Goal: Information Seeking & Learning: Compare options

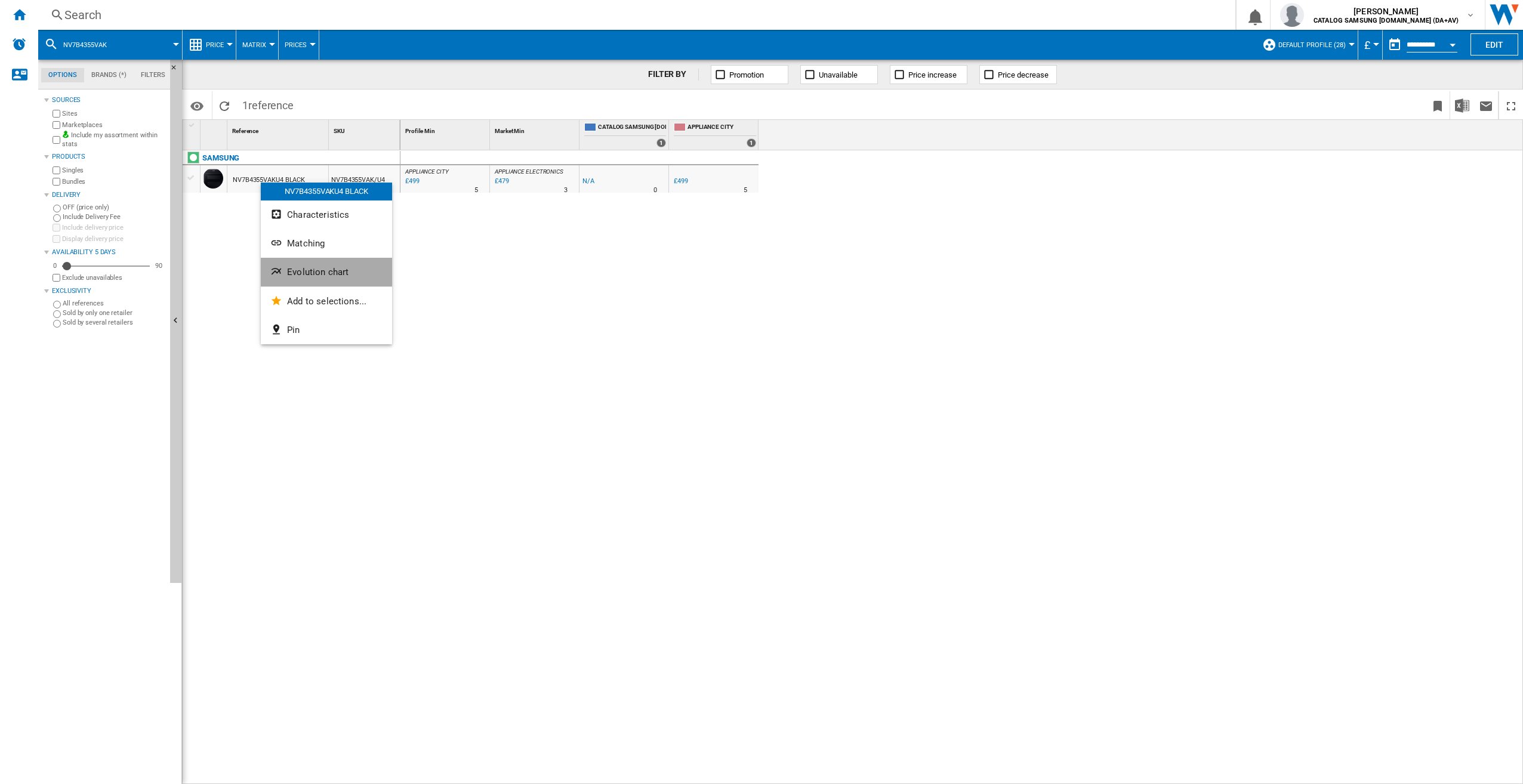
click at [305, 266] on span "Evolution chart" at bounding box center [318, 272] width 61 height 11
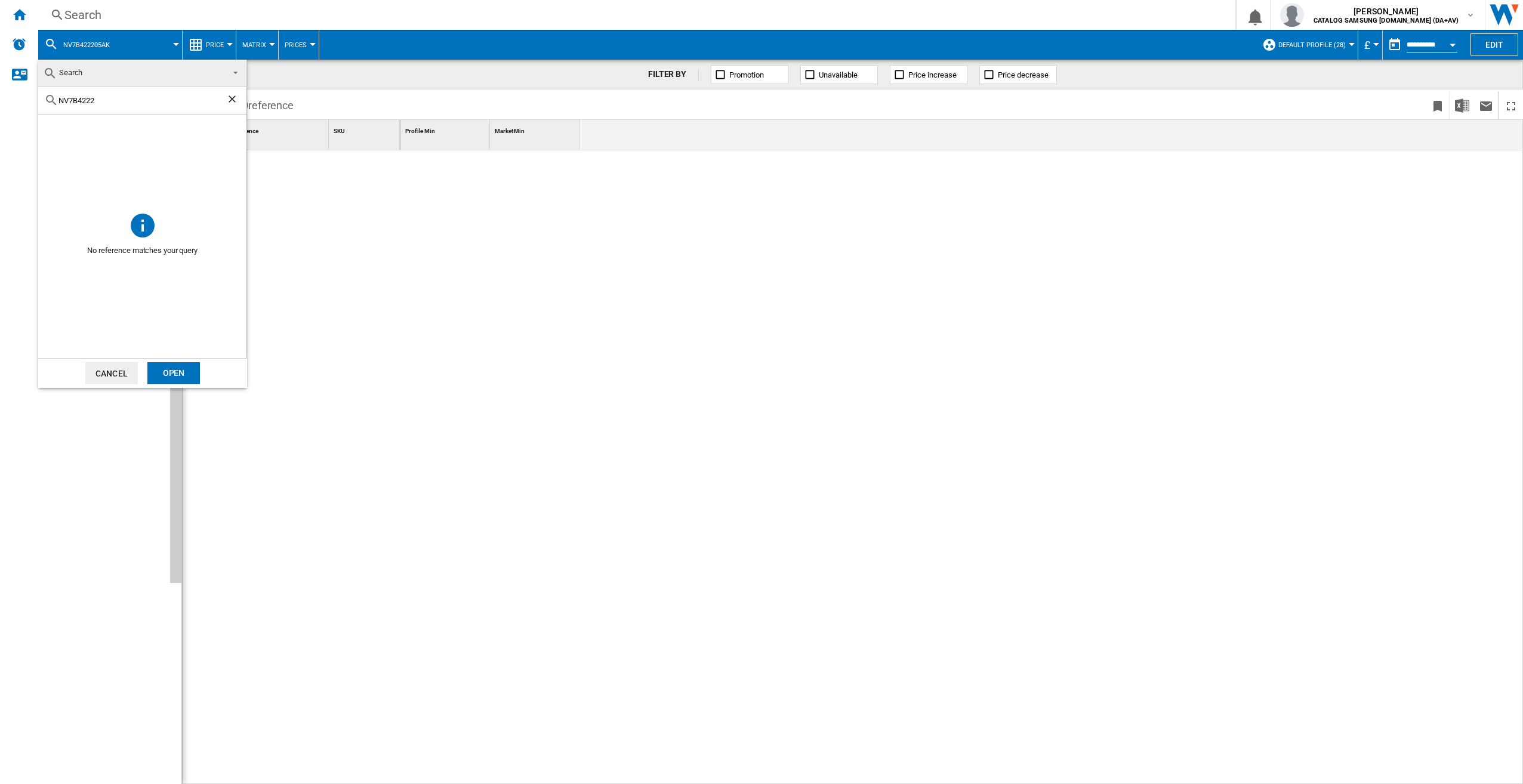
type input "NV7B4222"
click at [231, 97] on ng-md-icon "Clear search" at bounding box center [233, 100] width 14 height 14
click at [121, 13] on md-backdrop at bounding box center [761, 392] width 1523 height 784
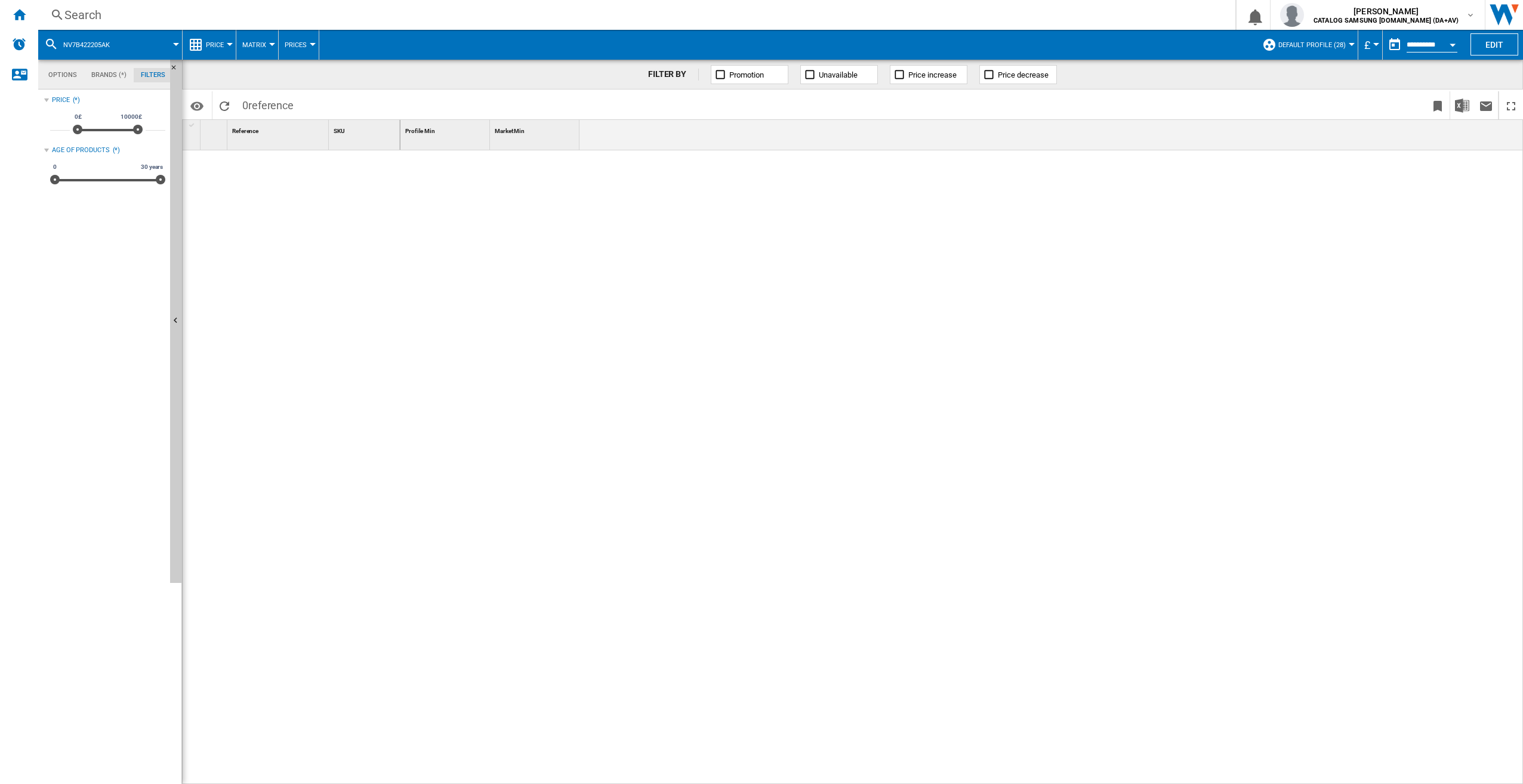
click at [102, 17] on div "Search" at bounding box center [635, 15] width 1140 height 17
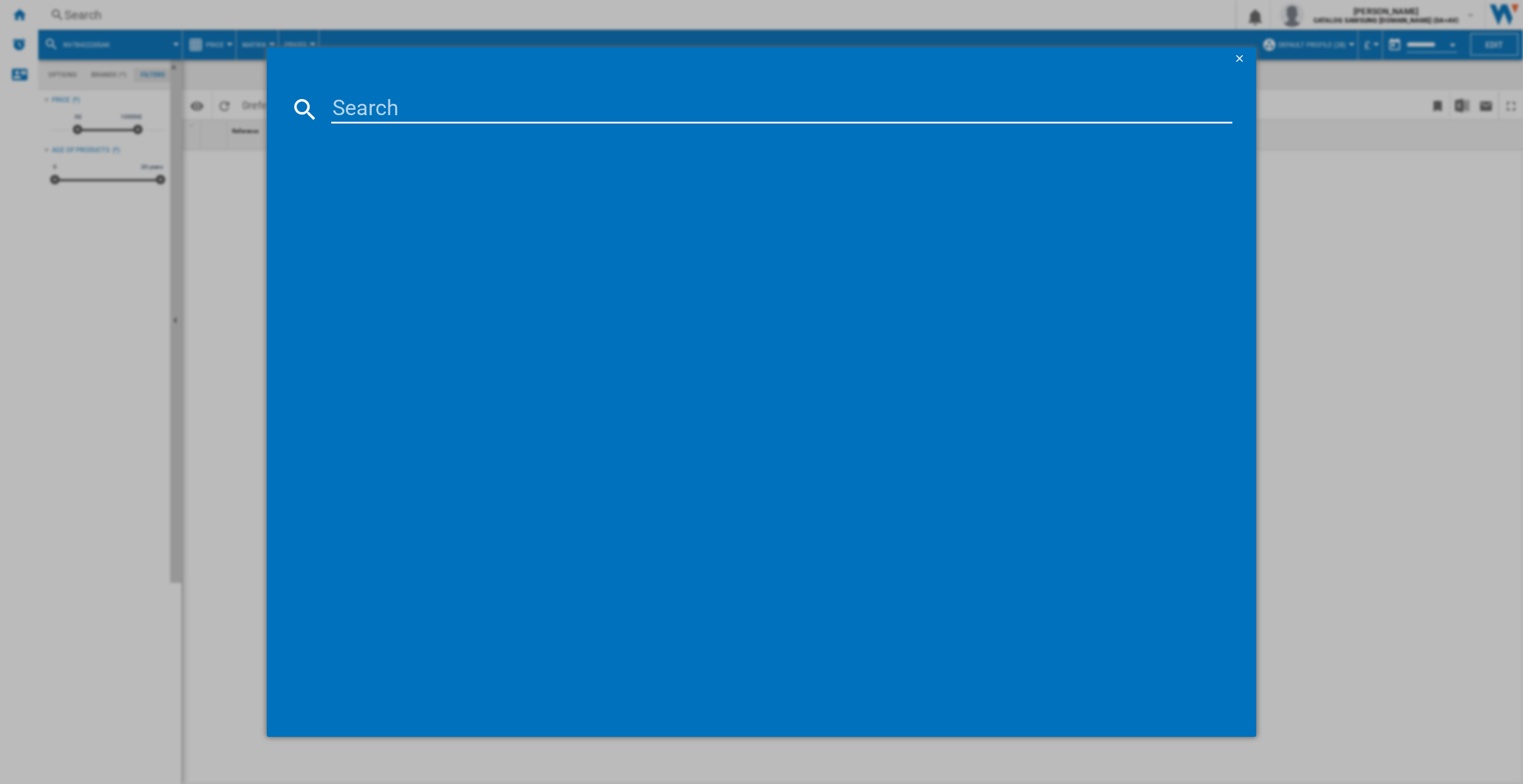
paste input "NZ64B4016FK"
type input "NZ64B4016FK"
click at [487, 191] on div "SAMSUNG NZ64B4016FKU1 BLACK" at bounding box center [770, 186] width 890 height 12
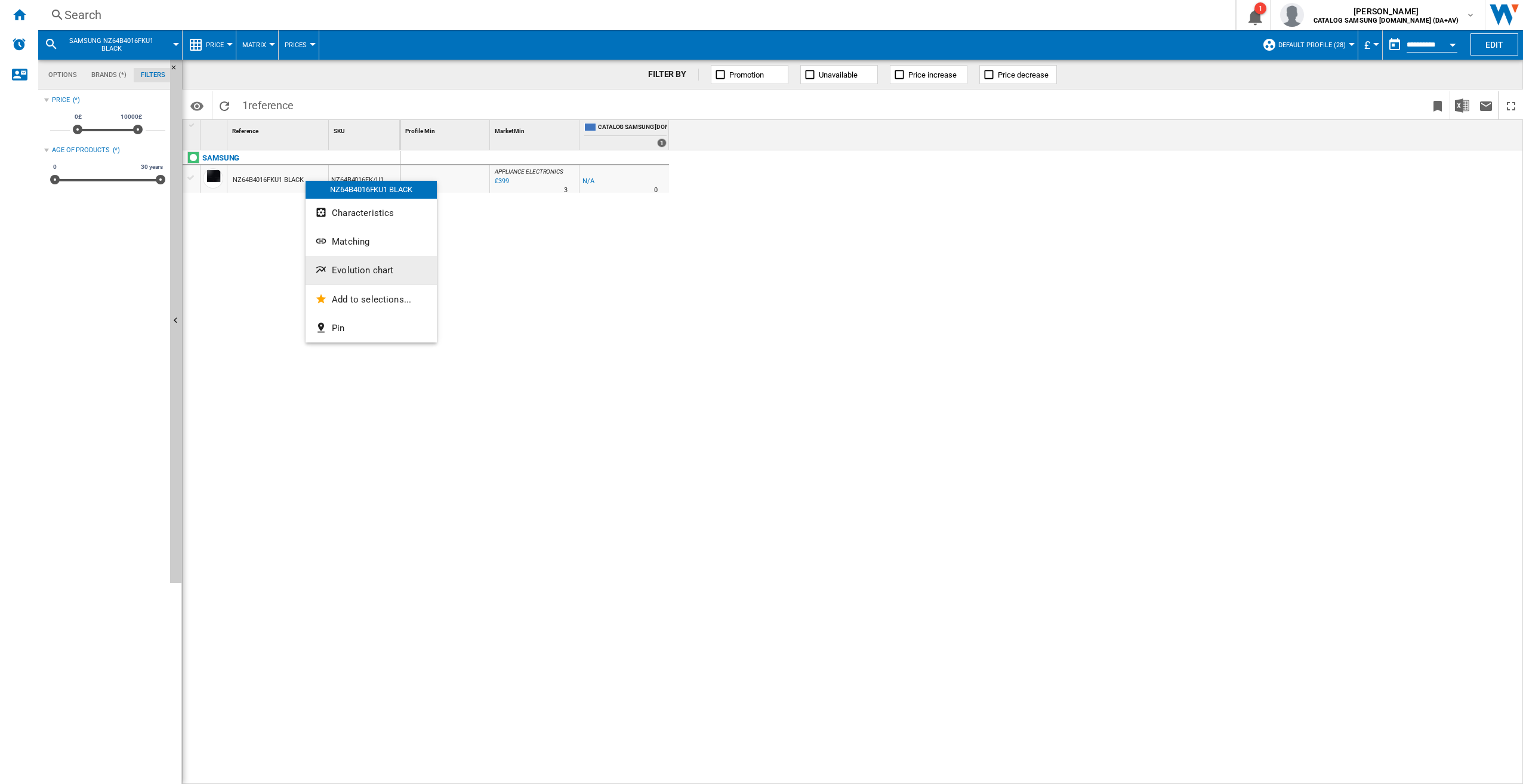
click at [371, 274] on span "Evolution chart" at bounding box center [362, 270] width 61 height 11
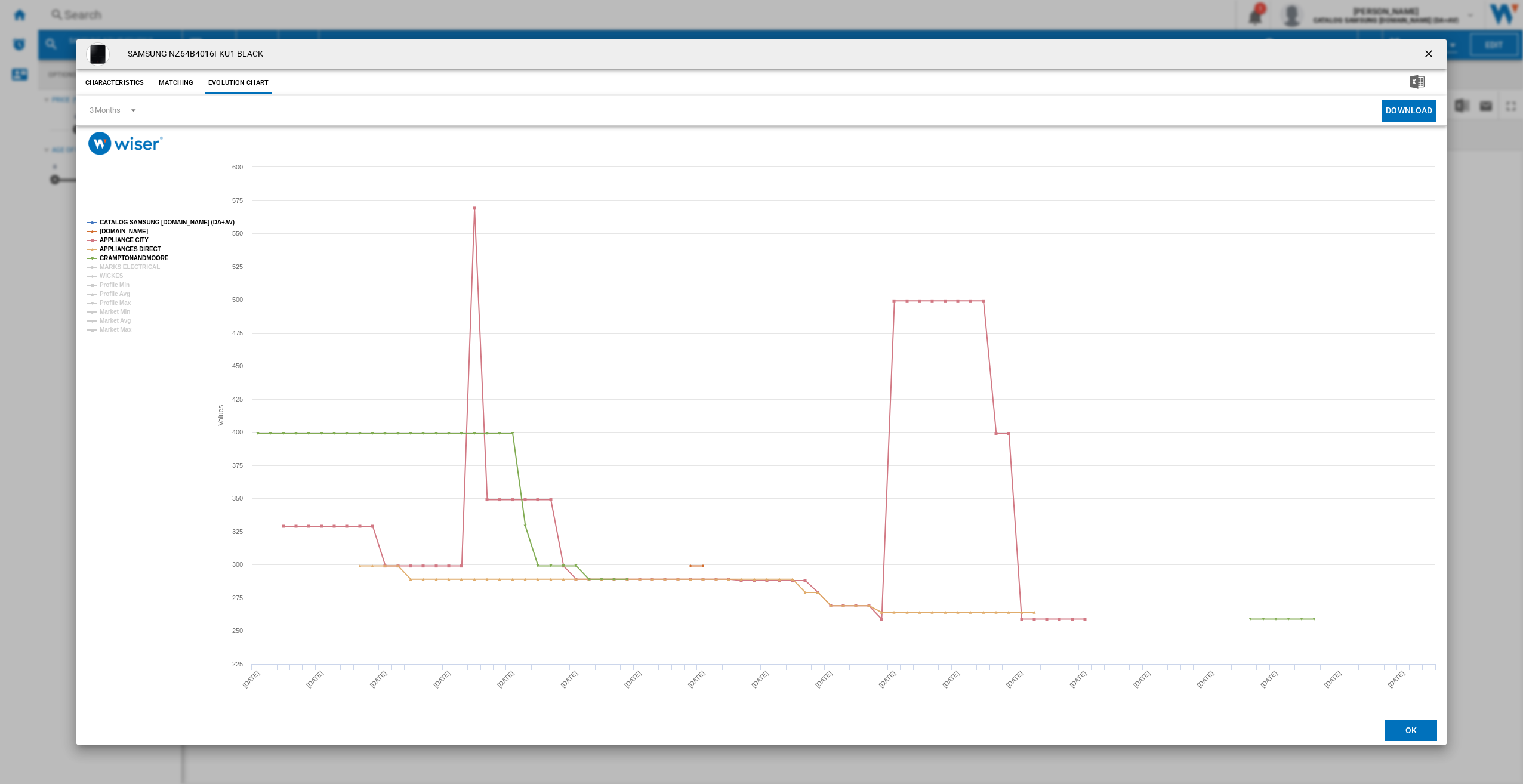
click at [1423, 54] on ng-md-icon "getI18NText('BUTTONS.CLOSE_DIALOG')" at bounding box center [1430, 55] width 14 height 14
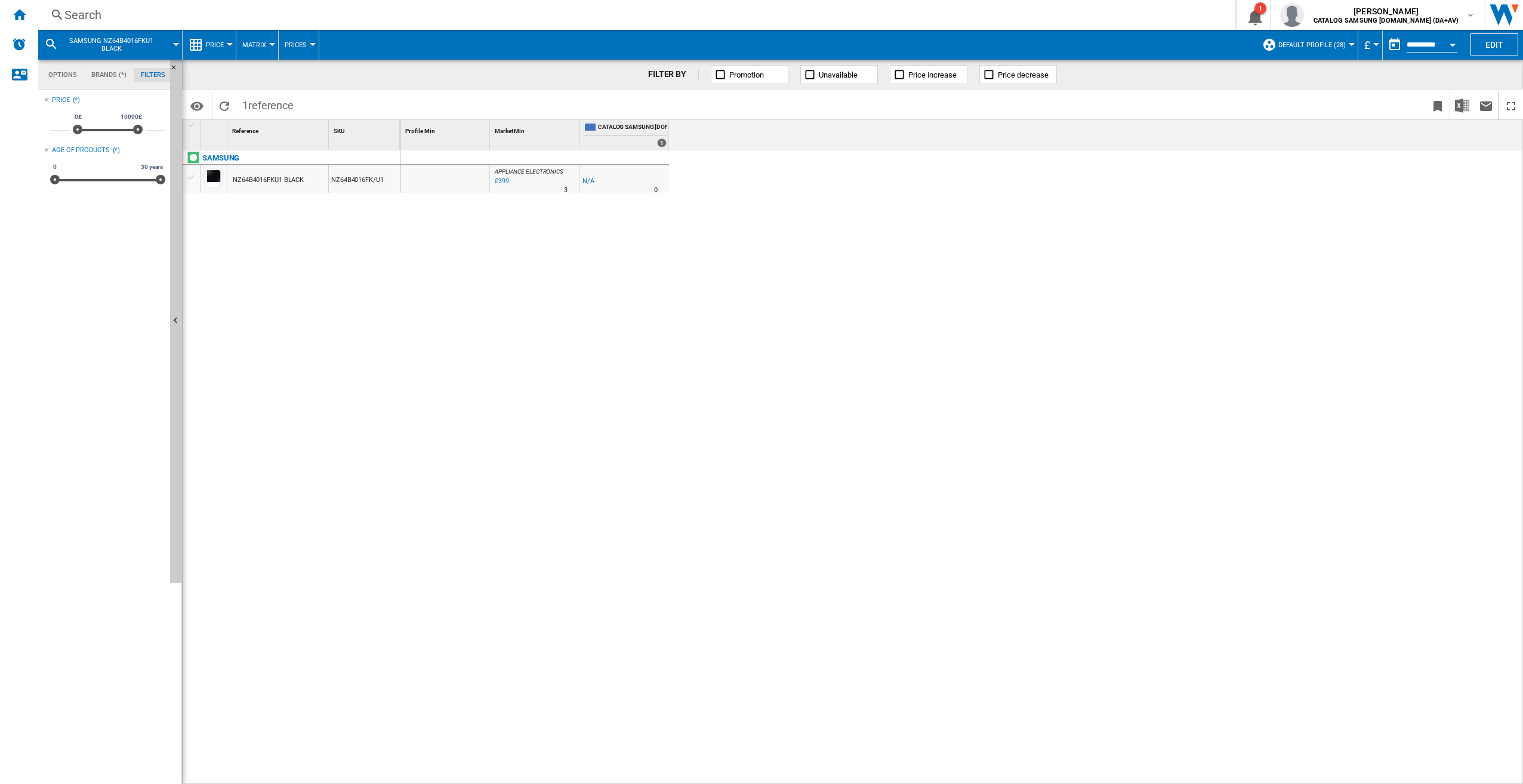
click at [130, 17] on div "Search" at bounding box center [635, 15] width 1140 height 17
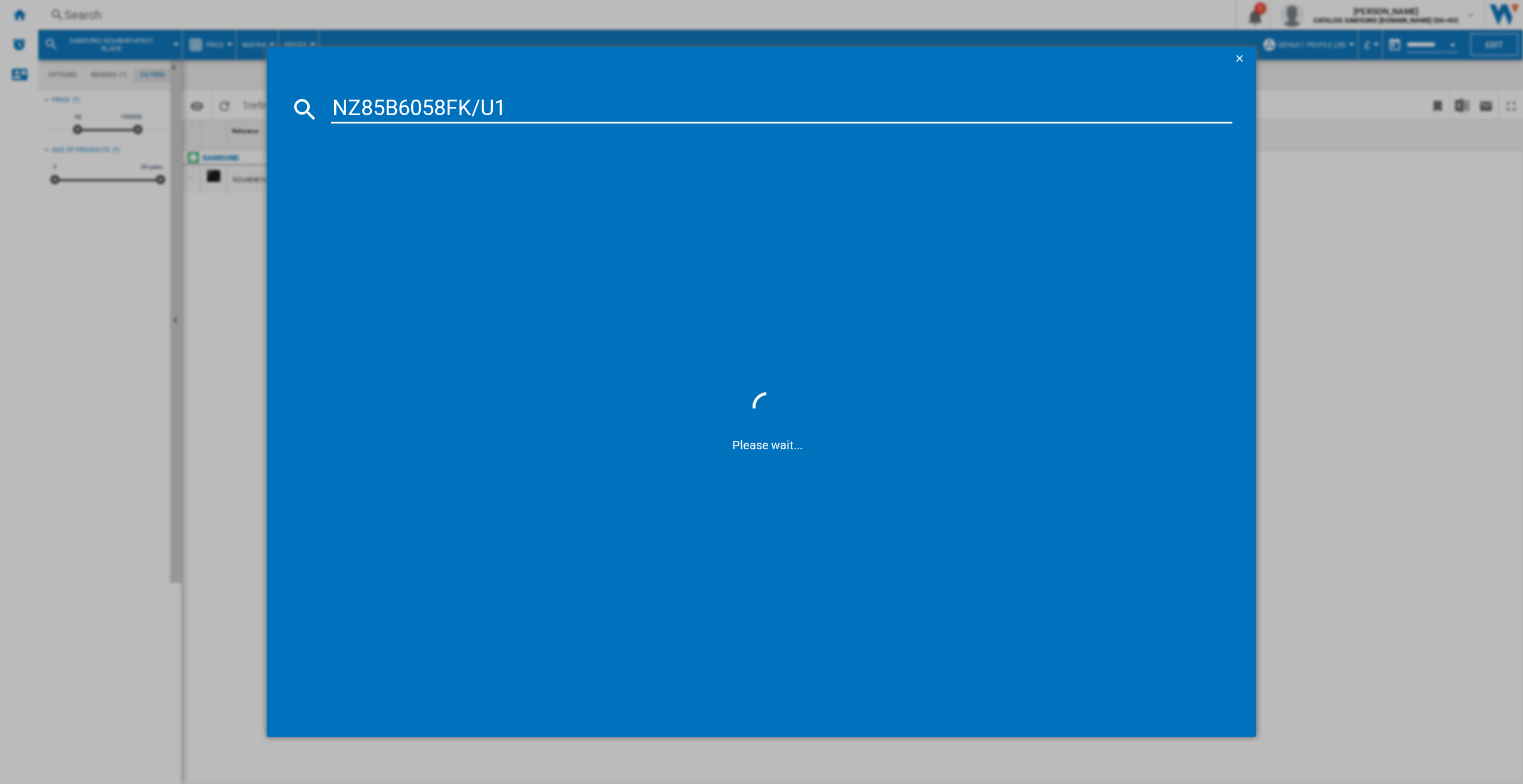
type input "NZ85B6058FK/U1"
click at [432, 196] on div "SAMSUNG NZ85B6058FK BLACK" at bounding box center [768, 186] width 930 height 26
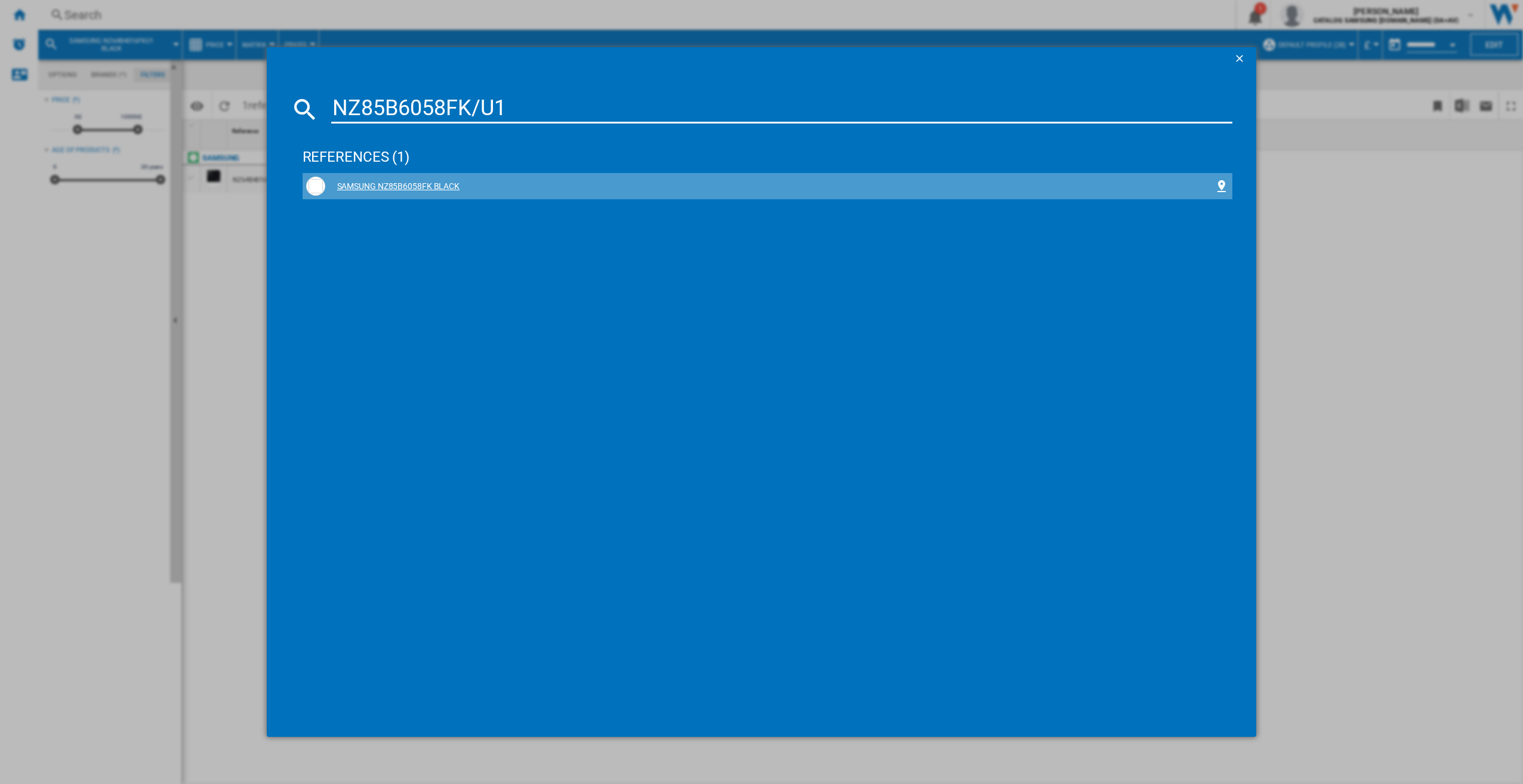
click at [438, 186] on div "SAMSUNG NZ85B6058FK BLACK" at bounding box center [770, 186] width 890 height 12
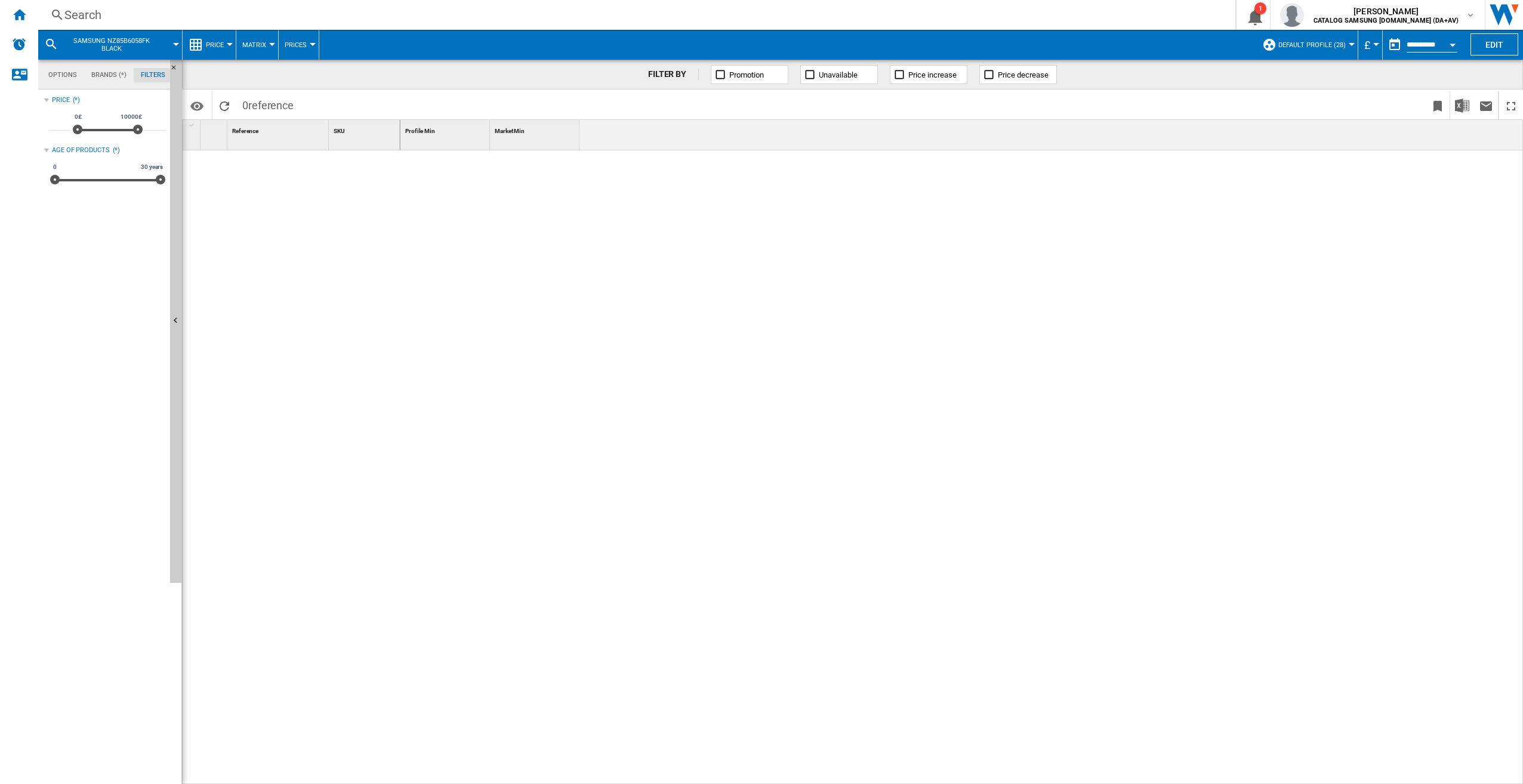
drag, startPoint x: 240, startPoint y: 4, endPoint x: 352, endPoint y: 222, distance: 245.1
click at [352, 223] on div at bounding box center [291, 464] width 218 height 628
click at [136, 48] on span "SAMSUNG NZ85B6058FK BLACK" at bounding box center [111, 45] width 96 height 15
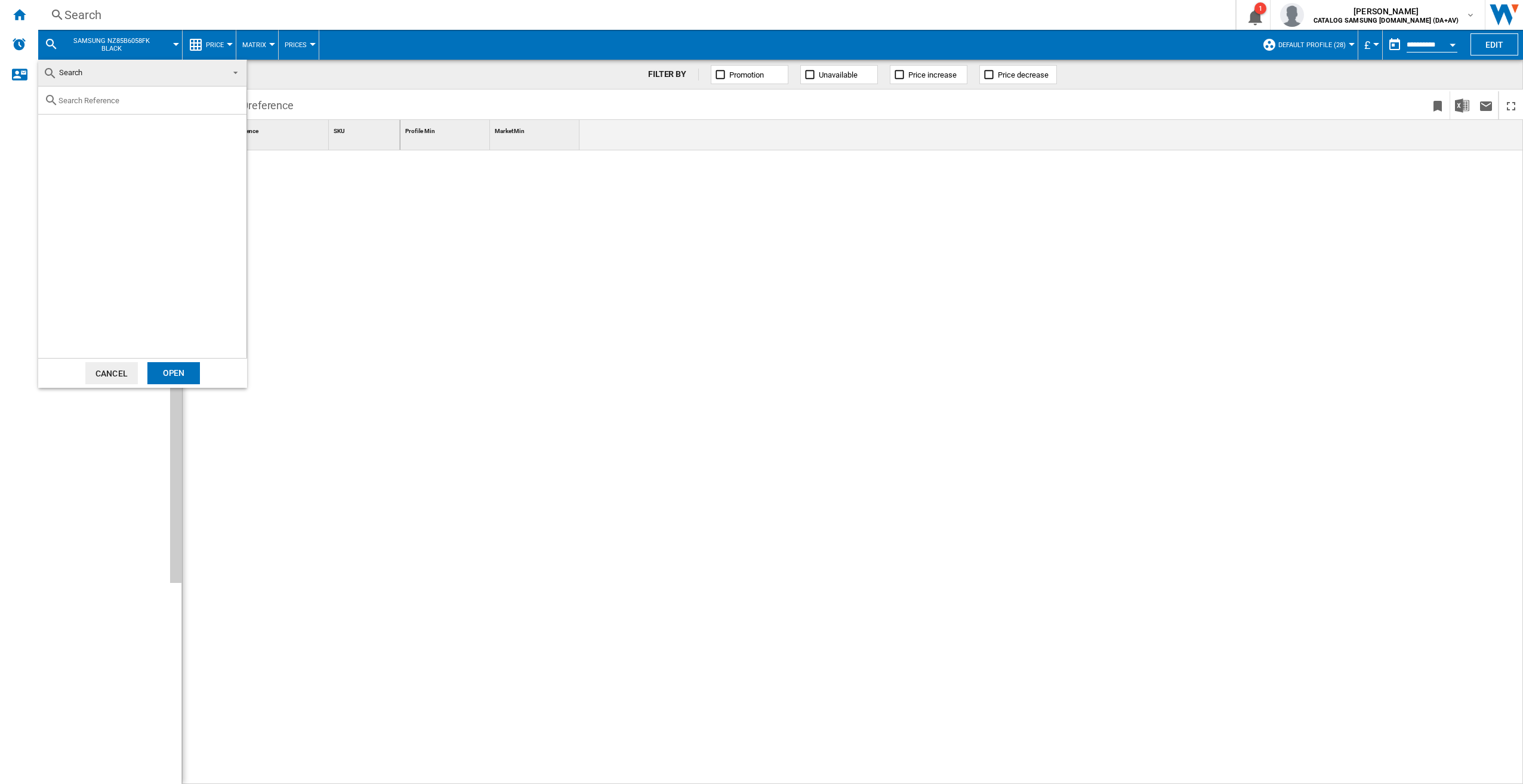
click at [133, 22] on md-backdrop at bounding box center [761, 392] width 1523 height 784
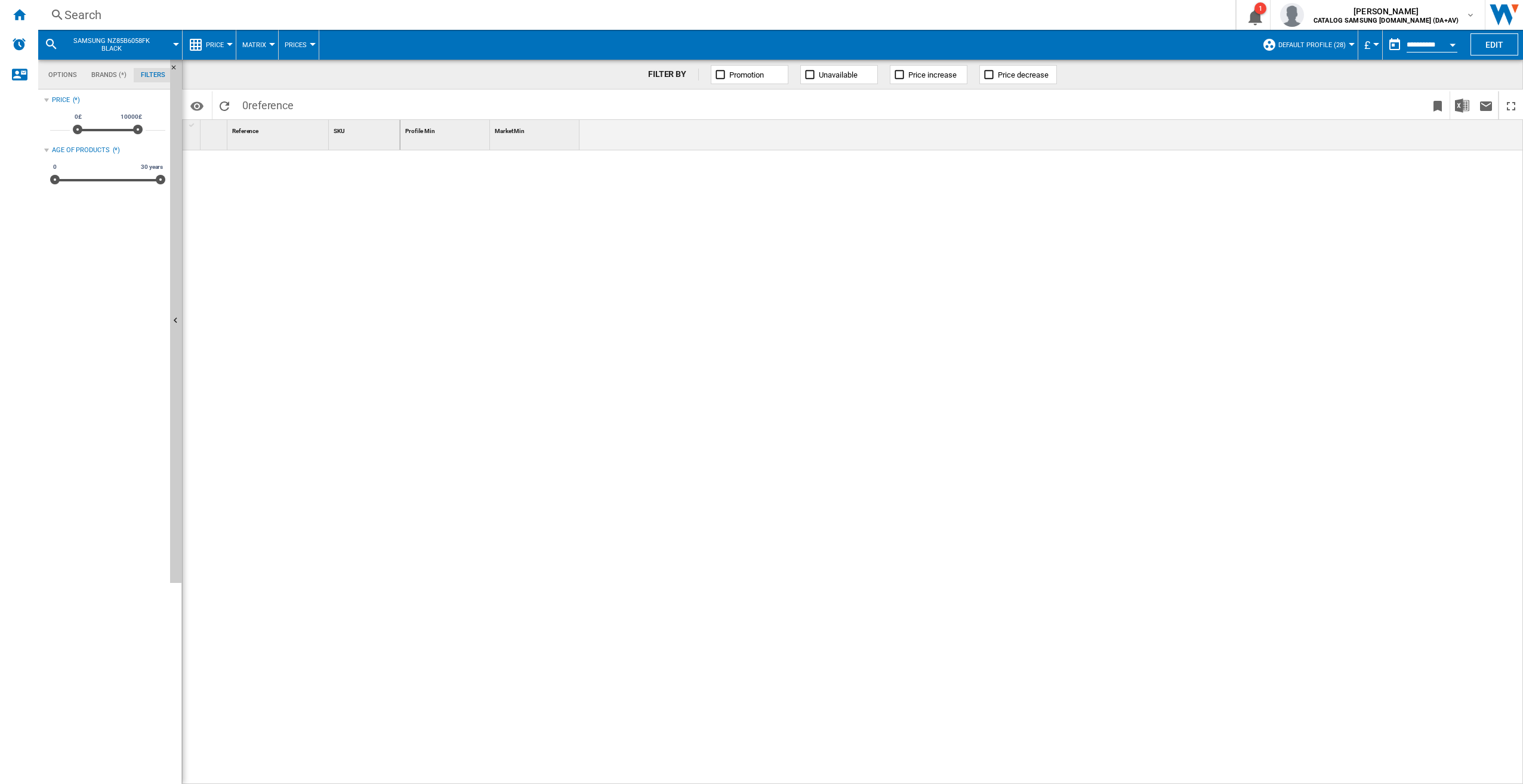
click at [132, 16] on div "Search" at bounding box center [635, 15] width 1140 height 17
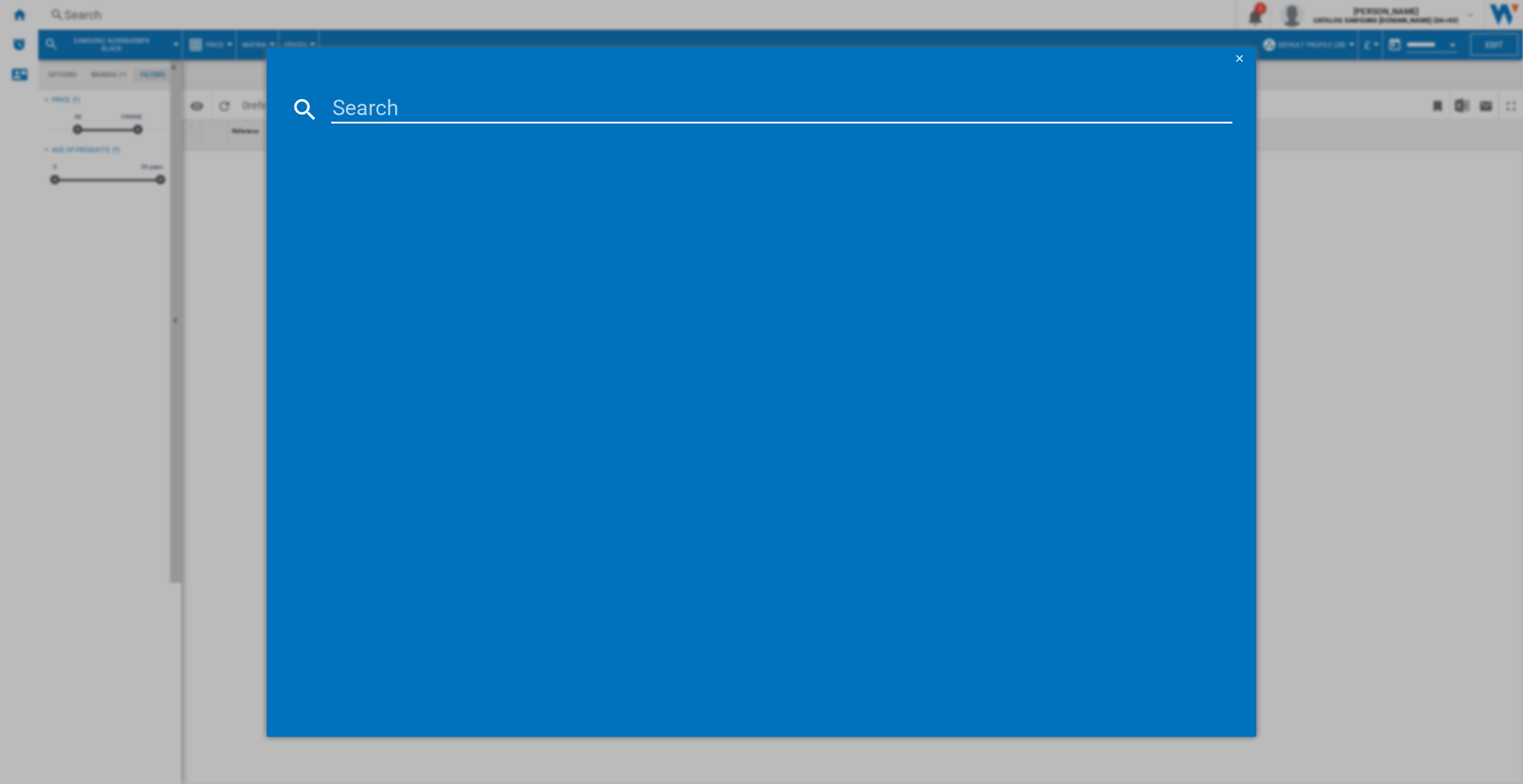
click at [343, 104] on input at bounding box center [782, 109] width 902 height 28
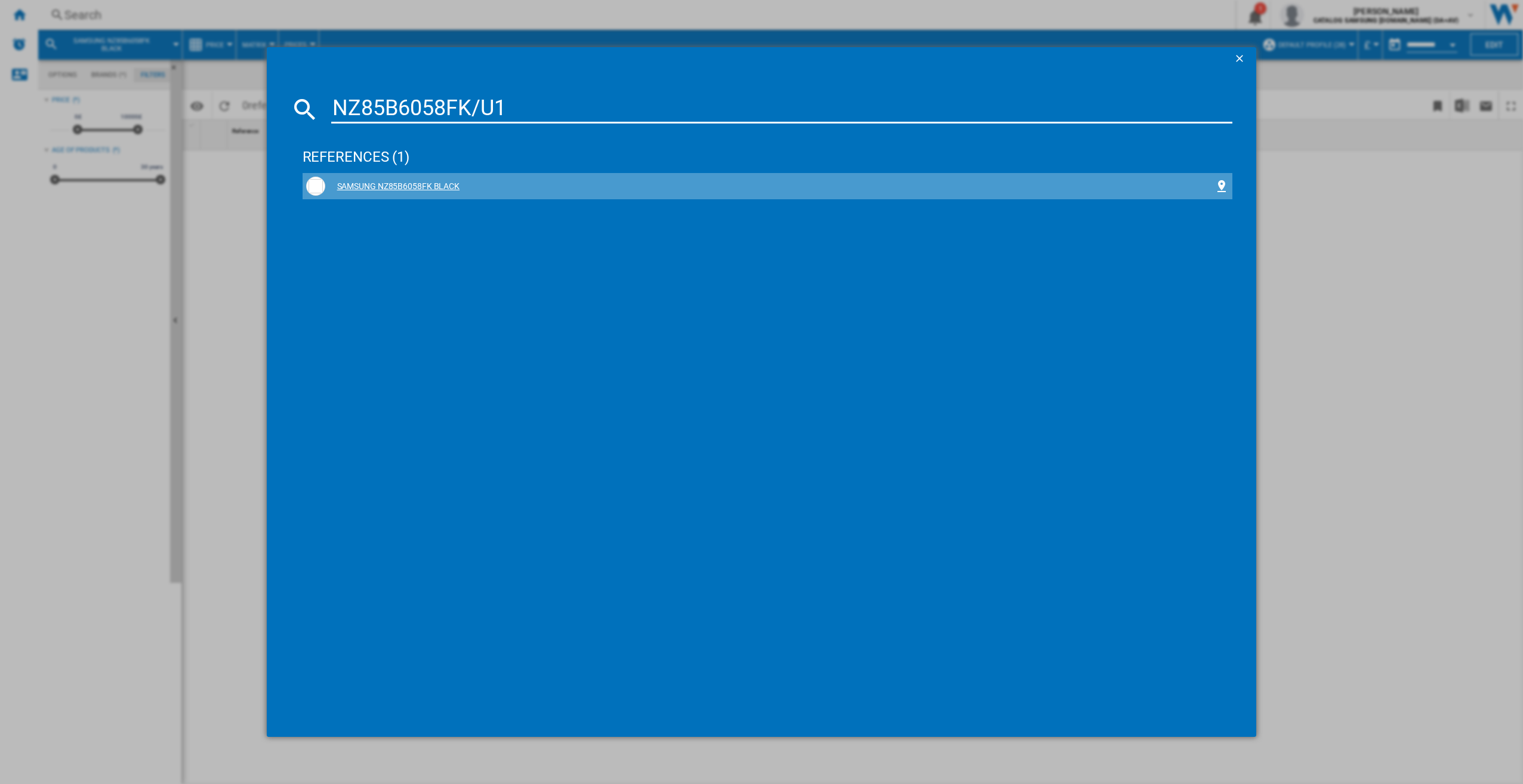
click at [520, 181] on div "SAMSUNG NZ85B6058FK BLACK" at bounding box center [770, 186] width 890 height 12
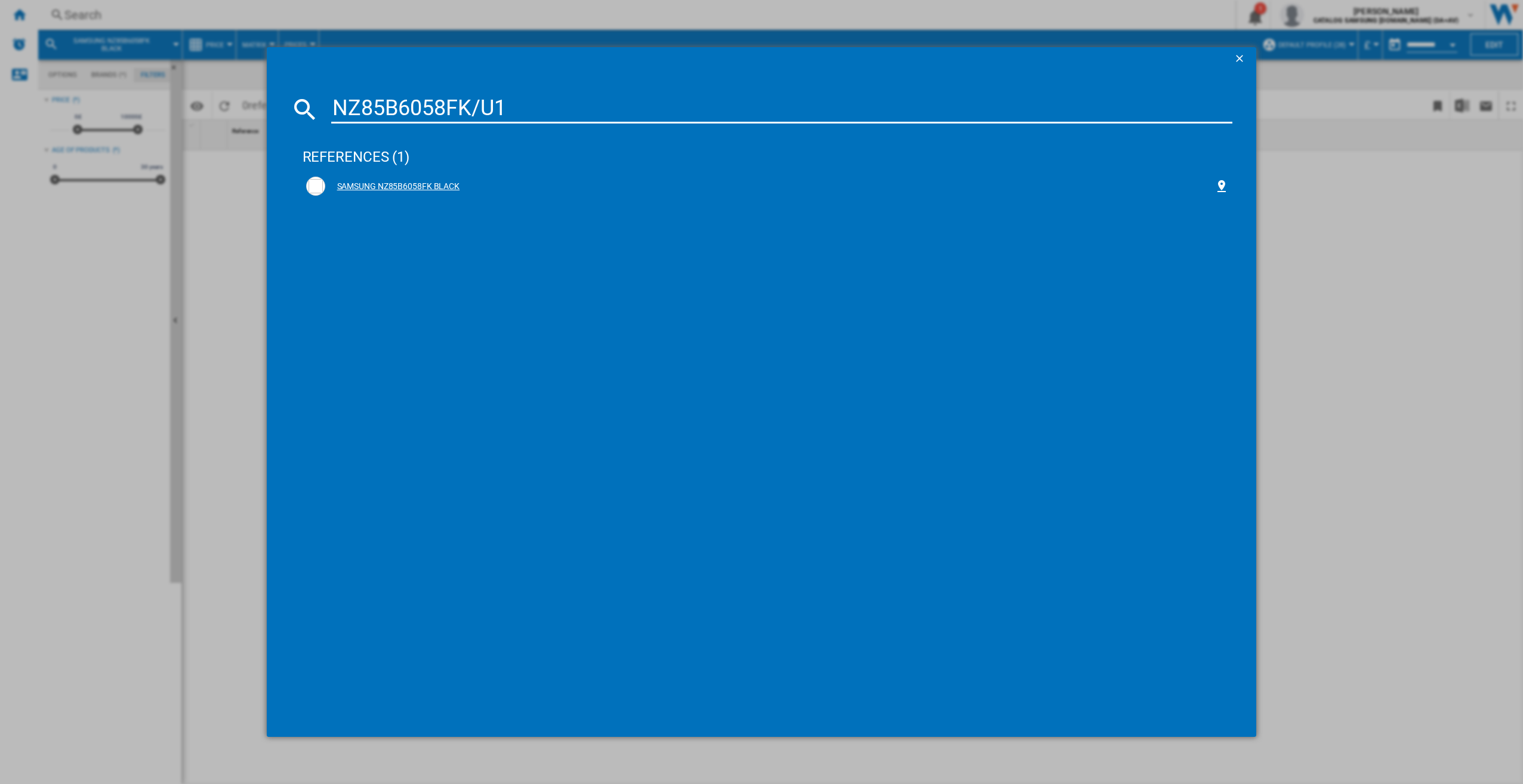
click at [476, 190] on div "SAMSUNG NZ85B6058FK BLACK" at bounding box center [770, 186] width 890 height 12
click at [405, 186] on div "SAMSUNG NZ85B6058FK BLACK" at bounding box center [770, 186] width 890 height 12
click at [353, 192] on div "SAMSUNG NZ85B6058FK BLACK" at bounding box center [770, 186] width 890 height 12
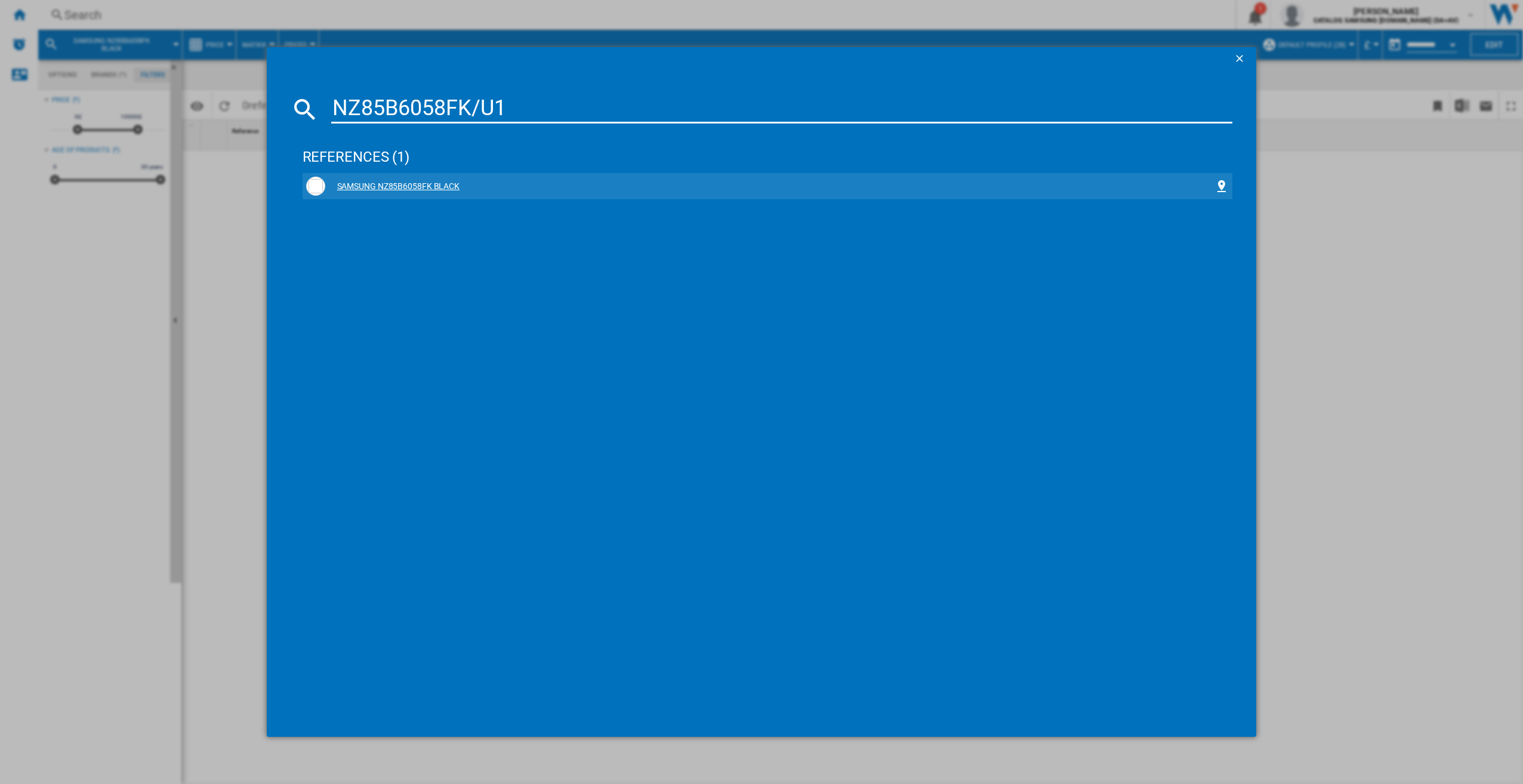
drag, startPoint x: 579, startPoint y: 241, endPoint x: 489, endPoint y: 190, distance: 103.4
click at [489, 190] on div "SAMSUNG NZ85B6058FK BLACK" at bounding box center [770, 186] width 890 height 12
click at [489, 189] on div "SAMSUNG NZ85B6058FK BLACK" at bounding box center [770, 186] width 890 height 12
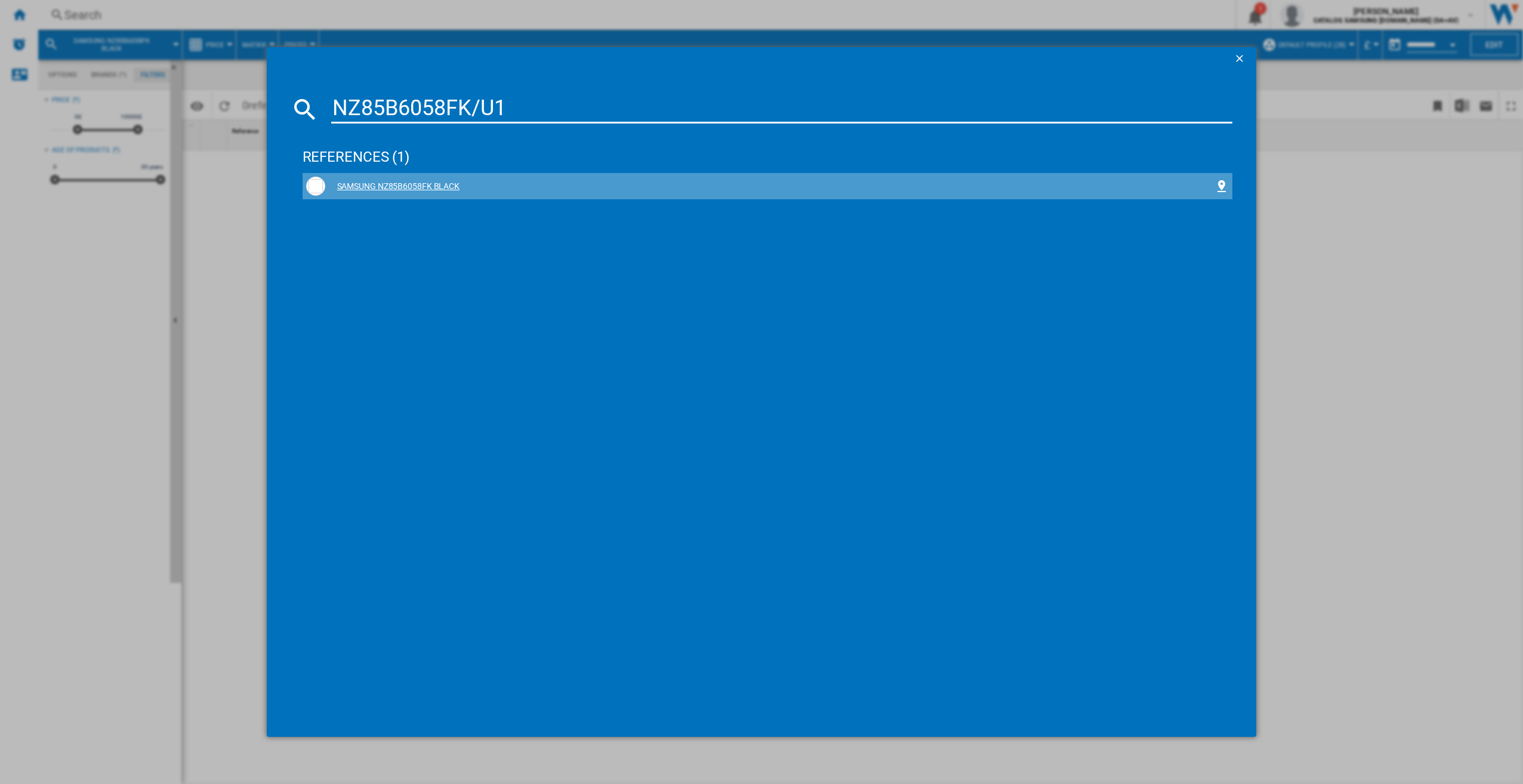
click at [489, 188] on div "SAMSUNG NZ85B6058FK BLACK" at bounding box center [770, 186] width 890 height 12
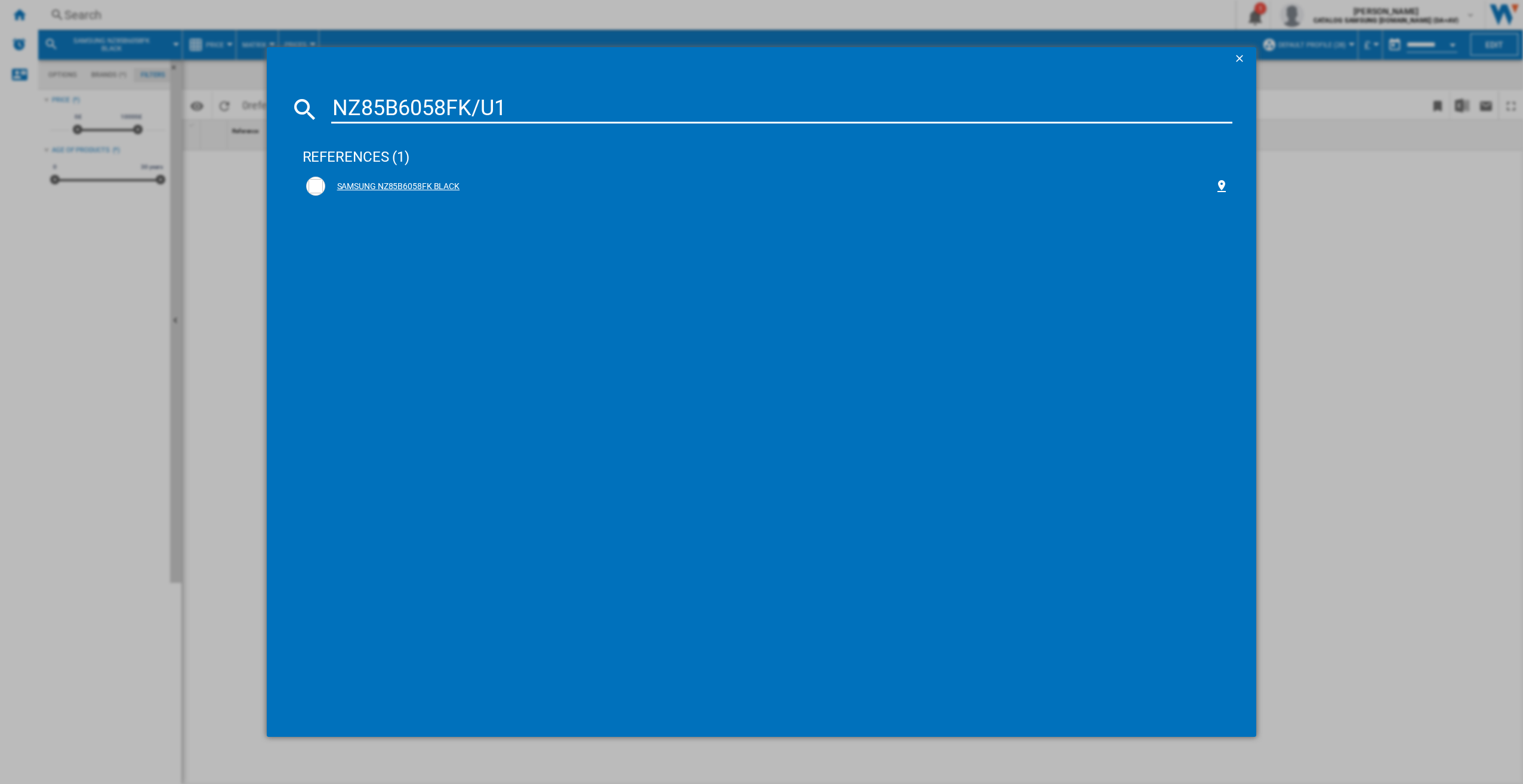
click at [387, 183] on div "SAMSUNG NZ85B6058FK BLACK" at bounding box center [770, 186] width 890 height 12
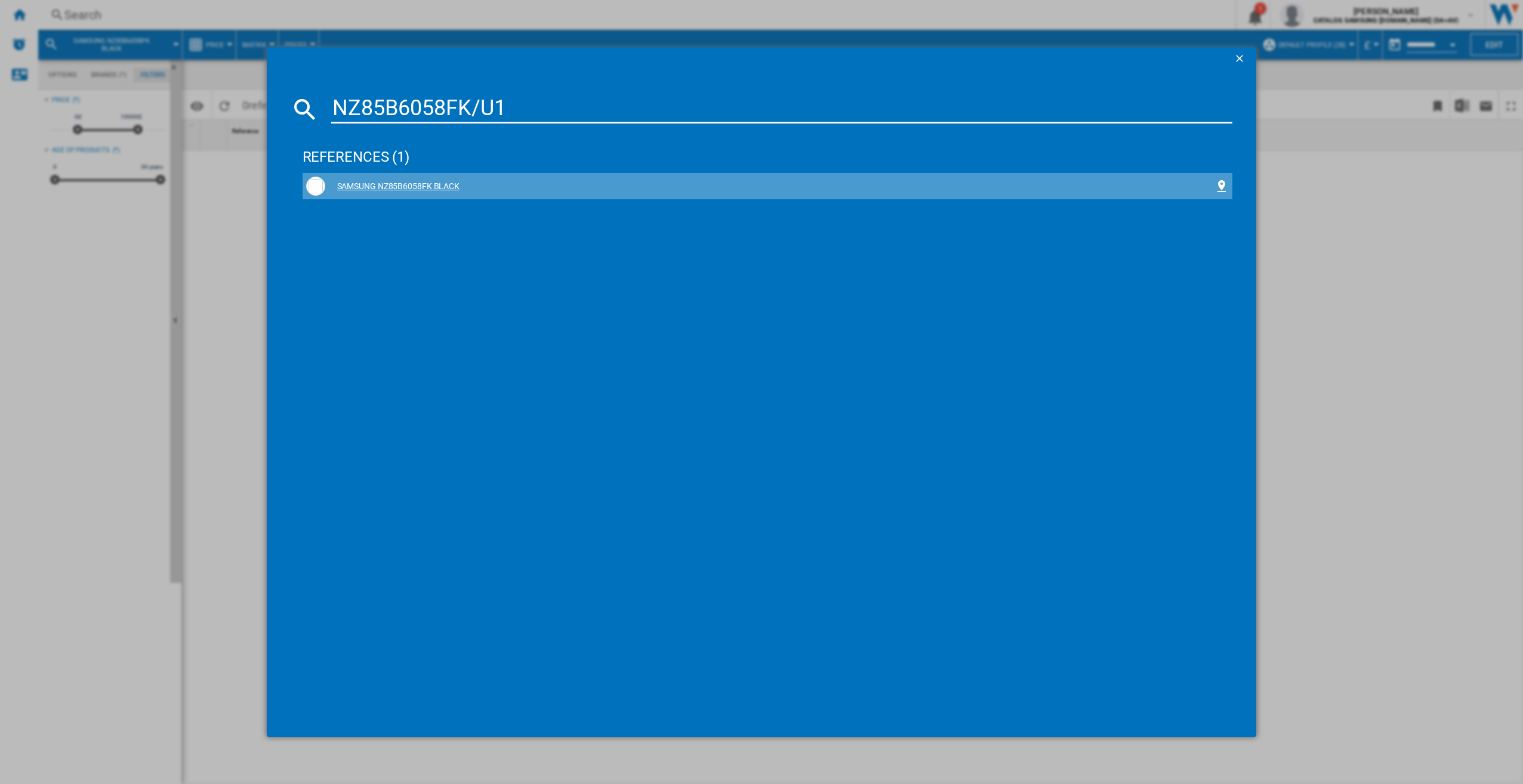
click at [387, 183] on div "SAMSUNG NZ85B6058FK BLACK" at bounding box center [770, 186] width 890 height 12
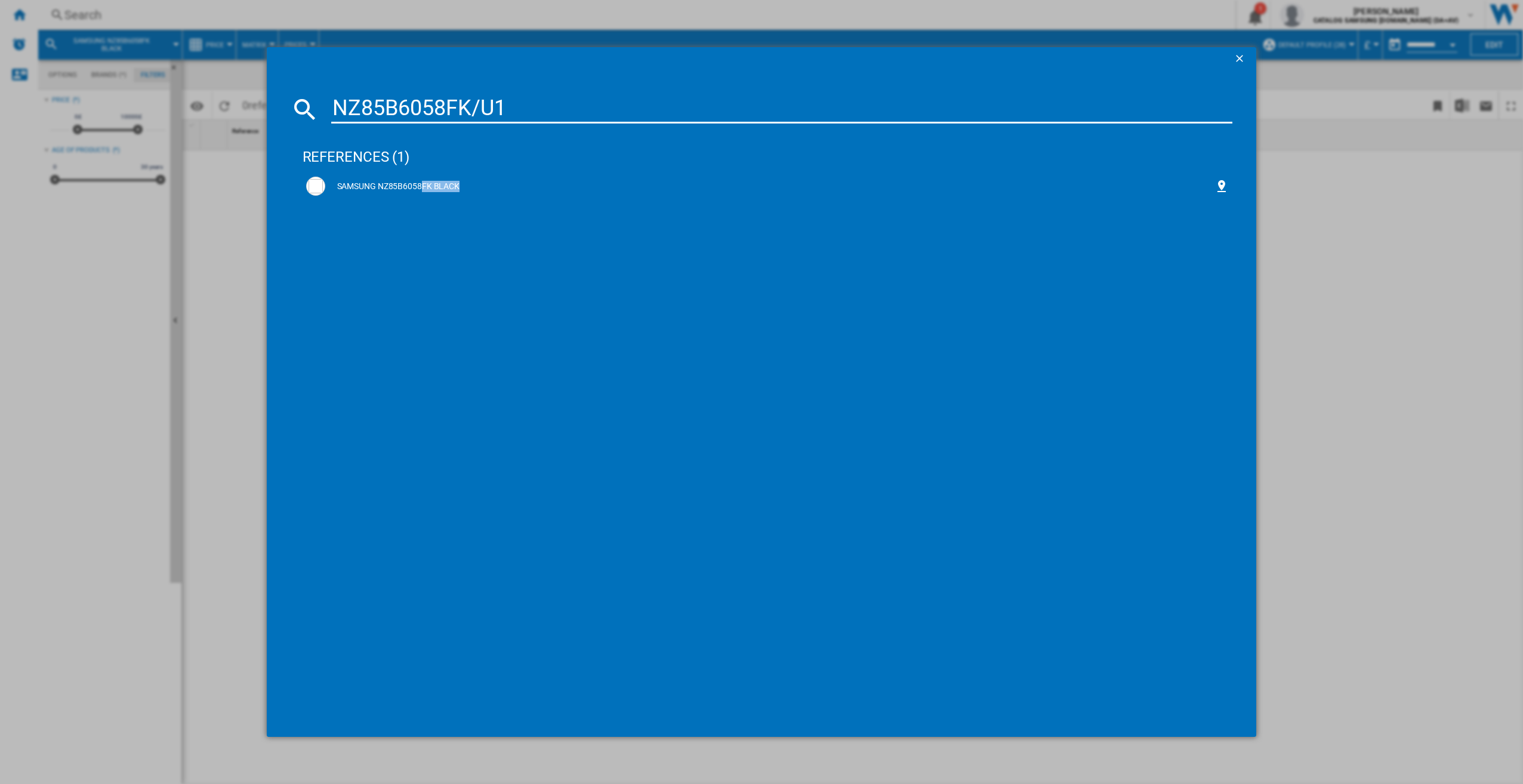
drag, startPoint x: 387, startPoint y: 183, endPoint x: 627, endPoint y: 106, distance: 252.0
click at [627, 106] on input "NZ85B6058FK/U1" at bounding box center [782, 109] width 902 height 28
drag, startPoint x: 547, startPoint y: 108, endPoint x: 575, endPoint y: 83, distance: 37.5
click at [576, 83] on md-dialog-content "NZ85B6058FK/U1 references (1) SAMSUNG NZ85B6058FK BLACK" at bounding box center [762, 404] width 990 height 666
type input "NZ85B6058FK"
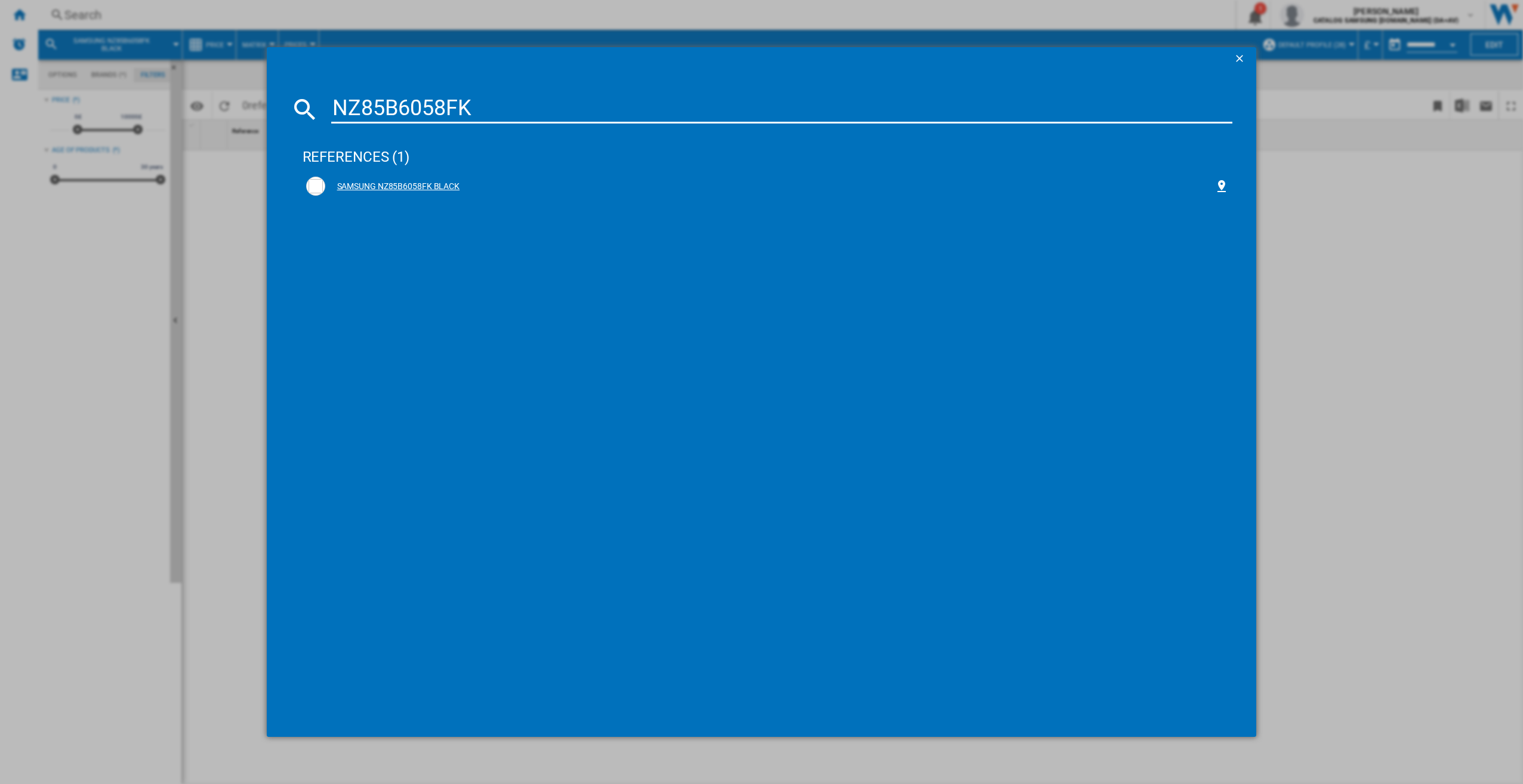
drag, startPoint x: 496, startPoint y: 177, endPoint x: 487, endPoint y: 185, distance: 12.0
click at [496, 177] on div "SAMSUNG NZ85B6058FK BLACK" at bounding box center [768, 186] width 923 height 19
click at [493, 192] on div "SAMSUNG NZ85B6058FK BLACK" at bounding box center [770, 186] width 890 height 12
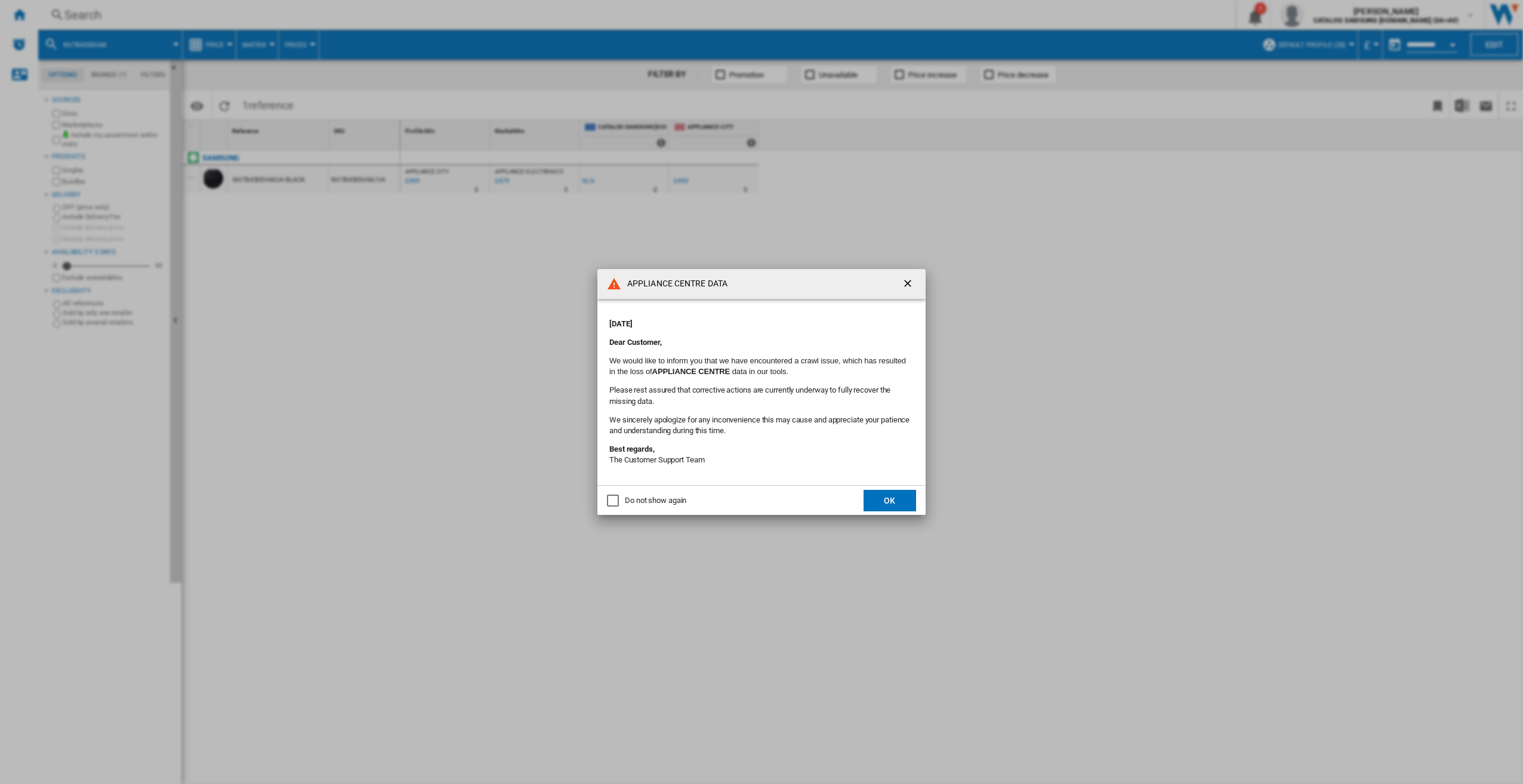
click at [899, 508] on button "OK" at bounding box center [890, 500] width 52 height 21
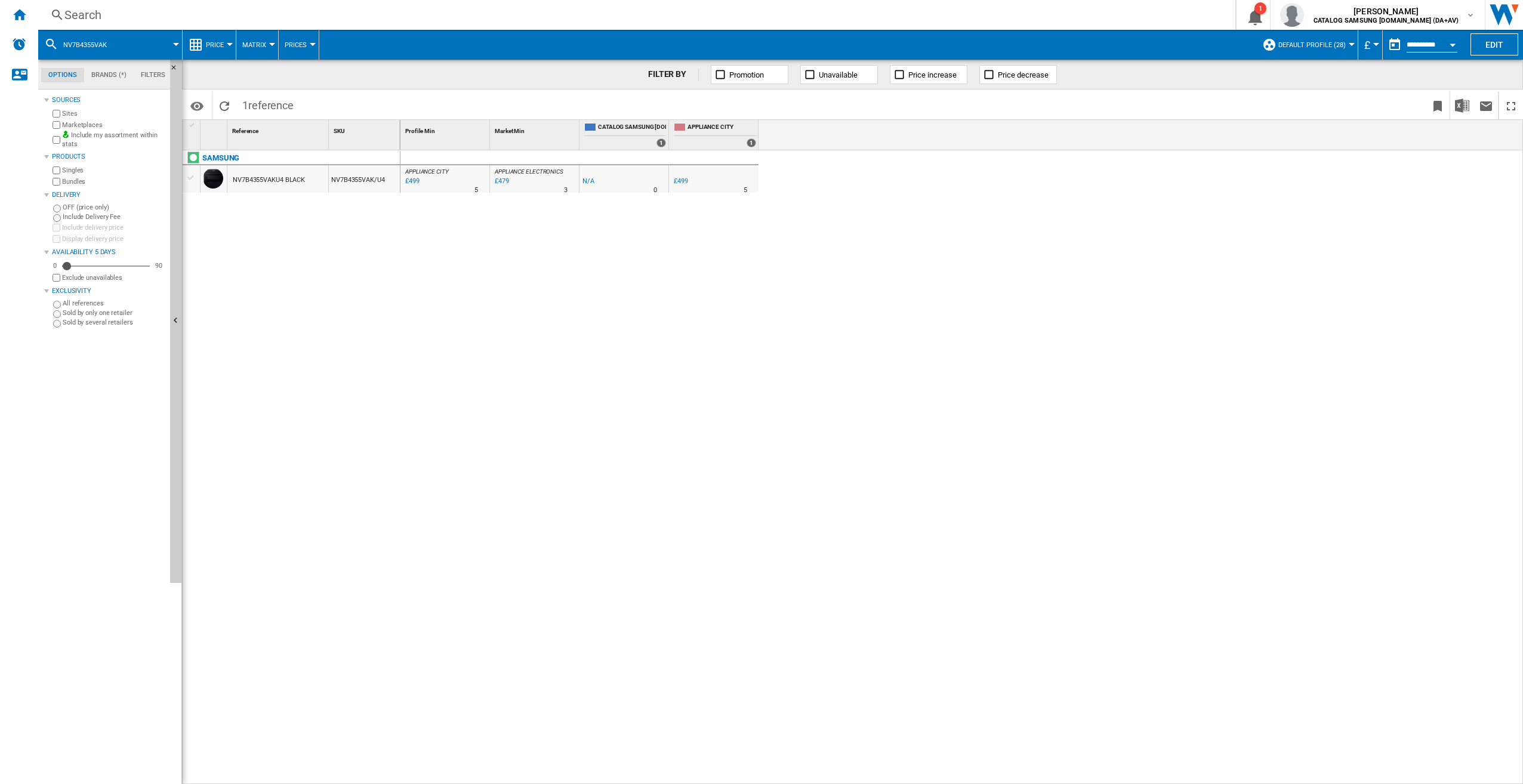
click at [99, 8] on div "Search" at bounding box center [635, 15] width 1140 height 17
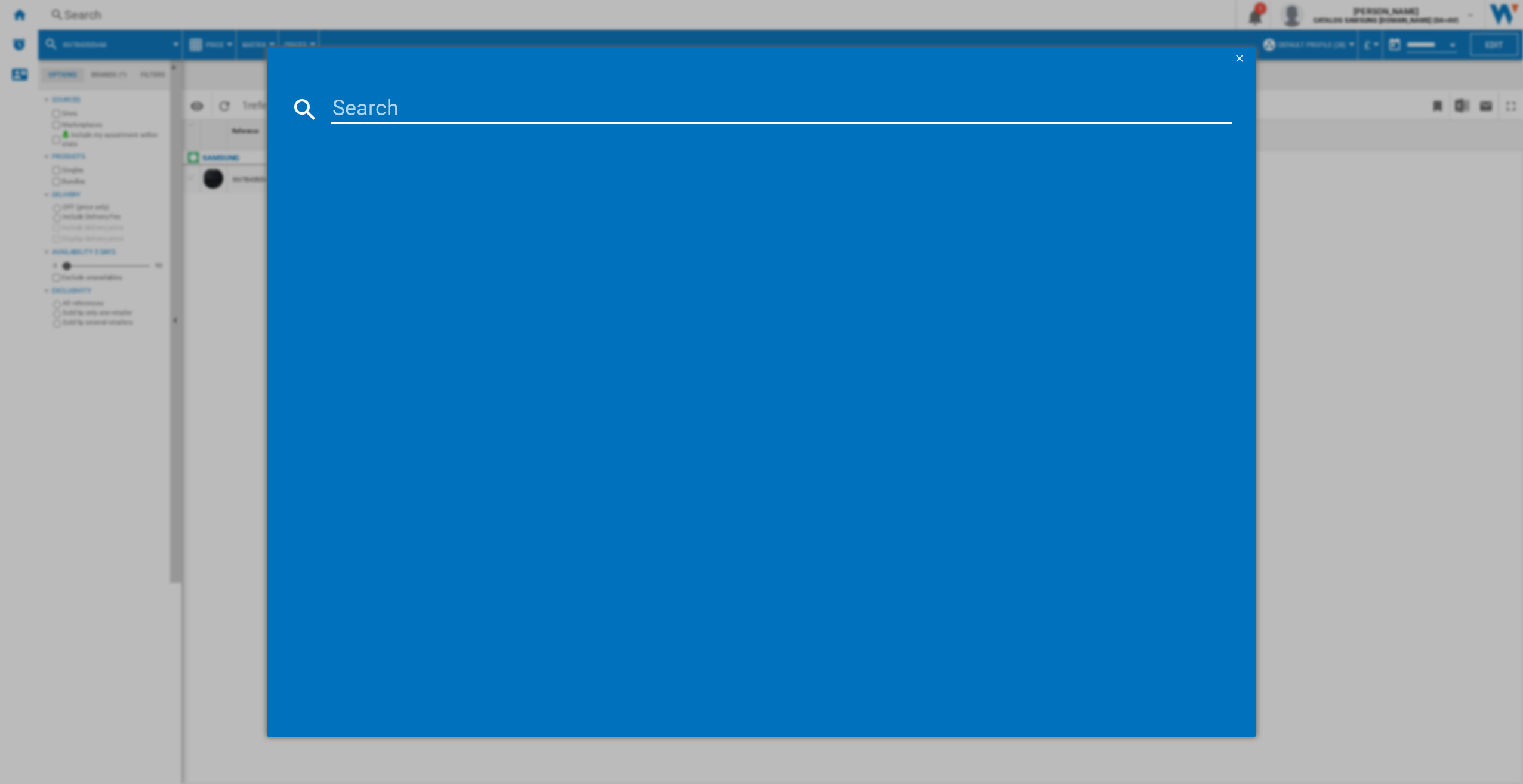
click at [455, 112] on input at bounding box center [782, 109] width 902 height 28
paste input "NL20T8100WK"
type input "NL20T8100WK"
click at [453, 181] on div "SAMSUNG NL20T8100WKUR BLACK" at bounding box center [770, 186] width 890 height 12
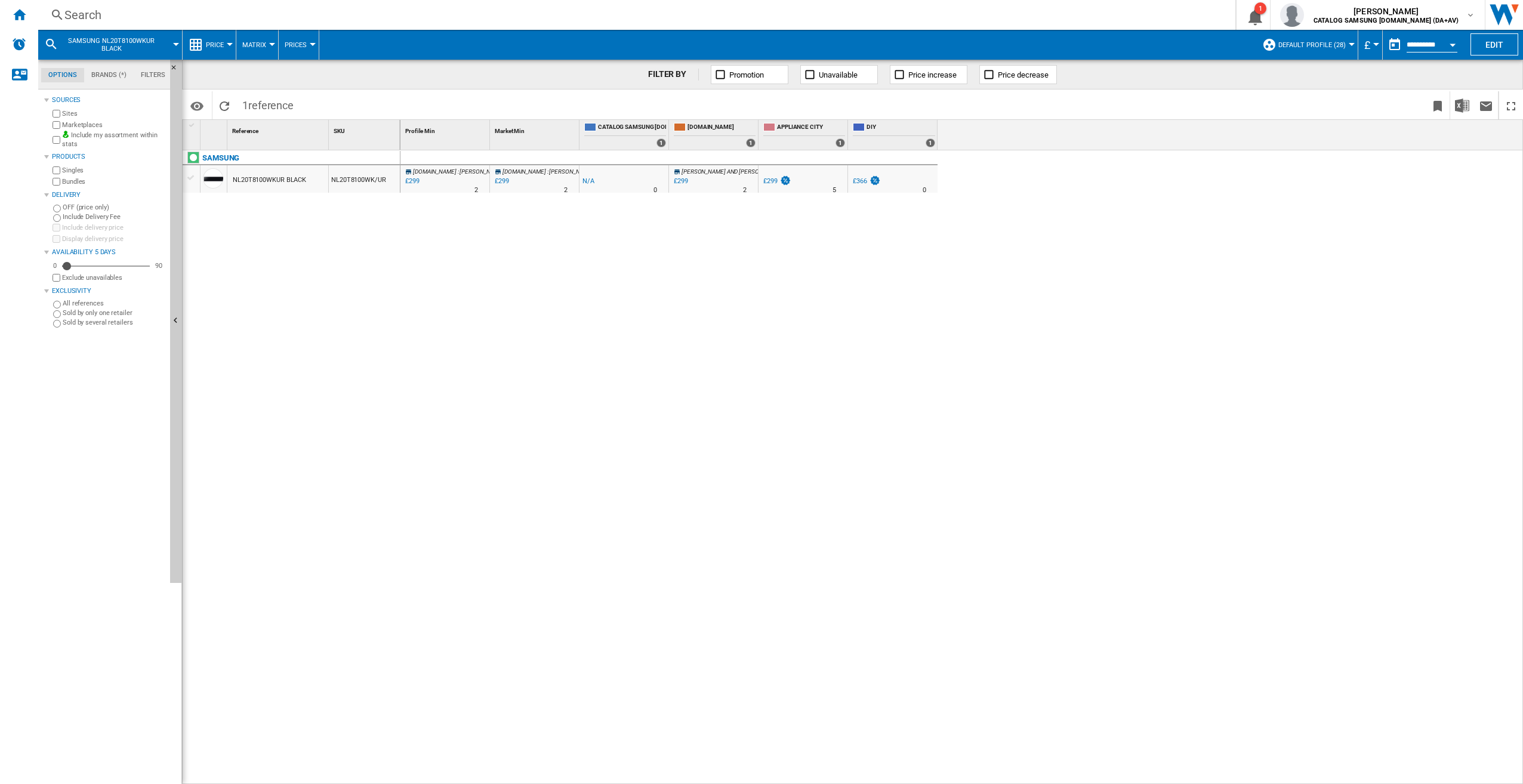
click at [281, 179] on div "NL20T8100WKUR BLACK" at bounding box center [270, 180] width 74 height 28
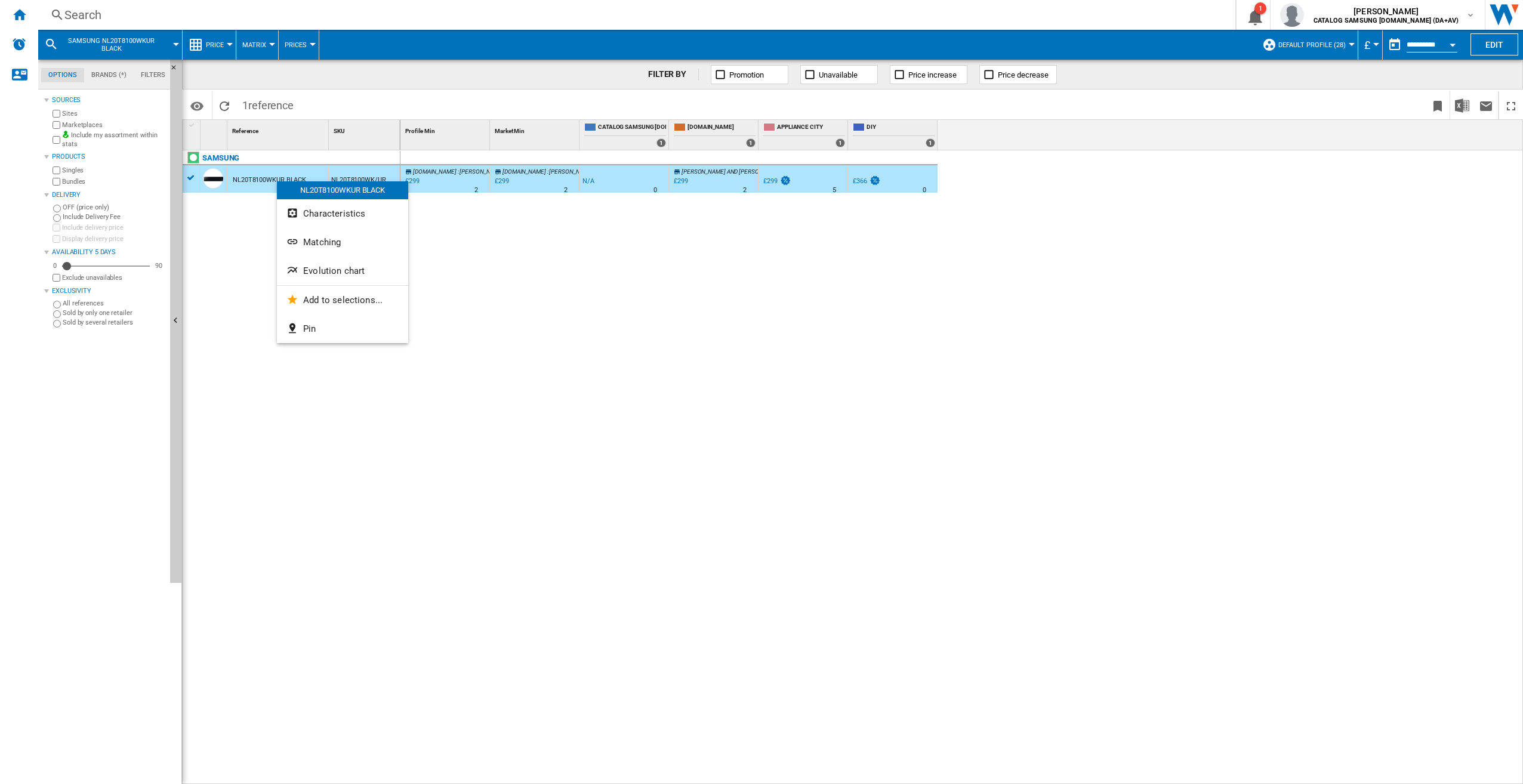
click at [517, 351] on div at bounding box center [761, 392] width 1523 height 784
drag, startPoint x: 311, startPoint y: 181, endPoint x: 315, endPoint y: 213, distance: 32.2
click at [380, 263] on button "Evolution chart" at bounding box center [376, 271] width 131 height 28
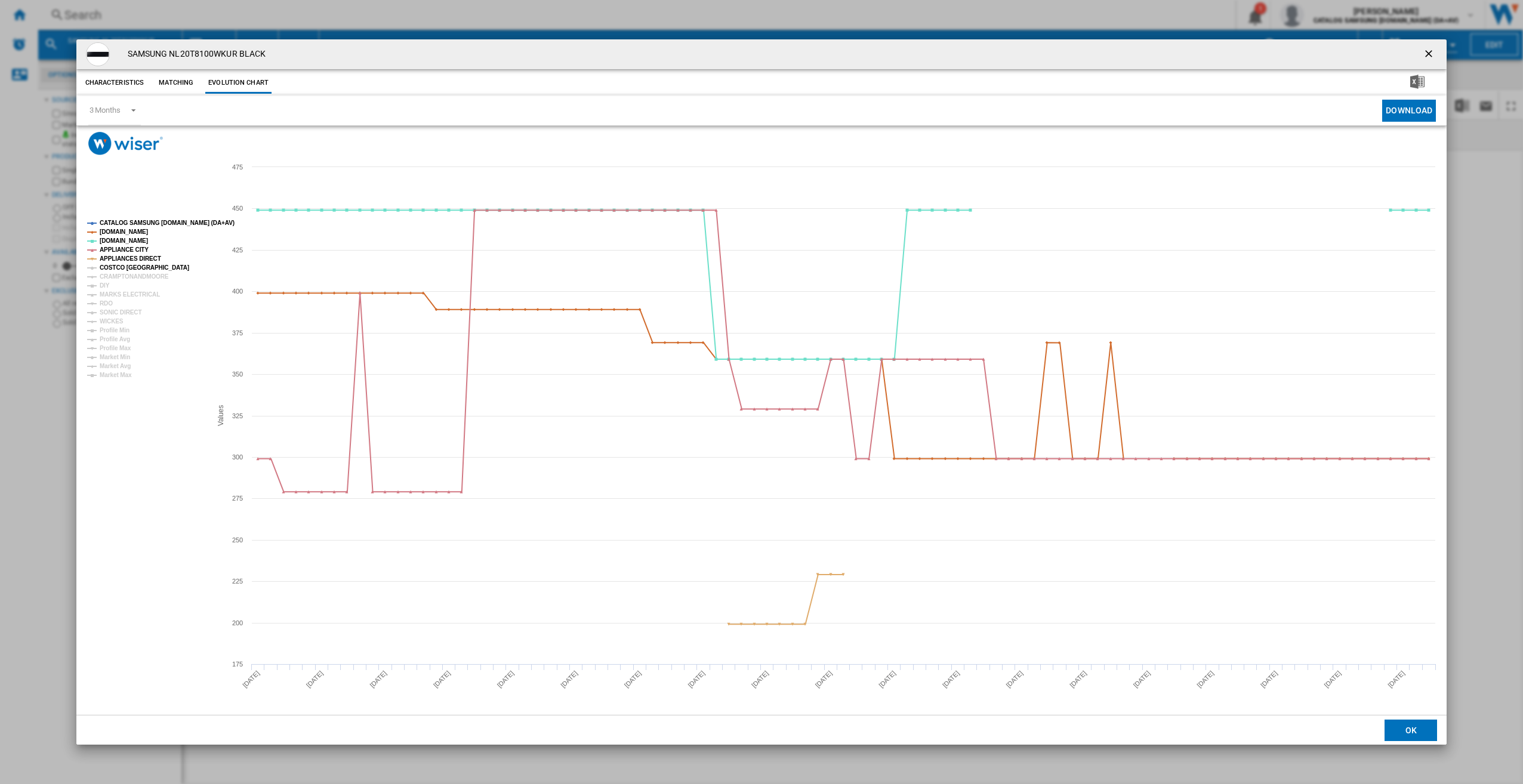
drag, startPoint x: 130, startPoint y: 267, endPoint x: 130, endPoint y: 278, distance: 11.0
click at [130, 267] on tspan "COSTCO [GEOGRAPHIC_DATA]" at bounding box center [144, 268] width 90 height 6
click at [130, 280] on tspan "CRAMPTONANDMOORE" at bounding box center [134, 276] width 69 height 6
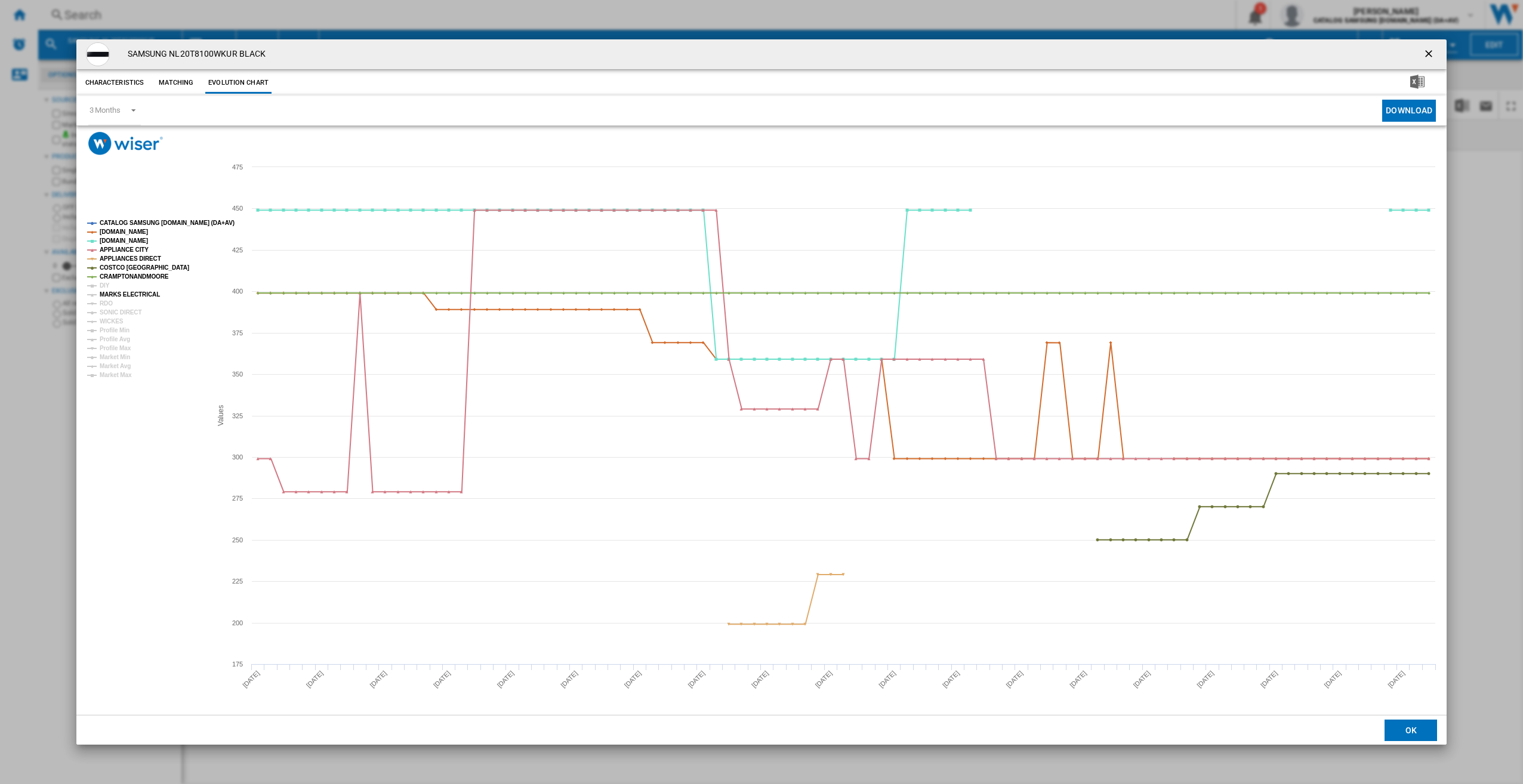
click at [130, 291] on tspan "MARKS ELECTRICAL" at bounding box center [129, 294] width 60 height 6
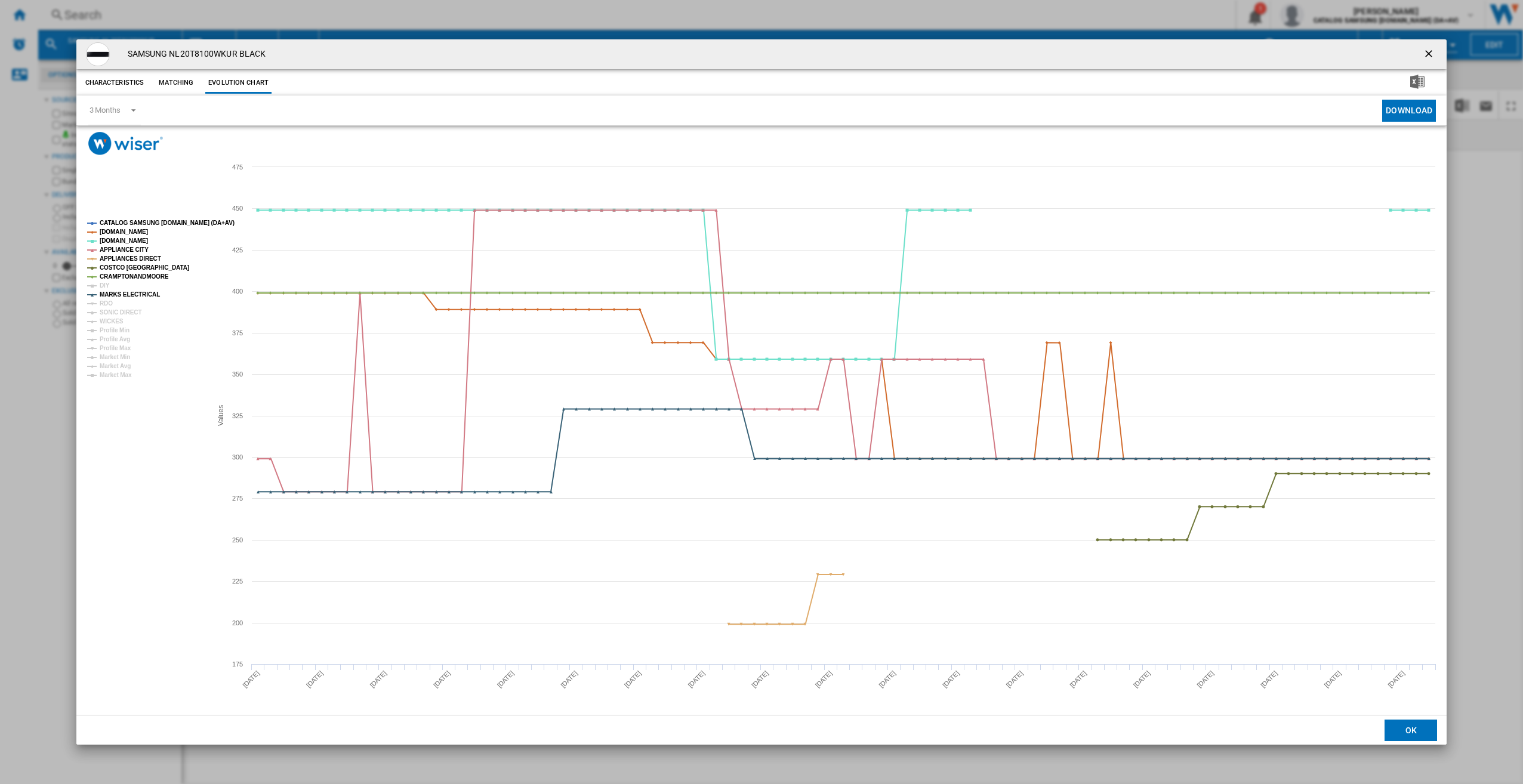
click at [130, 311] on tspan "SONIC DIRECT" at bounding box center [120, 312] width 42 height 6
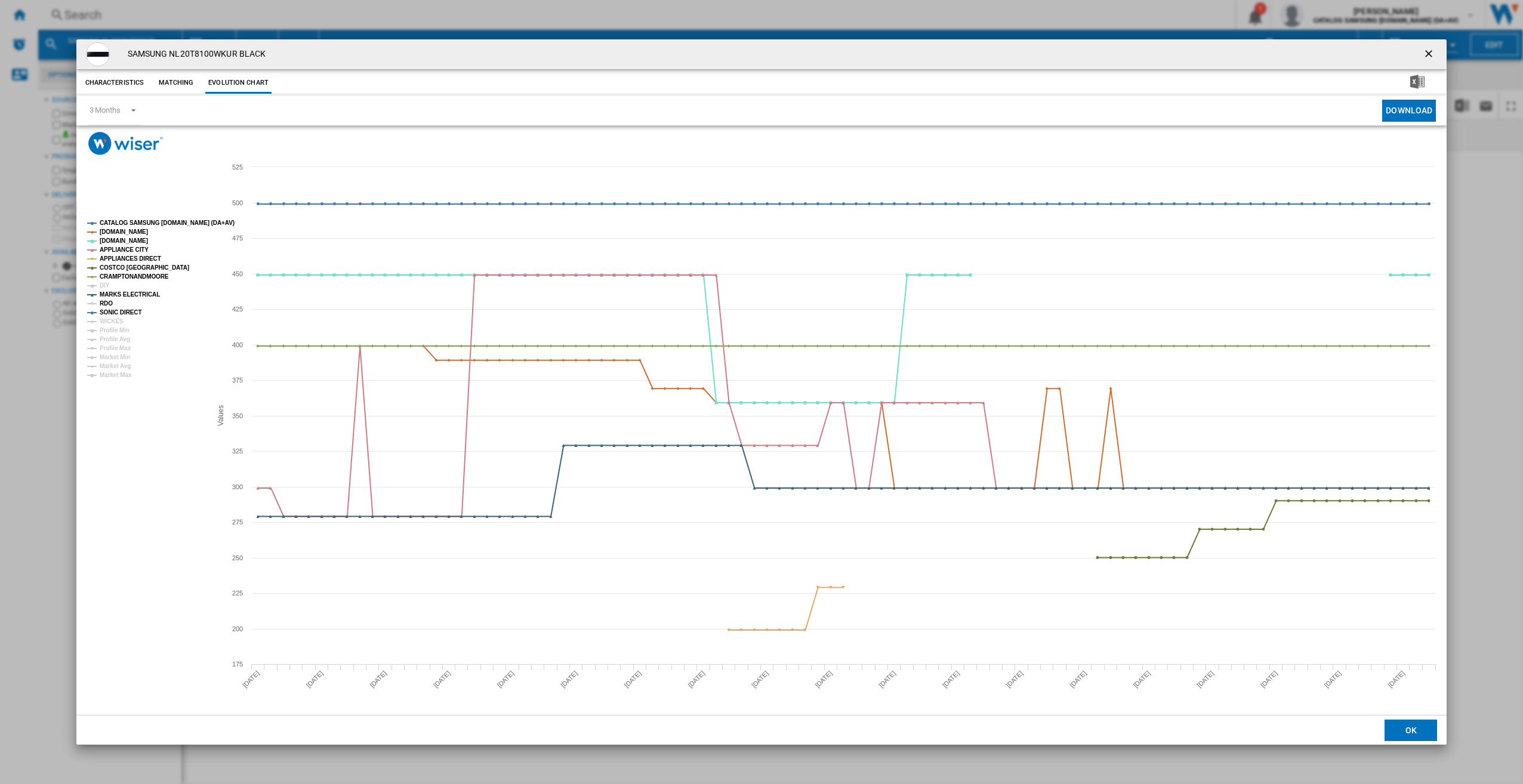
click at [108, 304] on tspan "RDO" at bounding box center [106, 303] width 13 height 6
click at [110, 283] on rect "Product popup" at bounding box center [144, 299] width 123 height 168
click at [107, 283] on tspan "DIY" at bounding box center [105, 285] width 10 height 6
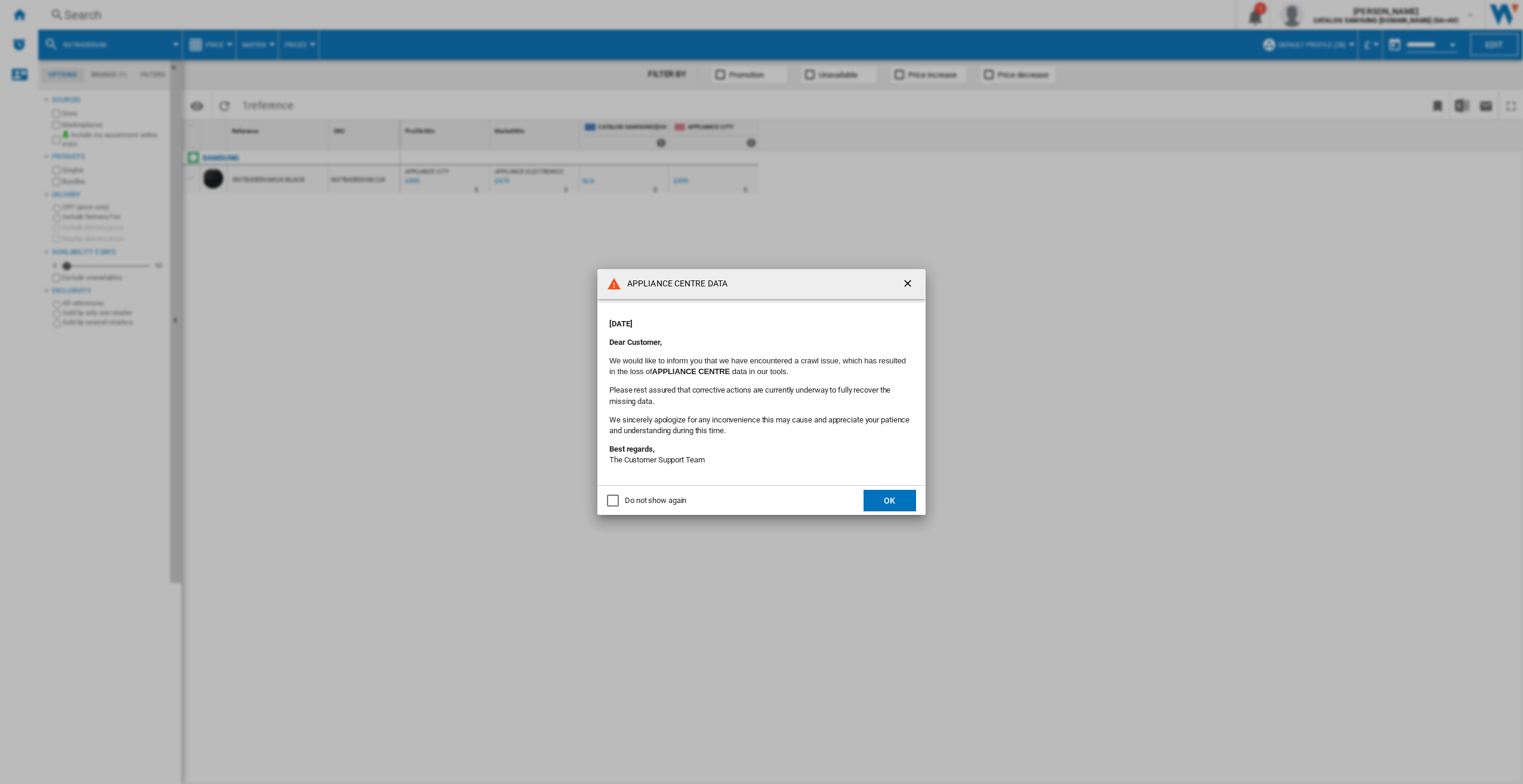
click at [886, 505] on button "OK" at bounding box center [890, 500] width 52 height 21
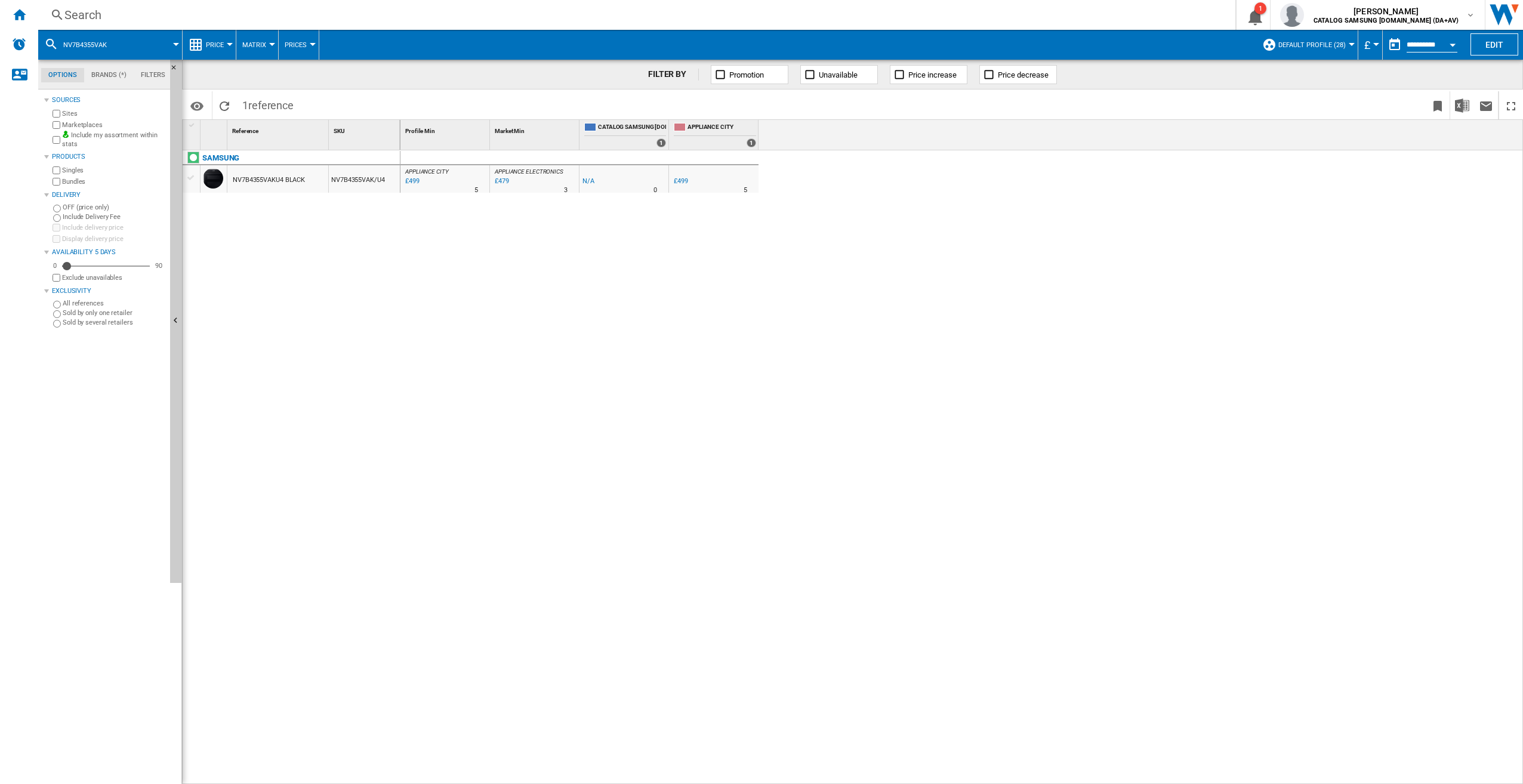
click at [125, 15] on div "Search" at bounding box center [635, 15] width 1140 height 17
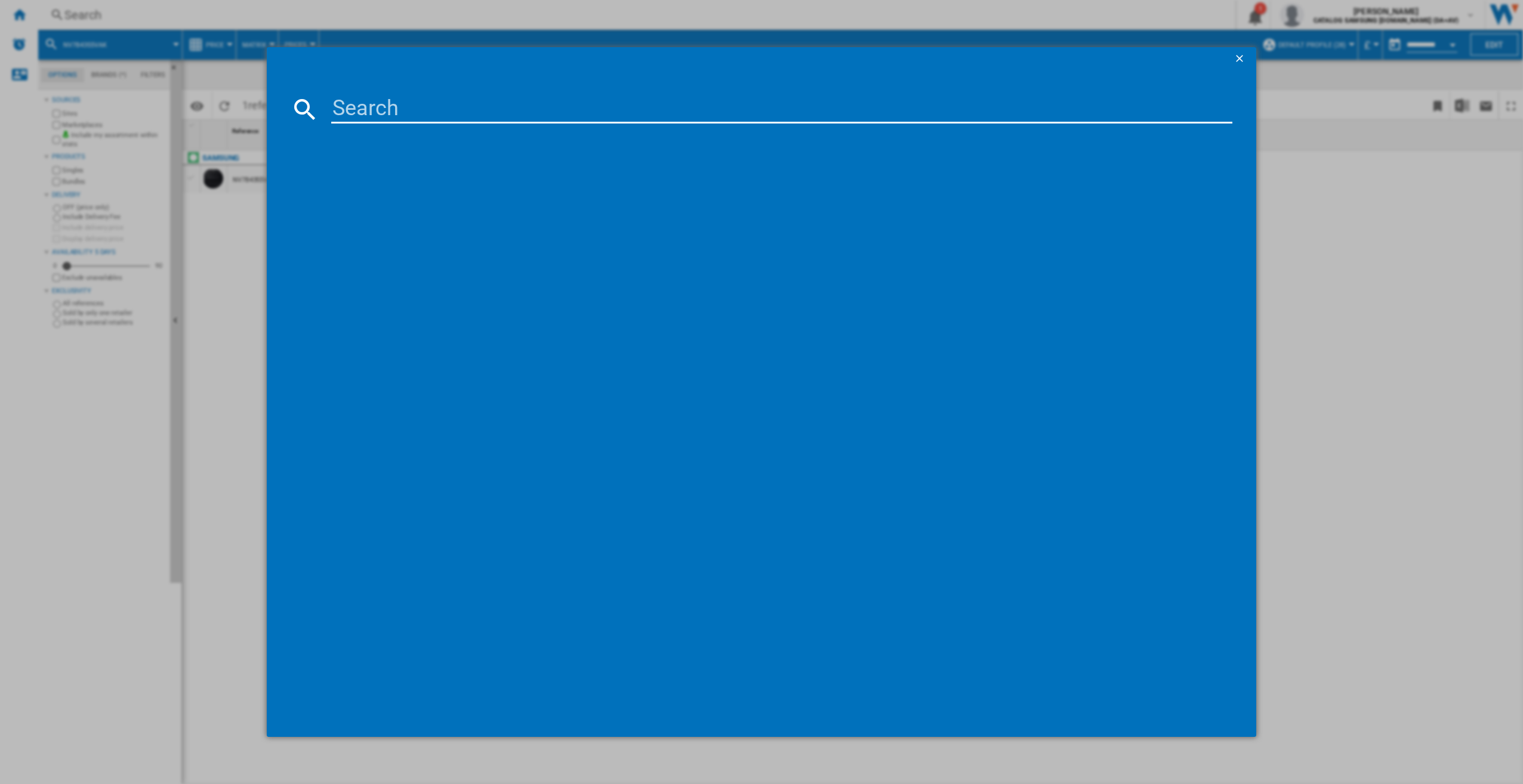
click at [400, 99] on input at bounding box center [782, 109] width 902 height 28
paste input "NQ5B4353FBK"
type input "NQ5B4353FBK"
click at [420, 186] on div "SAMSUNG NQ5B4353FBK BLACK" at bounding box center [770, 186] width 890 height 12
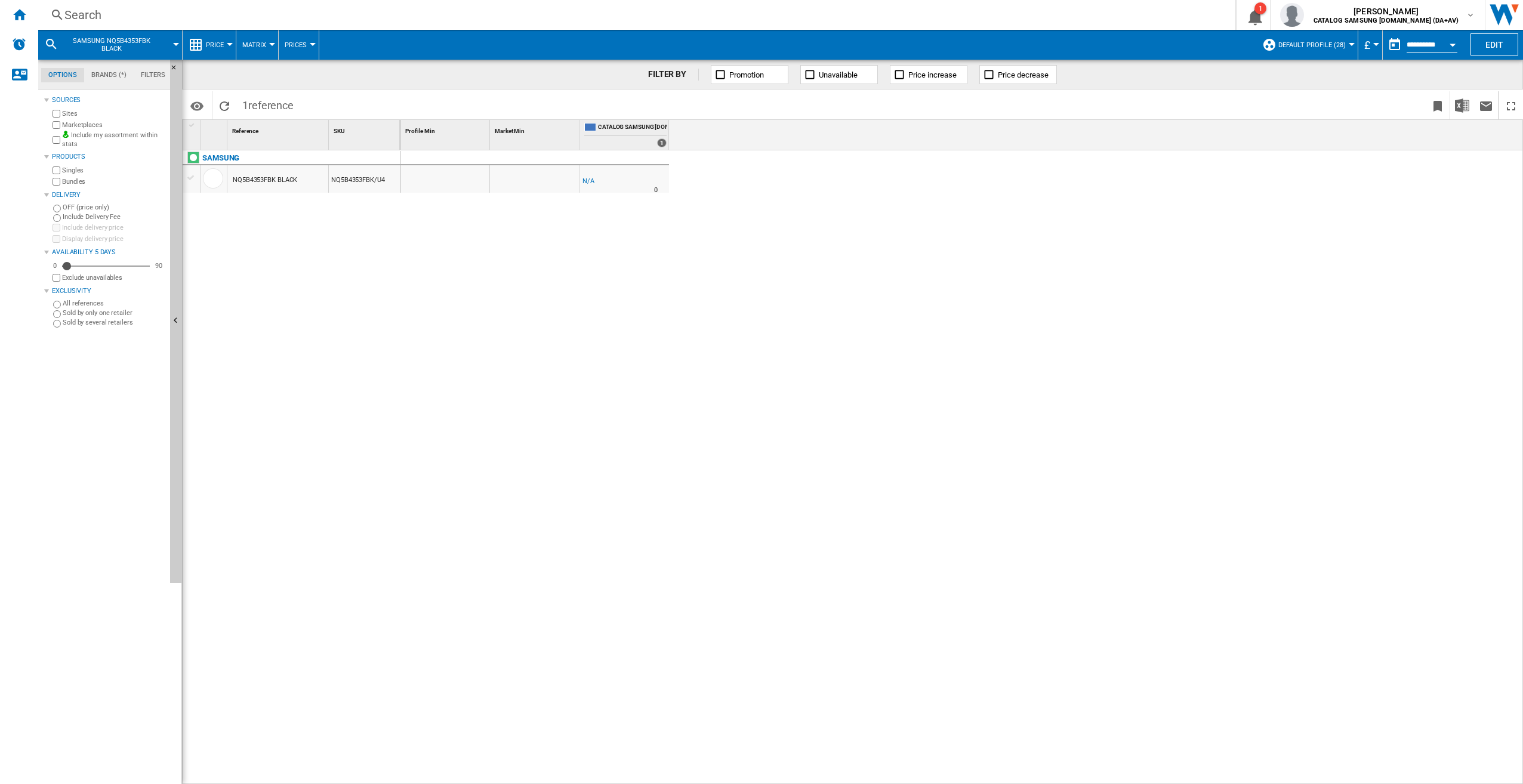
drag, startPoint x: 409, startPoint y: 170, endPoint x: 357, endPoint y: 183, distance: 53.6
click at [357, 183] on div "1 Reference 1 SKU 1 SAMSUNG NQ5B4353FBK BLACK NQ5B4353FBK/U4 Profile Min 1 Mark…" at bounding box center [853, 452] width 1340 height 663
drag, startPoint x: 357, startPoint y: 183, endPoint x: 391, endPoint y: 276, distance: 99.0
click at [391, 276] on div "SAMSUNG NQ5B4353FBK BLACK NQ5B4353FBK/U4" at bounding box center [291, 464] width 218 height 628
click at [332, 178] on div "NQ5B4353FBK/U4" at bounding box center [364, 179] width 71 height 28
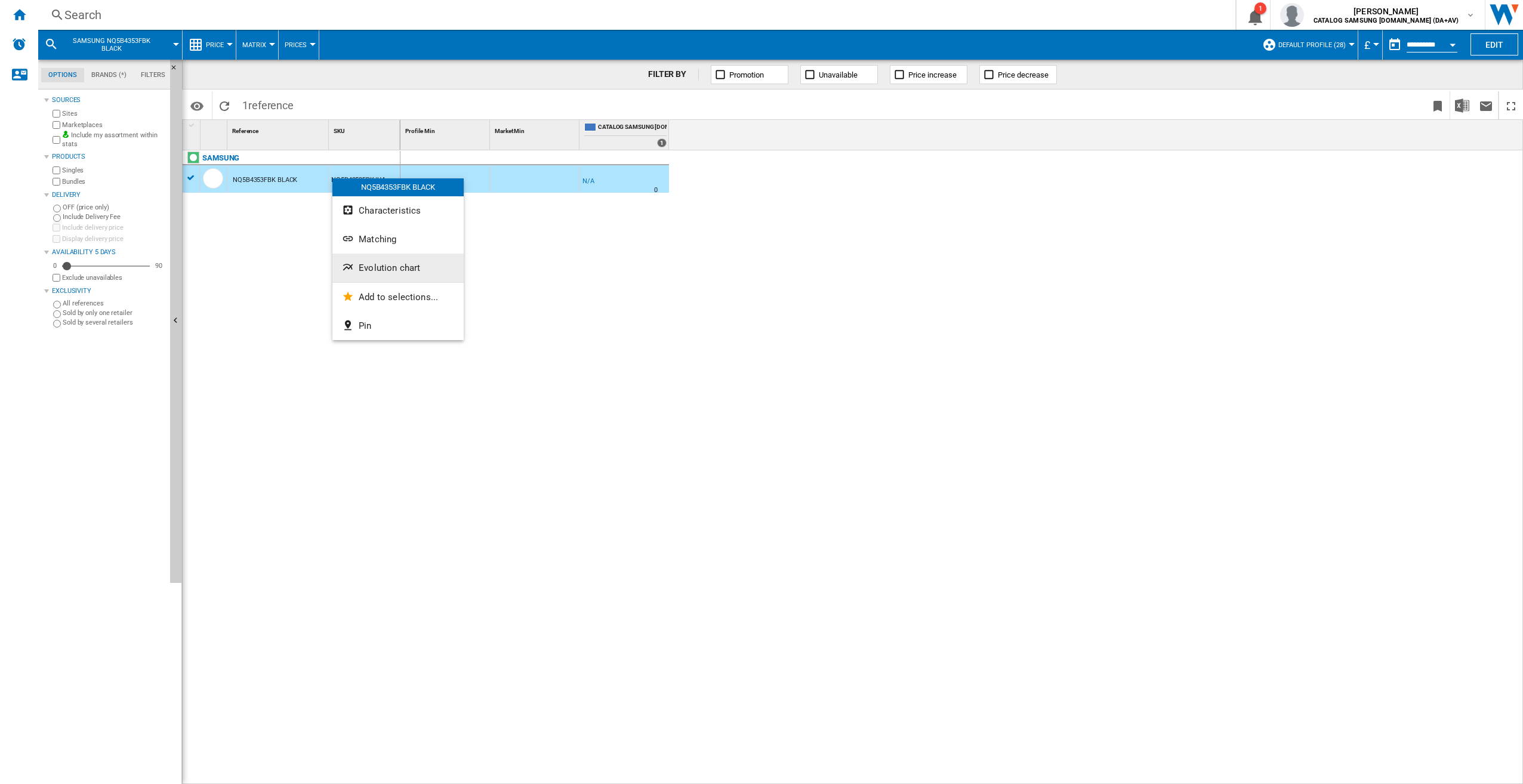
click at [418, 267] on span "Evolution chart" at bounding box center [389, 268] width 61 height 11
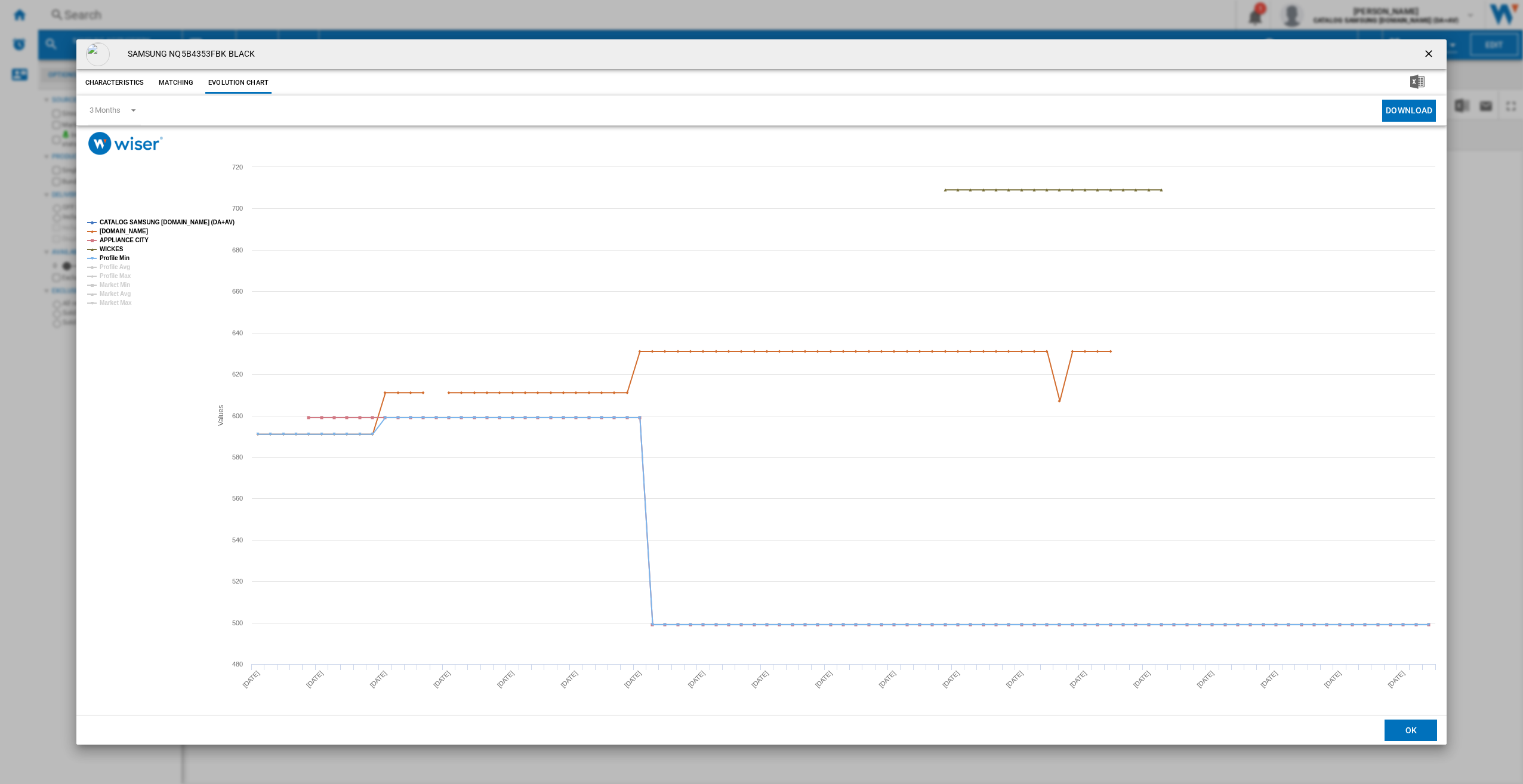
drag, startPoint x: 1431, startPoint y: 55, endPoint x: 1065, endPoint y: 3, distance: 369.7
click at [1431, 55] on ng-md-icon "getI18NText('BUTTONS.CLOSE_DIALOG')" at bounding box center [1430, 55] width 14 height 14
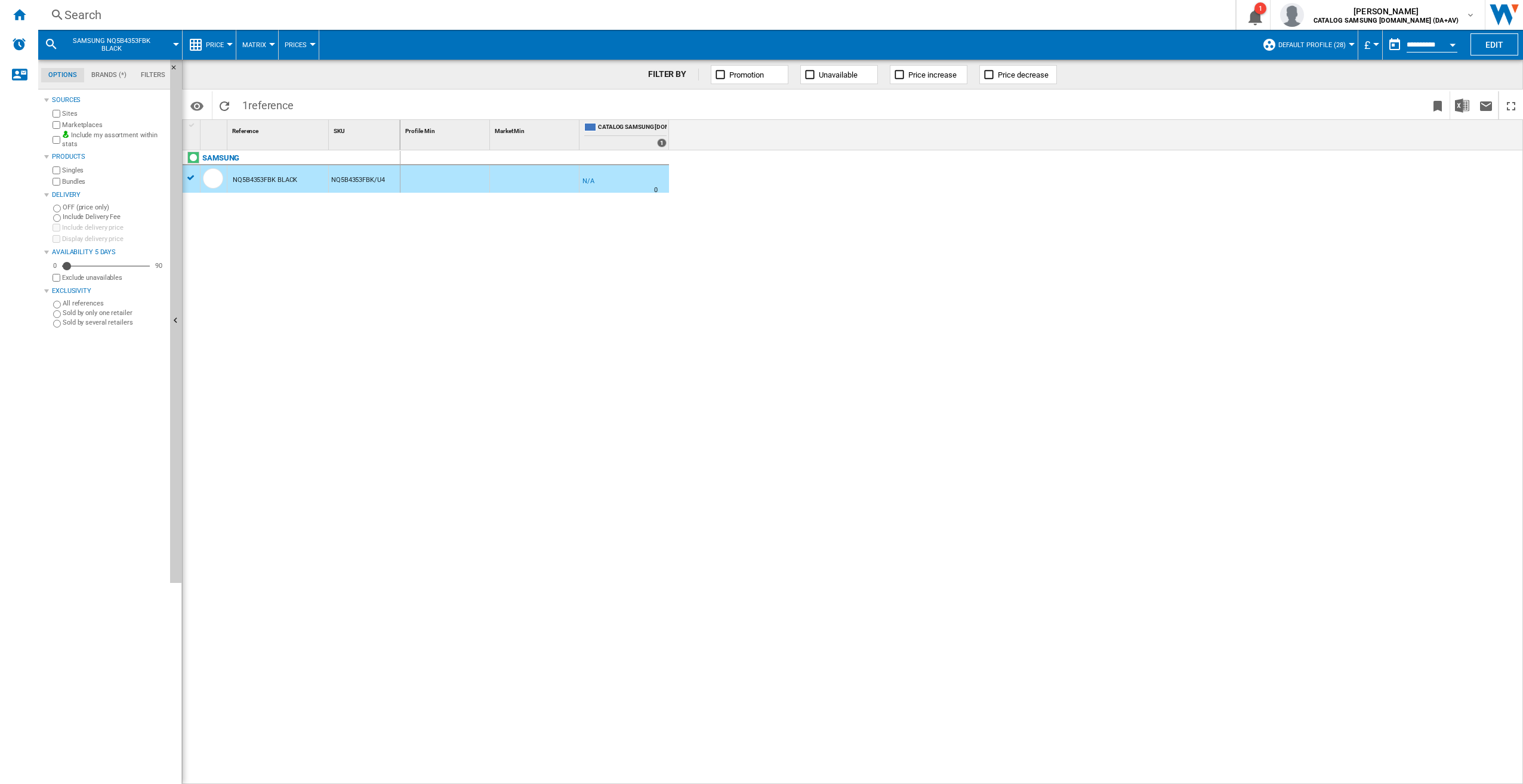
click at [119, 15] on div "Search" at bounding box center [635, 15] width 1140 height 17
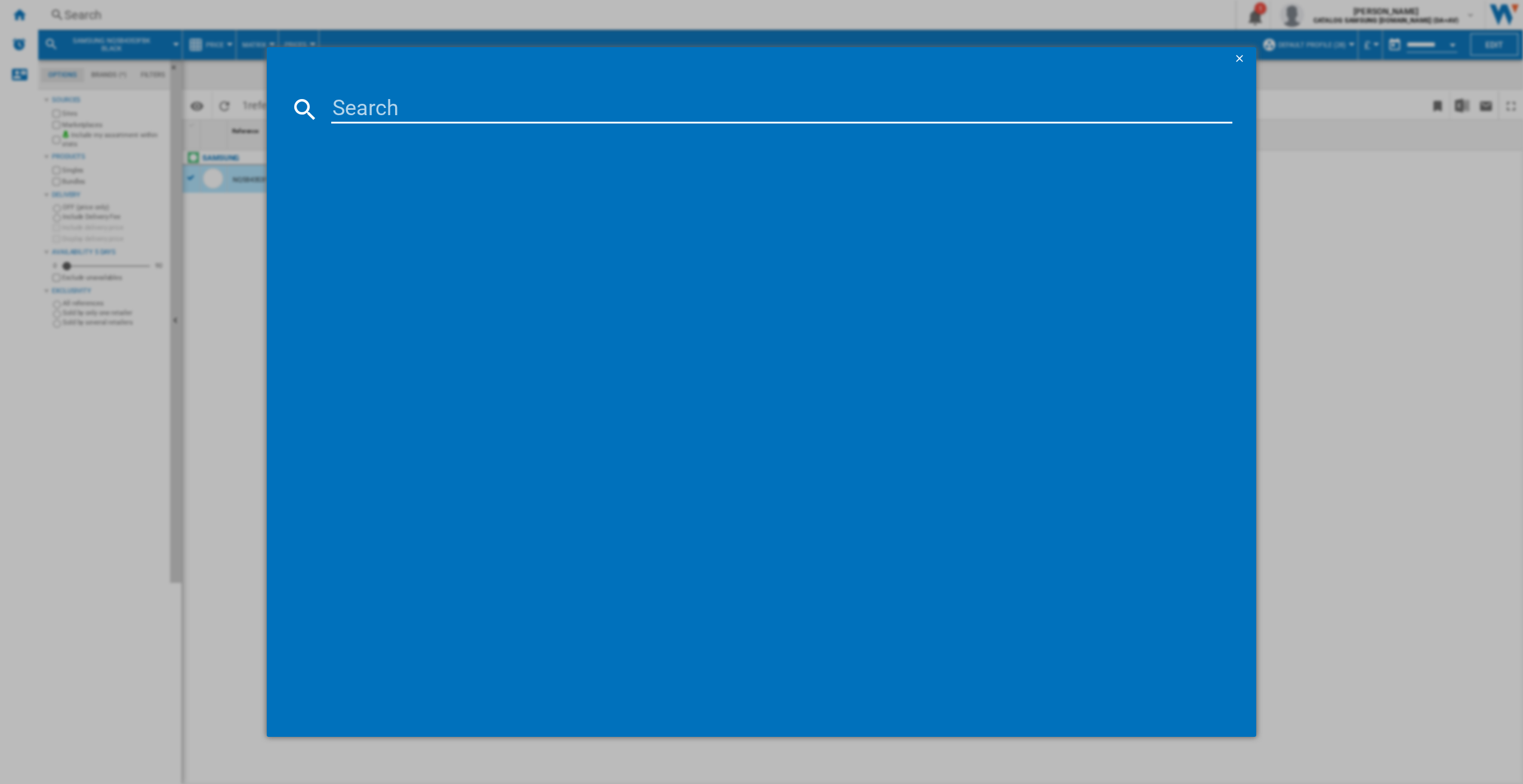
click at [429, 114] on input at bounding box center [782, 109] width 902 height 28
type input "DW60BG830I00/EU"
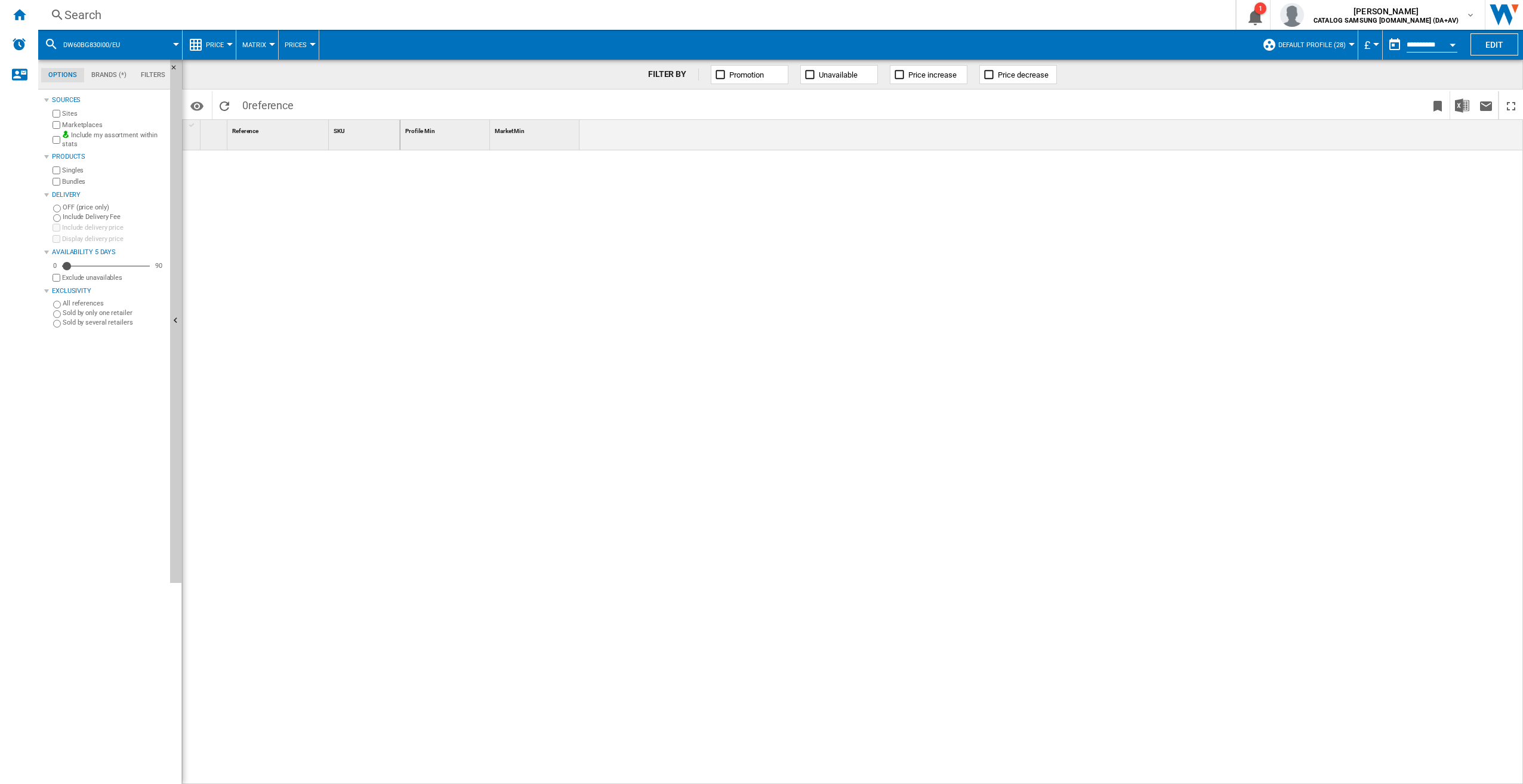
click at [110, 17] on div "Search" at bounding box center [635, 15] width 1140 height 17
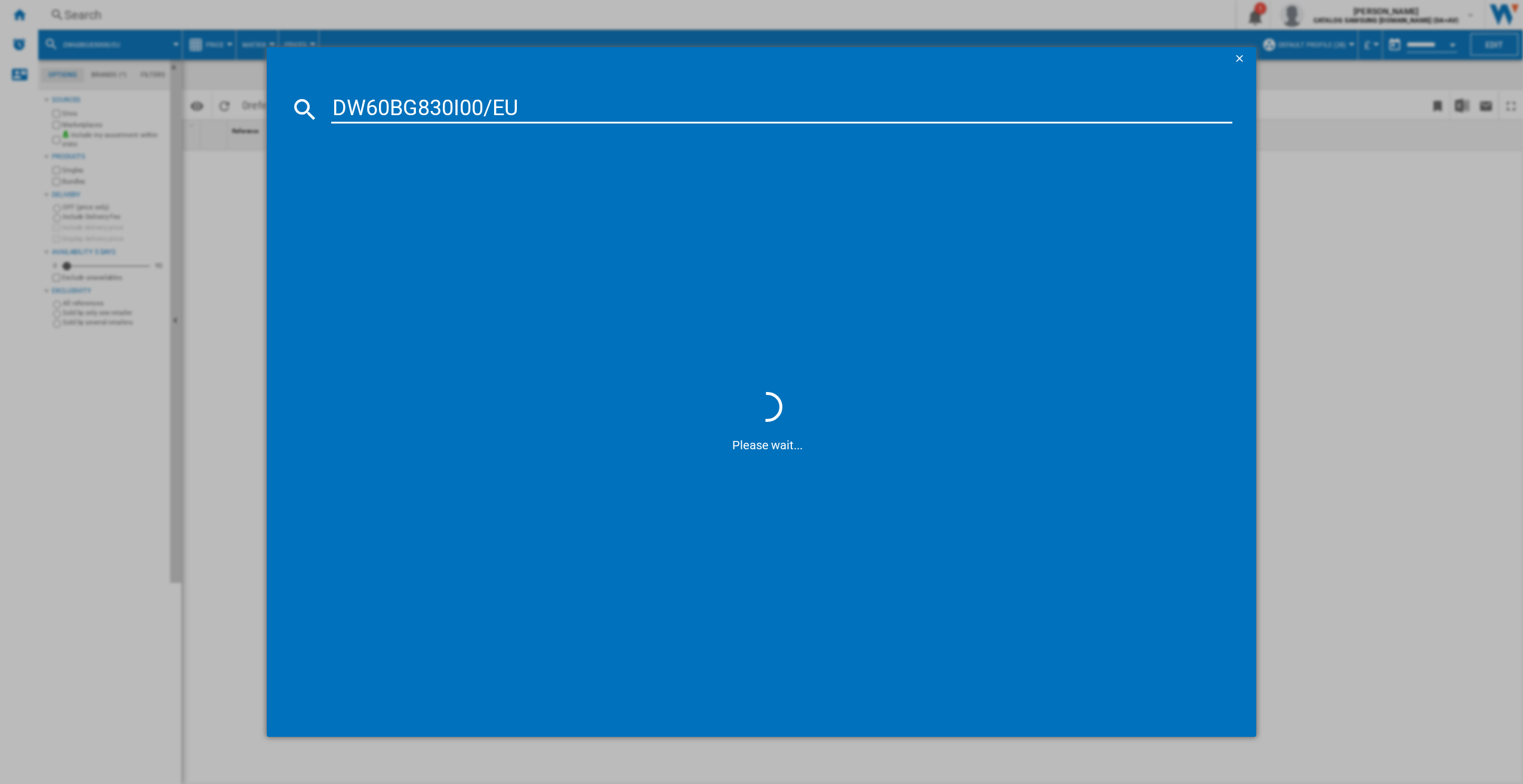
drag, startPoint x: 524, startPoint y: 106, endPoint x: 509, endPoint y: 81, distance: 29.2
type input "DW60BG830I00"
click at [378, 197] on div "SAMSUNG DW60BG830I00EU WHITE" at bounding box center [768, 186] width 930 height 26
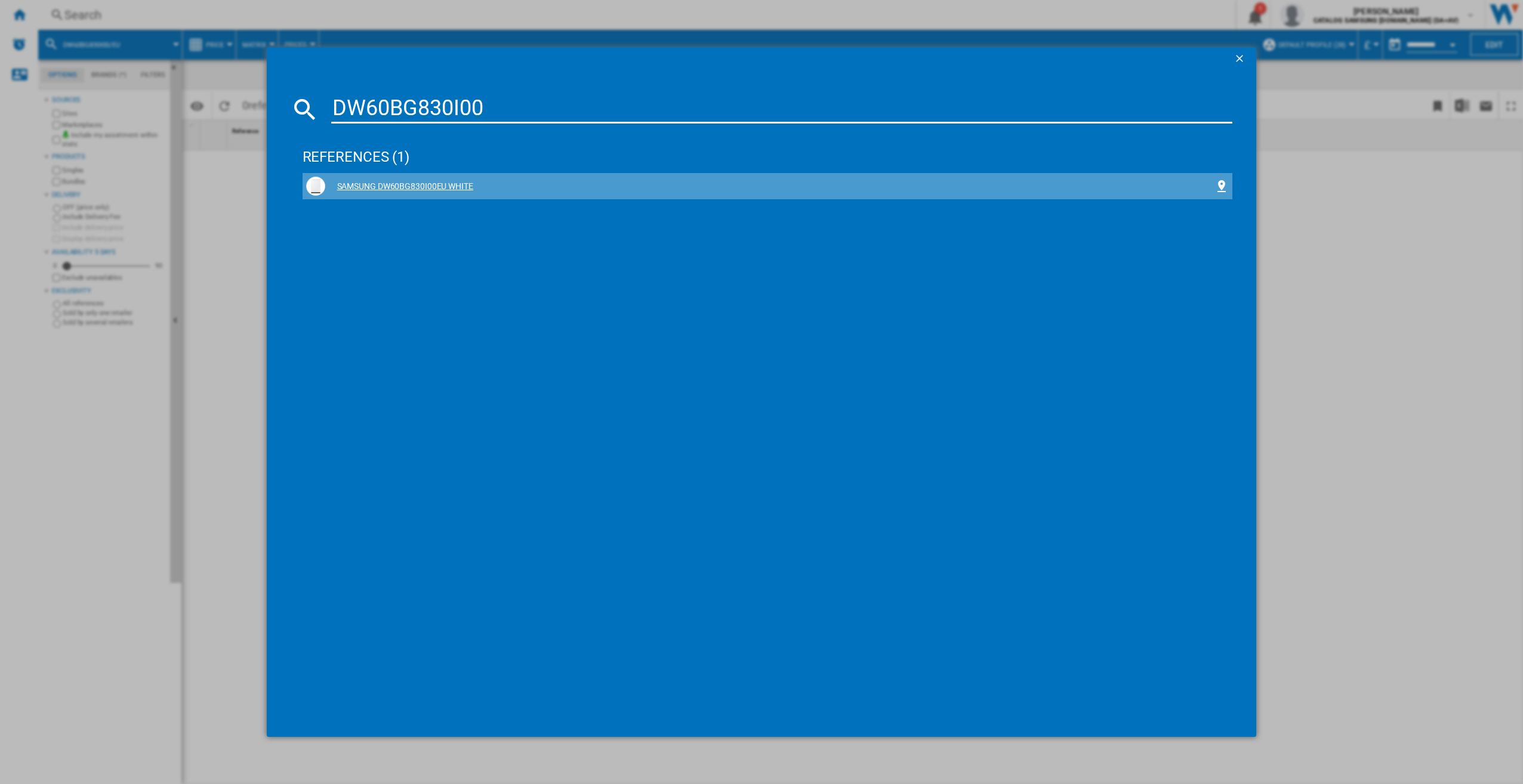
click at [376, 196] on div "SAMSUNG DW60BG830I00EU WHITE" at bounding box center [768, 186] width 923 height 19
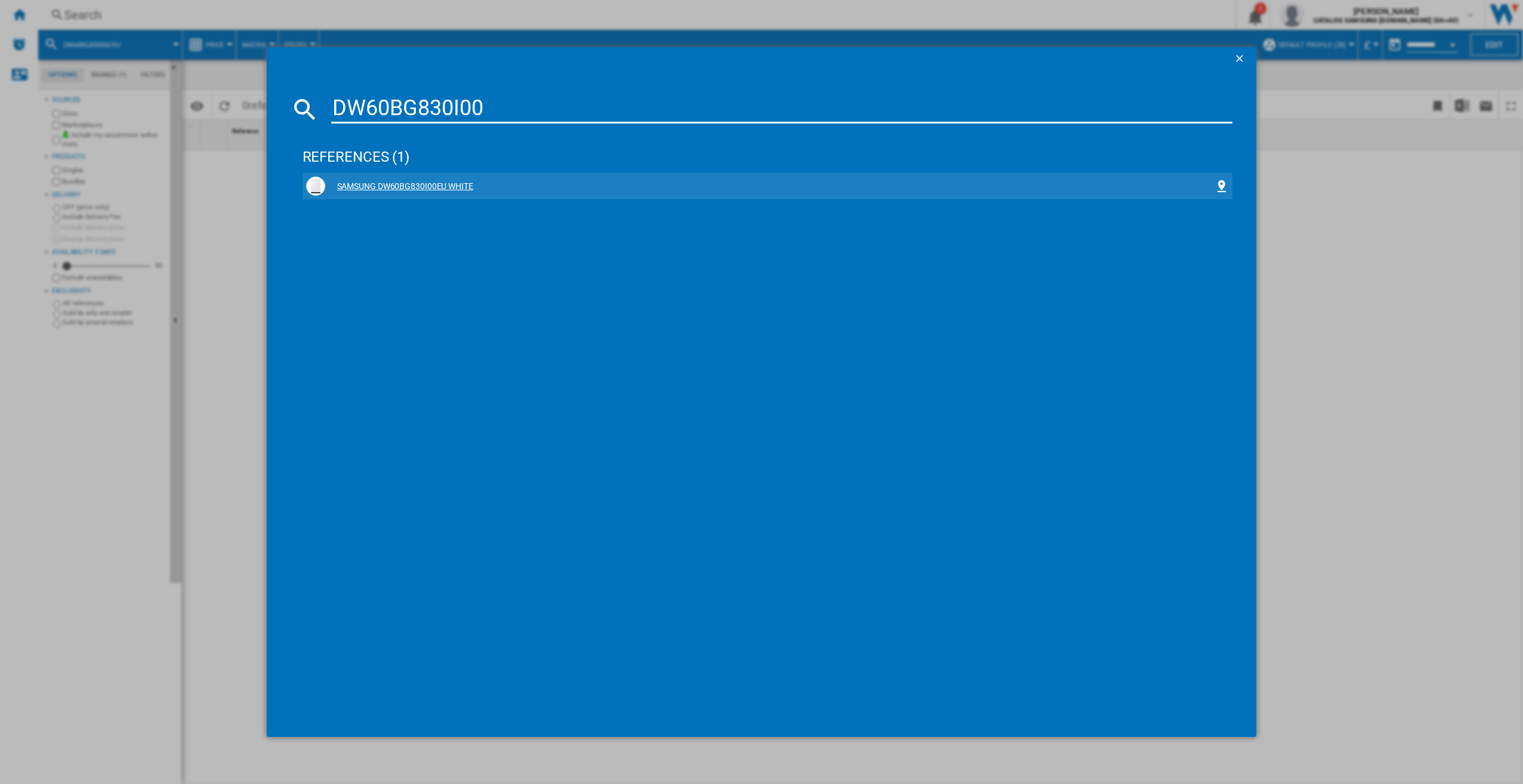
click at [438, 185] on div "SAMSUNG DW60BG830I00EU WHITE" at bounding box center [770, 186] width 890 height 12
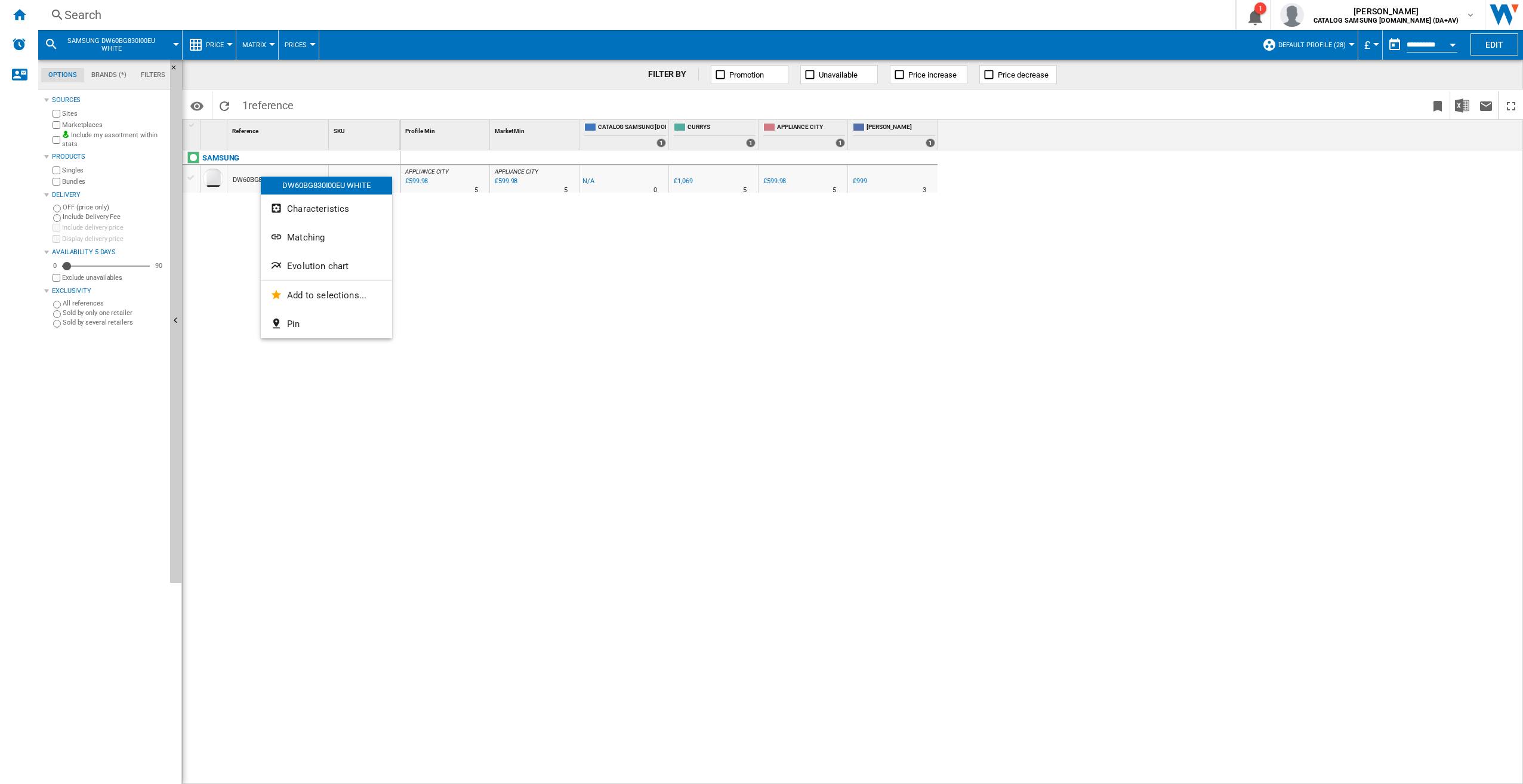
click at [328, 263] on span "Evolution chart" at bounding box center [318, 266] width 61 height 11
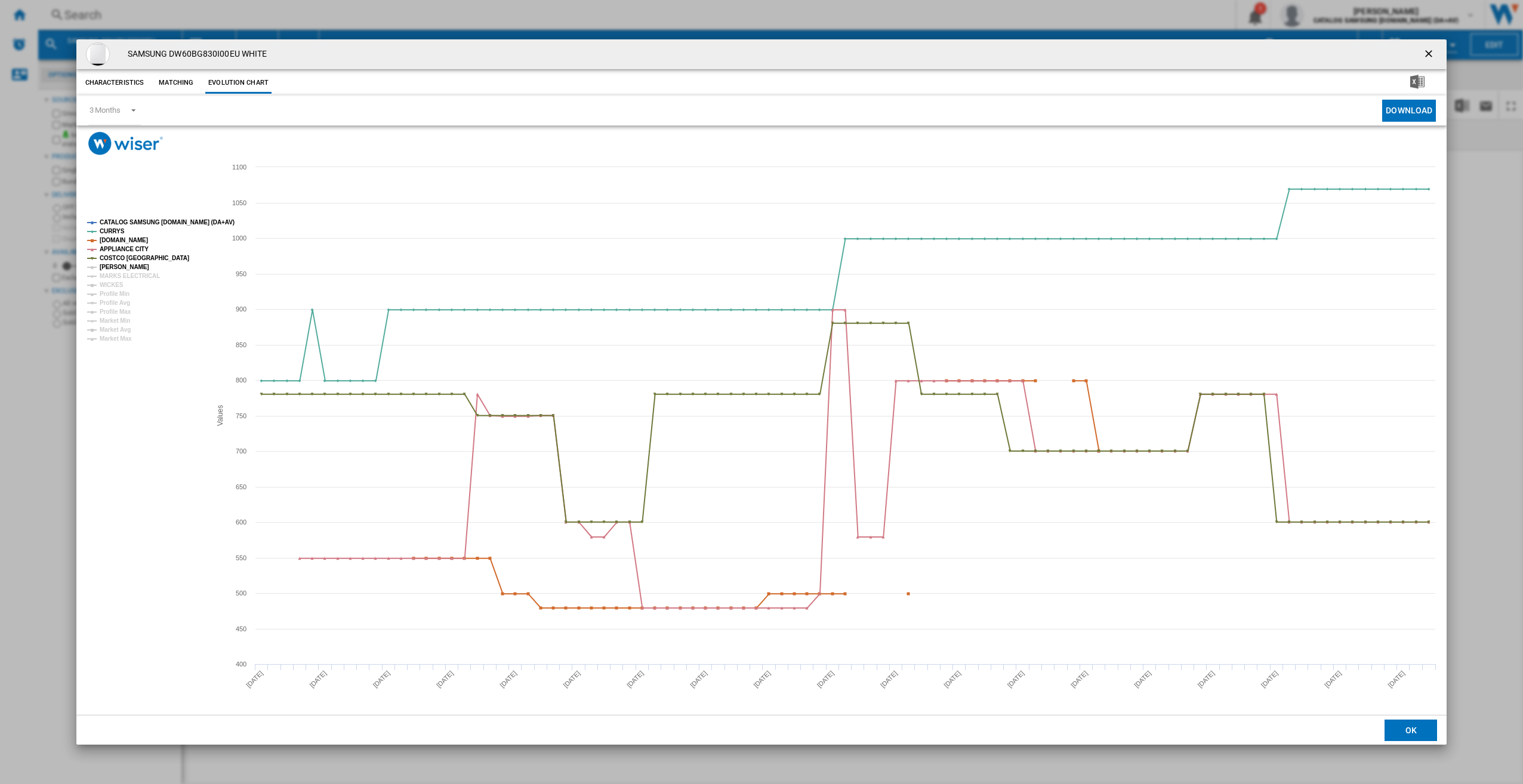
click at [121, 270] on tspan "[PERSON_NAME]" at bounding box center [124, 267] width 50 height 6
click at [116, 282] on tspan "WICKES" at bounding box center [111, 285] width 24 height 6
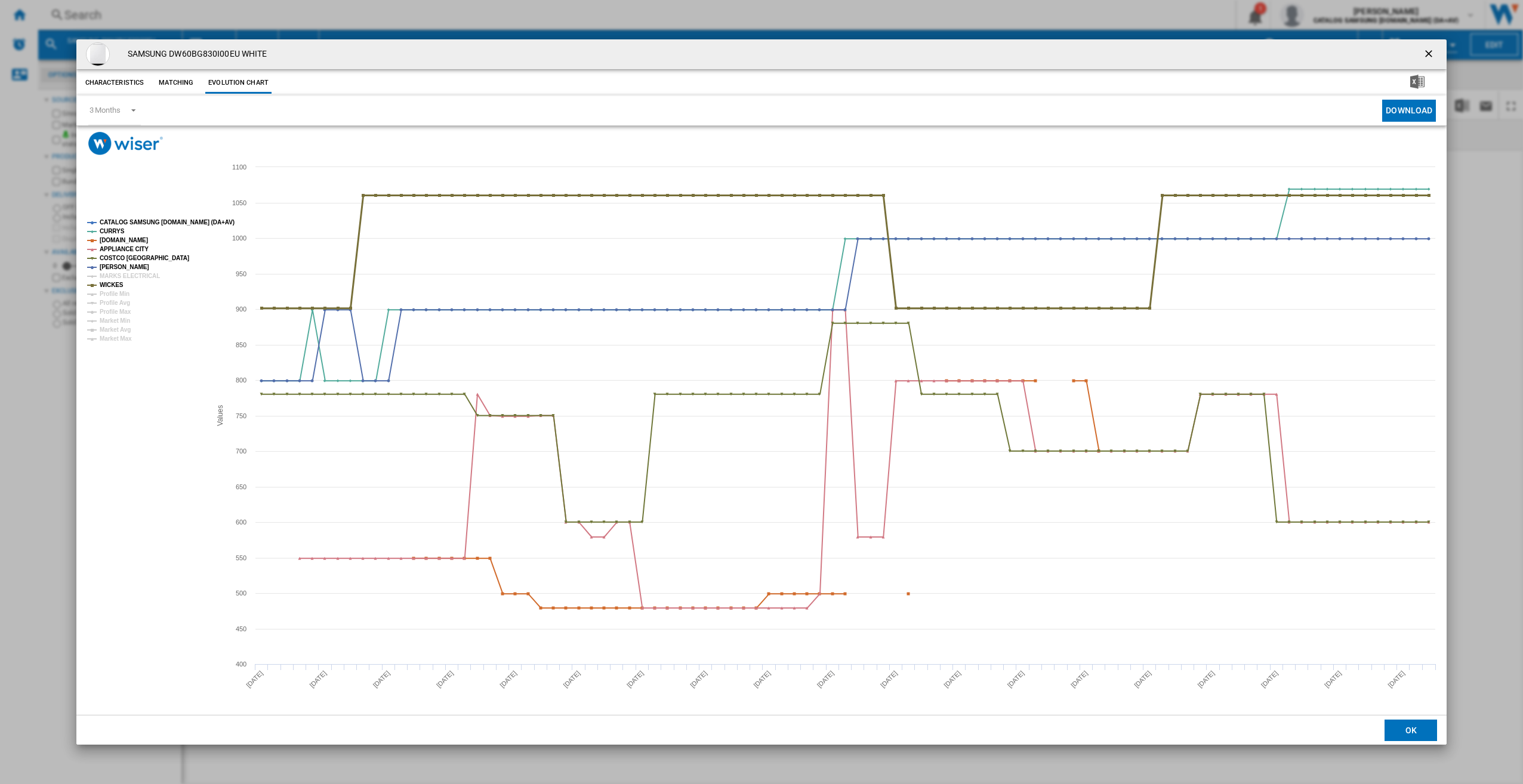
click at [113, 282] on tspan "WICKES" at bounding box center [111, 285] width 24 height 6
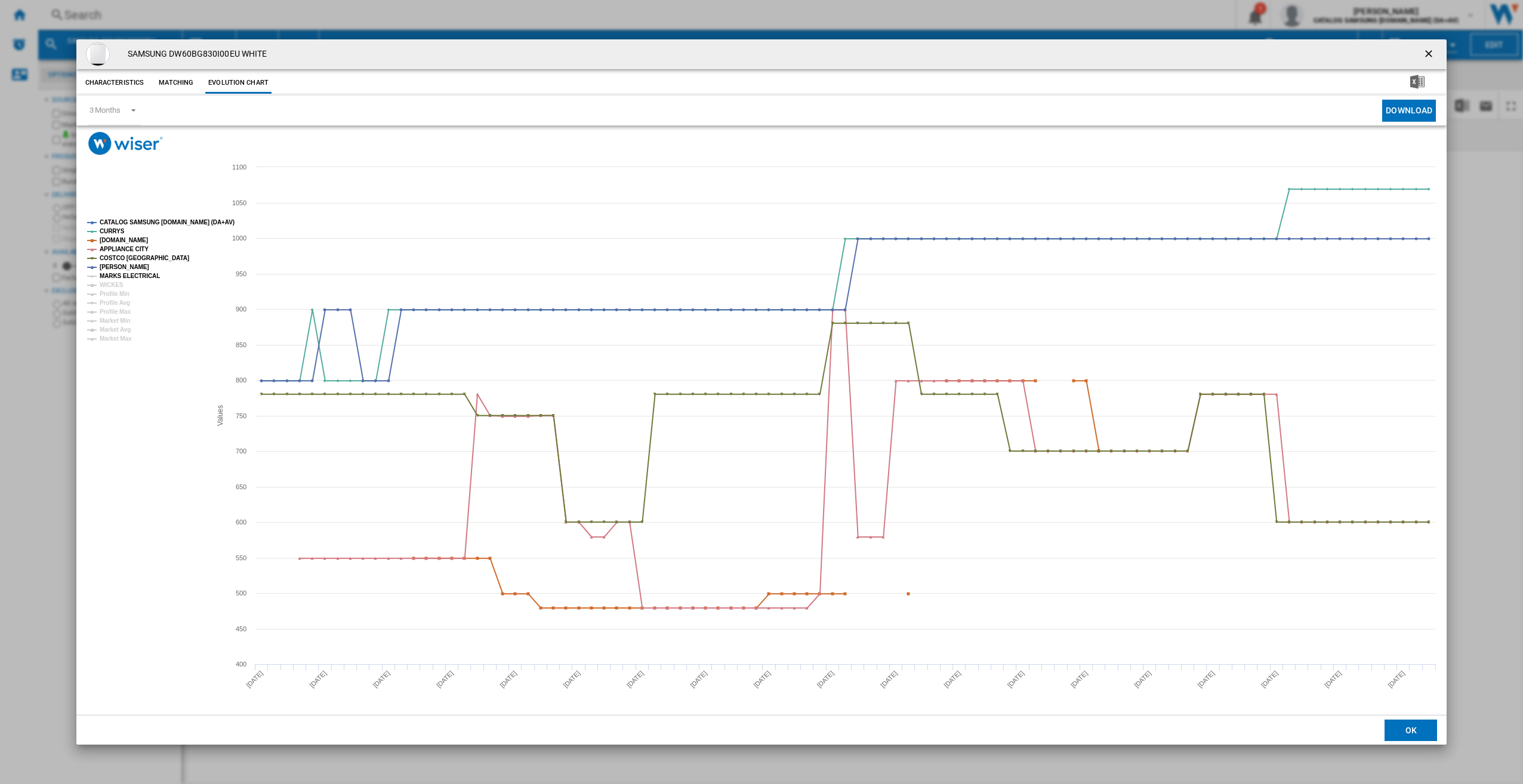
click at [113, 273] on tspan "MARKS ELECTRICAL" at bounding box center [129, 276] width 60 height 6
click at [113, 279] on tspan "MARKS ELECTRICAL" at bounding box center [129, 276] width 60 height 6
click at [113, 277] on tspan "MARKS ELECTRICAL" at bounding box center [129, 276] width 60 height 6
click at [111, 283] on tspan "WICKES" at bounding box center [111, 285] width 24 height 6
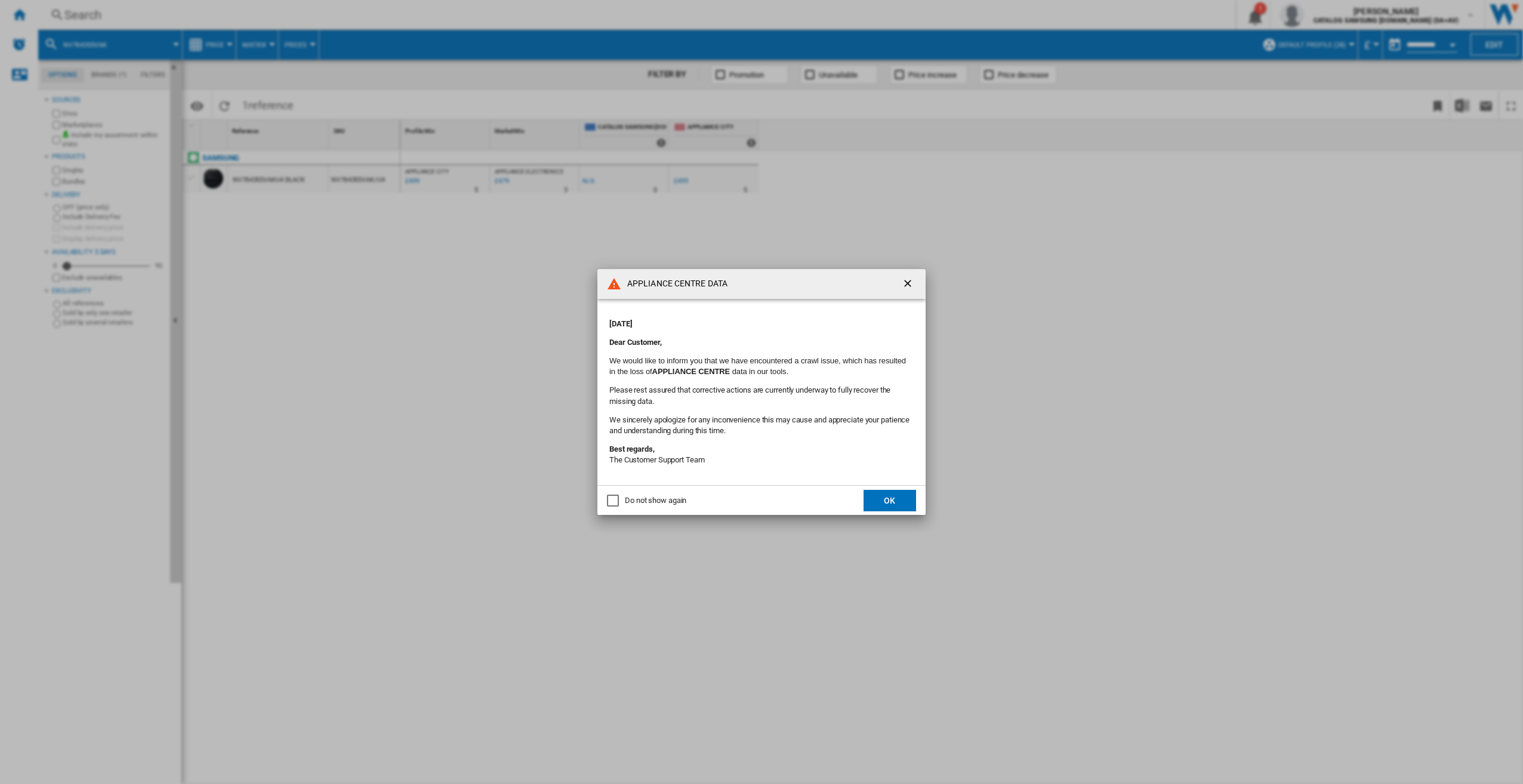
click at [886, 497] on button "OK" at bounding box center [890, 500] width 52 height 21
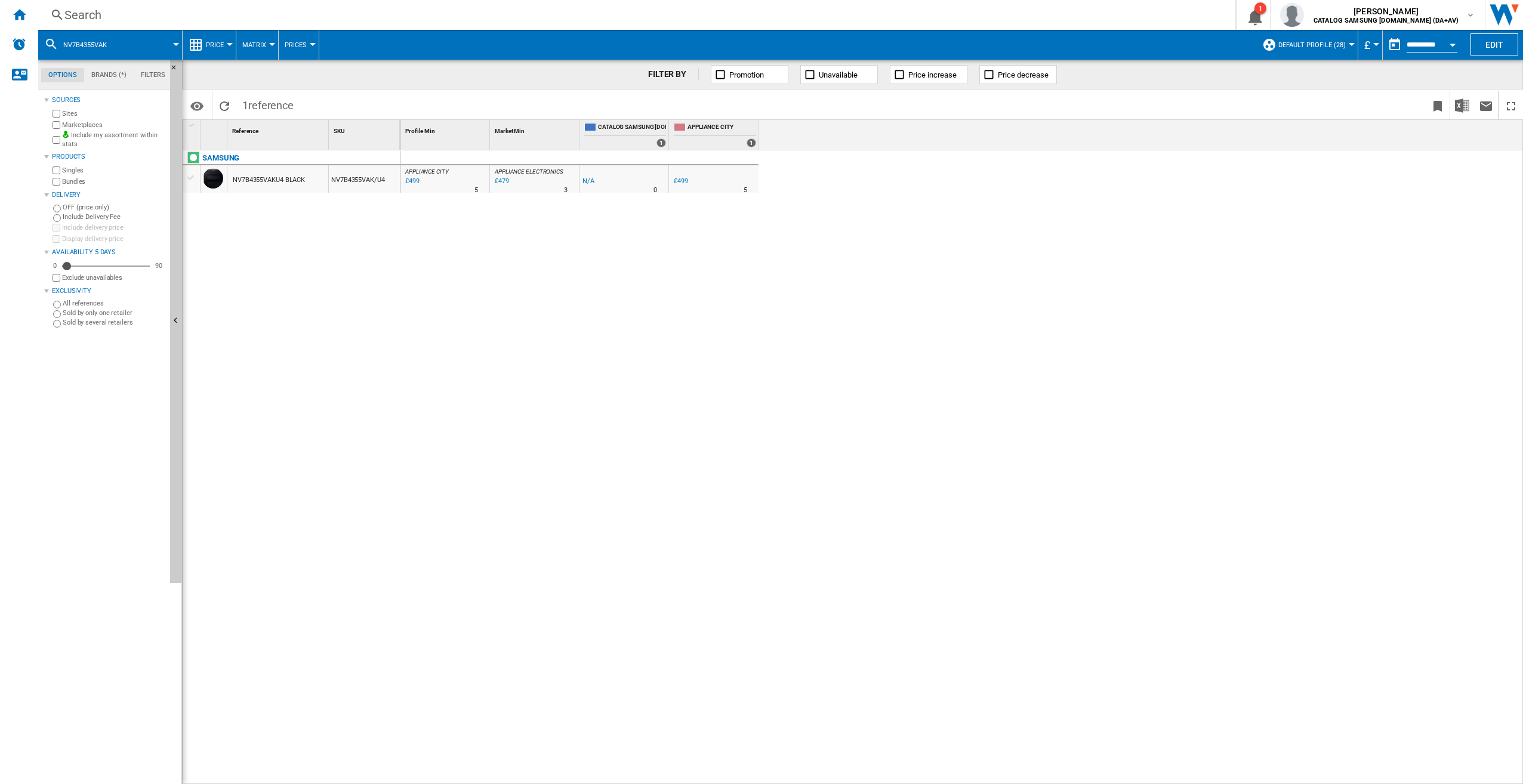
click at [110, 4] on div "Search Search 0 1 [GEOGRAPHIC_DATA][PERSON_NAME] CATALOG SAMSUNG [DOMAIN_NAME] …" at bounding box center [781, 15] width 1485 height 30
click at [110, 13] on div "Search" at bounding box center [635, 15] width 1140 height 17
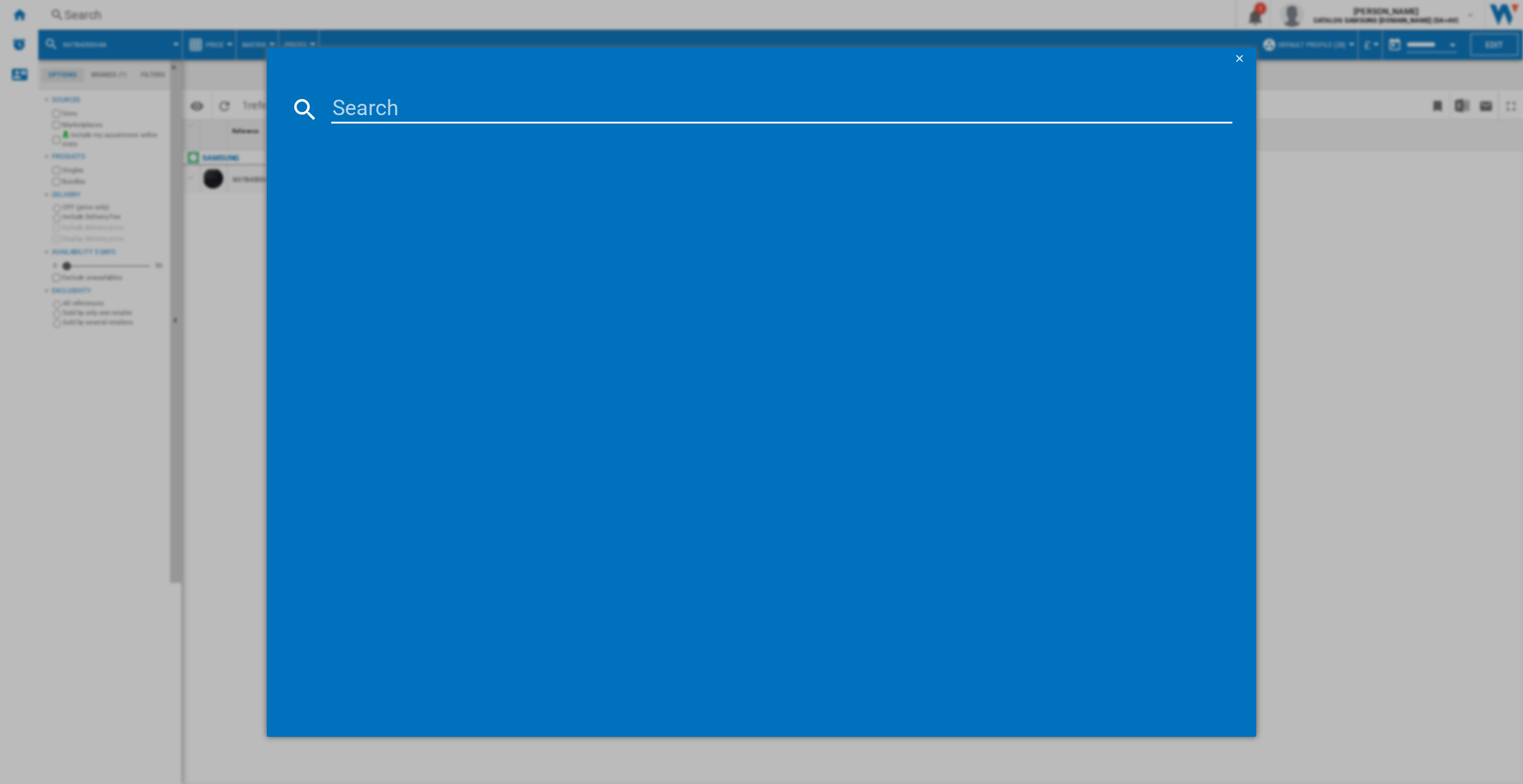
click at [400, 107] on input at bounding box center [782, 109] width 902 height 28
paste input "NV7B4355VAK"
type input "NV7B4355VAK"
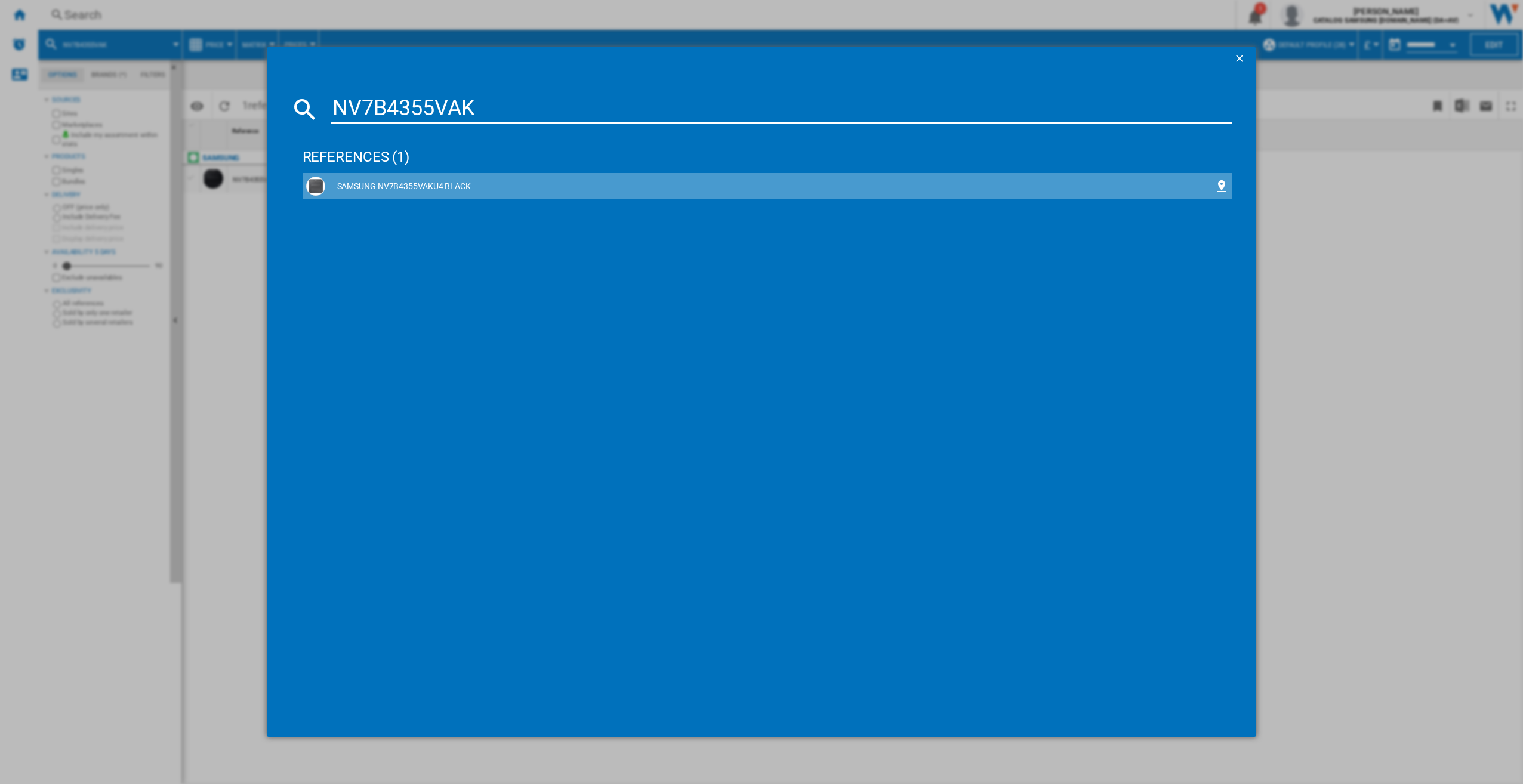
click at [426, 183] on div "SAMSUNG NV7B4355VAKU4 BLACK" at bounding box center [770, 186] width 890 height 12
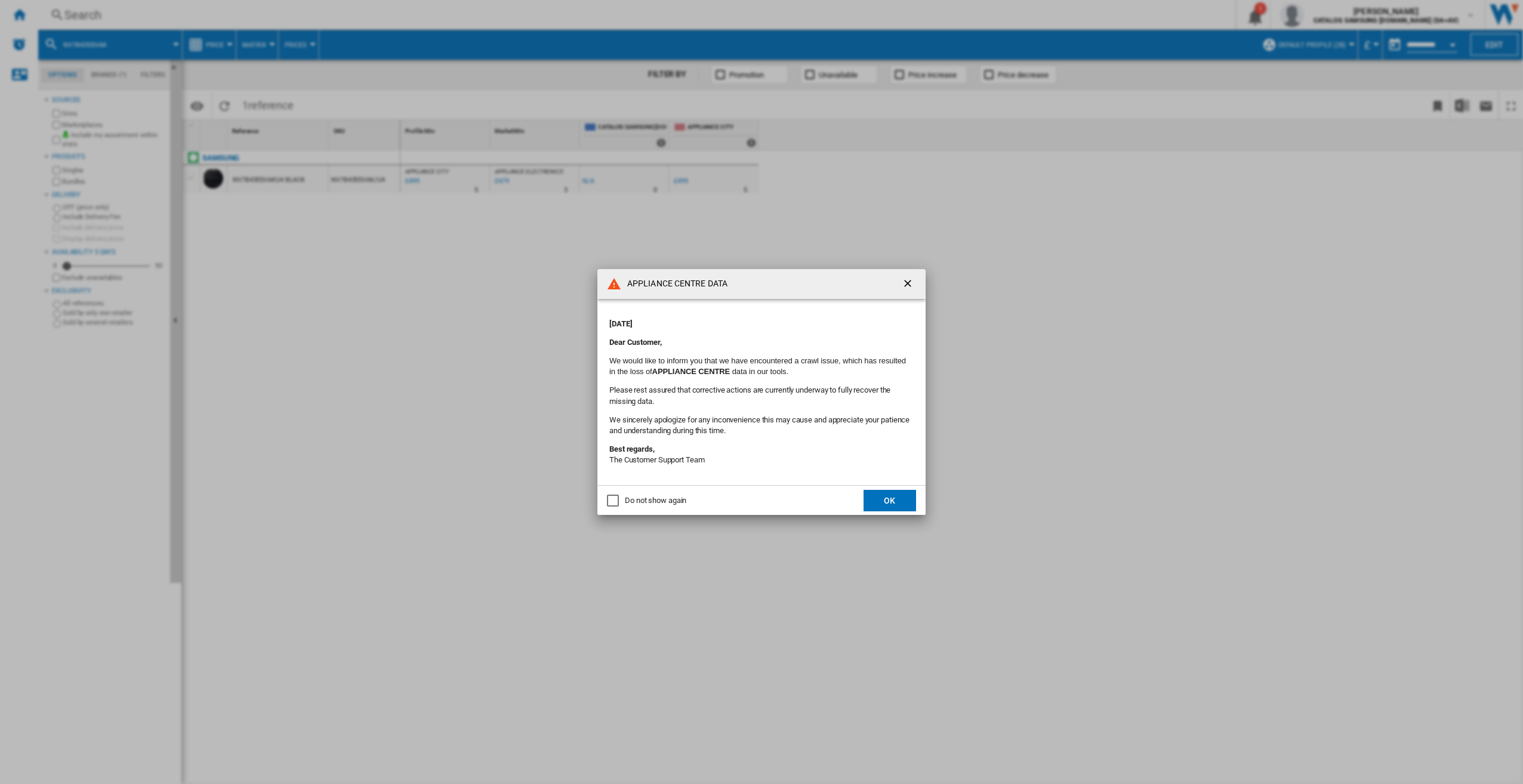
click at [910, 494] on button "OK" at bounding box center [890, 500] width 52 height 21
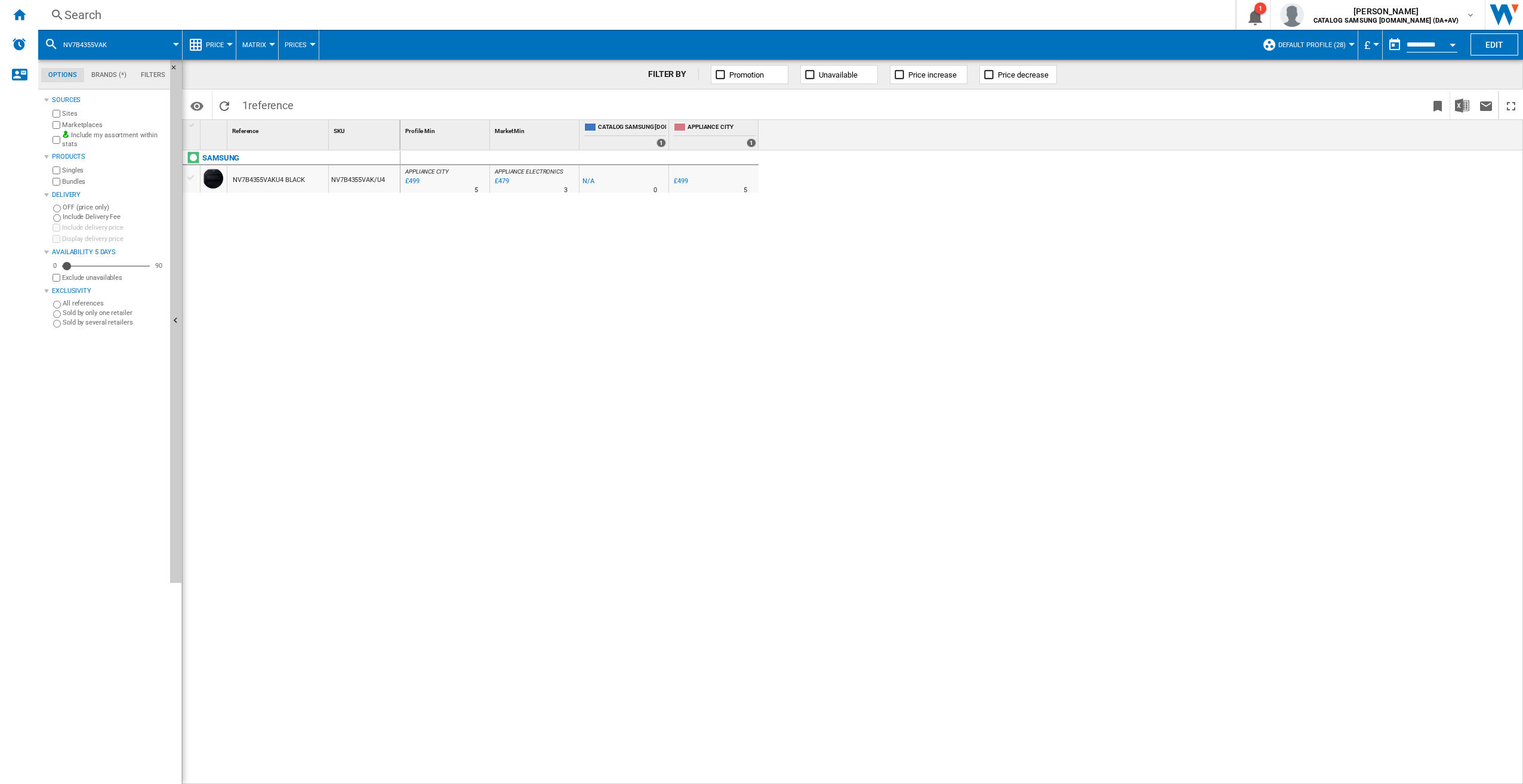
click at [99, 23] on div "Search" at bounding box center [635, 15] width 1140 height 17
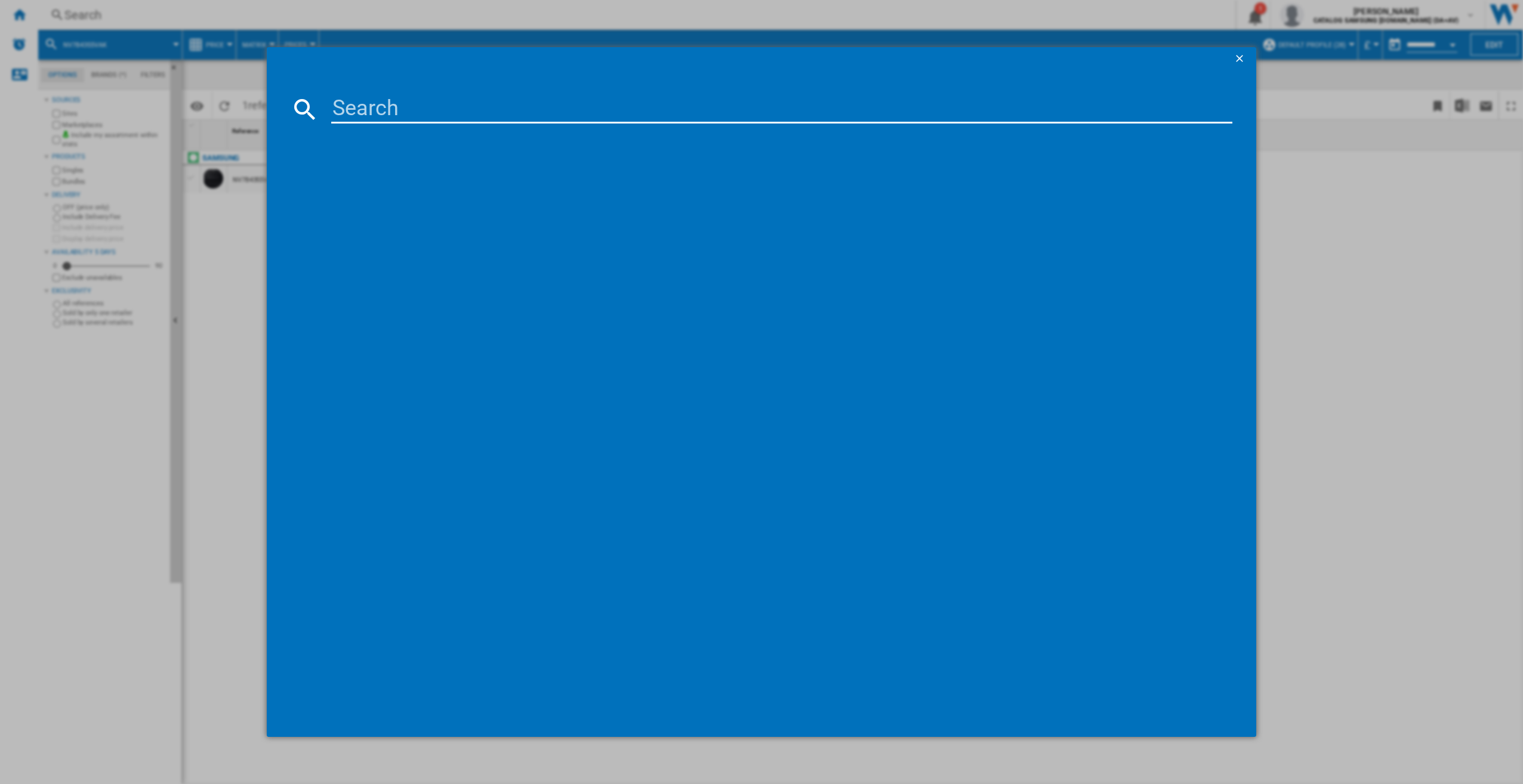
click at [476, 110] on input at bounding box center [782, 109] width 902 height 28
paste input "NV7B422205AK"
type input "NV7B422205AK"
drag, startPoint x: 518, startPoint y: 109, endPoint x: 298, endPoint y: 115, distance: 220.1
click at [298, 115] on div "NV7B422205AK" at bounding box center [762, 109] width 943 height 28
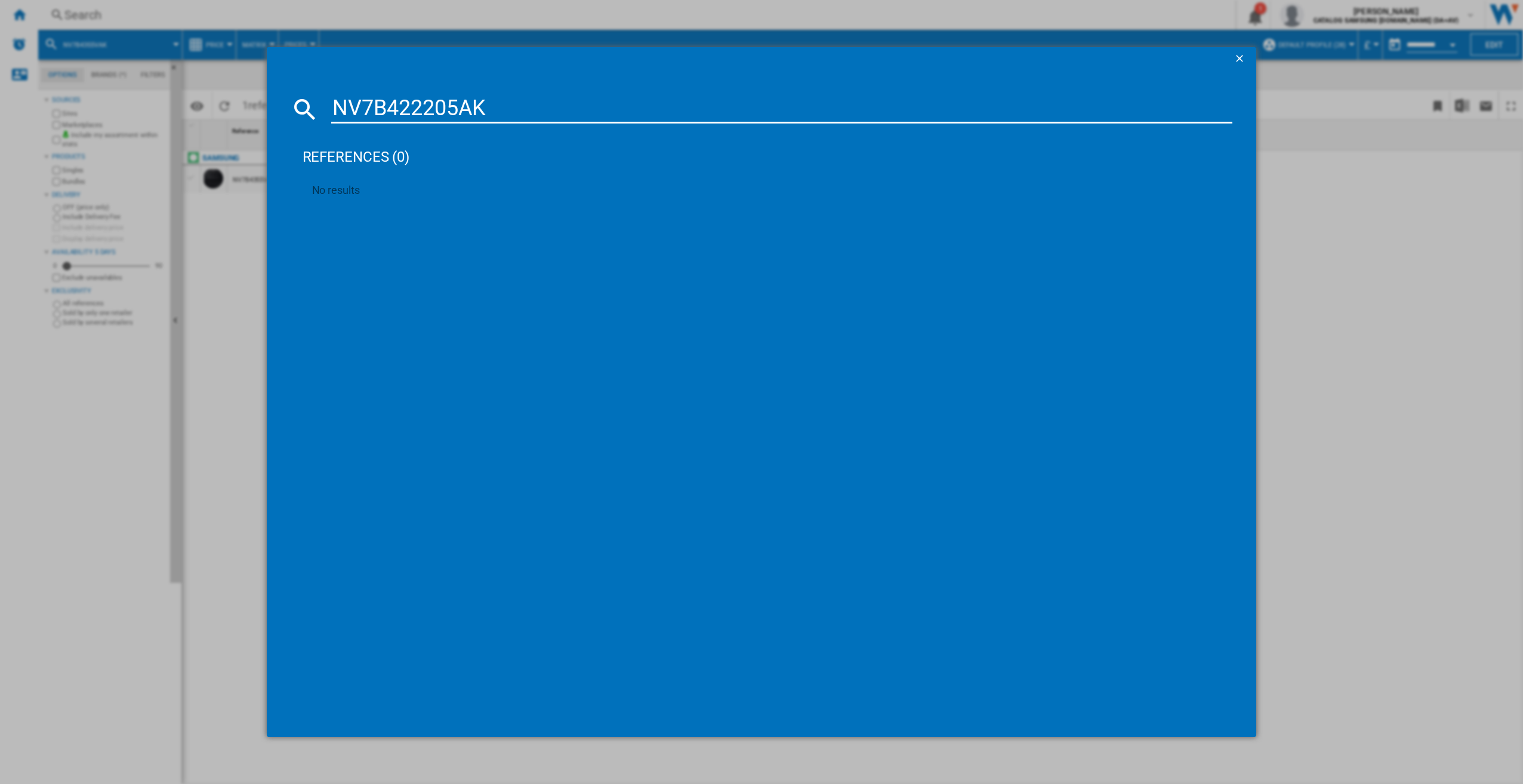
click at [535, 107] on input "NV7B422205AK" at bounding box center [782, 109] width 902 height 28
drag, startPoint x: 535, startPoint y: 107, endPoint x: 296, endPoint y: 103, distance: 239.0
click at [307, 95] on div "NV7B422205AK" at bounding box center [762, 109] width 943 height 28
paste input "NV7B5775XAK/U4"
type input "NV7B5775XAK/U4"
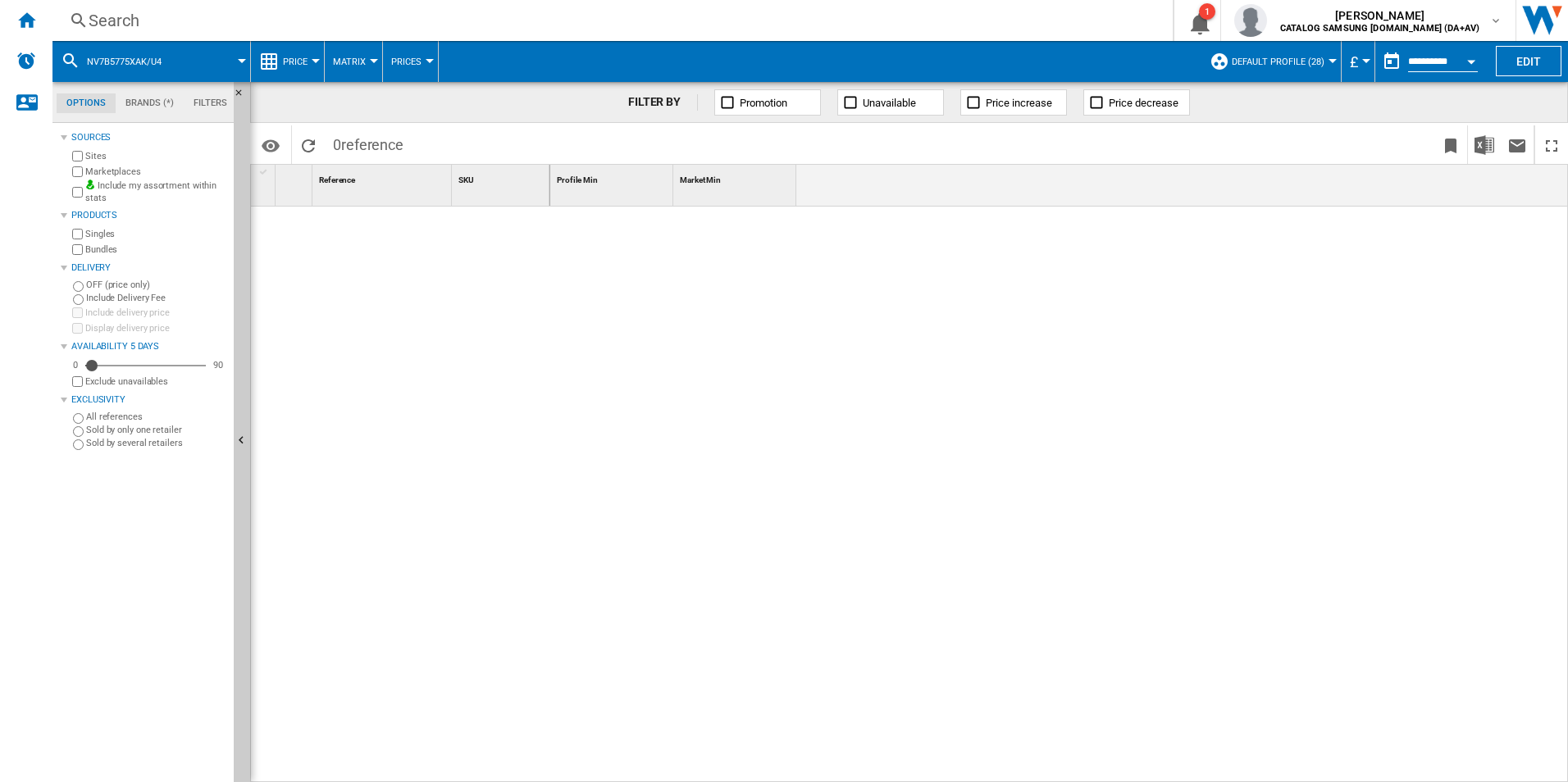
click at [223, 16] on div "Search" at bounding box center [609, 20] width 1041 height 23
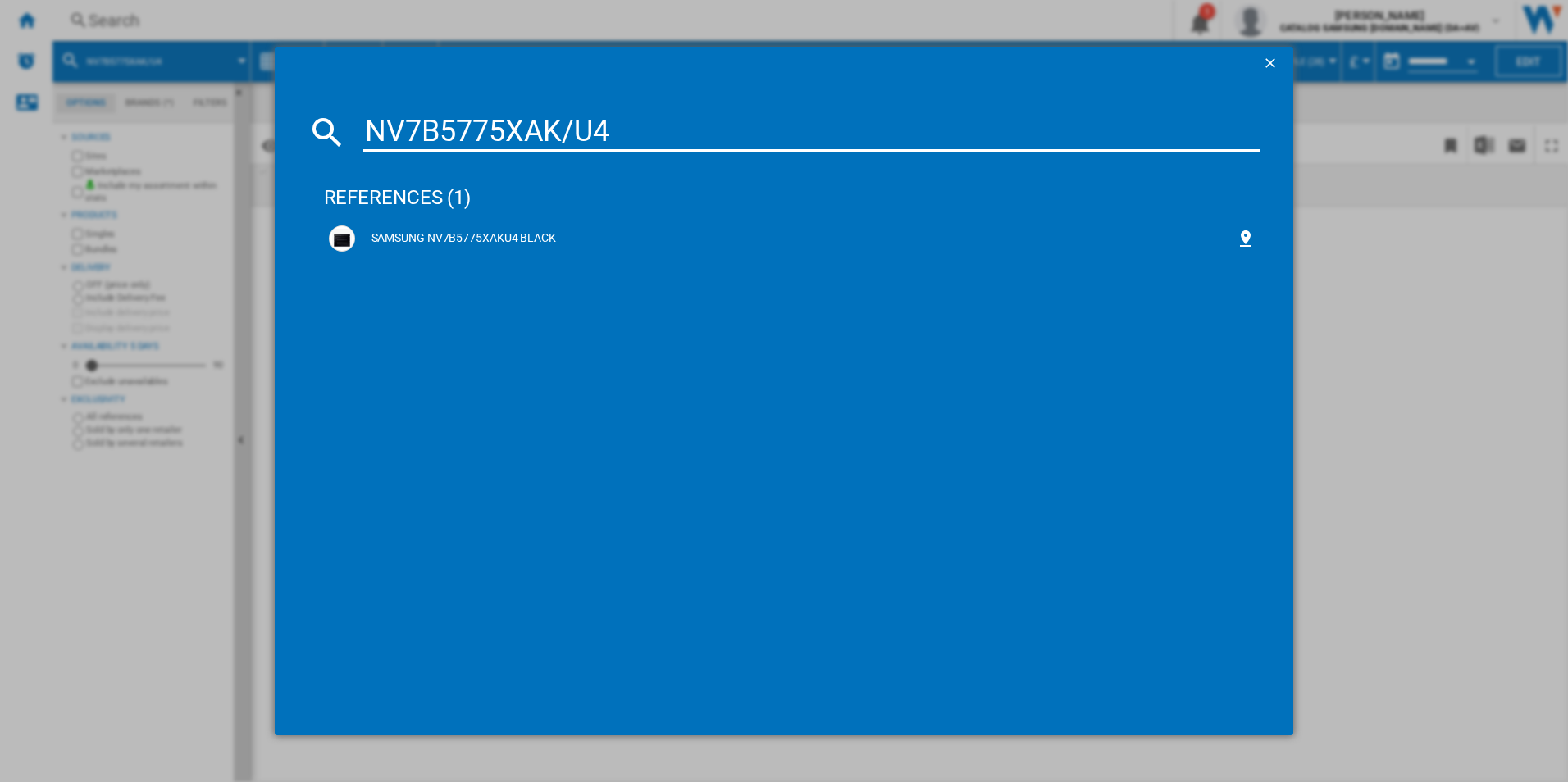
type input "NV7B5775XAK/U4"
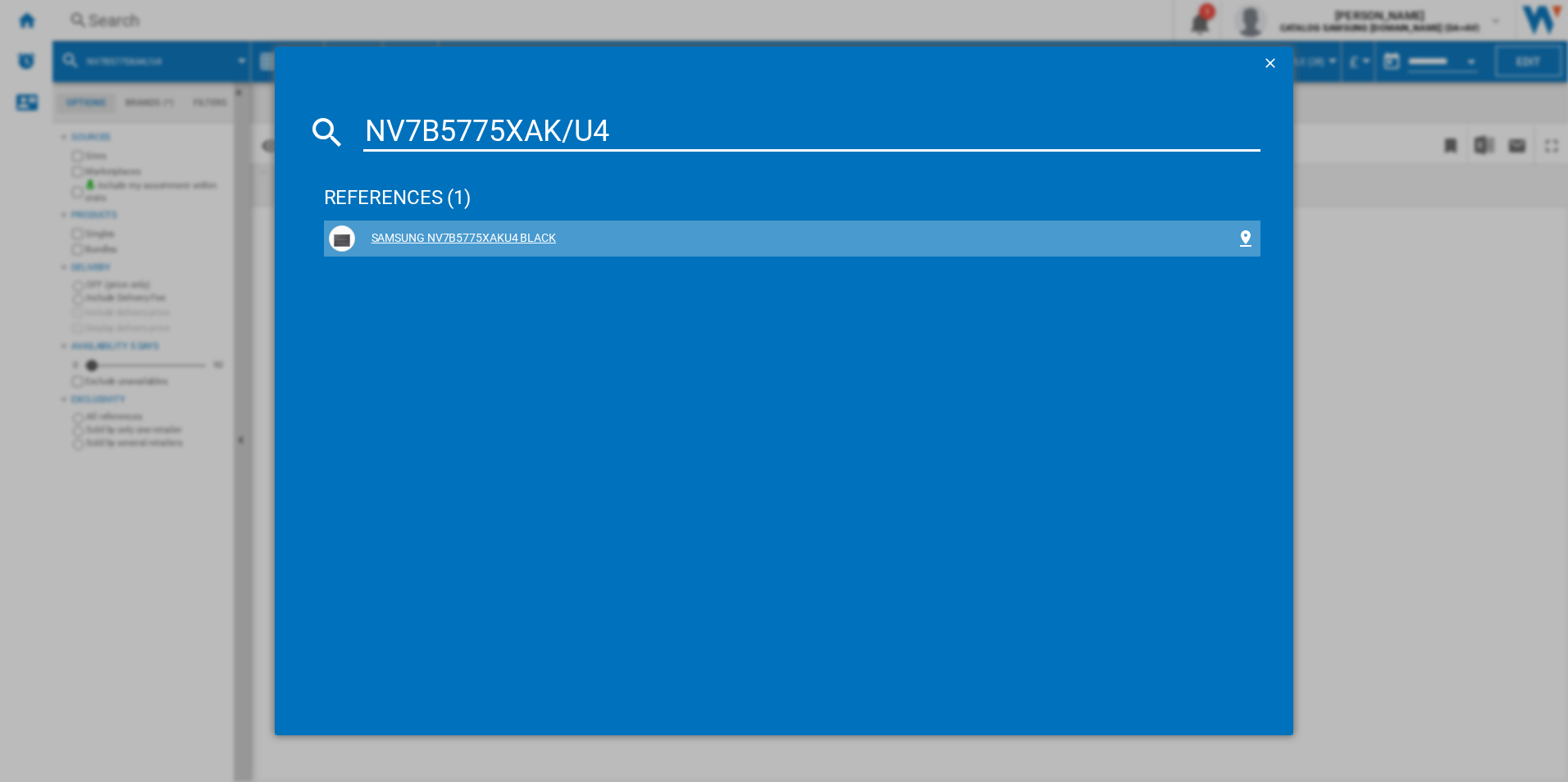
click at [833, 250] on div "SAMSUNG NV7B5775XAKU4 BLACK" at bounding box center [793, 239] width 928 height 27
click at [660, 238] on div "SAMSUNG NV7B5775XAKU4 BLACK" at bounding box center [796, 239] width 882 height 16
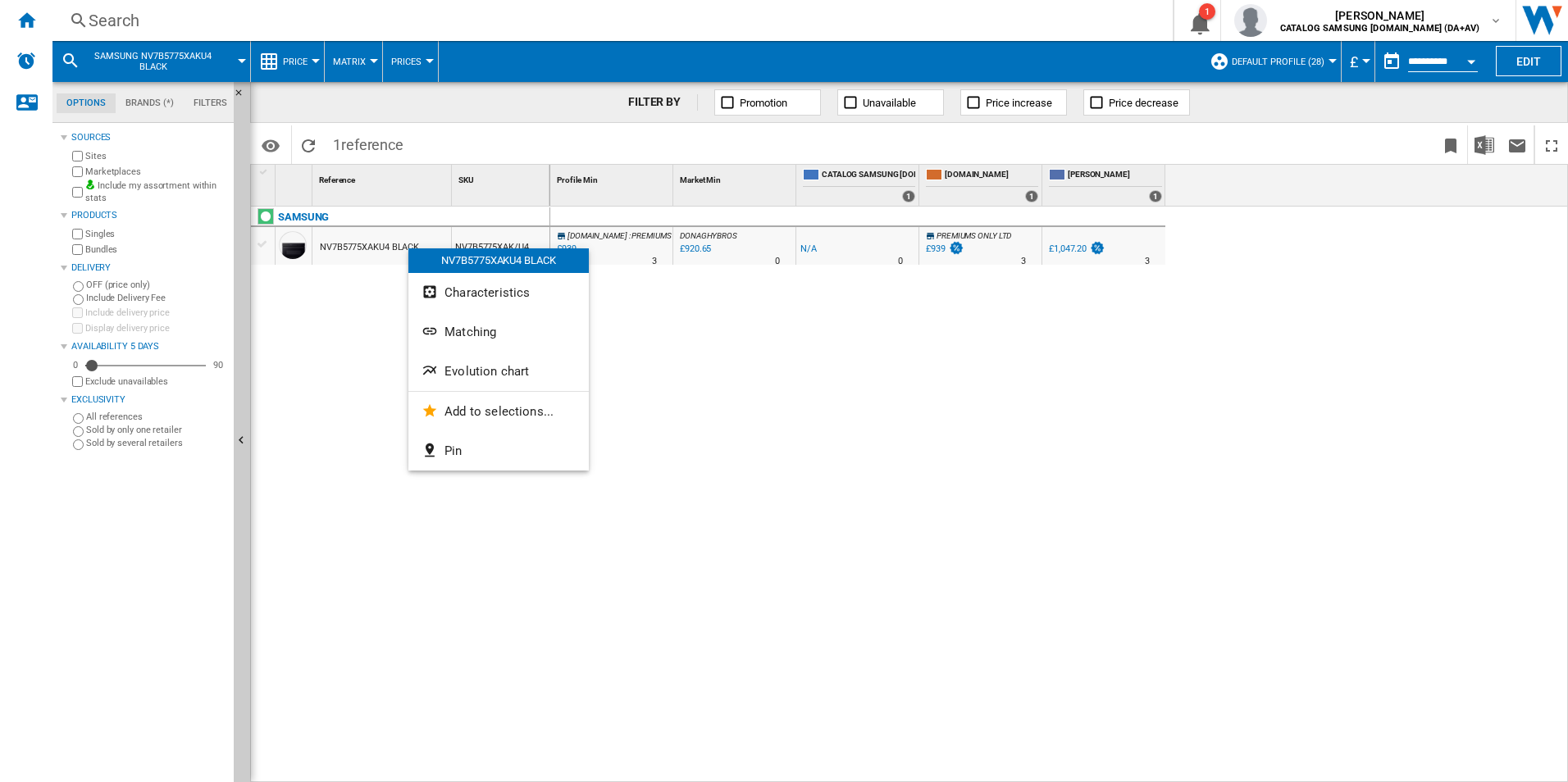
click at [709, 371] on div at bounding box center [784, 391] width 1568 height 782
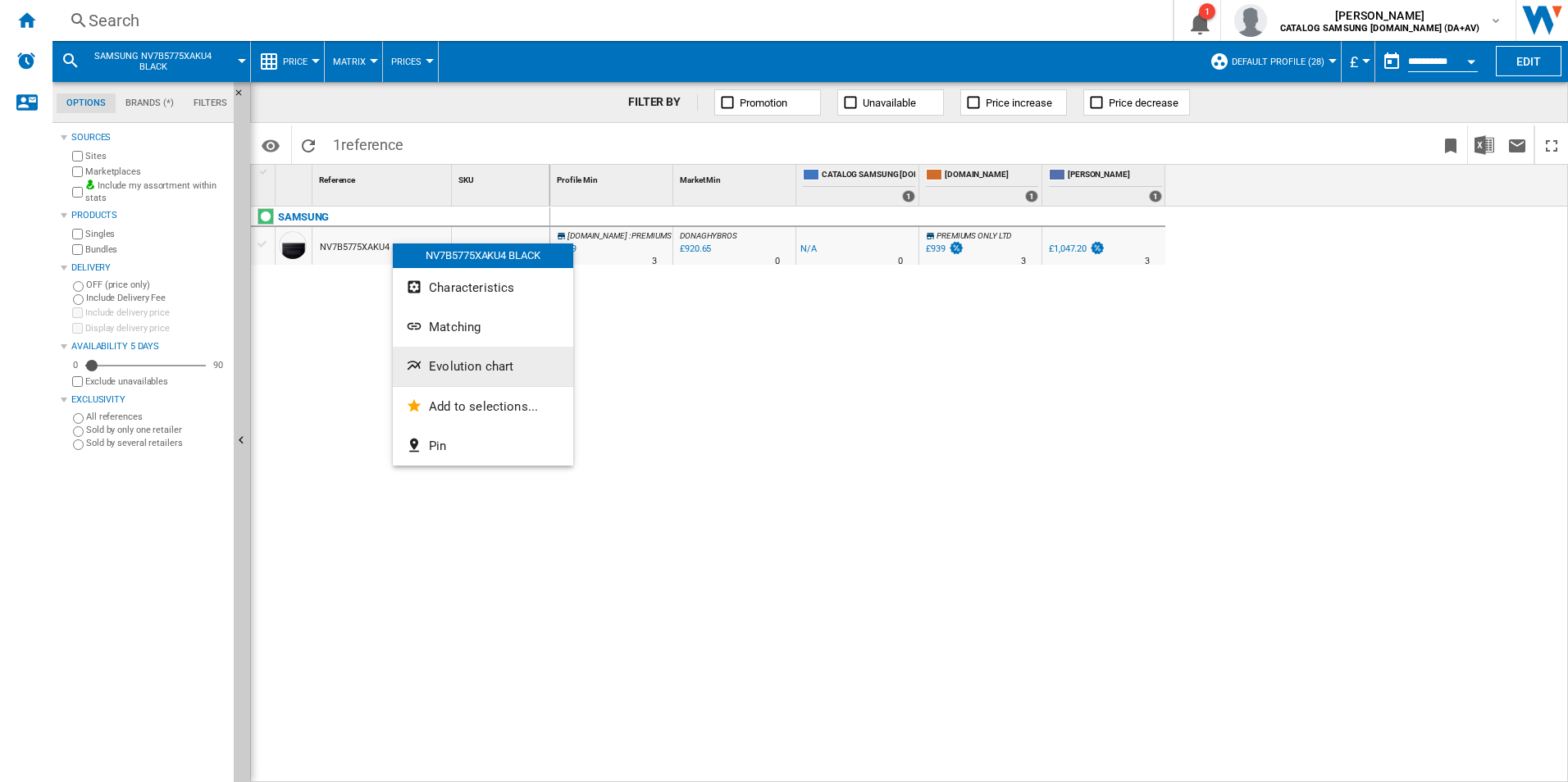
click at [506, 362] on span "Evolution chart" at bounding box center [471, 366] width 84 height 15
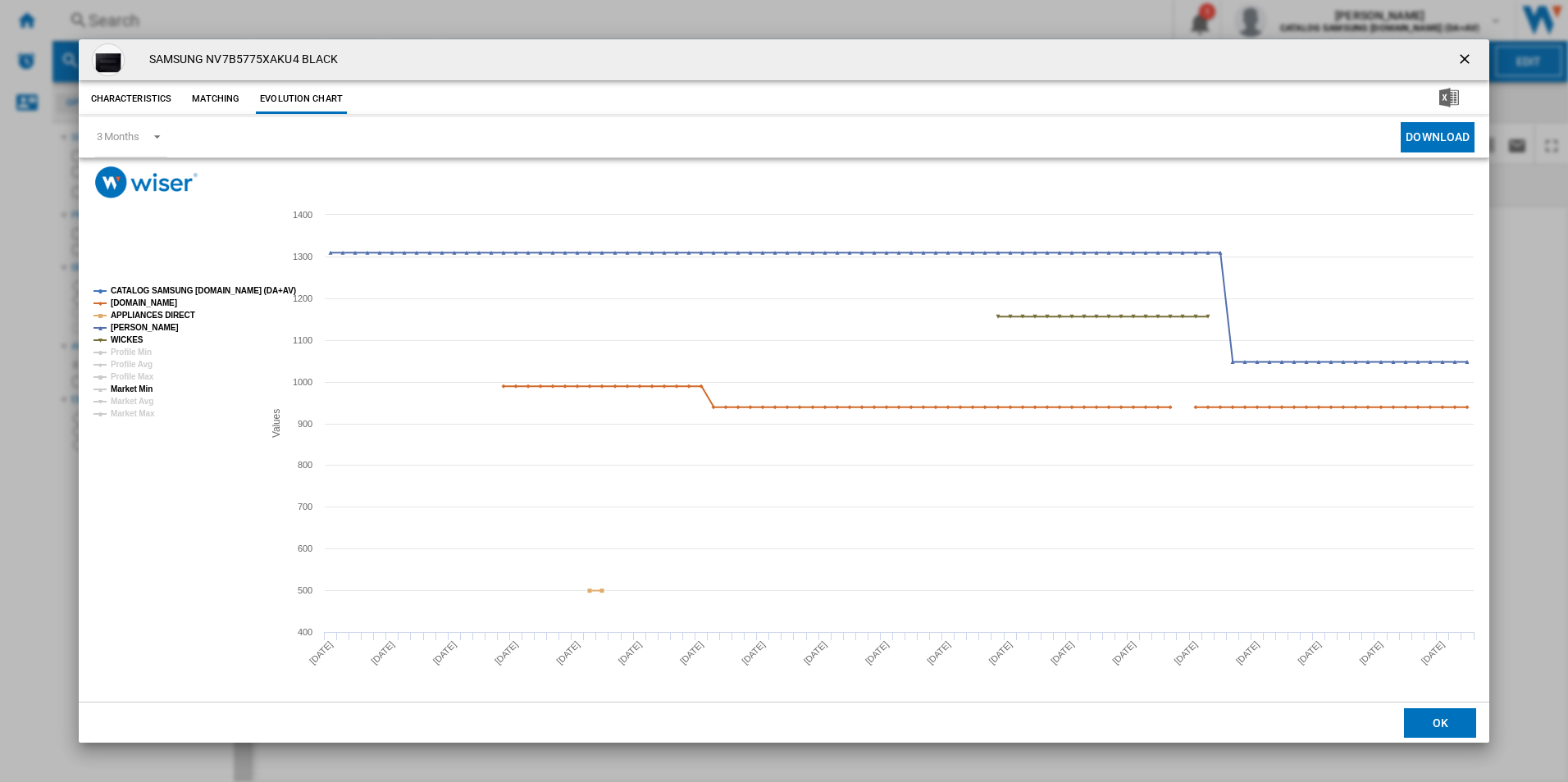
click at [152, 386] on tspan "Market Min" at bounding box center [131, 389] width 42 height 9
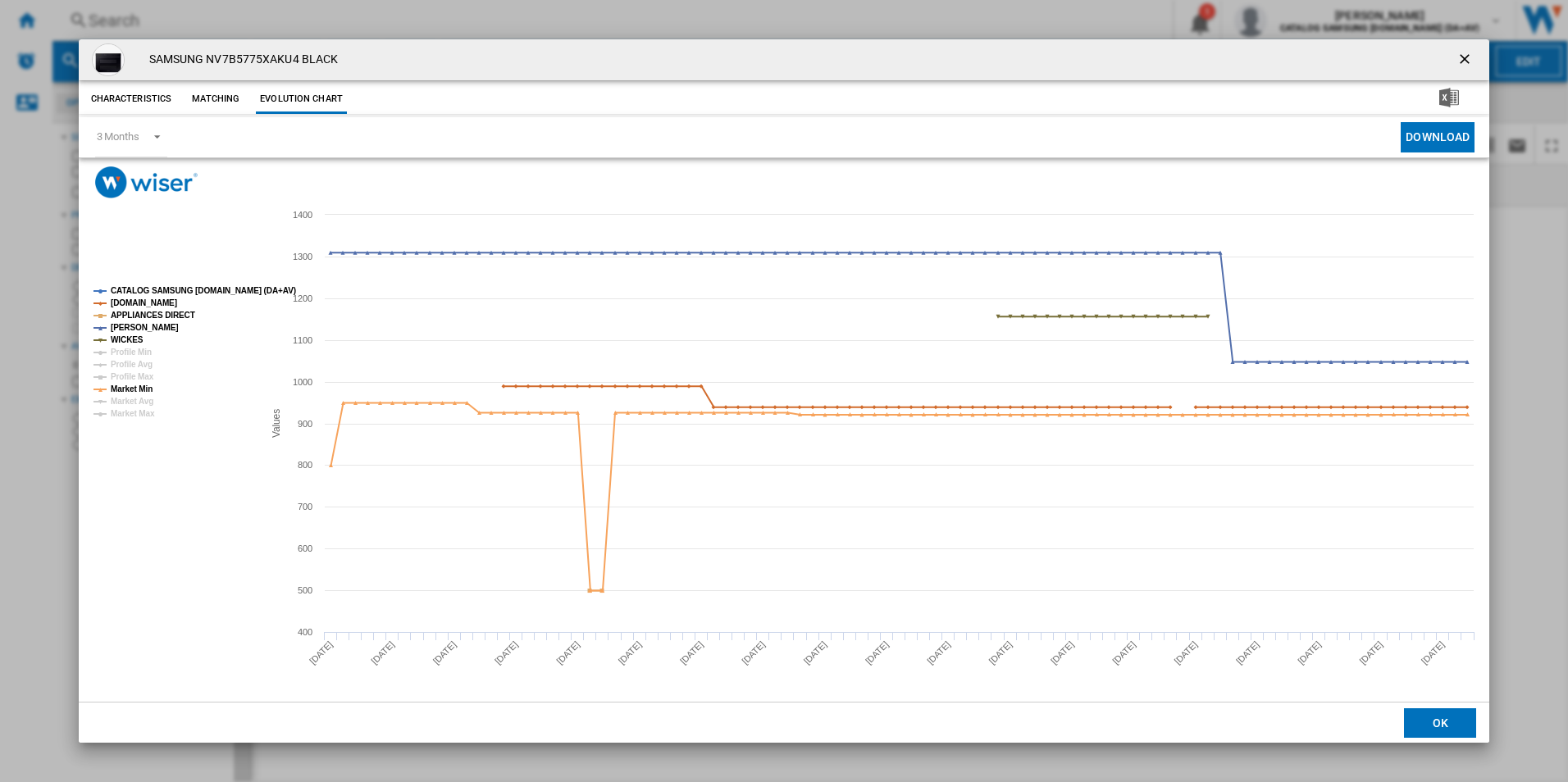
click at [1470, 54] on ng-md-icon "getI18NText('BUTTONS.CLOSE_DIALOG')" at bounding box center [1466, 60] width 20 height 20
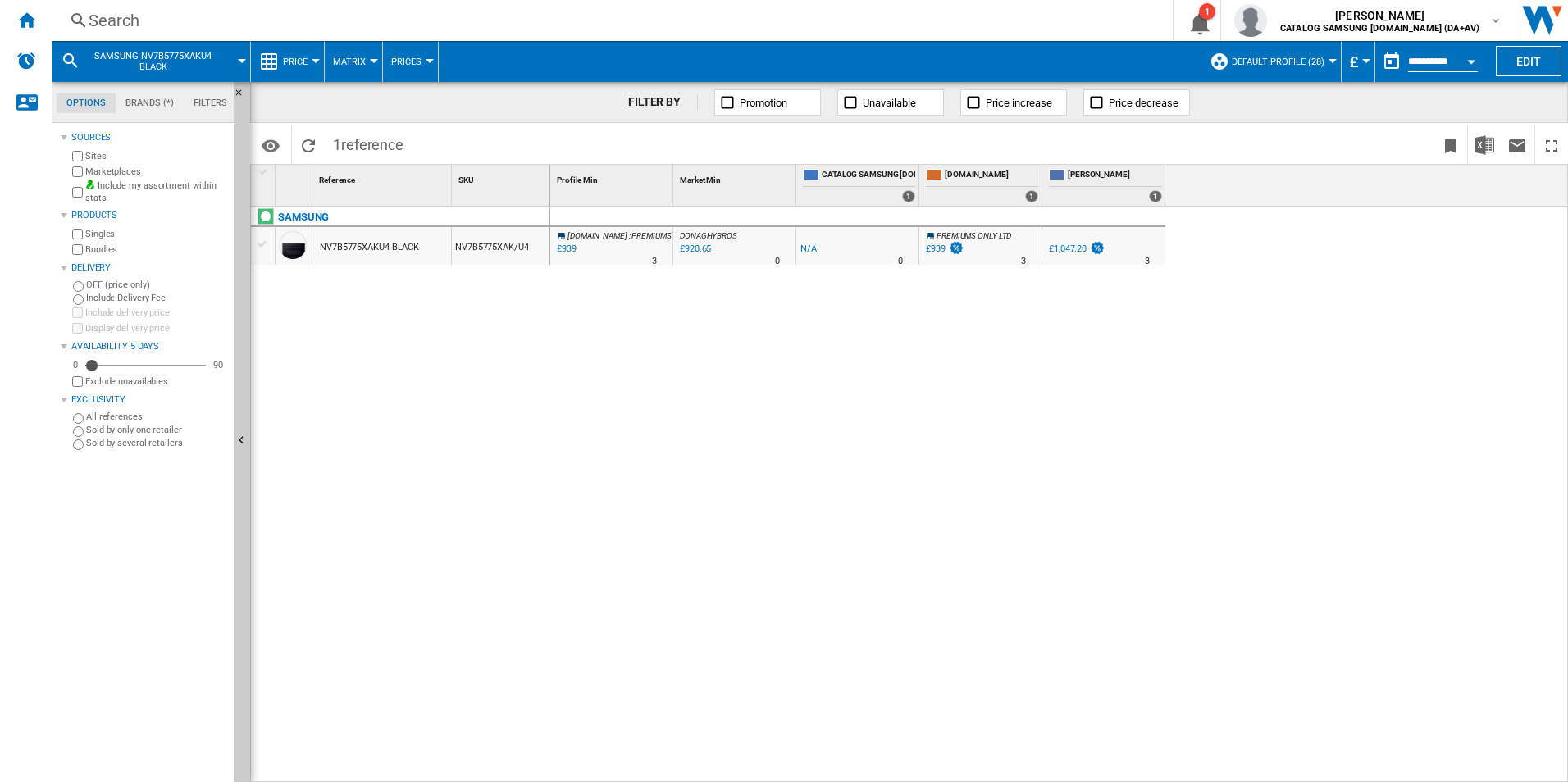
click at [130, 27] on div "Search" at bounding box center [609, 20] width 1041 height 23
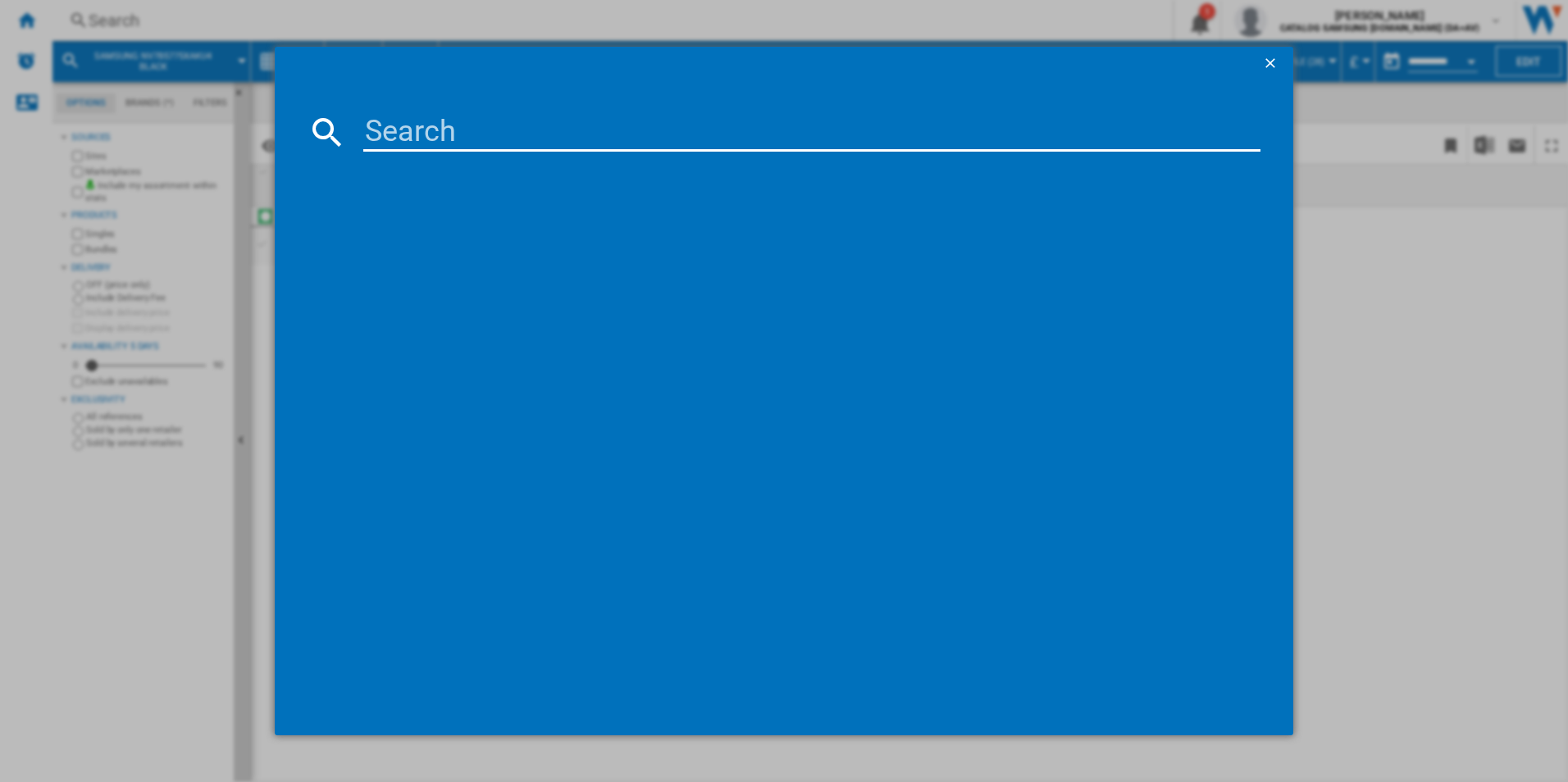
click at [393, 114] on input at bounding box center [812, 132] width 898 height 39
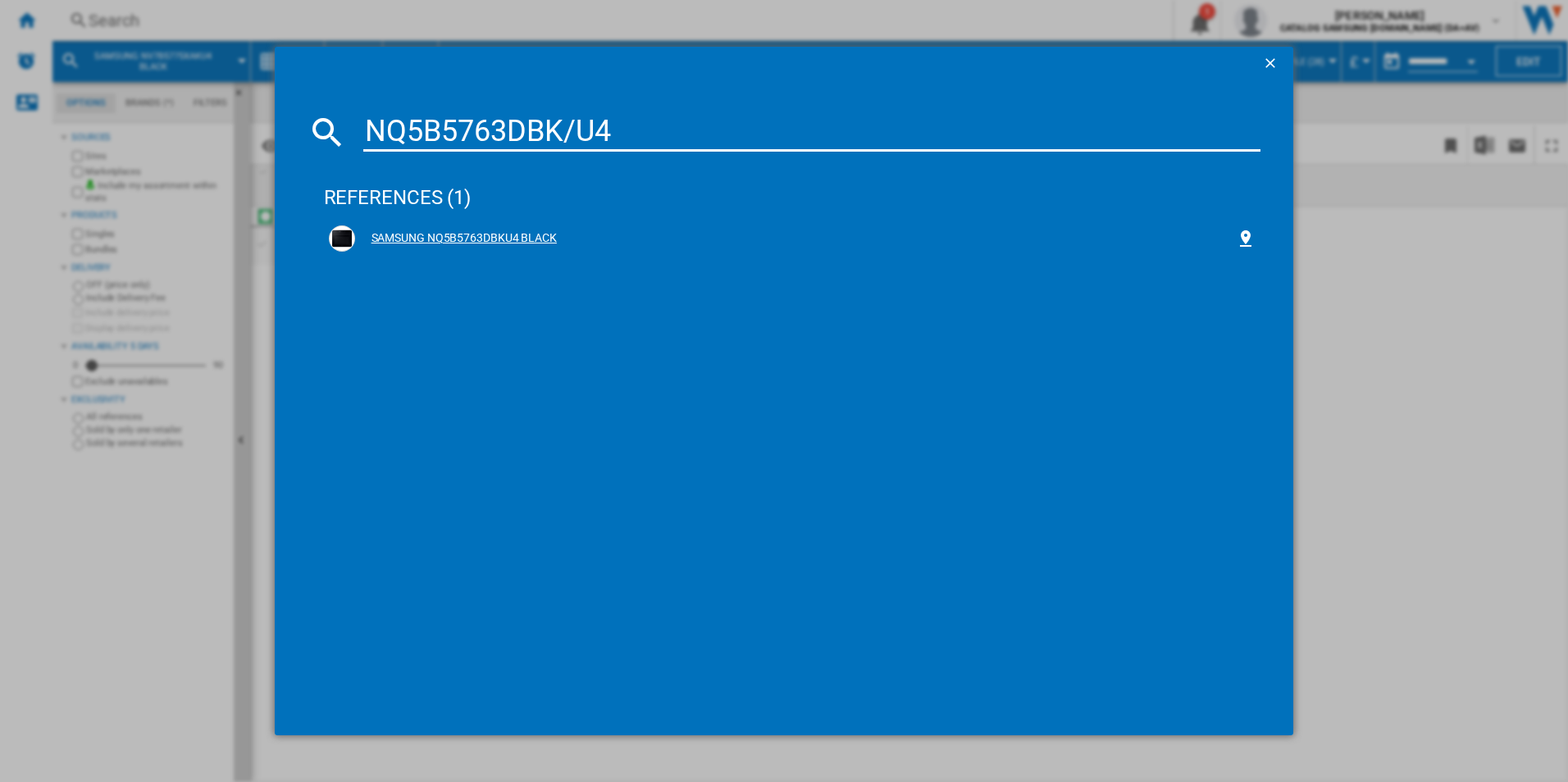
type input "NQ5B5763DBK/U4"
click at [463, 234] on div "SAMSUNG NQ5B5763DBKU4 BLACK" at bounding box center [796, 239] width 882 height 16
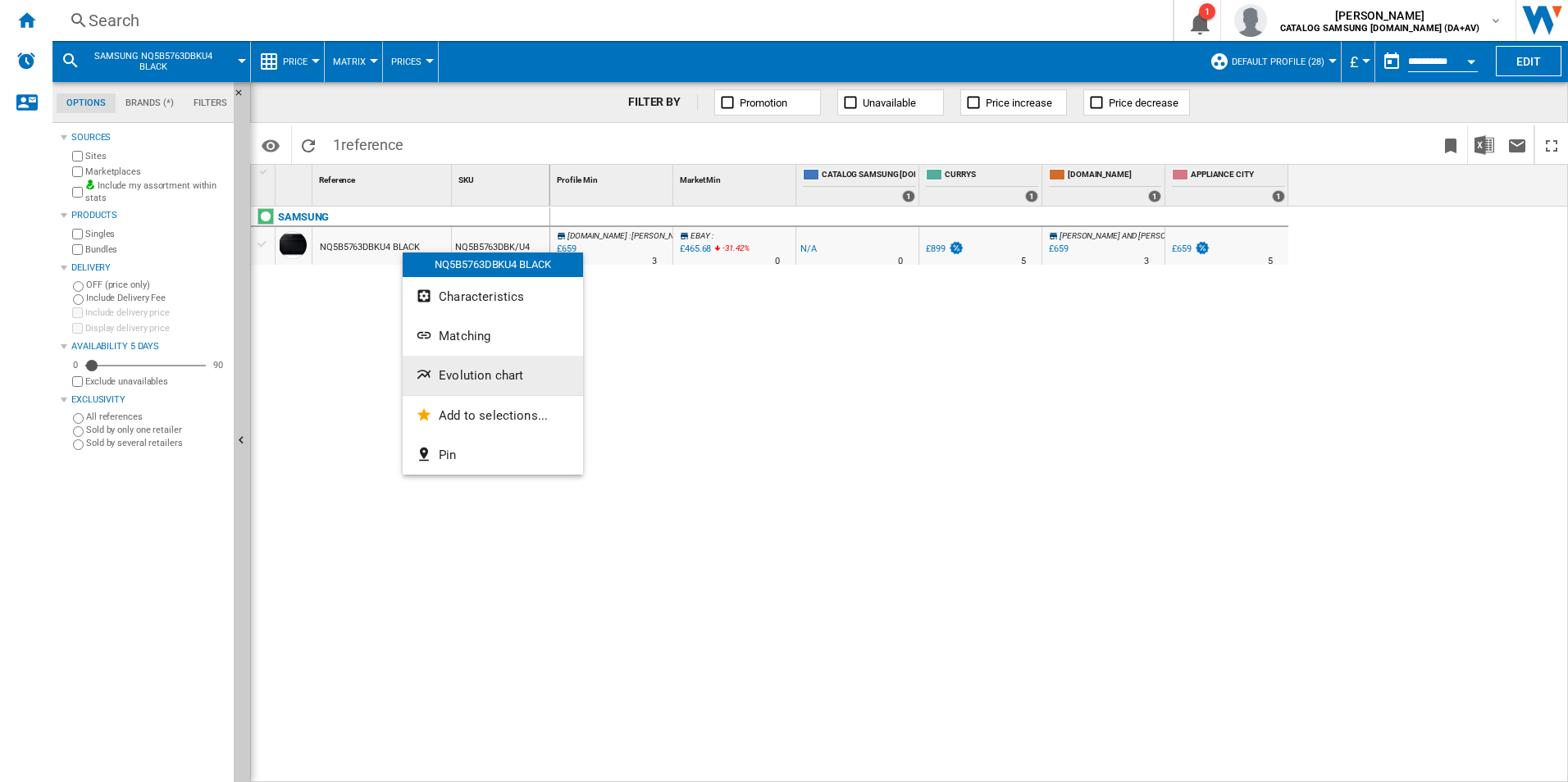
click at [479, 367] on button "Evolution chart" at bounding box center [492, 375] width 180 height 39
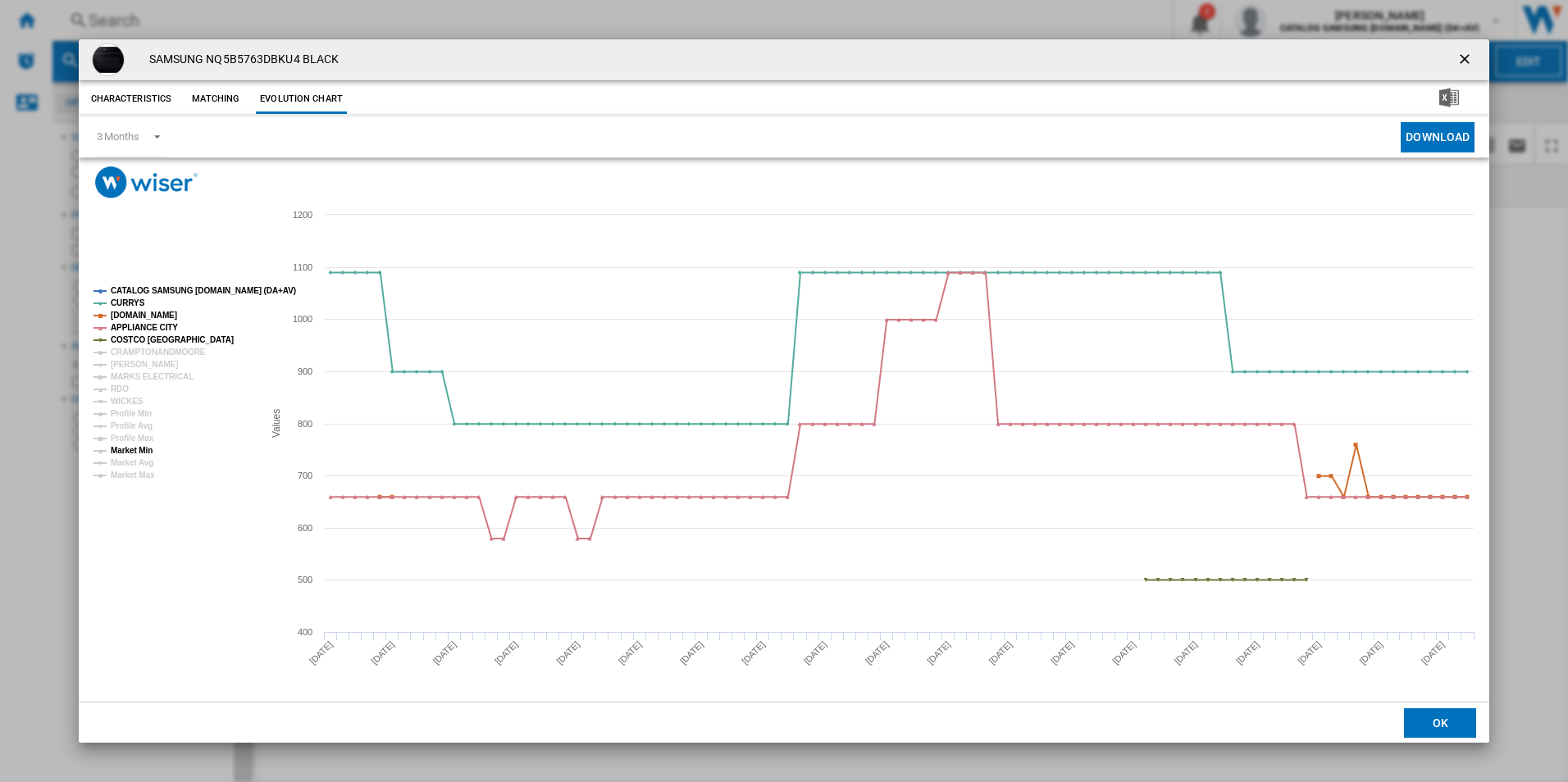
click at [141, 446] on tspan "Market Min" at bounding box center [131, 450] width 42 height 9
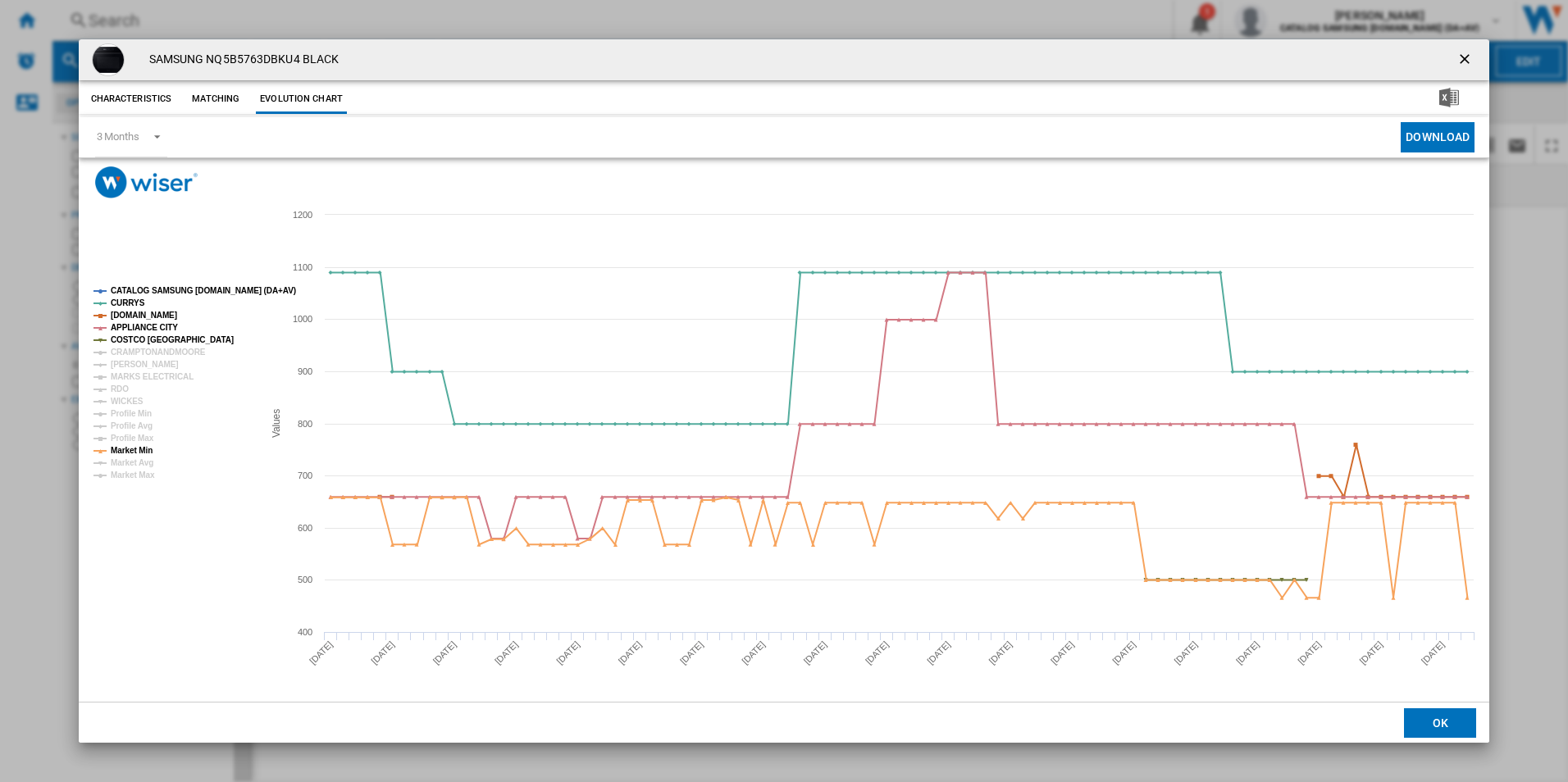
drag, startPoint x: 1458, startPoint y: 64, endPoint x: 651, endPoint y: 104, distance: 808.0
click at [1458, 64] on ng-md-icon "getI18NText('BUTTONS.CLOSE_DIALOG')" at bounding box center [1466, 60] width 20 height 20
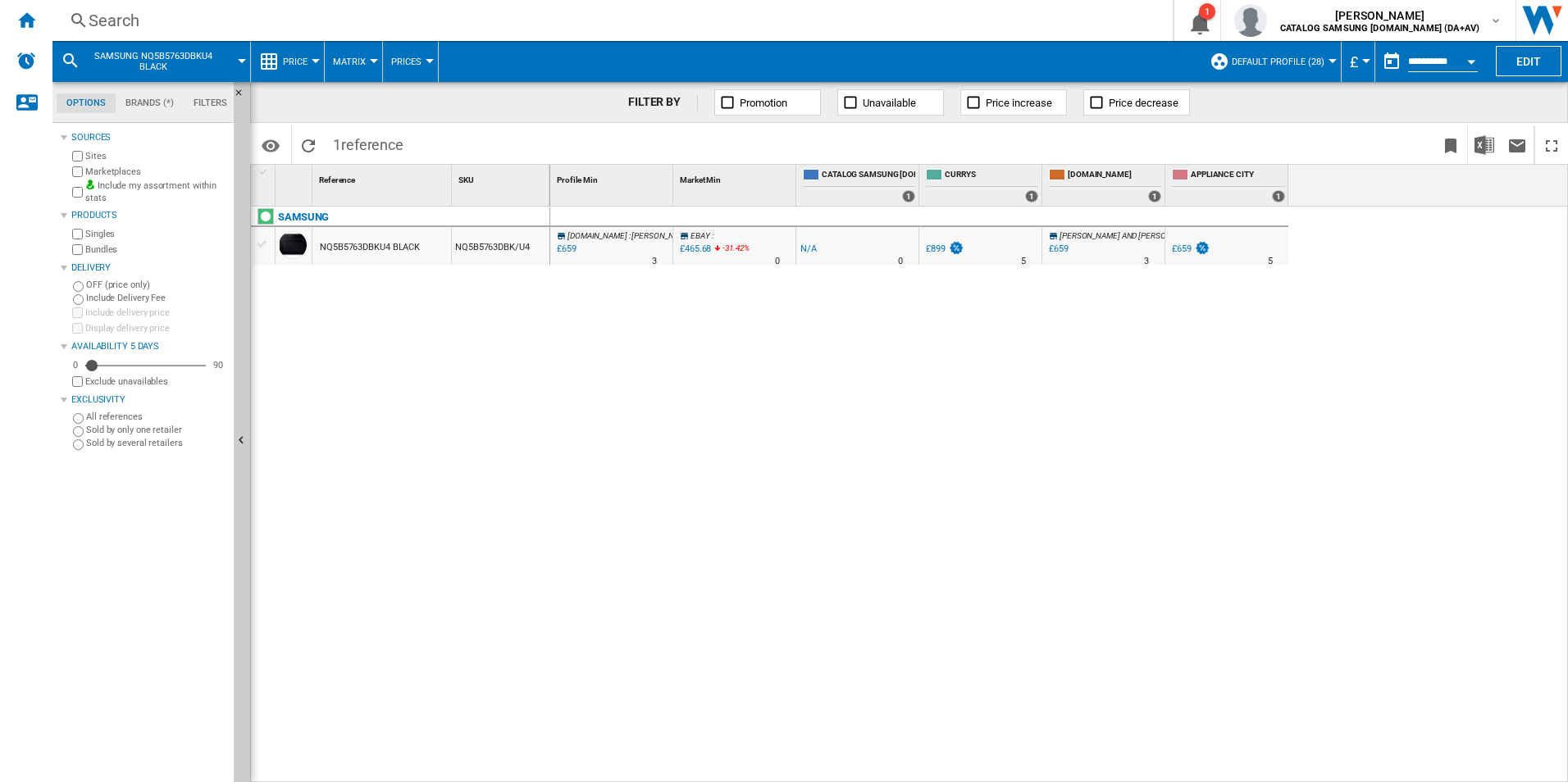
click at [108, 23] on div "Search" at bounding box center [609, 20] width 1041 height 23
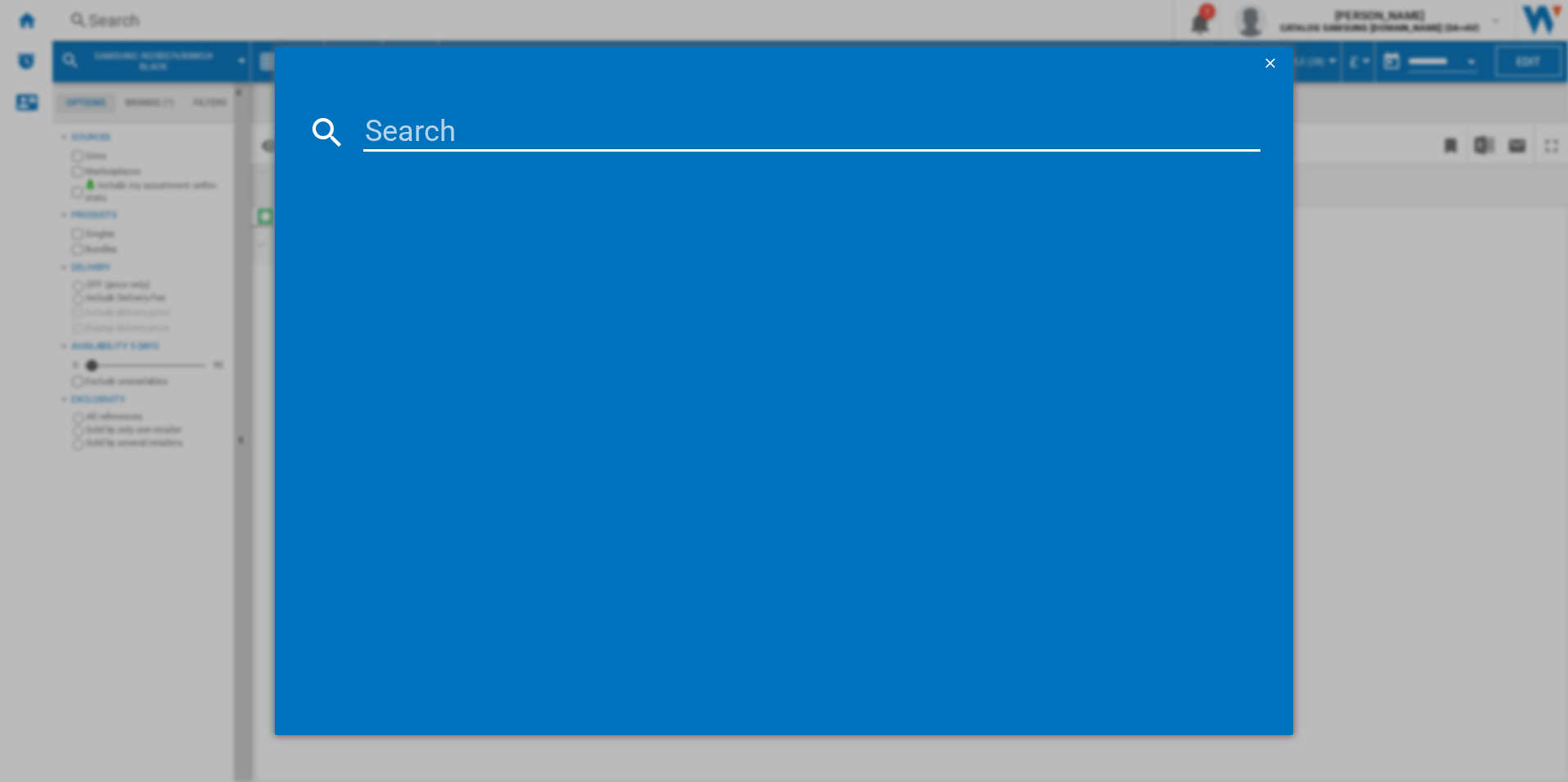
click at [387, 136] on input at bounding box center [812, 132] width 898 height 39
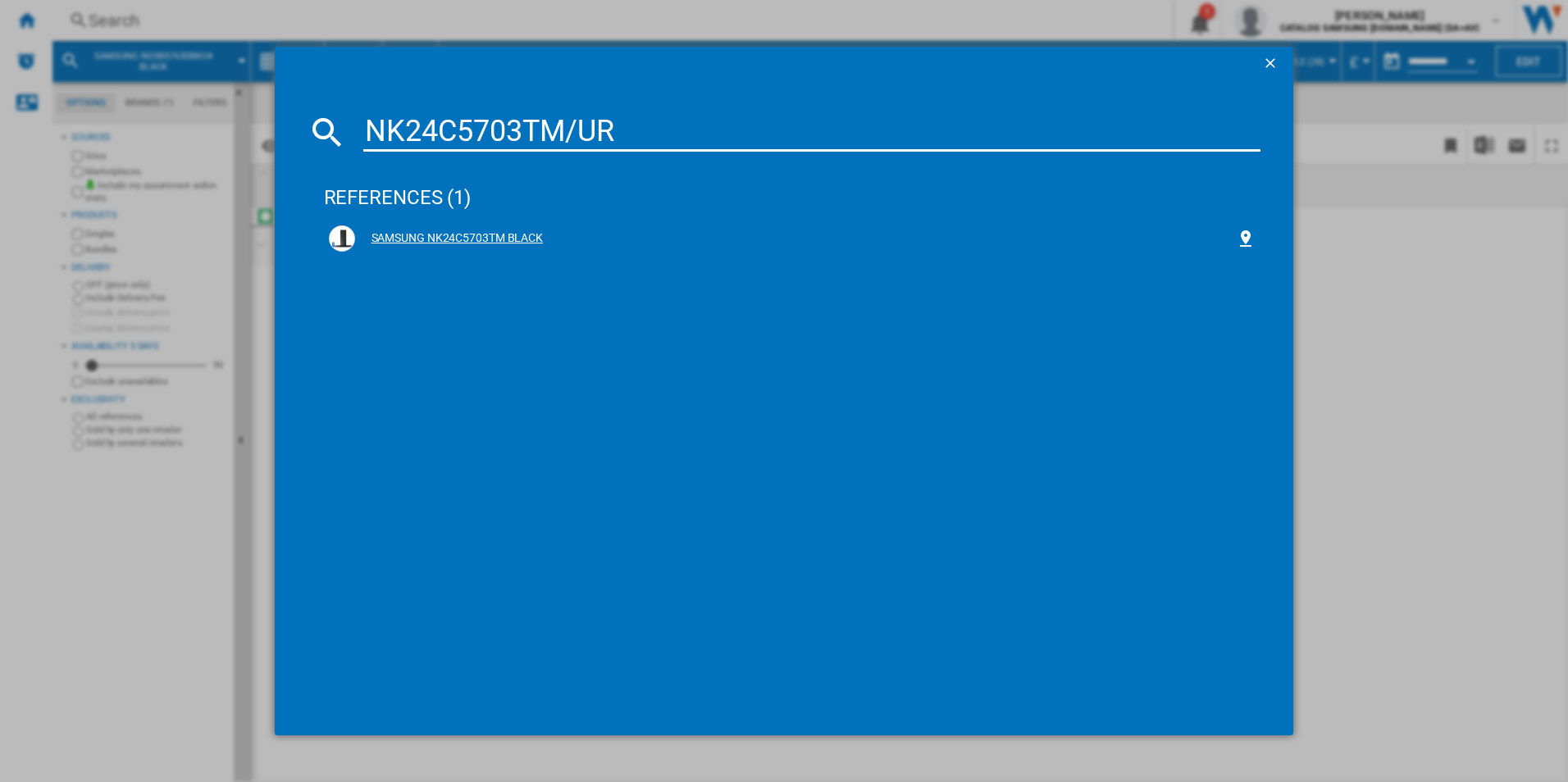
type input "NK24C5703TM/UR"
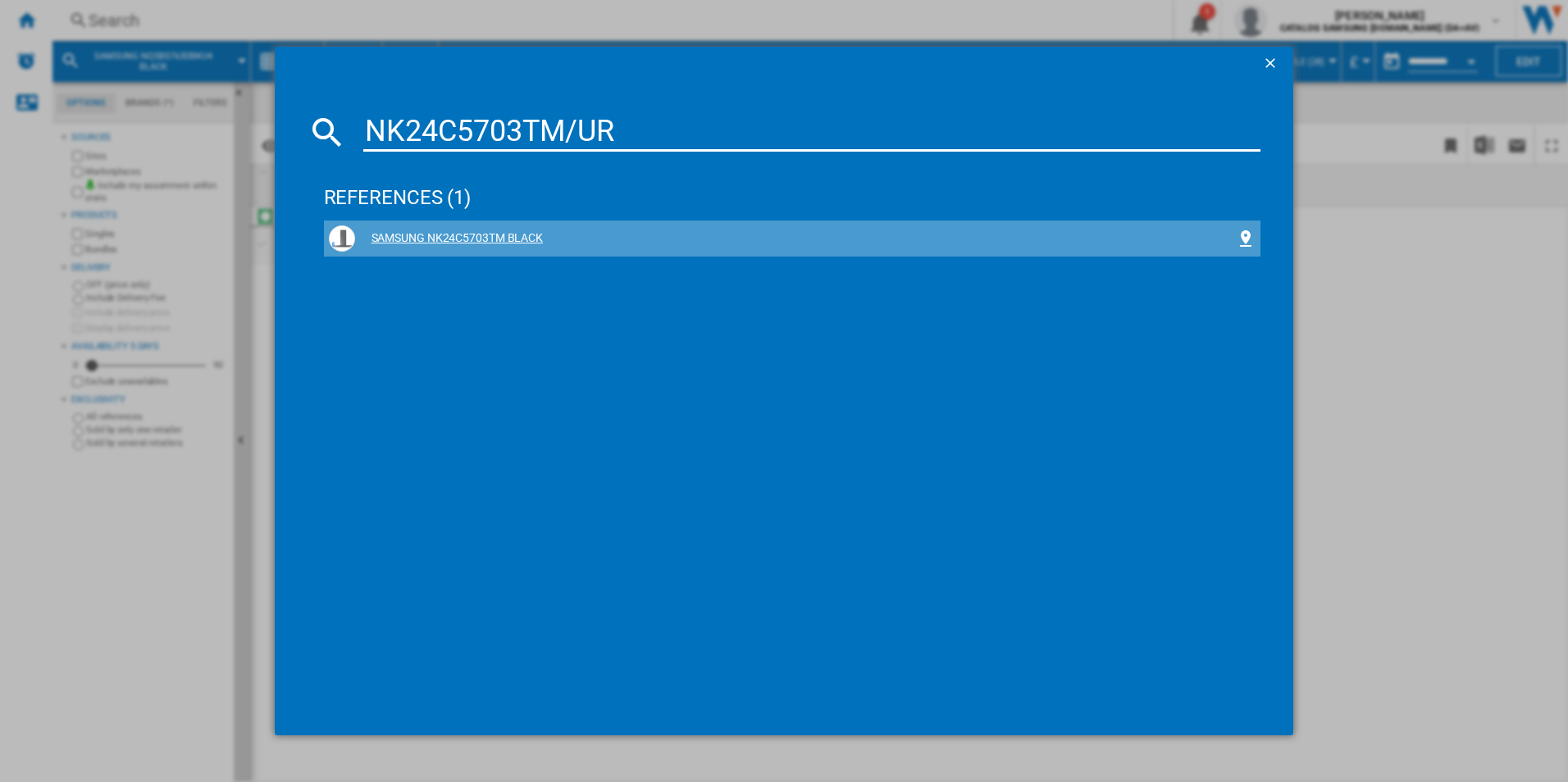
click at [610, 239] on div "SAMSUNG NK24C5703TM BLACK" at bounding box center [796, 239] width 882 height 16
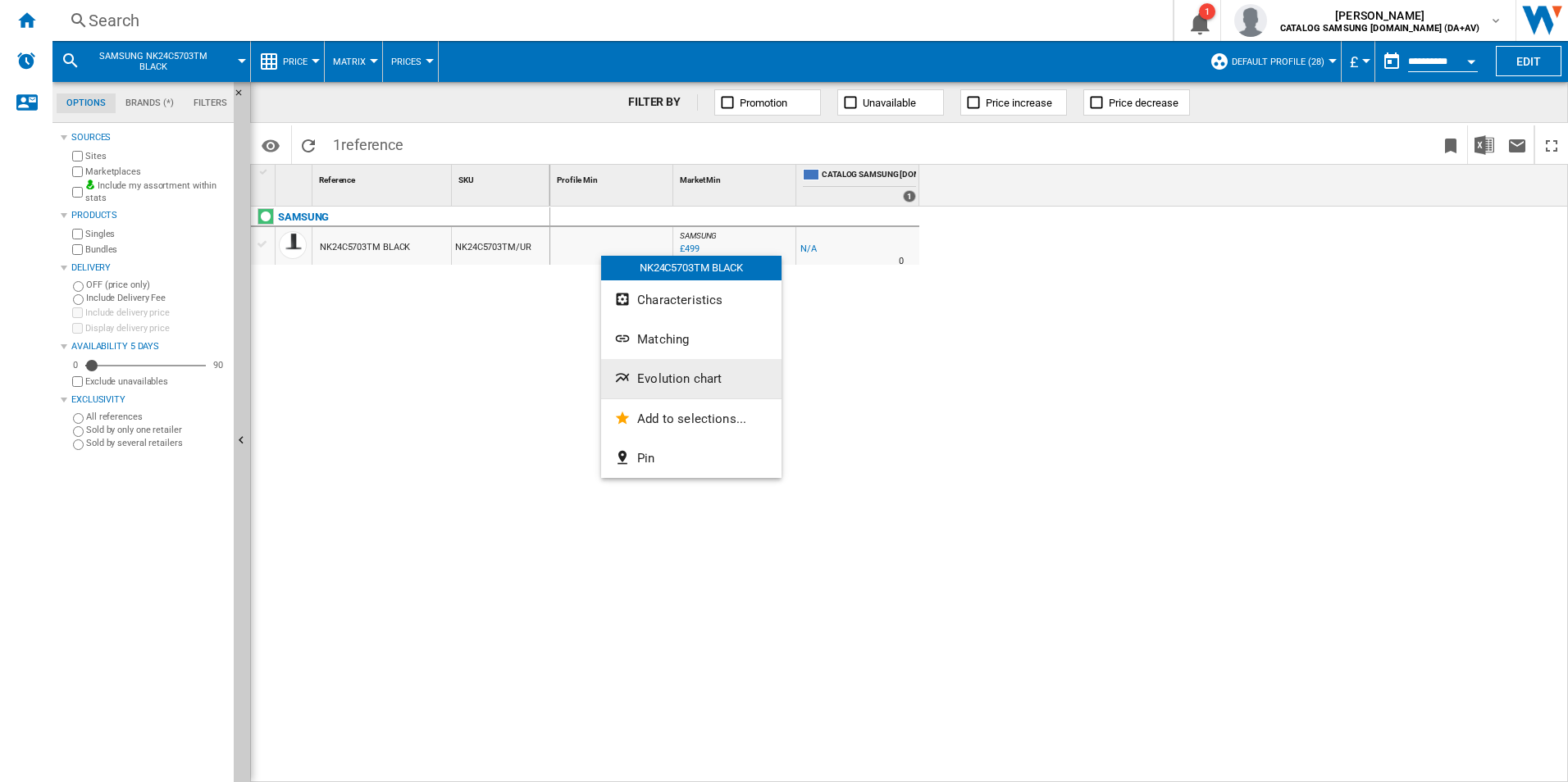
click at [670, 375] on span "Evolution chart" at bounding box center [678, 379] width 84 height 15
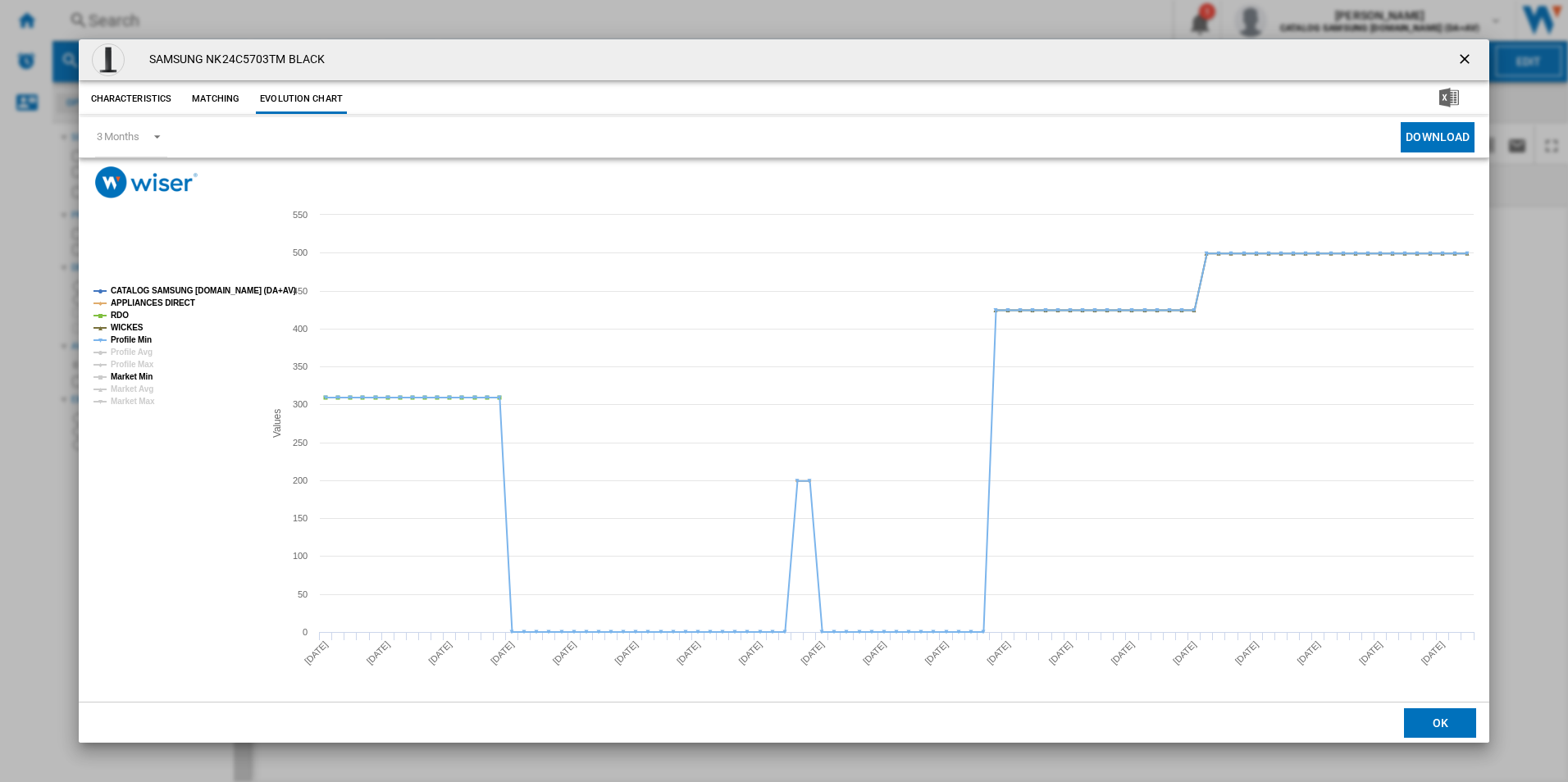
click at [142, 378] on tspan "Market Min" at bounding box center [131, 377] width 42 height 9
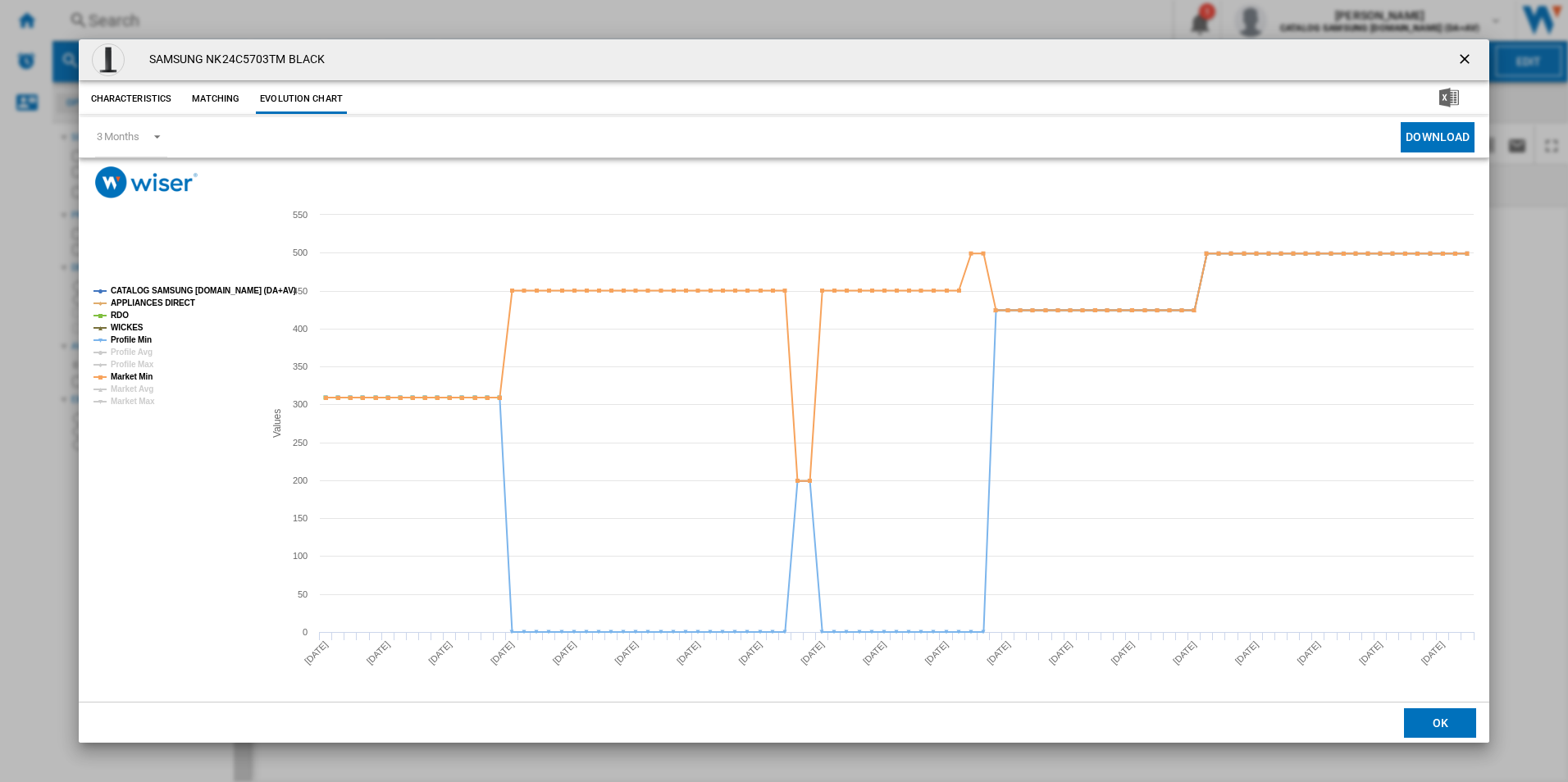
click at [1476, 71] on button "Product popup" at bounding box center [1466, 59] width 33 height 33
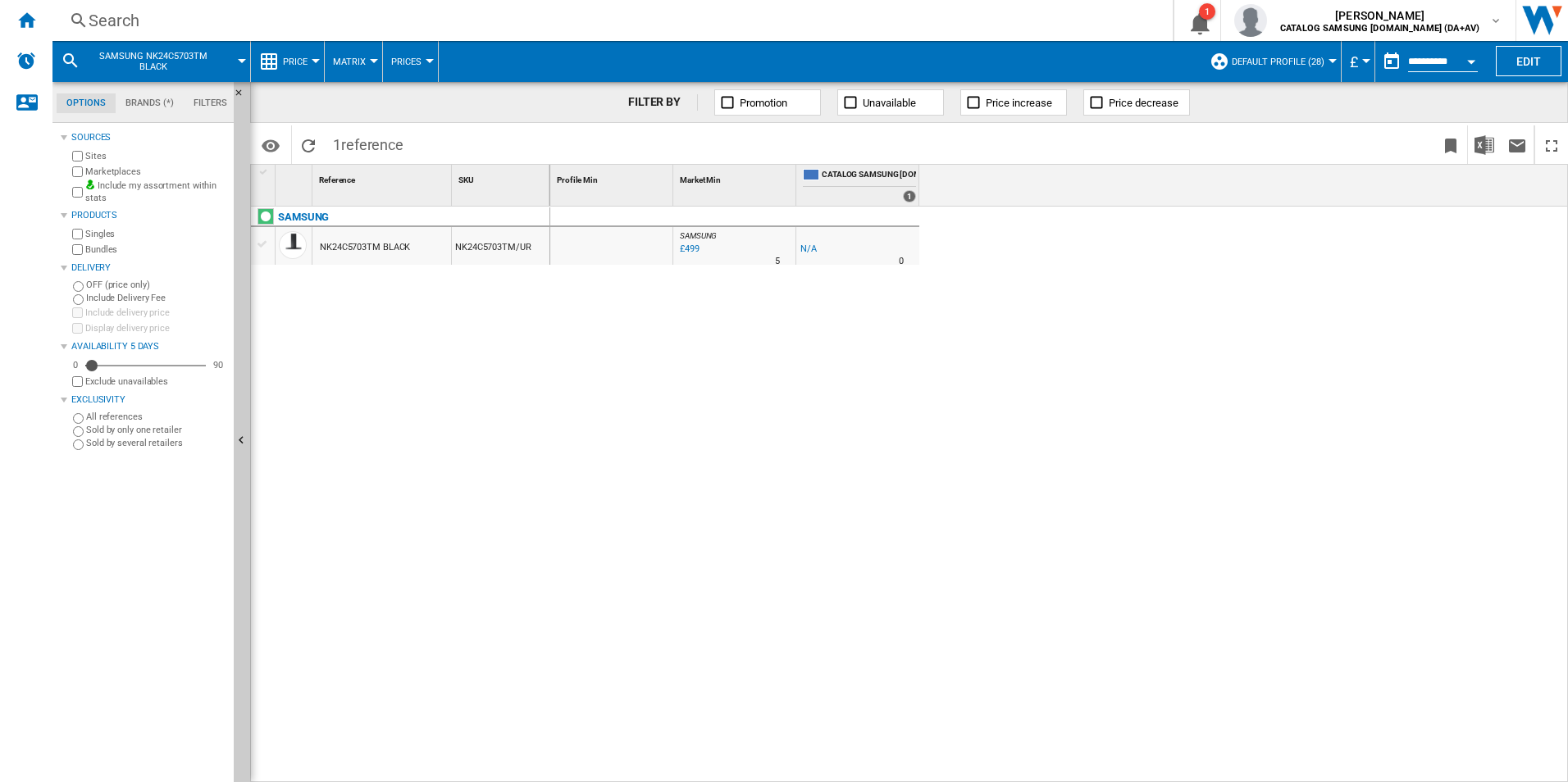
click at [283, 29] on div "Search" at bounding box center [609, 20] width 1041 height 23
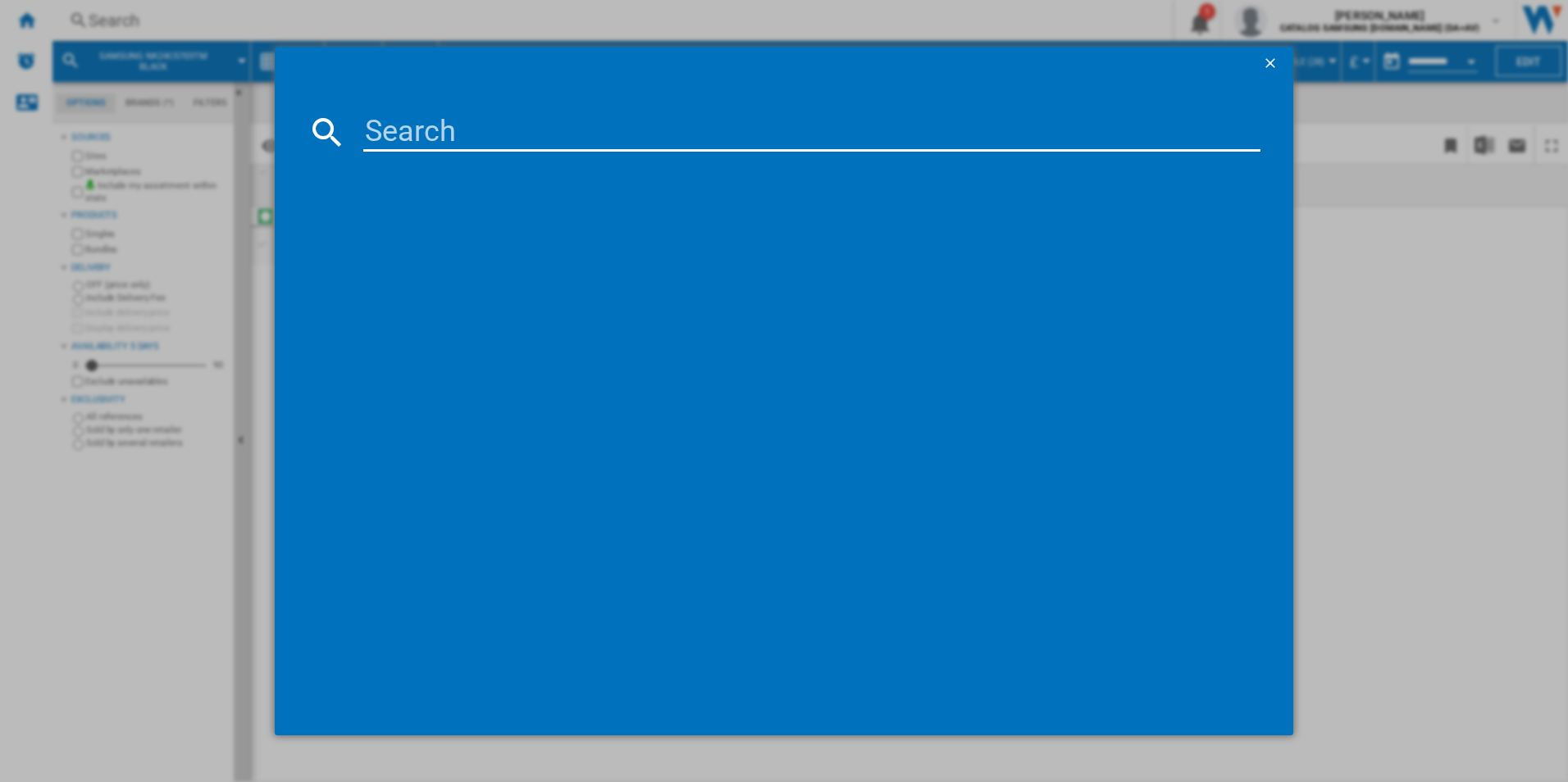
click at [407, 125] on input at bounding box center [812, 132] width 898 height 39
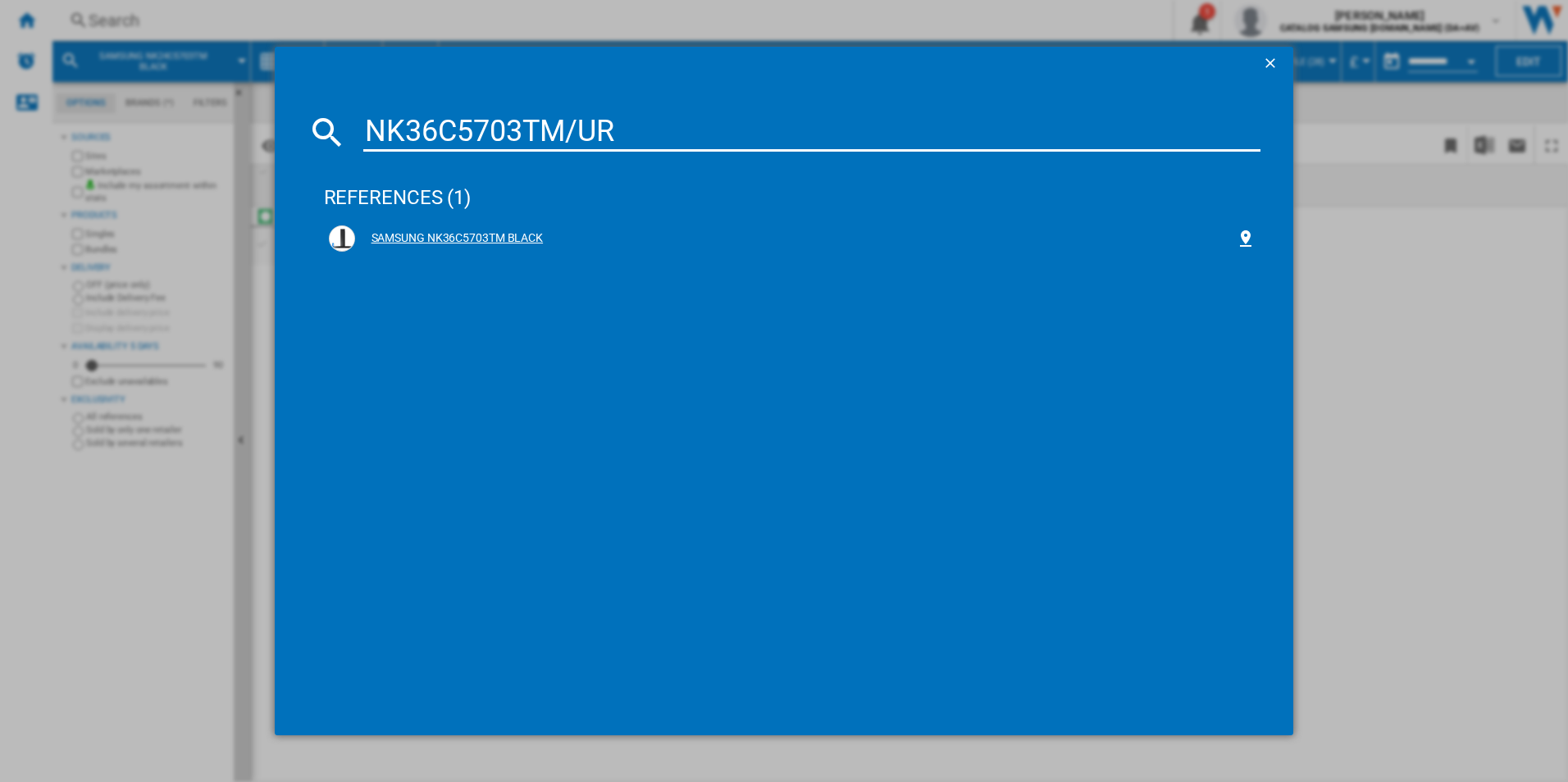
type input "NK36C5703TM/UR"
click at [470, 237] on div "SAMSUNG NK36C5703TM BLACK" at bounding box center [796, 239] width 882 height 16
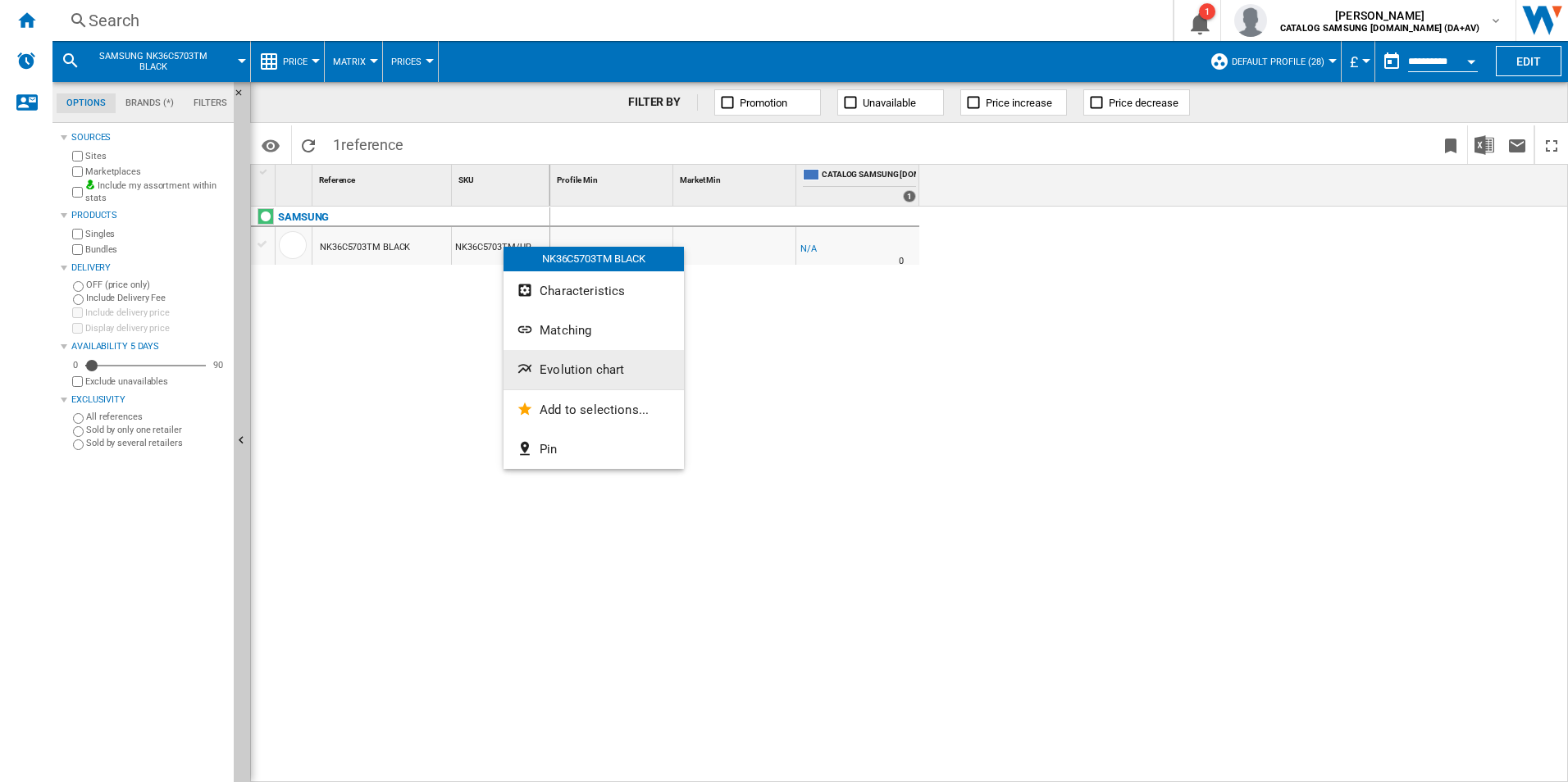
click at [555, 375] on span "Evolution chart" at bounding box center [581, 370] width 84 height 15
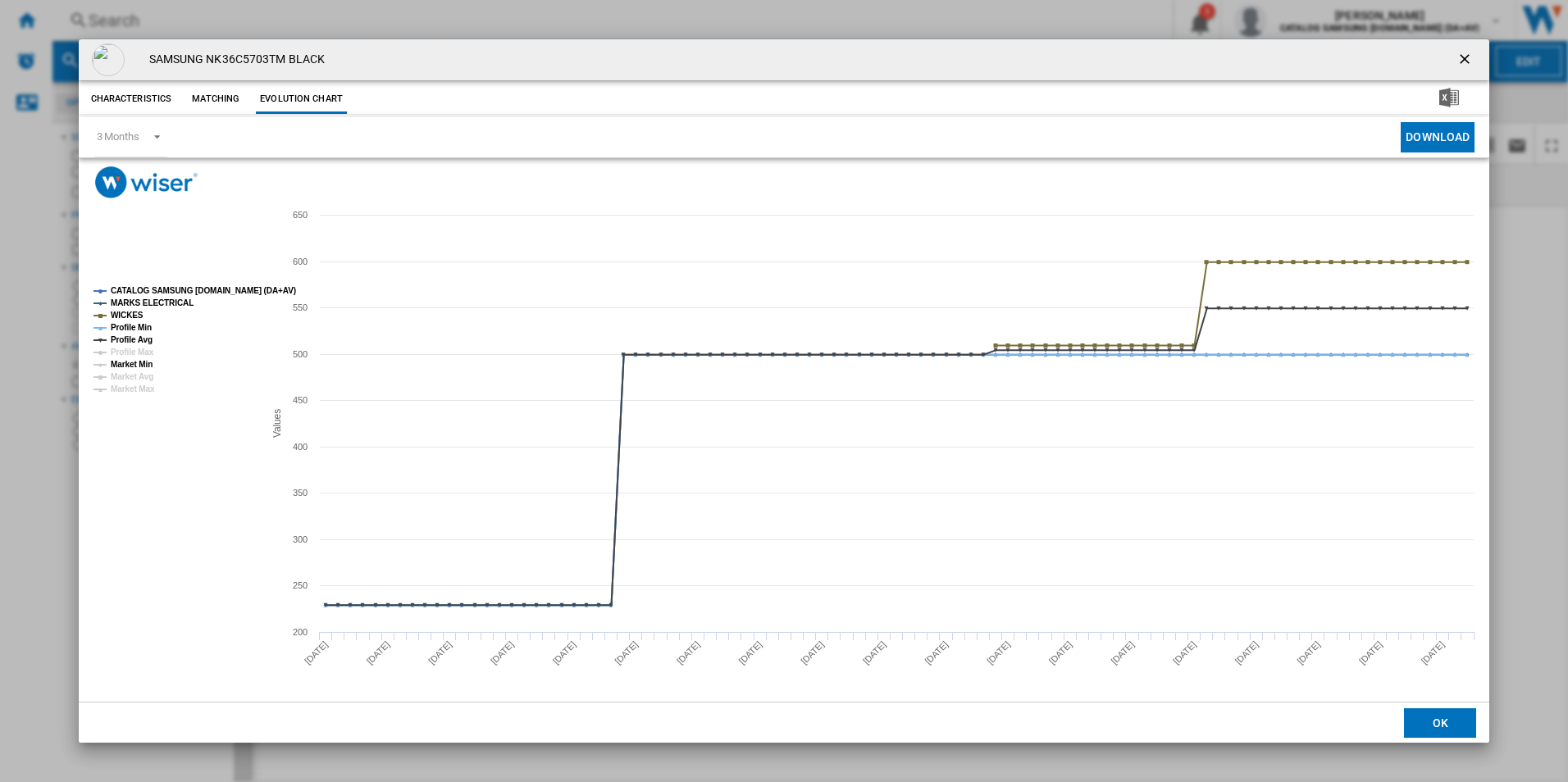
click at [145, 366] on tspan "Market Min" at bounding box center [131, 364] width 42 height 9
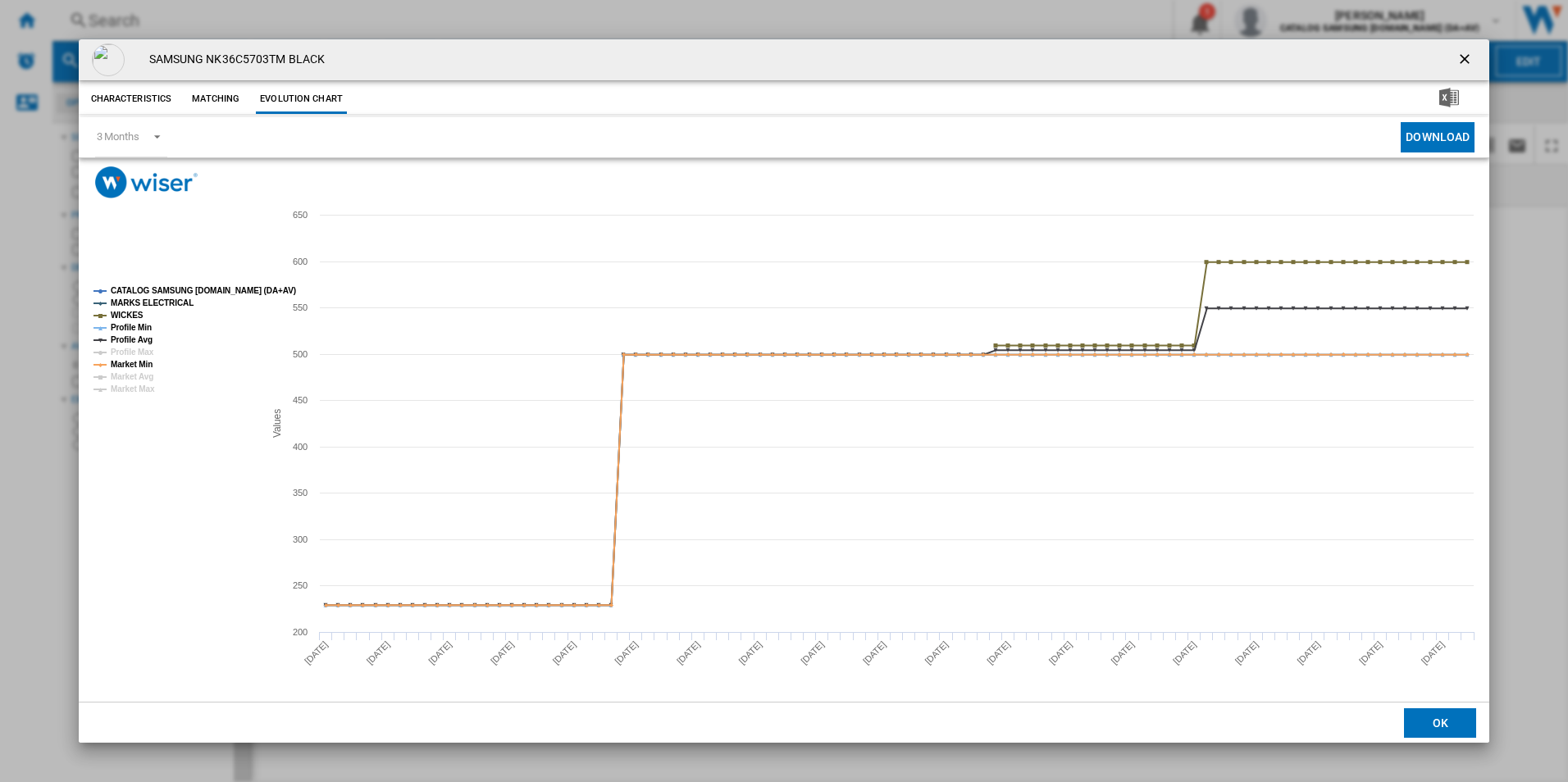
click at [1453, 59] on button "Product popup" at bounding box center [1466, 59] width 33 height 33
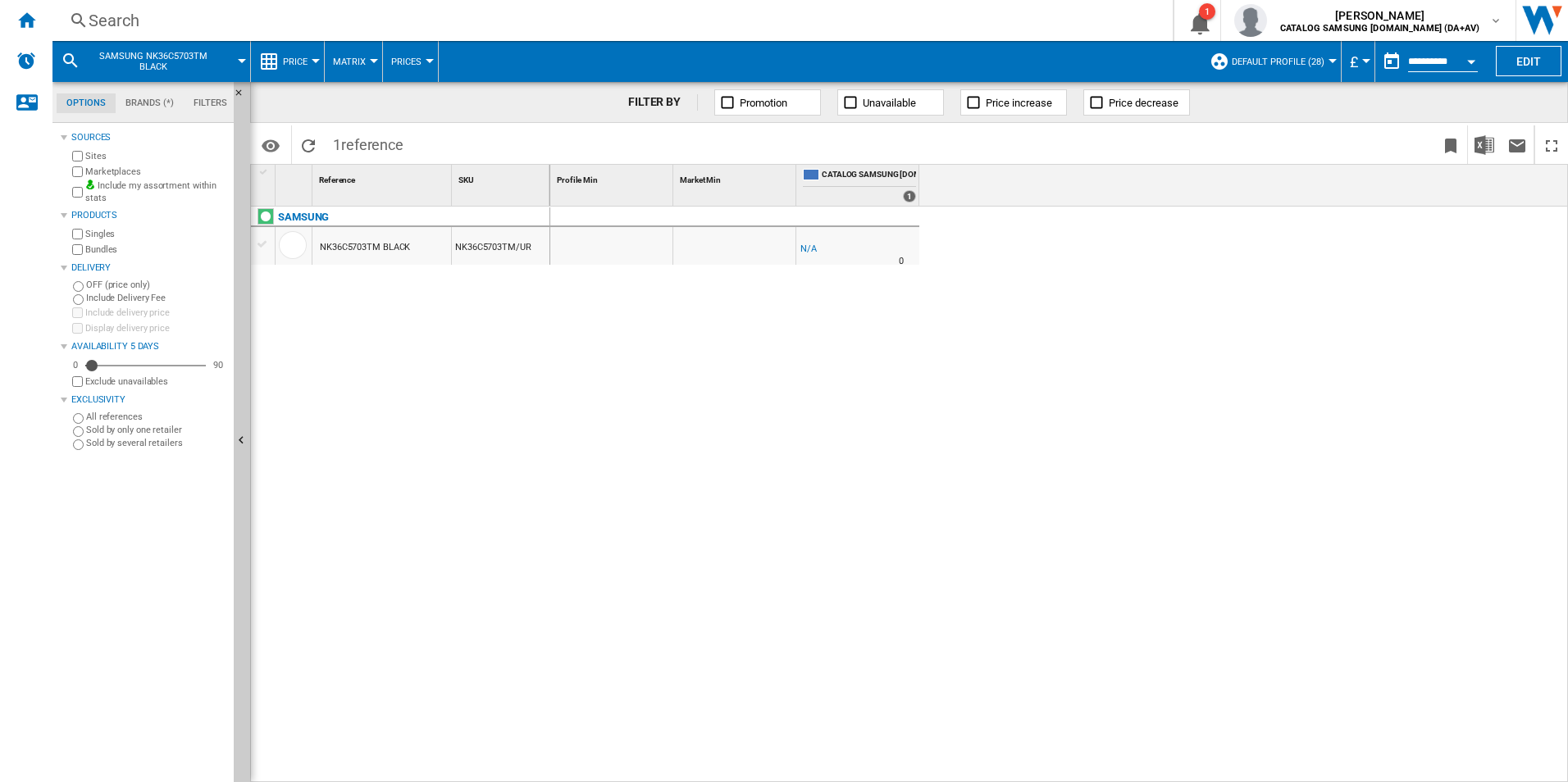
click at [219, 24] on div "Search" at bounding box center [609, 20] width 1041 height 23
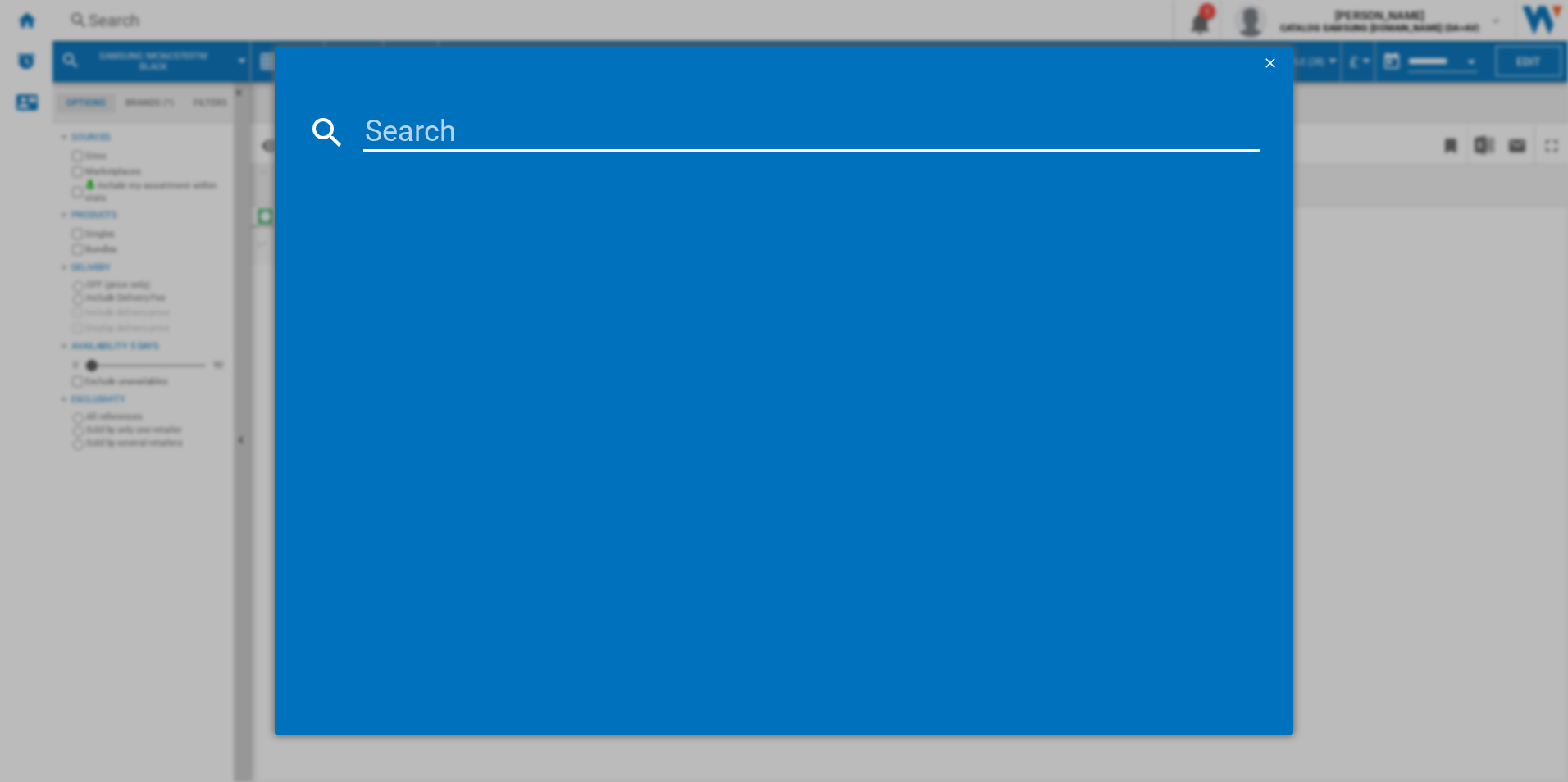
click at [388, 136] on input at bounding box center [812, 132] width 898 height 39
type input "RF59C701ES9/EU"
drag, startPoint x: 702, startPoint y: 233, endPoint x: 913, endPoint y: 260, distance: 212.7
click at [702, 233] on div "SAMSUNG RF59C701ES9EU SILVER" at bounding box center [796, 239] width 882 height 16
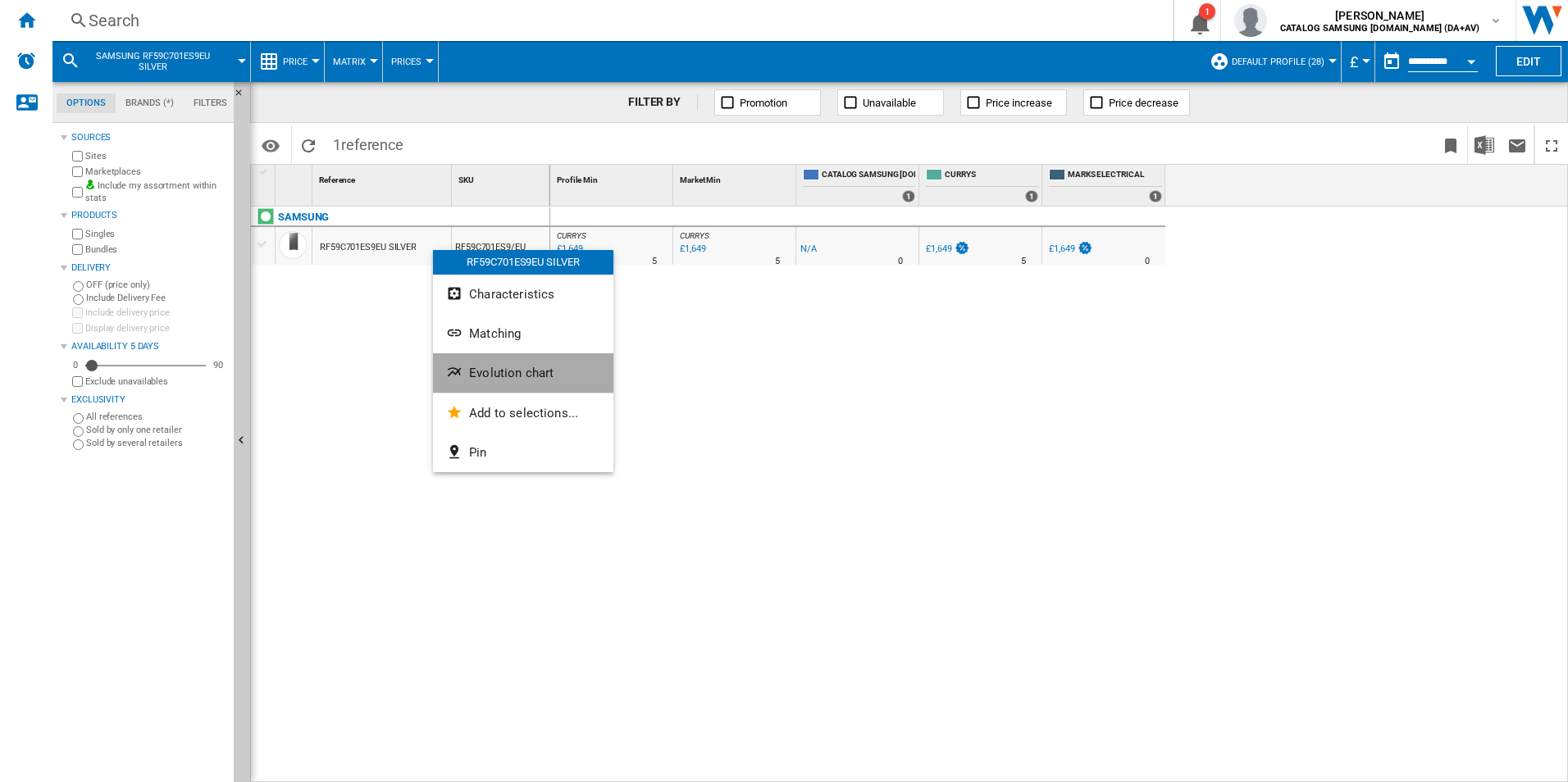
click at [538, 375] on span "Evolution chart" at bounding box center [511, 372] width 84 height 15
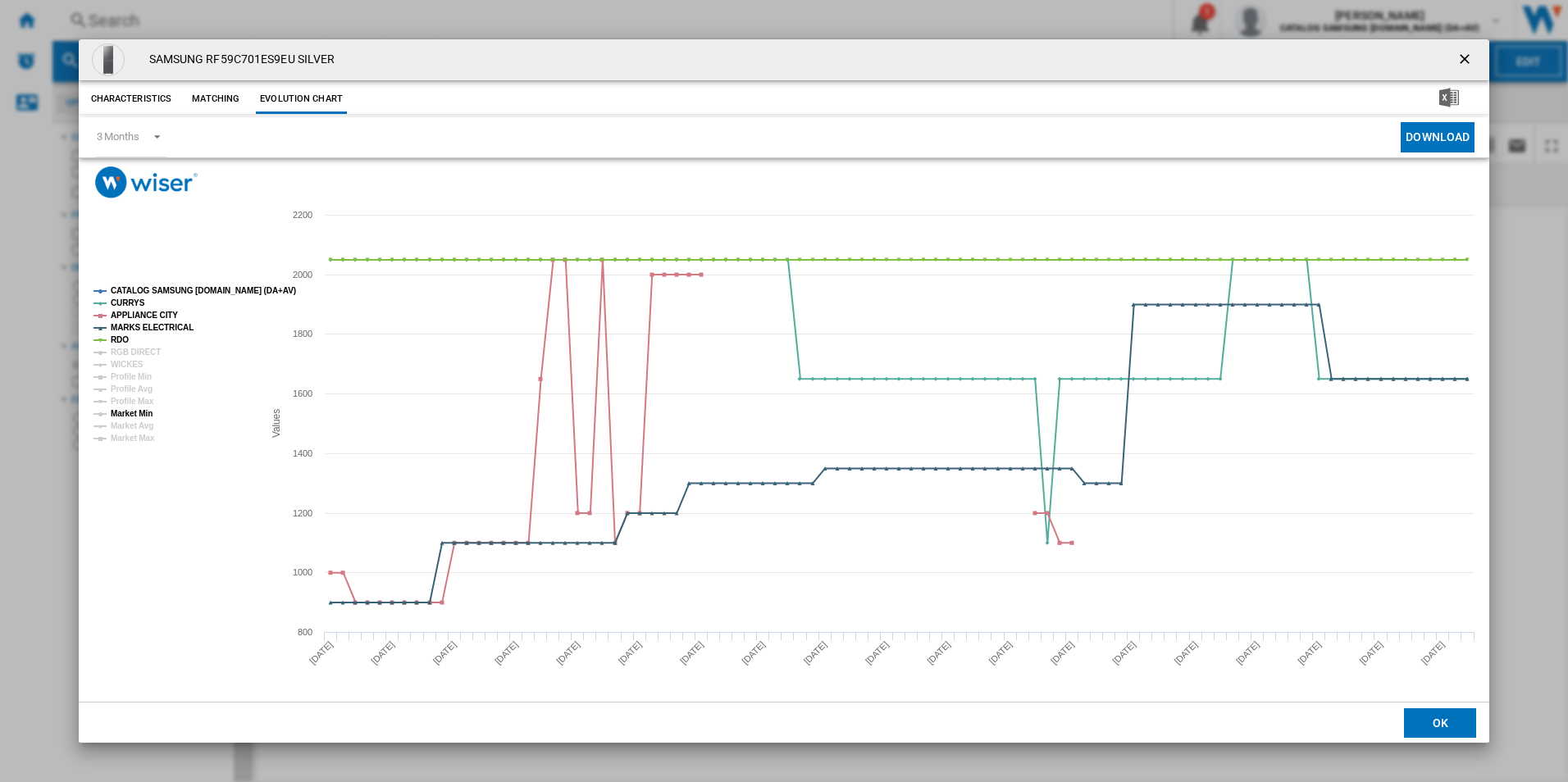
click at [145, 414] on tspan "Market Min" at bounding box center [131, 413] width 42 height 9
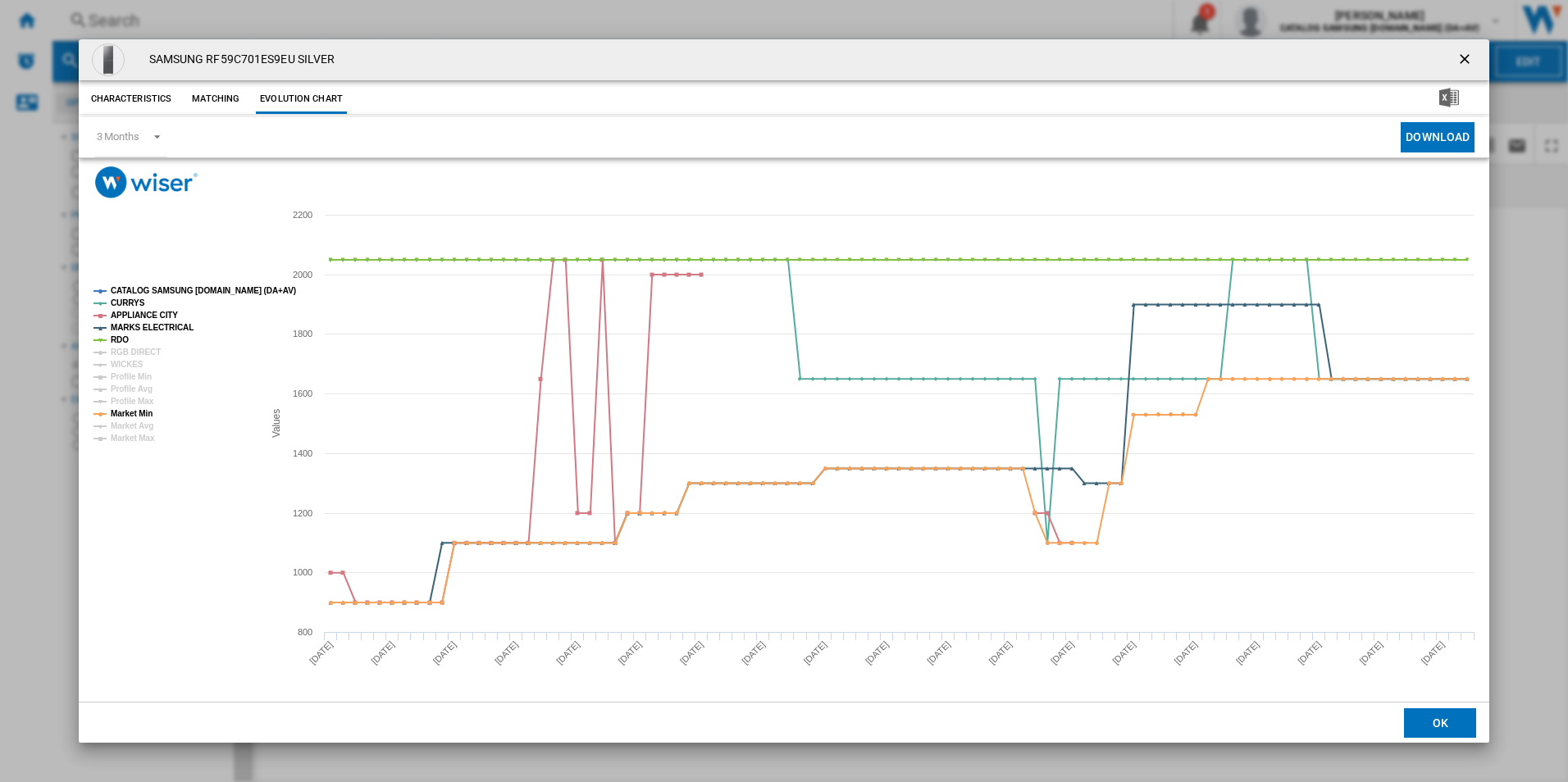
drag, startPoint x: 1466, startPoint y: 63, endPoint x: 1386, endPoint y: 70, distance: 80.3
click at [1466, 63] on ng-md-icon "getI18NText('BUTTONS.CLOSE_DIALOG')" at bounding box center [1466, 60] width 20 height 20
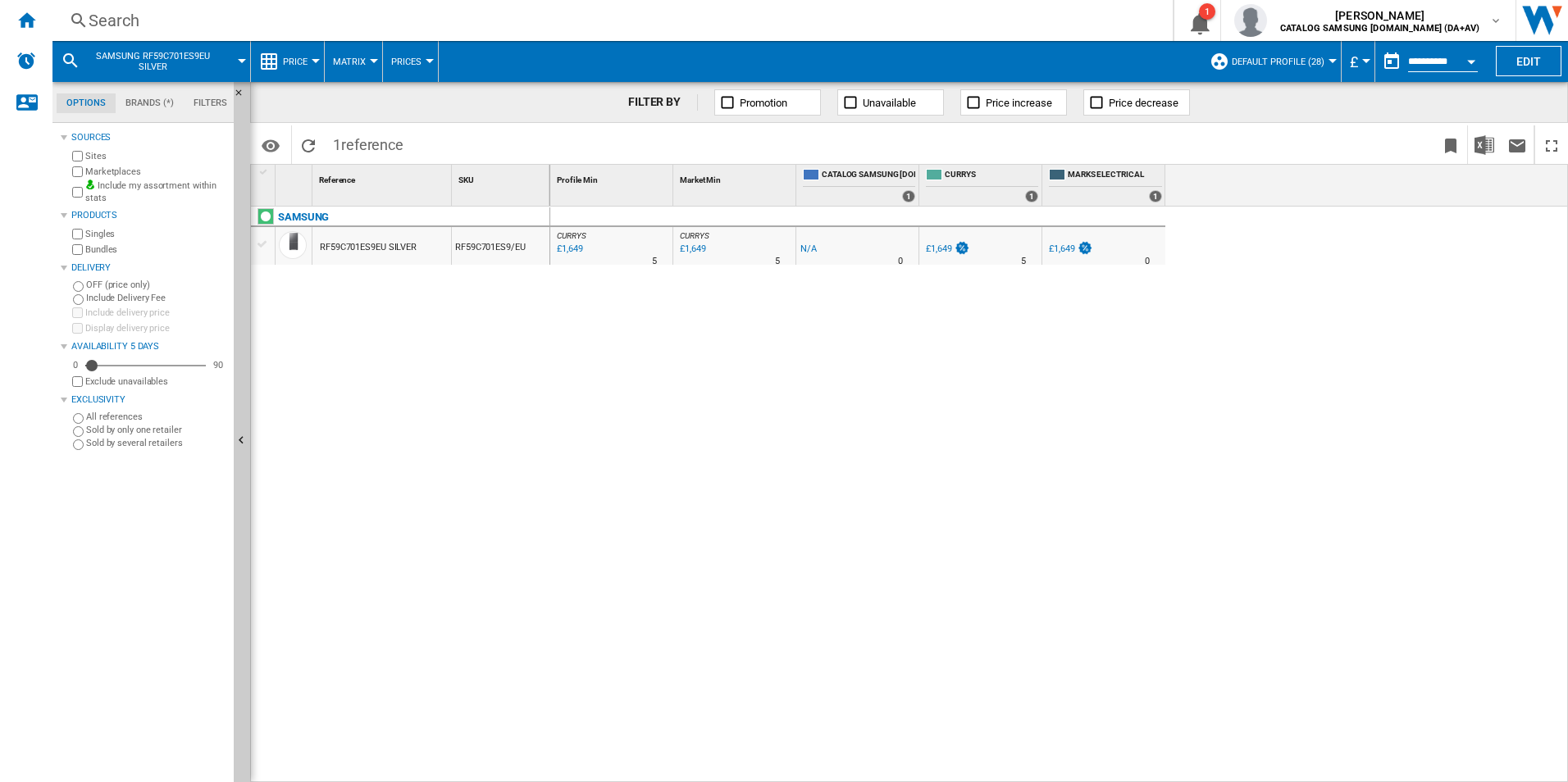
click at [200, 23] on div "Search" at bounding box center [609, 20] width 1041 height 23
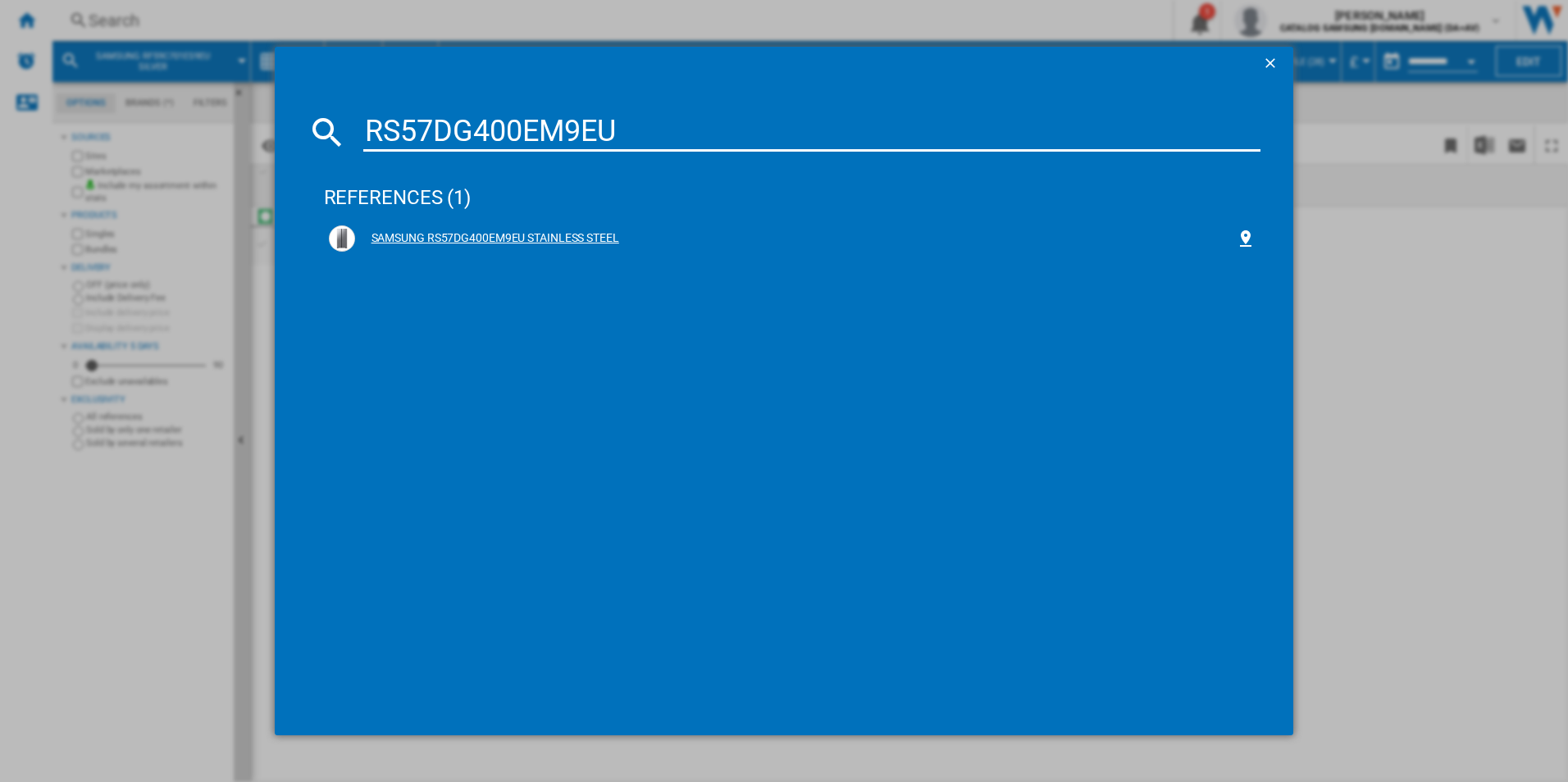
type input "RS57DG400EM9EU"
click at [679, 249] on div "SAMSUNG RS57DG400EM9EU STAINLESS STEEL" at bounding box center [793, 239] width 928 height 27
click at [538, 237] on div "SAMSUNG RS57DG400EM9EU STAINLESS STEEL" at bounding box center [796, 239] width 882 height 16
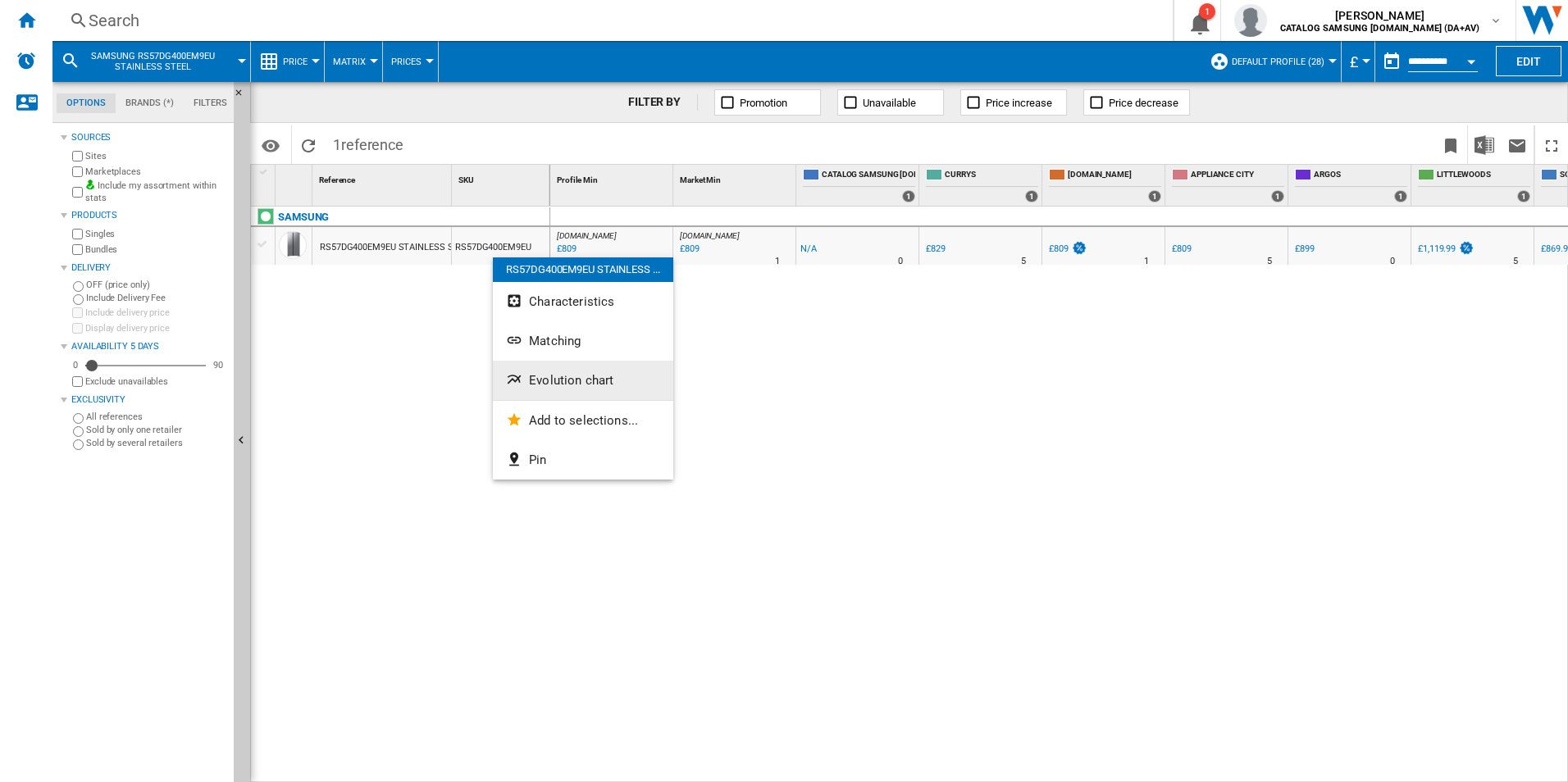
click at [575, 375] on span "Evolution chart" at bounding box center [570, 380] width 84 height 15
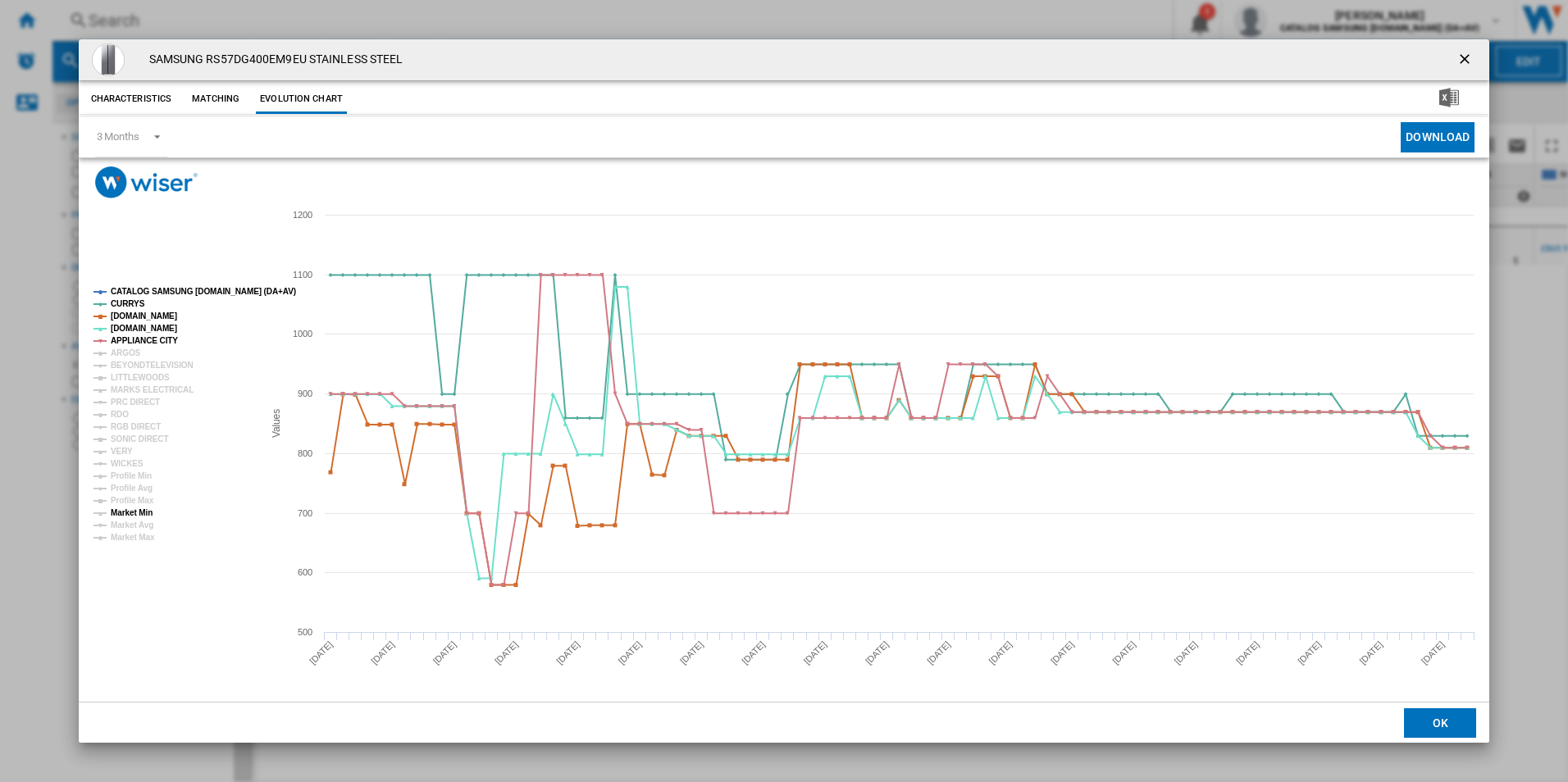
click at [144, 516] on tspan "Market Min" at bounding box center [131, 512] width 42 height 9
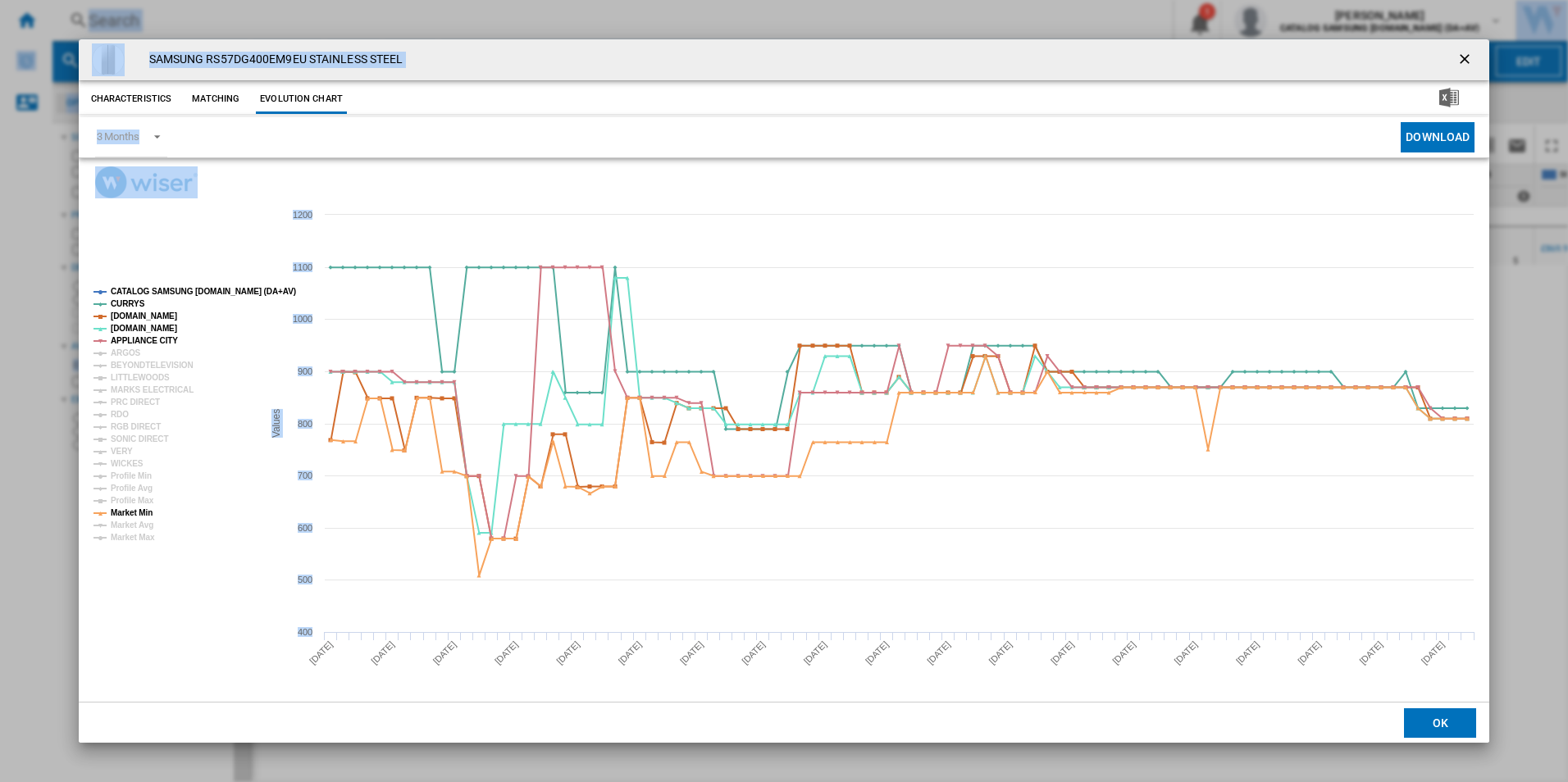
click at [0, 220] on html "In order to access Insight, please log out and log in again OK NEW Search Searc…" at bounding box center [784, 391] width 1568 height 782
click at [351, 19] on div "SAMSUNG RS57DG400EM9EU STAINLESS STEEL Characteristics Matching Evolution chart…" at bounding box center [784, 391] width 1568 height 782
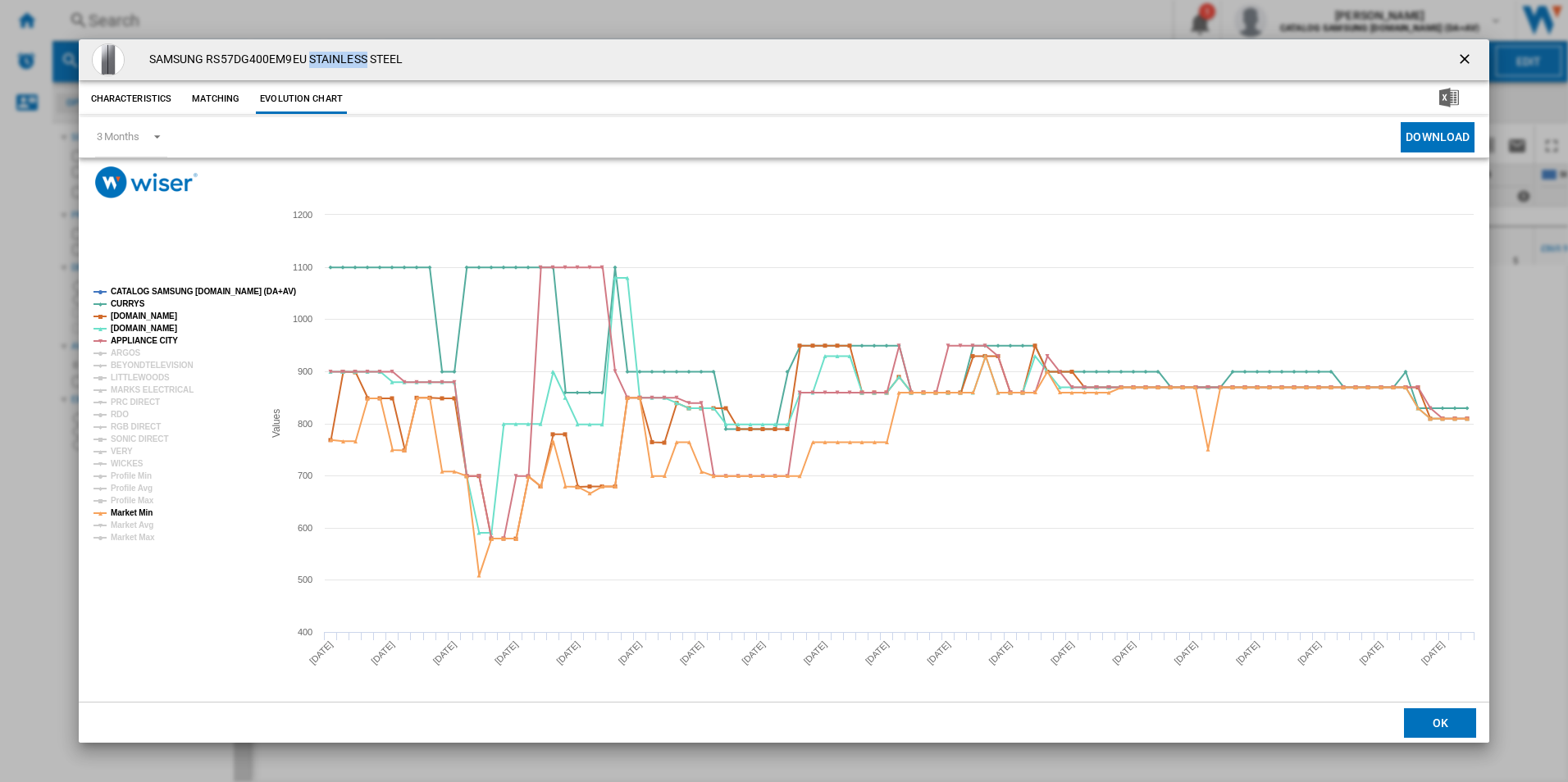
click at [353, 19] on div "SAMSUNG RS57DG400EM9EU STAINLESS STEEL Characteristics Matching Evolution chart…" at bounding box center [784, 391] width 1568 height 782
click at [1467, 58] on ng-md-icon "getI18NText('BUTTONS.CLOSE_DIALOG')" at bounding box center [1466, 60] width 20 height 20
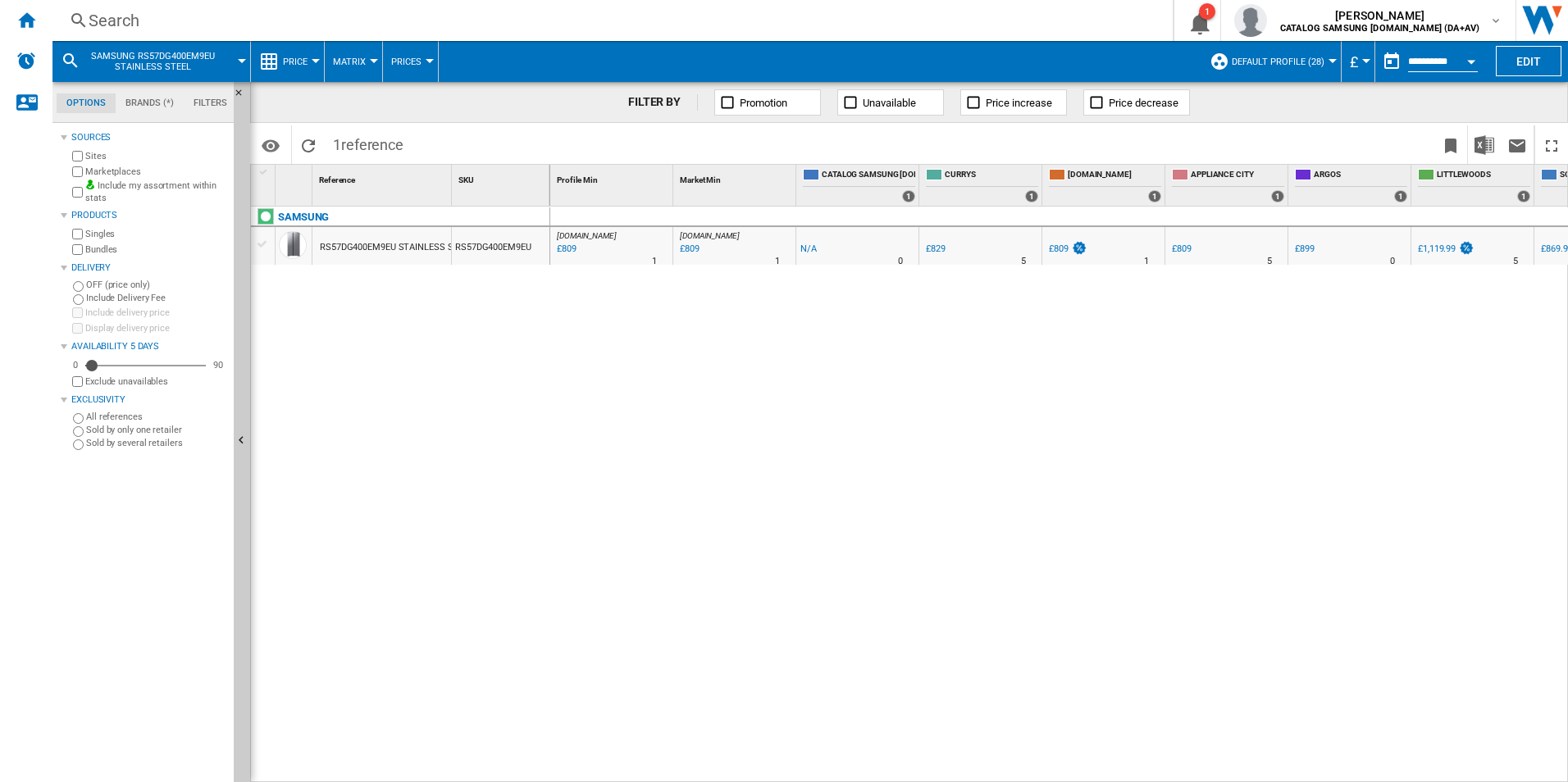
click at [128, 35] on div "Search Search 0 1 [GEOGRAPHIC_DATA][PERSON_NAME] CATALOG SAMSUNG [DOMAIN_NAME] …" at bounding box center [810, 20] width 1516 height 41
click at [136, 27] on div "Search" at bounding box center [609, 20] width 1041 height 23
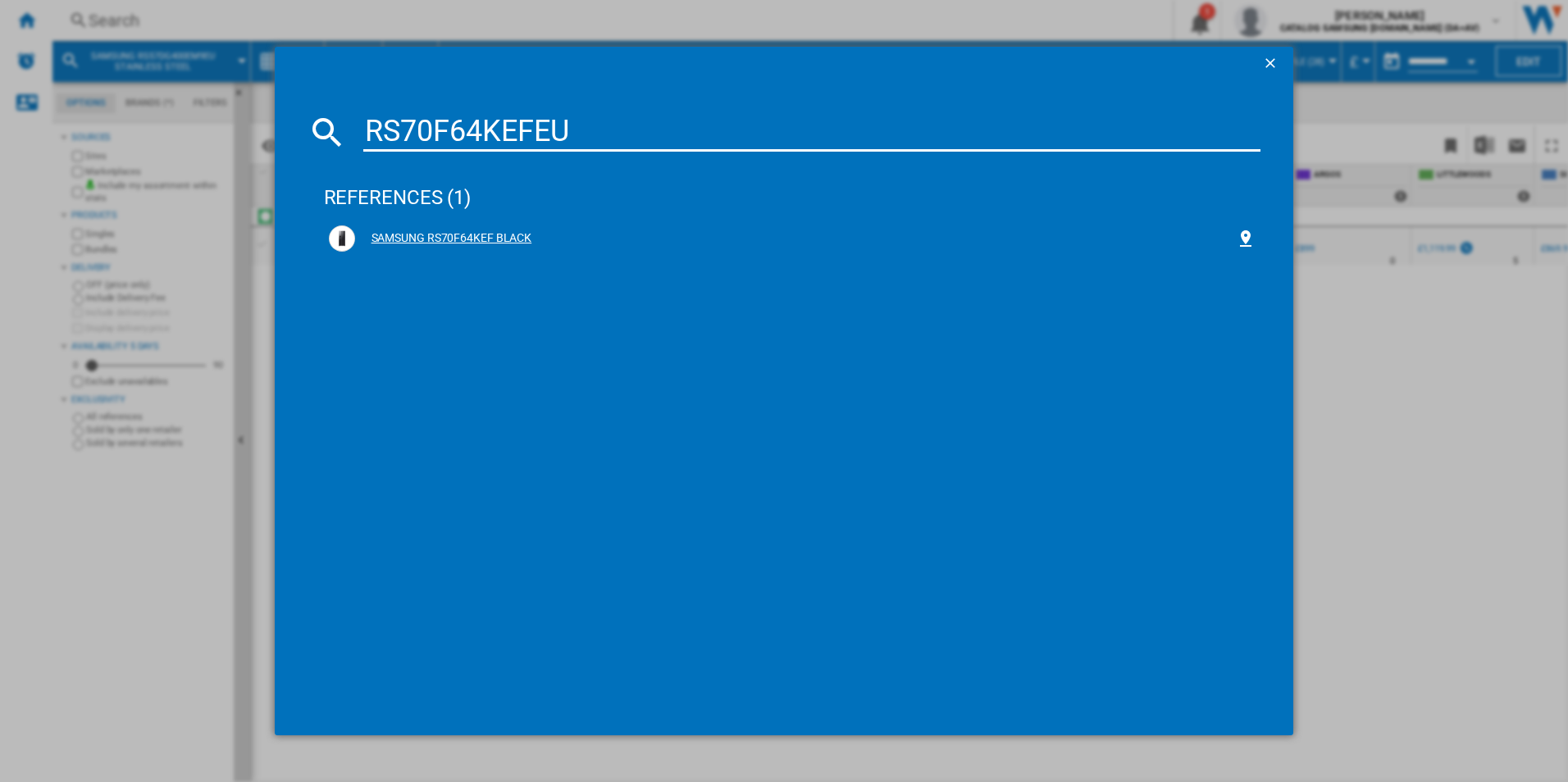
type input "RS70F64KEFEU"
click at [903, 244] on div "SAMSUNG RS70F64KEF BLACK" at bounding box center [796, 239] width 882 height 16
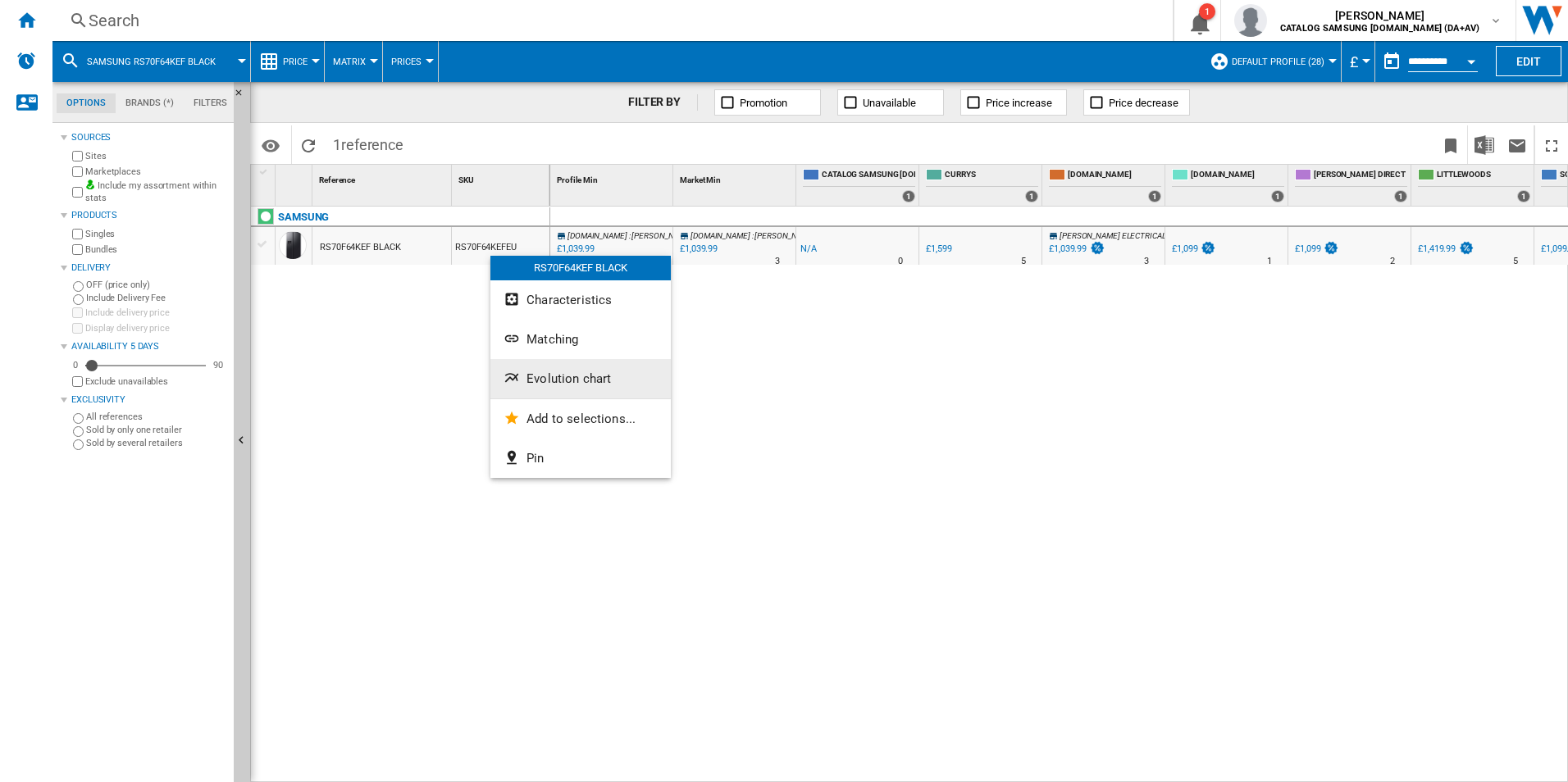
click at [575, 377] on span "Evolution chart" at bounding box center [568, 379] width 84 height 15
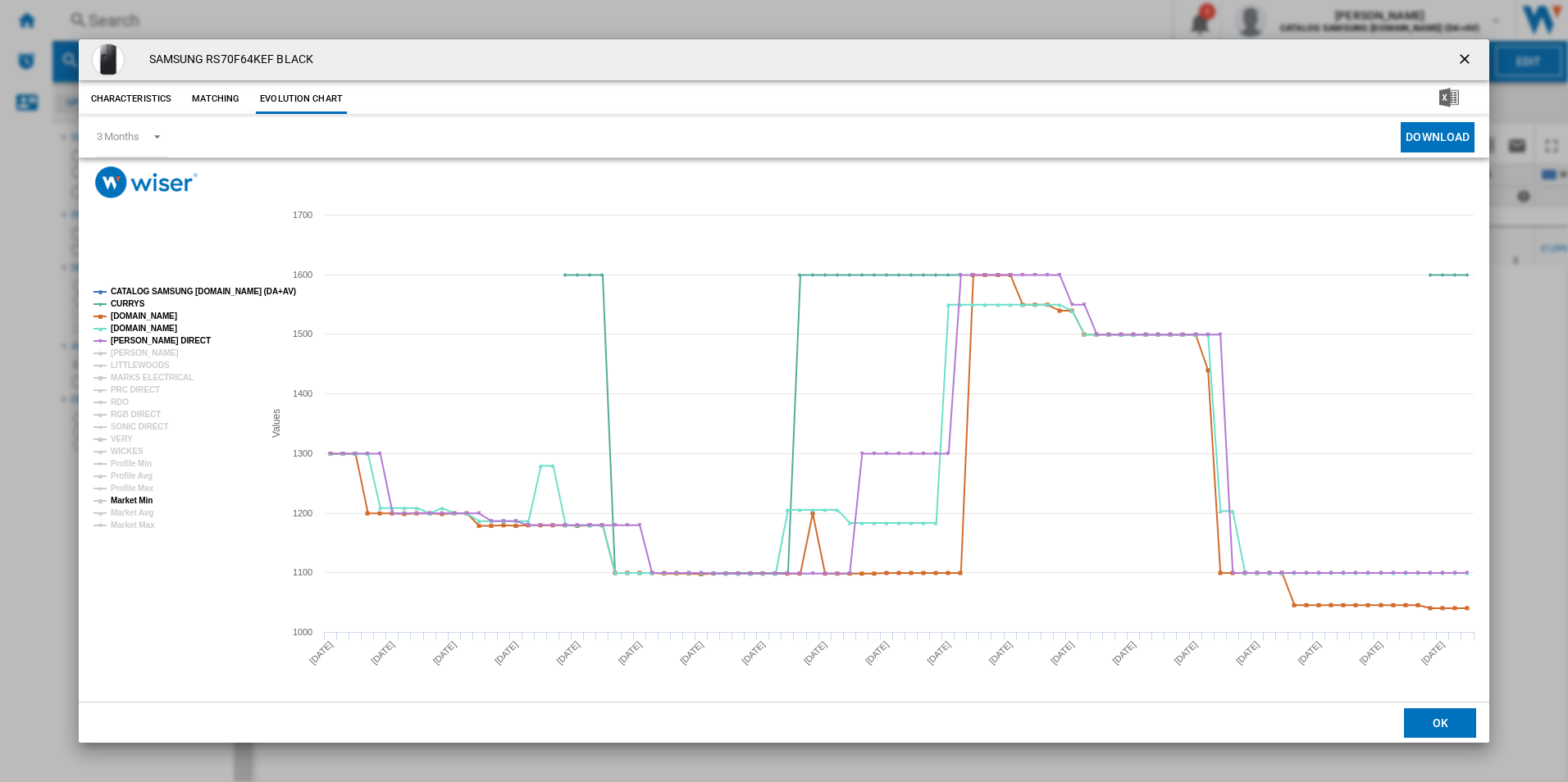
click at [140, 503] on tspan "Market Min" at bounding box center [131, 500] width 42 height 9
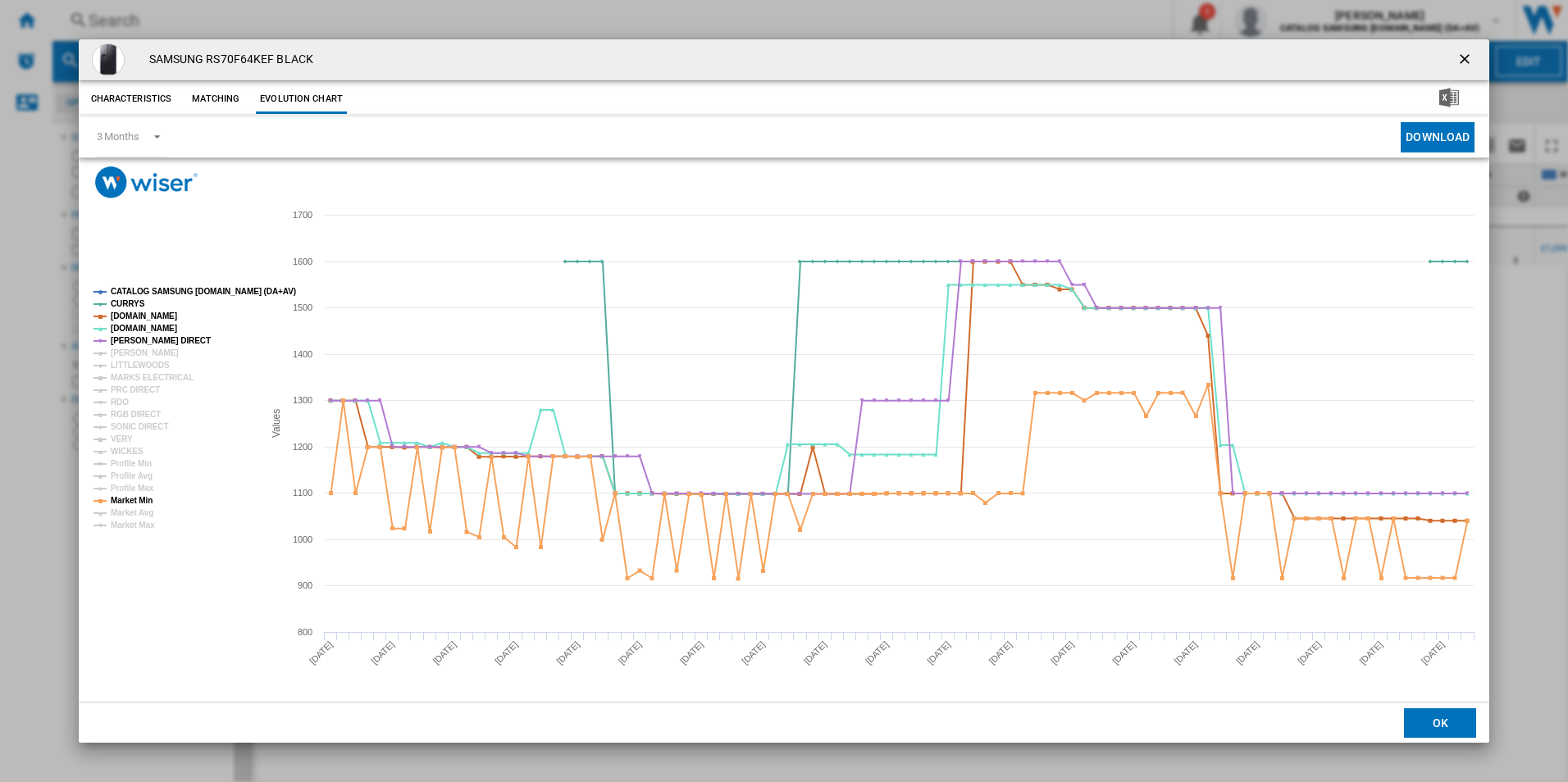
drag, startPoint x: 1468, startPoint y: 55, endPoint x: 1365, endPoint y: 66, distance: 103.6
click at [1468, 55] on ng-md-icon "getI18NText('BUTTONS.CLOSE_DIALOG')" at bounding box center [1466, 60] width 20 height 20
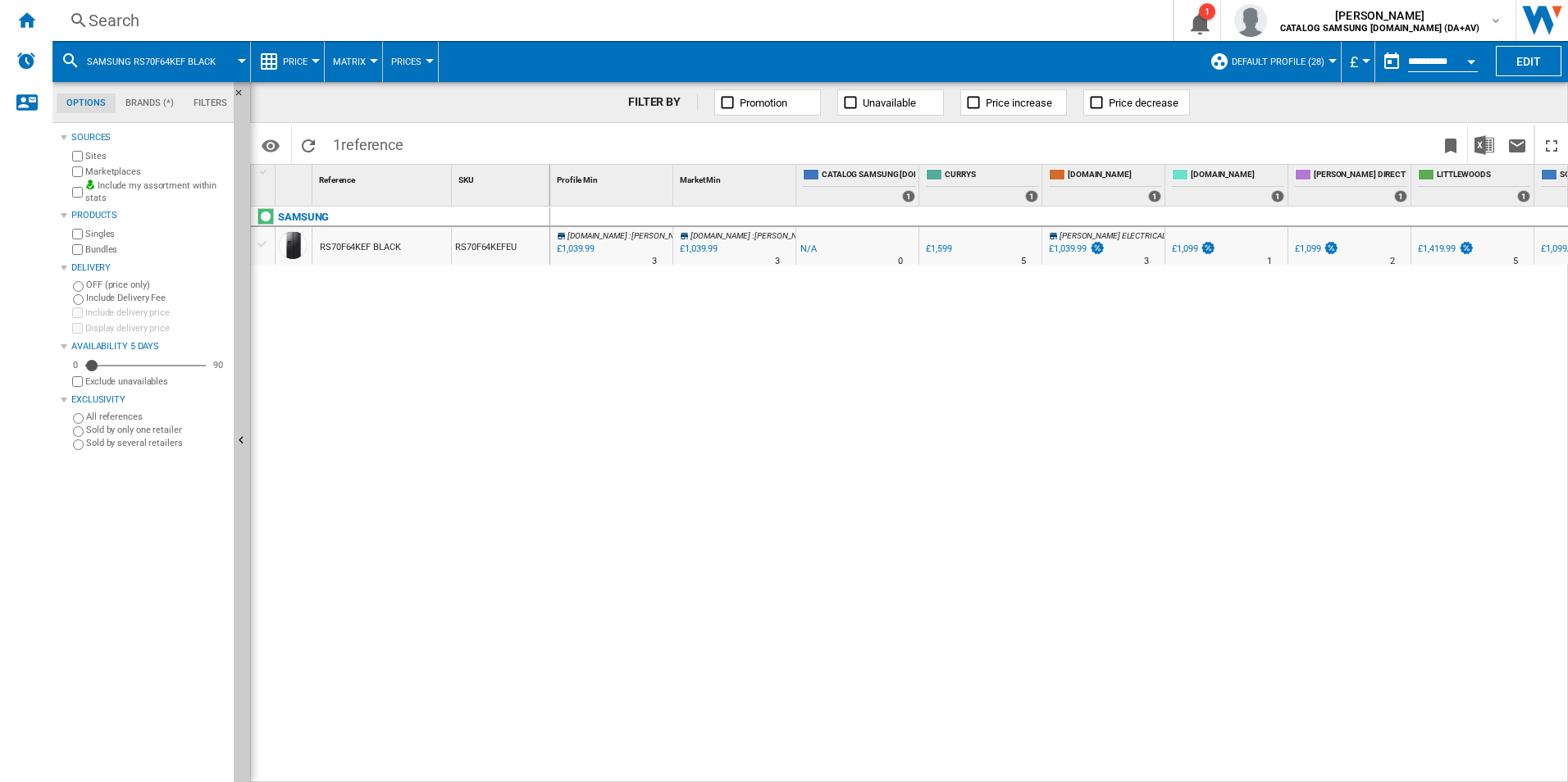
click at [158, 15] on div "Search" at bounding box center [609, 20] width 1041 height 23
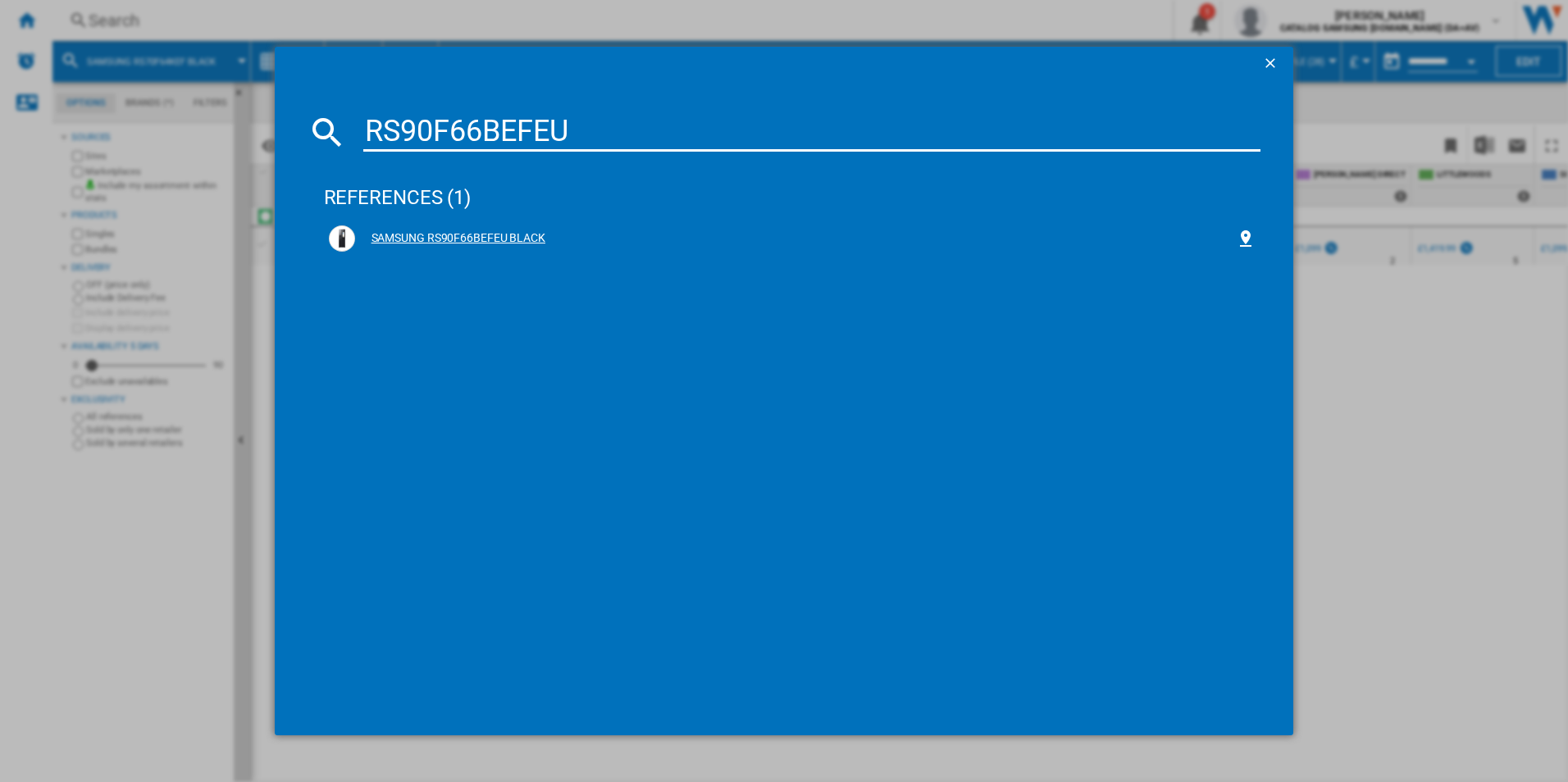
type input "RS90F66BEFEU"
click at [572, 225] on div "SAMSUNG RS90F66BEFEU BLACK" at bounding box center [793, 239] width 928 height 27
click at [421, 231] on div "SAMSUNG RS90F66BEFEU BLACK" at bounding box center [796, 239] width 882 height 16
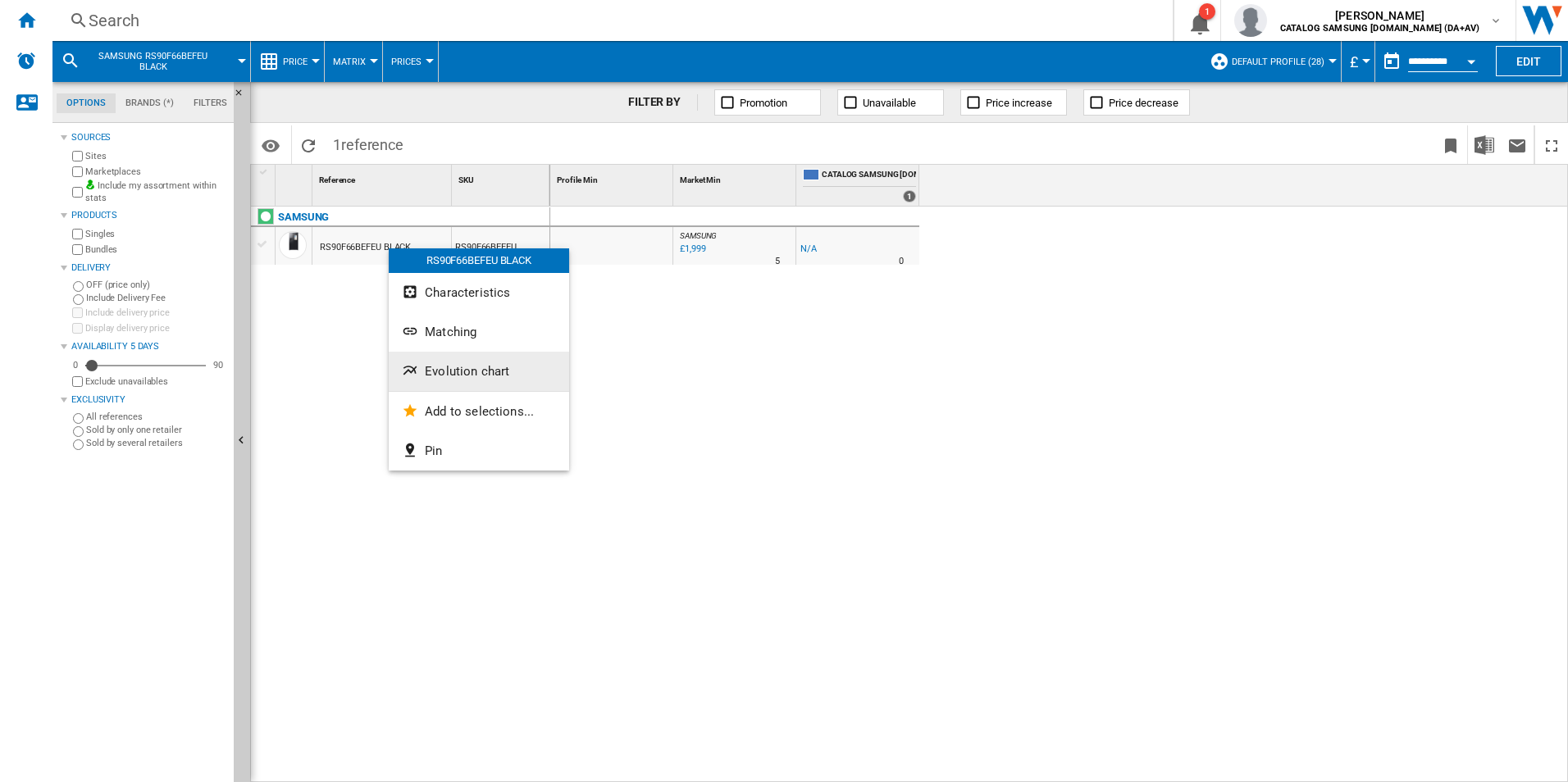
click at [477, 373] on span "Evolution chart" at bounding box center [466, 371] width 84 height 15
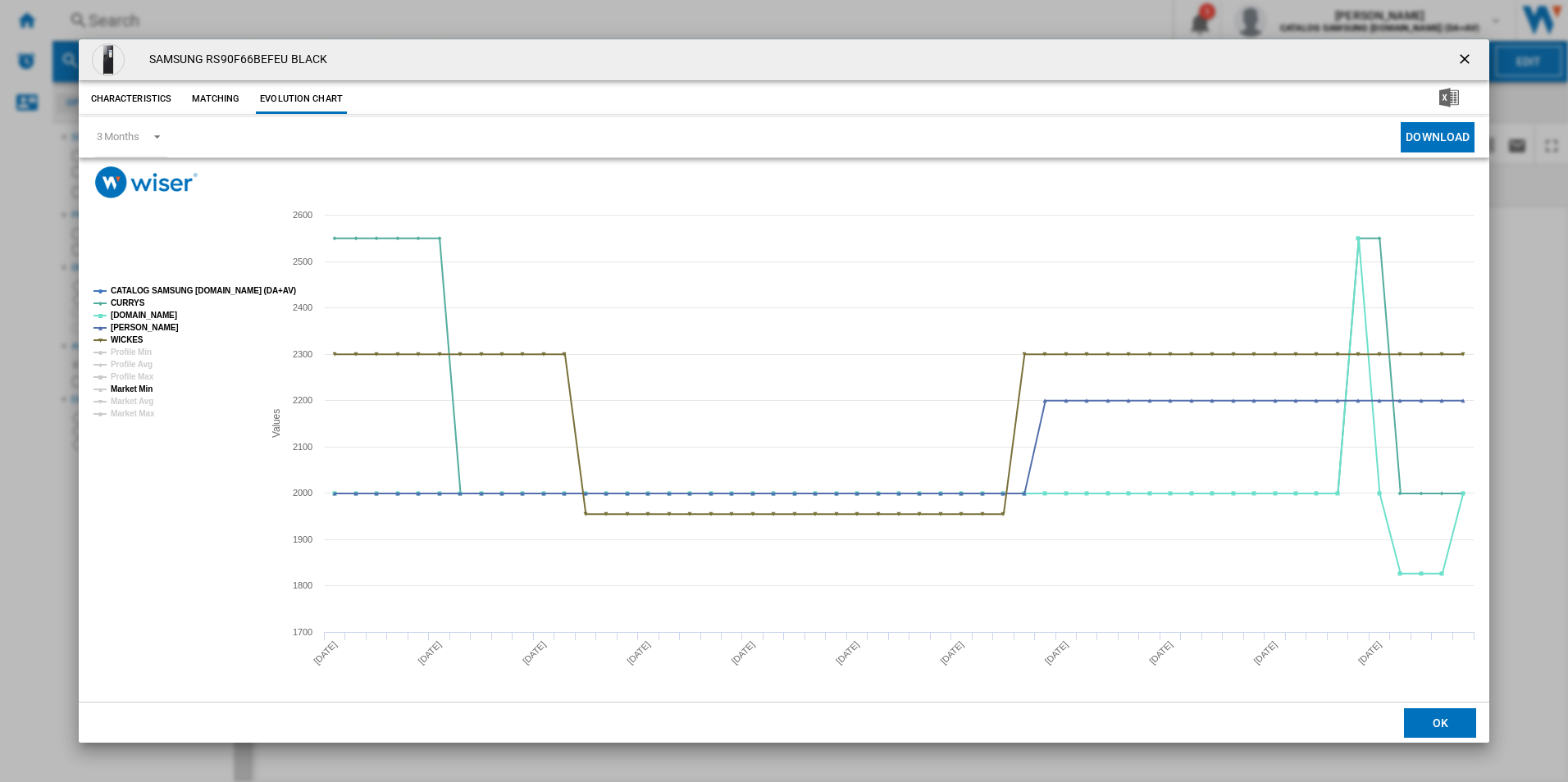
click at [149, 392] on tspan "Market Min" at bounding box center [131, 389] width 42 height 9
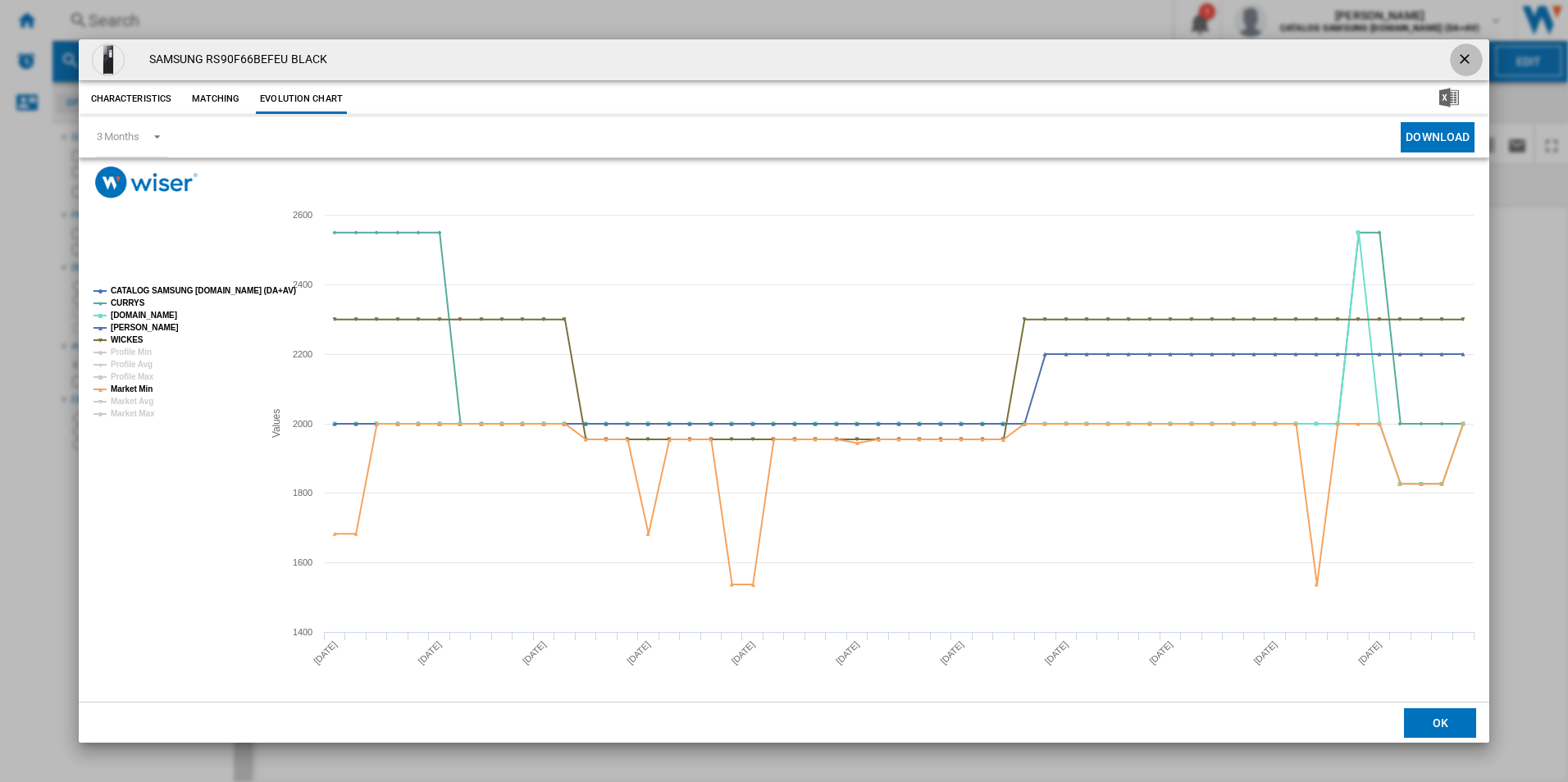
click at [1460, 60] on ng-md-icon "getI18NText('BUTTONS.CLOSE_DIALOG')" at bounding box center [1466, 60] width 20 height 20
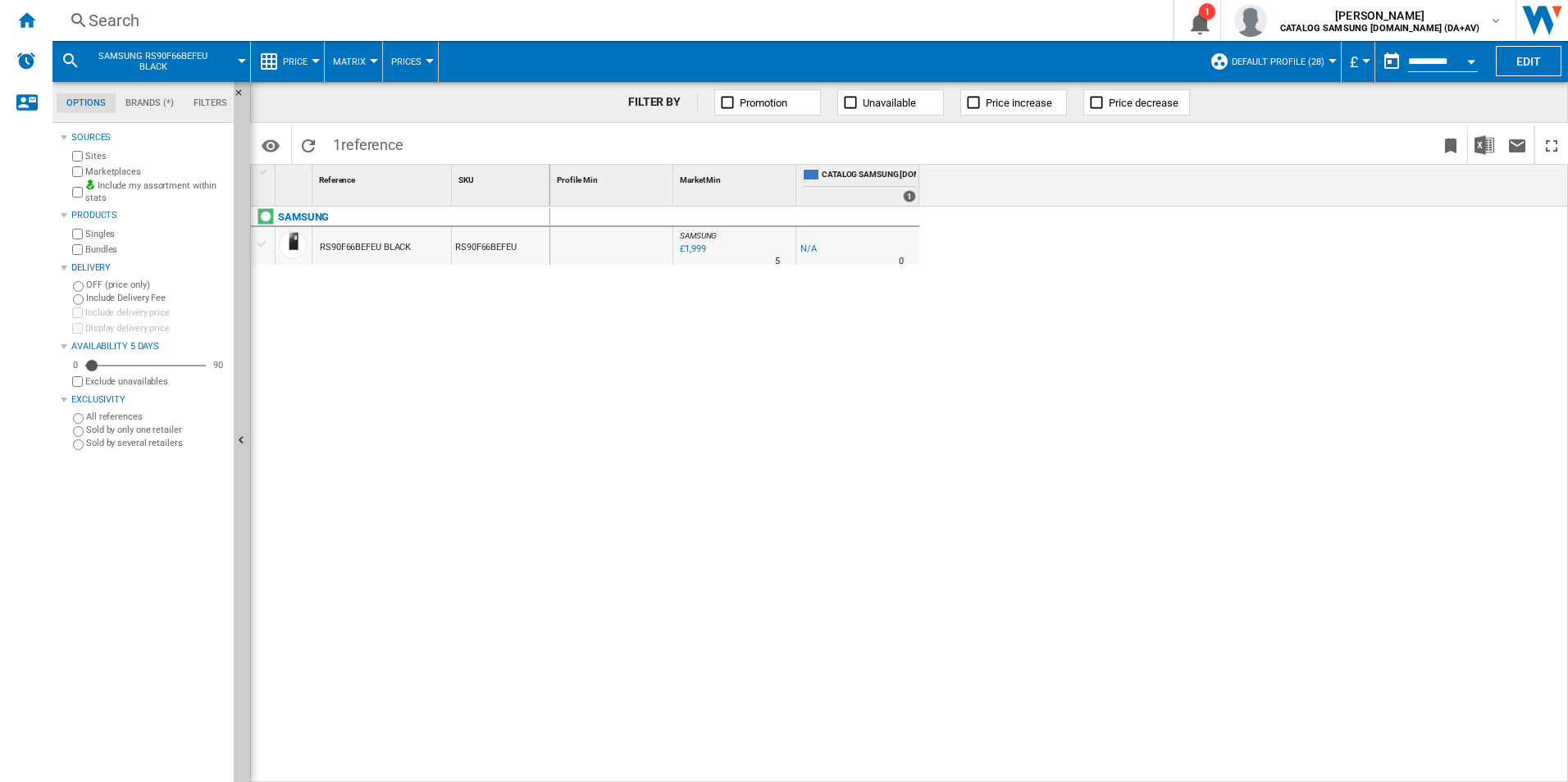
click at [186, 13] on div "Search" at bounding box center [609, 20] width 1041 height 23
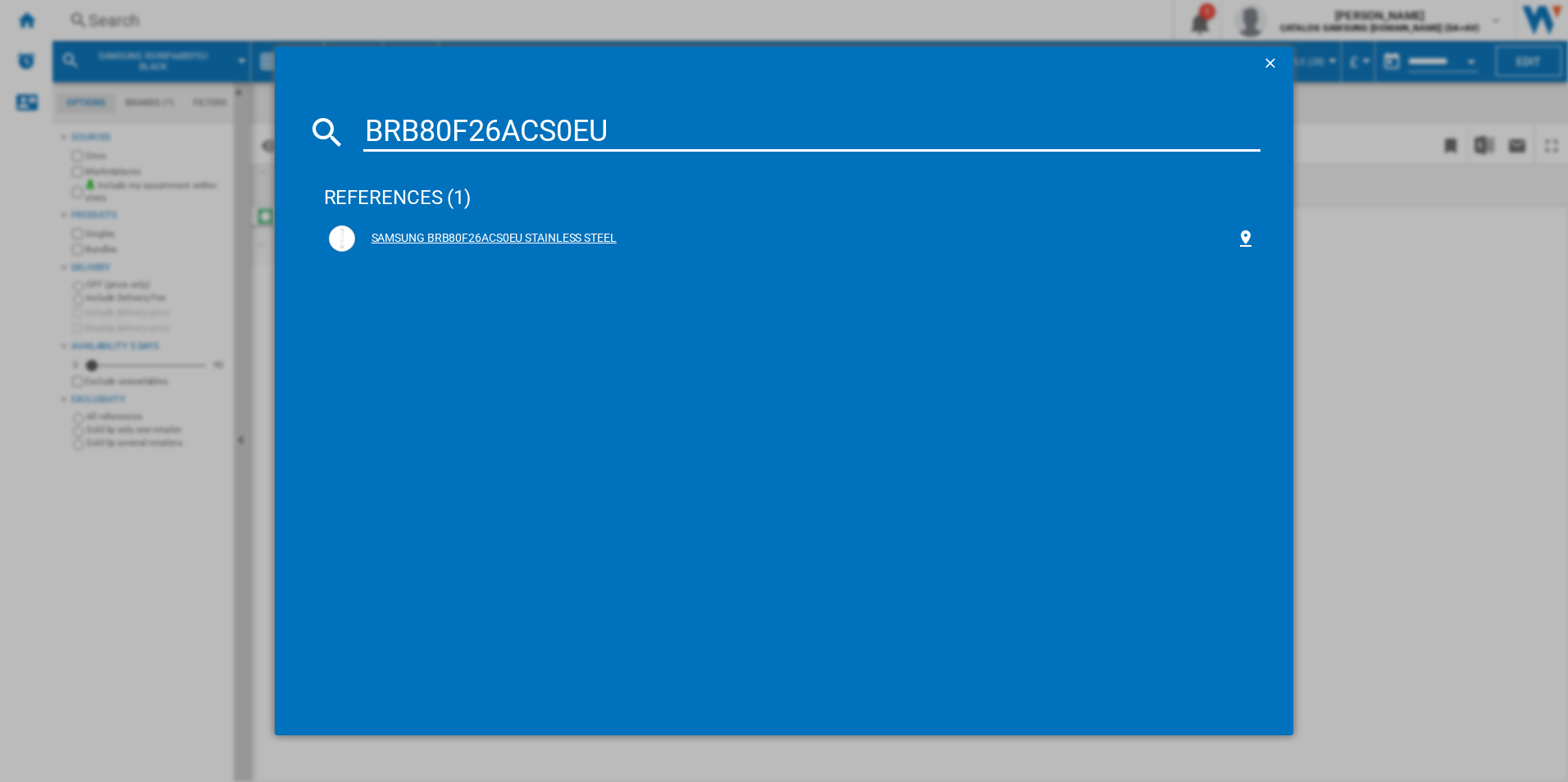
type input "BRB80F26ACS0EU"
click at [658, 223] on div "SAMSUNG BRB80F26ACS0EU STAINLESS STEEL" at bounding box center [792, 239] width 937 height 36
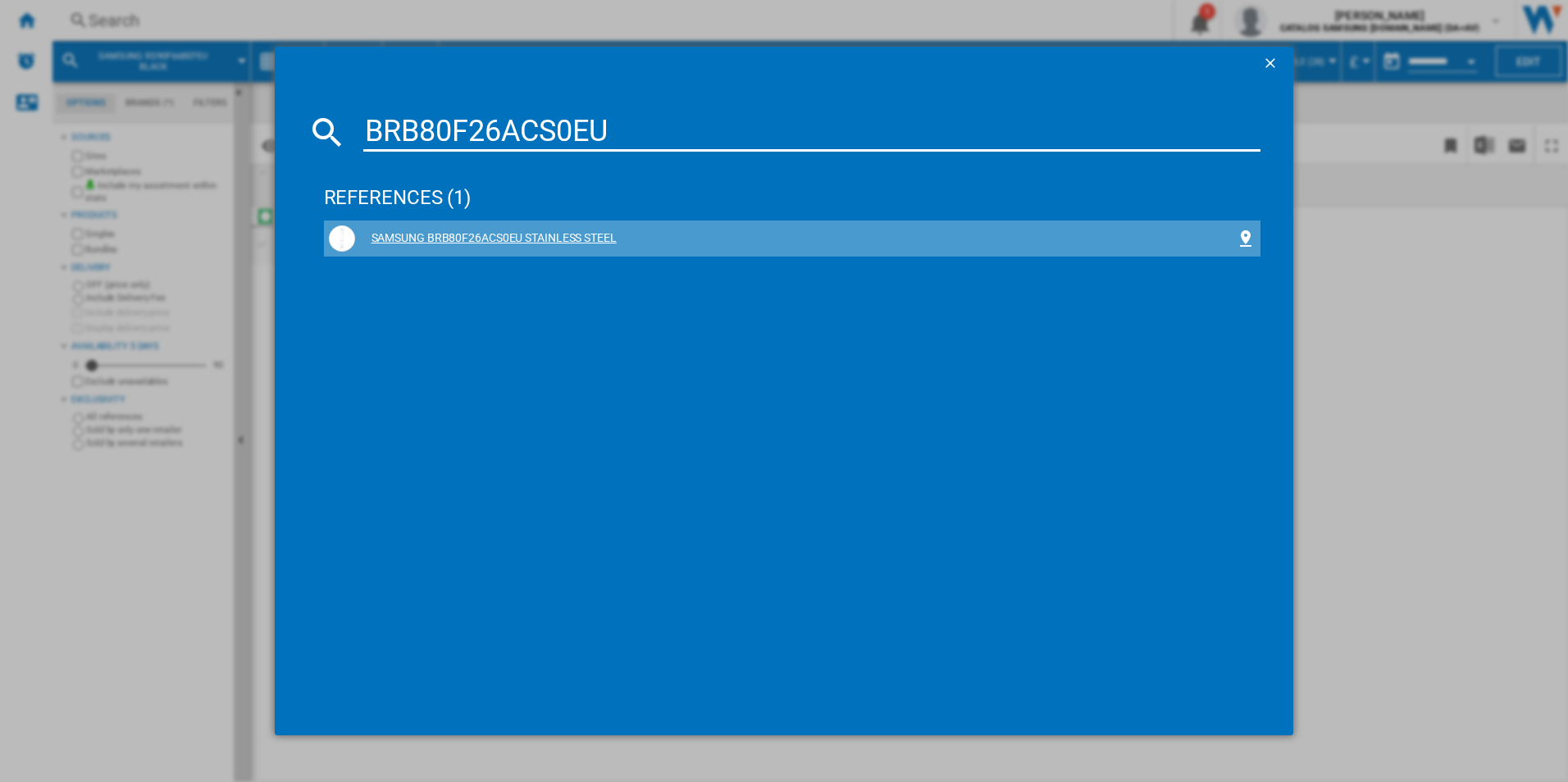
click at [590, 245] on div "SAMSUNG BRB80F26ACS0EU STAINLESS STEEL" at bounding box center [796, 239] width 882 height 16
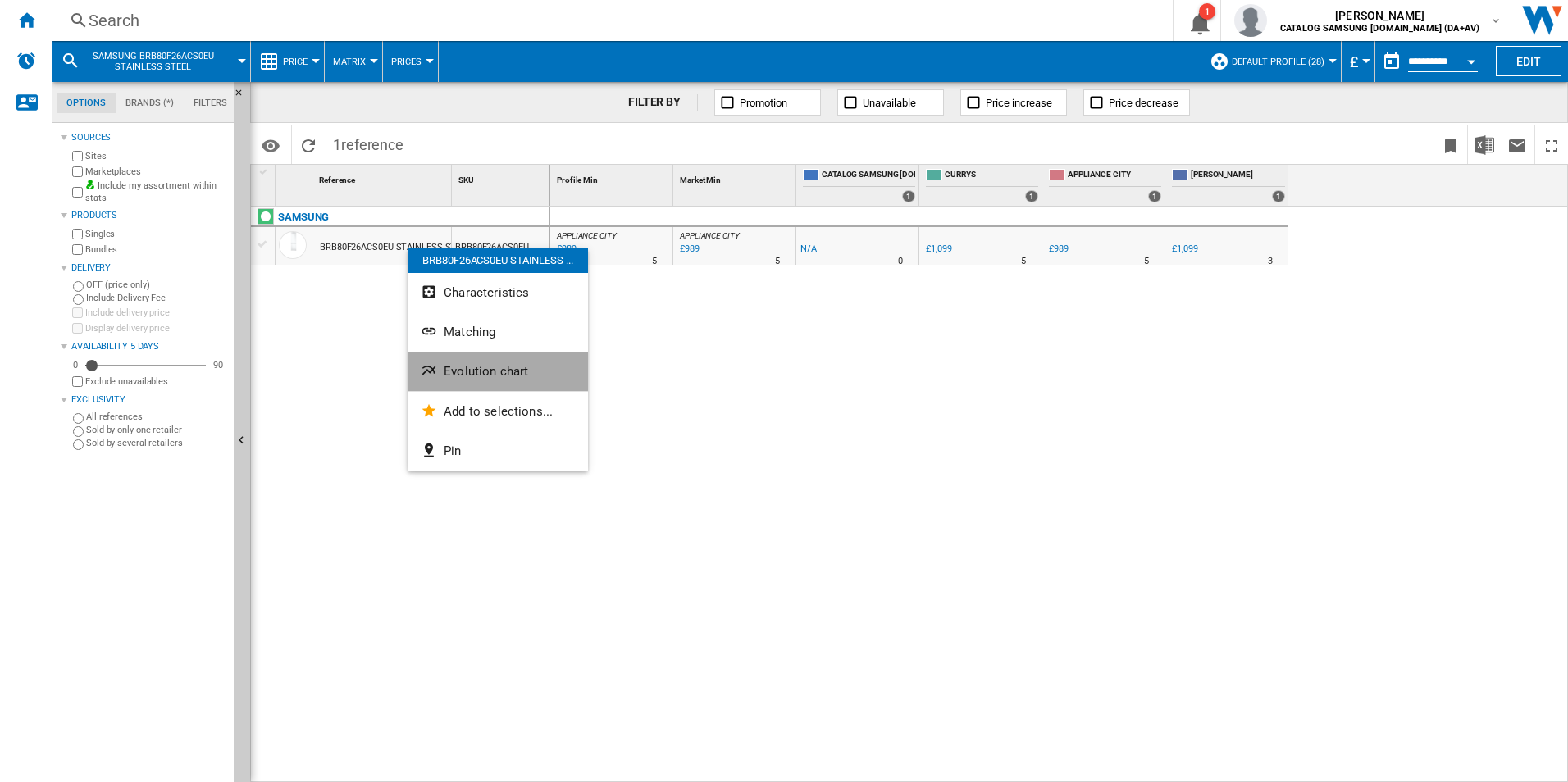
click at [451, 361] on button "Evolution chart" at bounding box center [498, 371] width 180 height 39
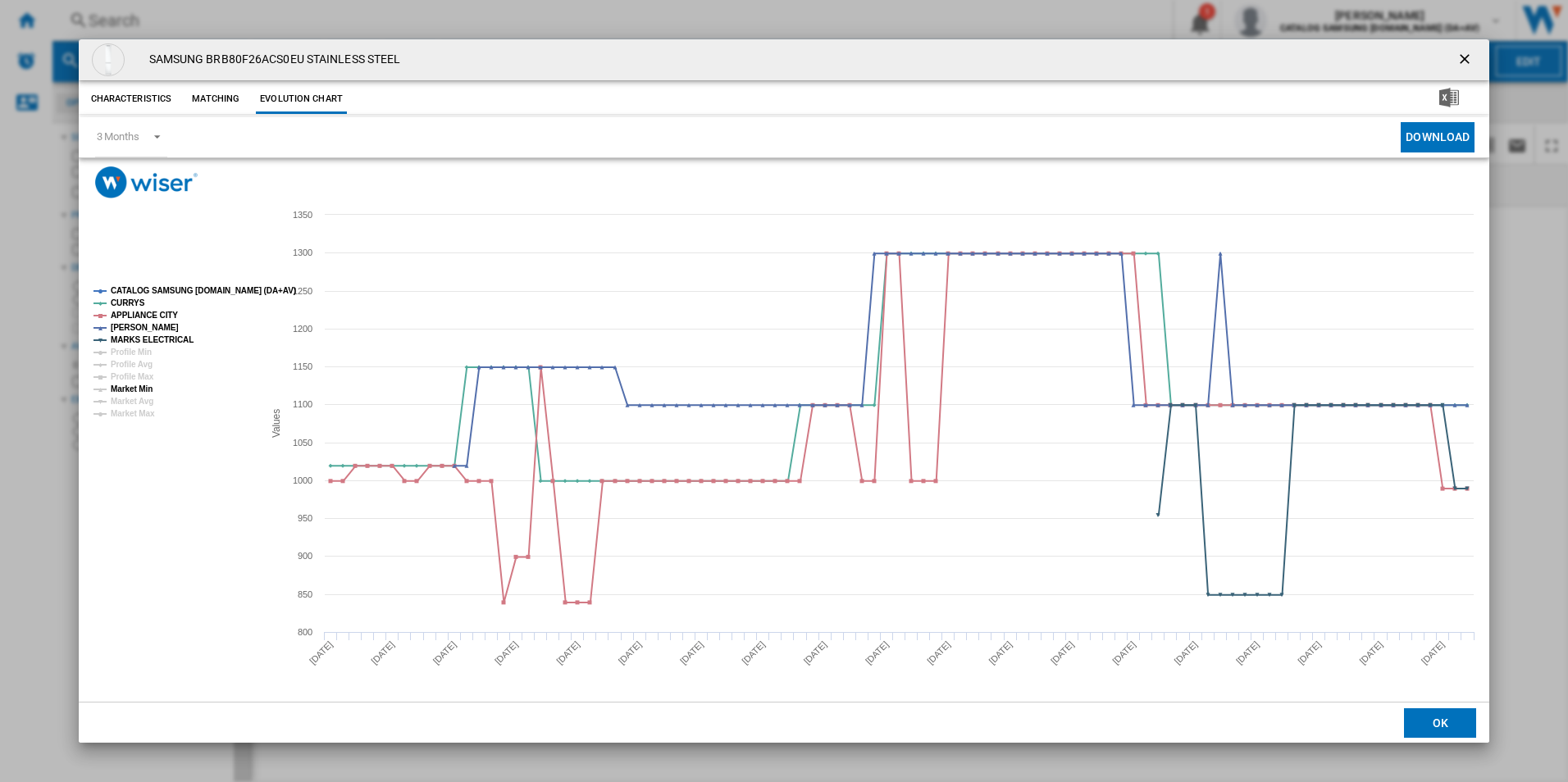
click at [125, 388] on tspan "Market Min" at bounding box center [131, 389] width 42 height 9
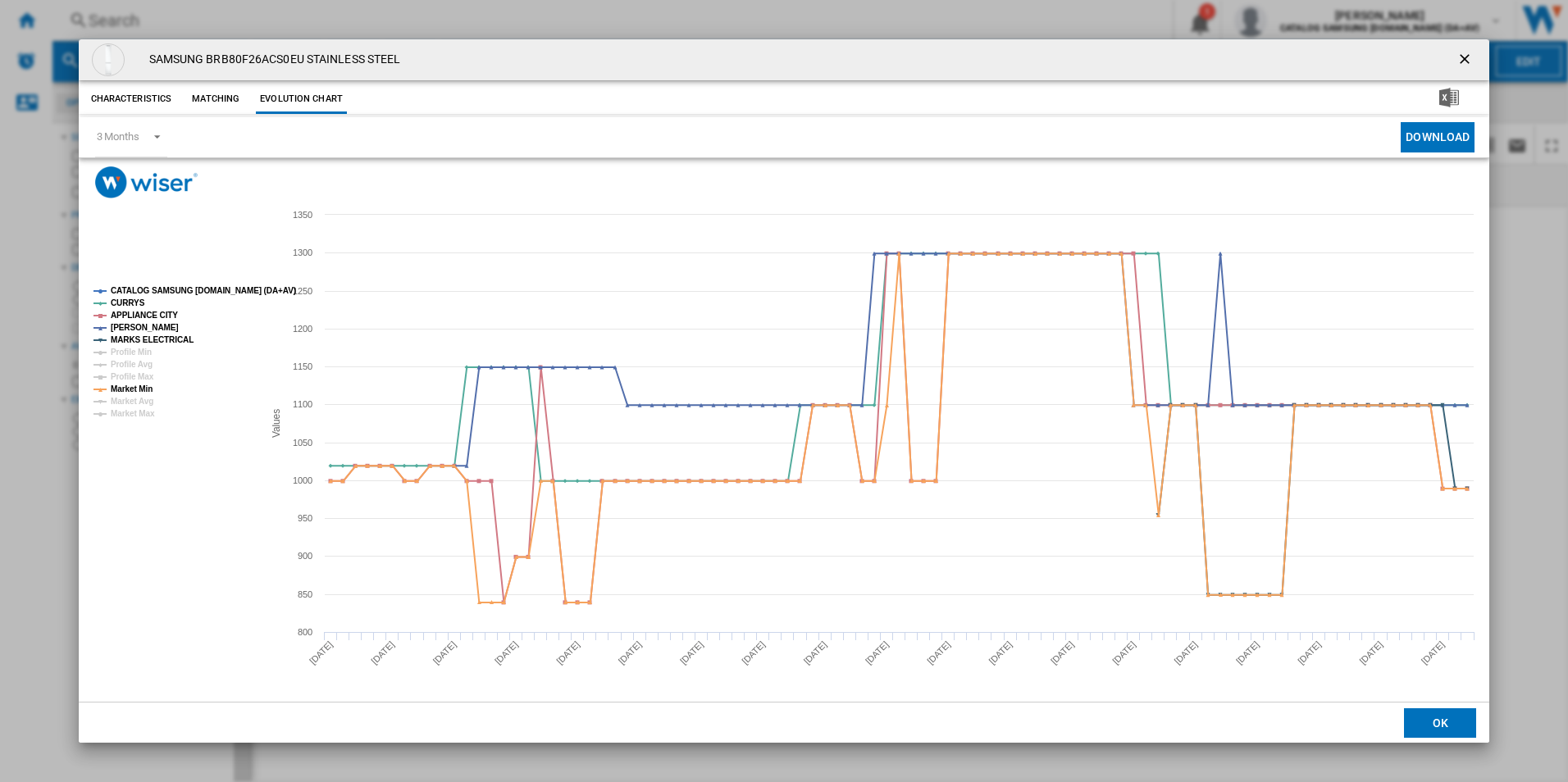
click at [1468, 59] on ng-md-icon "getI18NText('BUTTONS.CLOSE_DIALOG')" at bounding box center [1466, 60] width 20 height 20
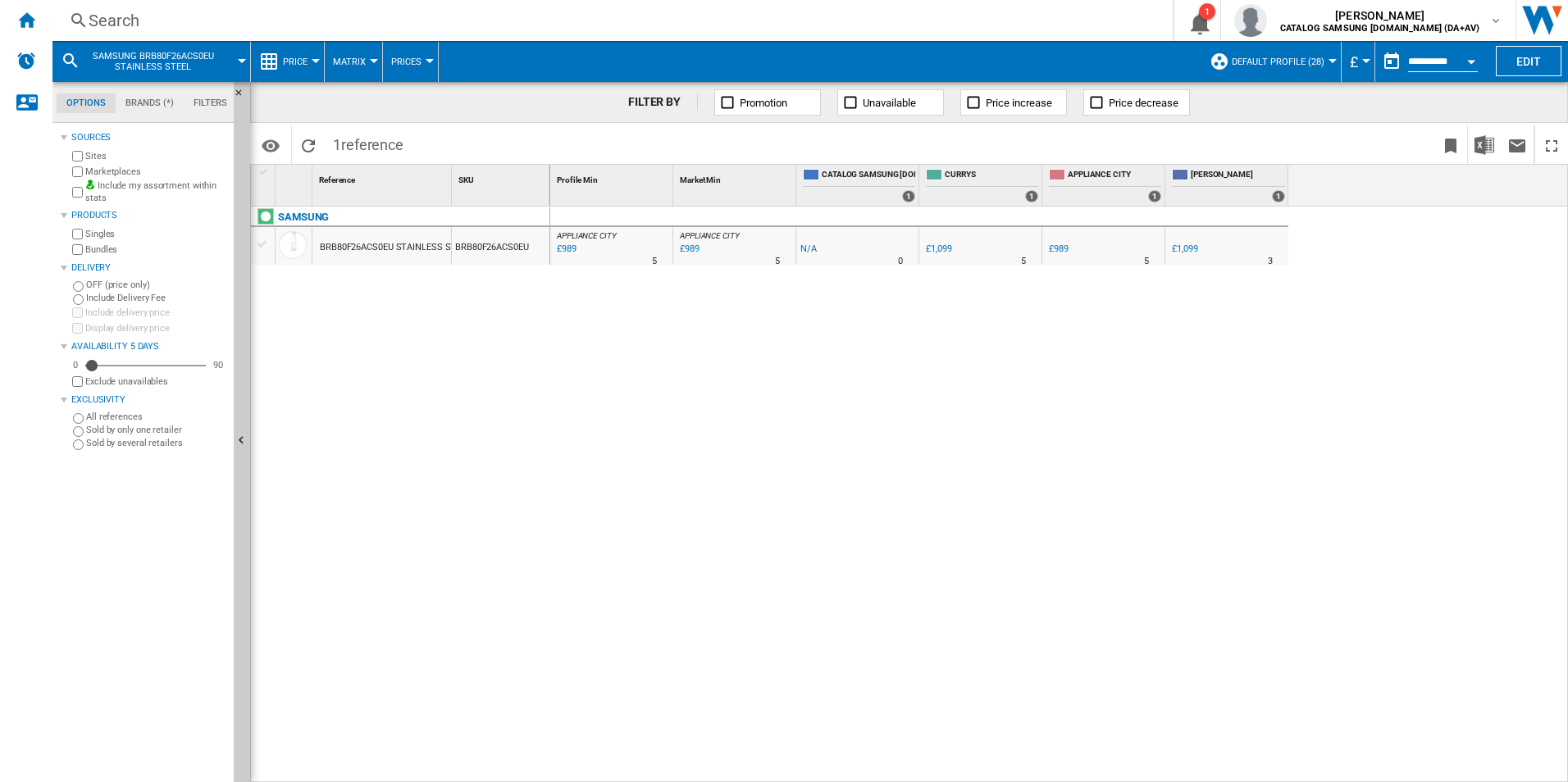
click at [116, 13] on div "Search" at bounding box center [609, 20] width 1041 height 23
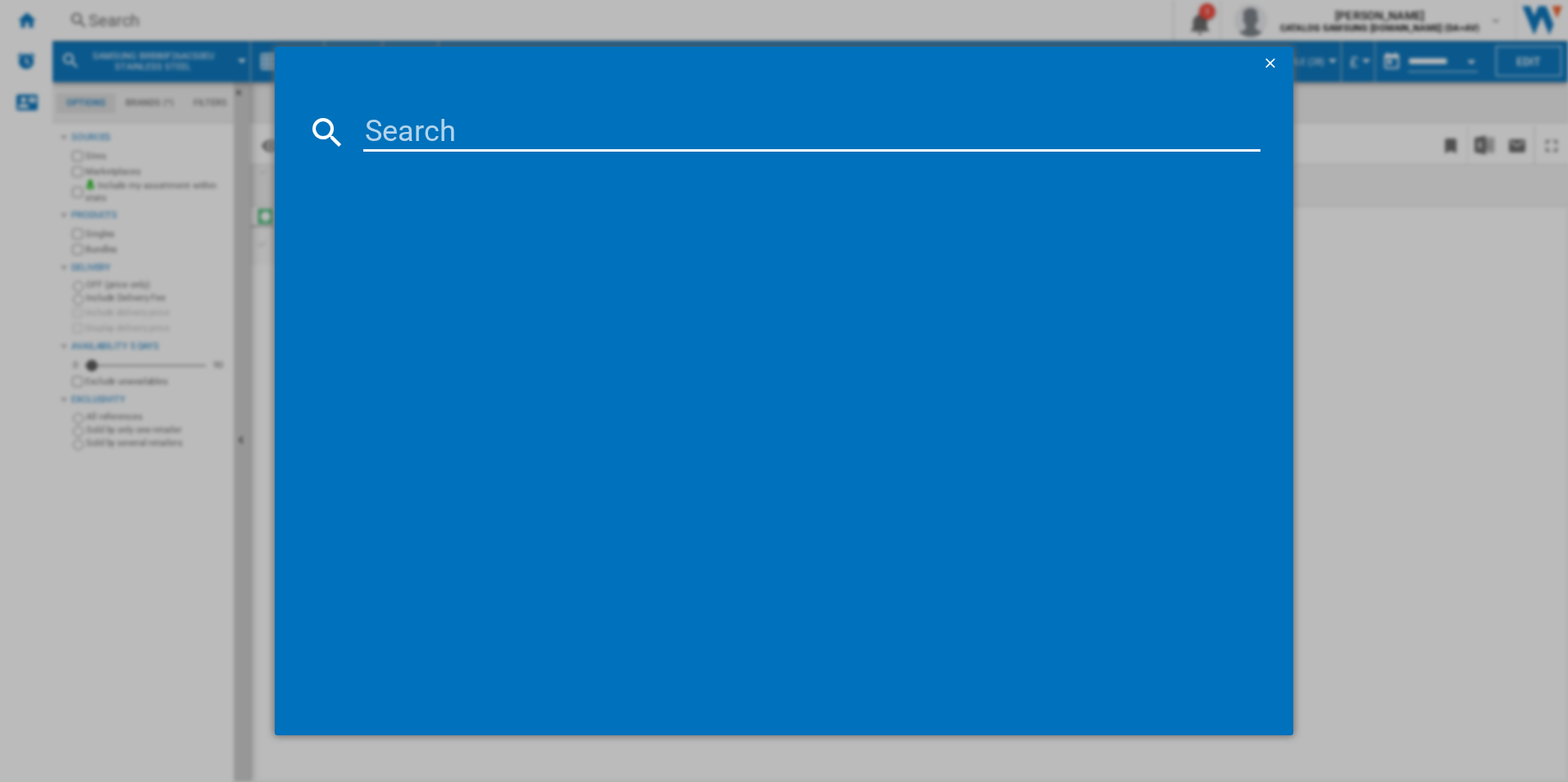
click at [432, 139] on input at bounding box center [812, 132] width 898 height 39
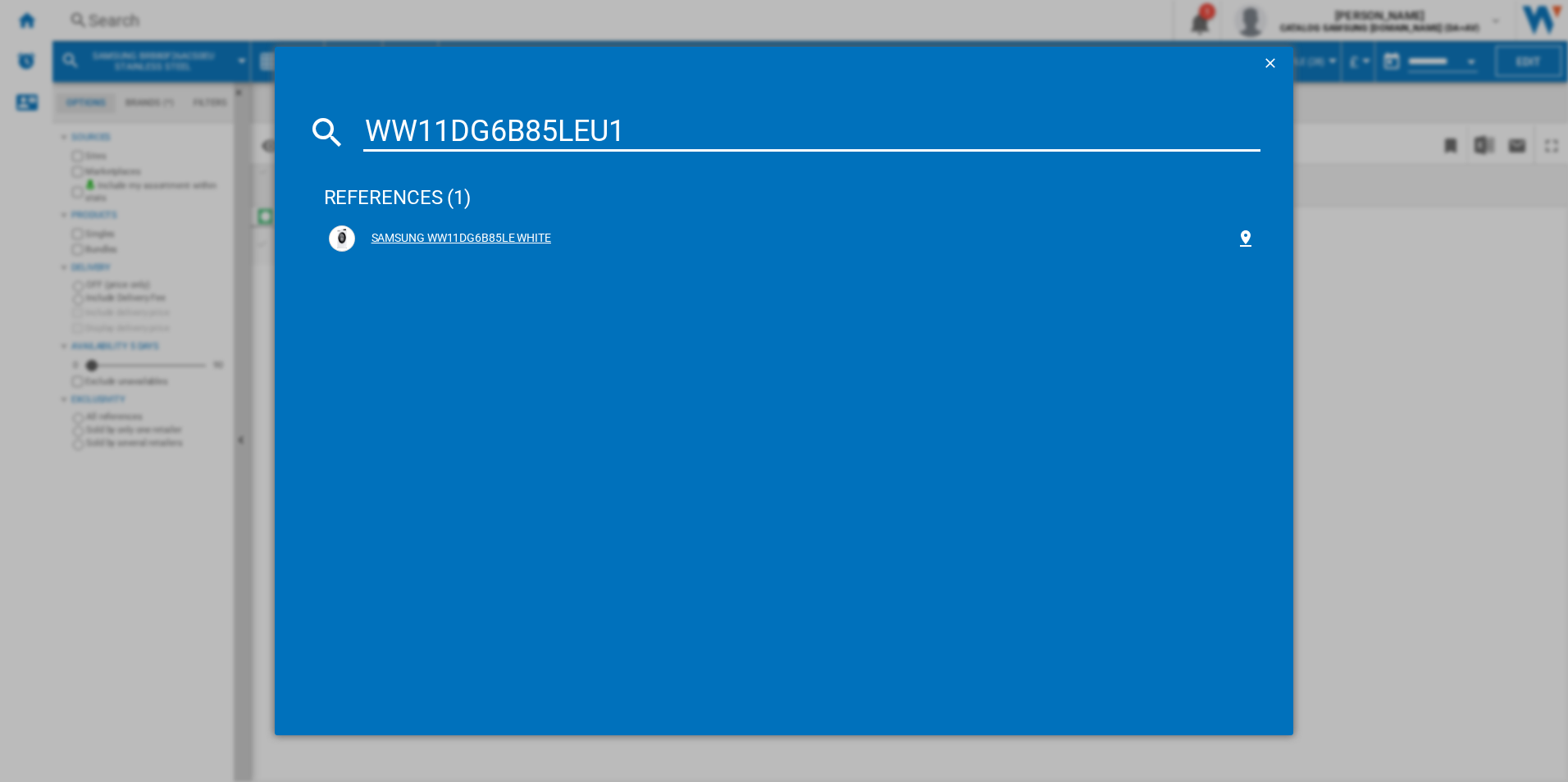
type input "WW11DG6B85LEU1"
drag, startPoint x: 517, startPoint y: 243, endPoint x: 427, endPoint y: 350, distance: 139.8
click at [517, 243] on div "SAMSUNG WW11DG6B85LE WHITE" at bounding box center [796, 239] width 882 height 16
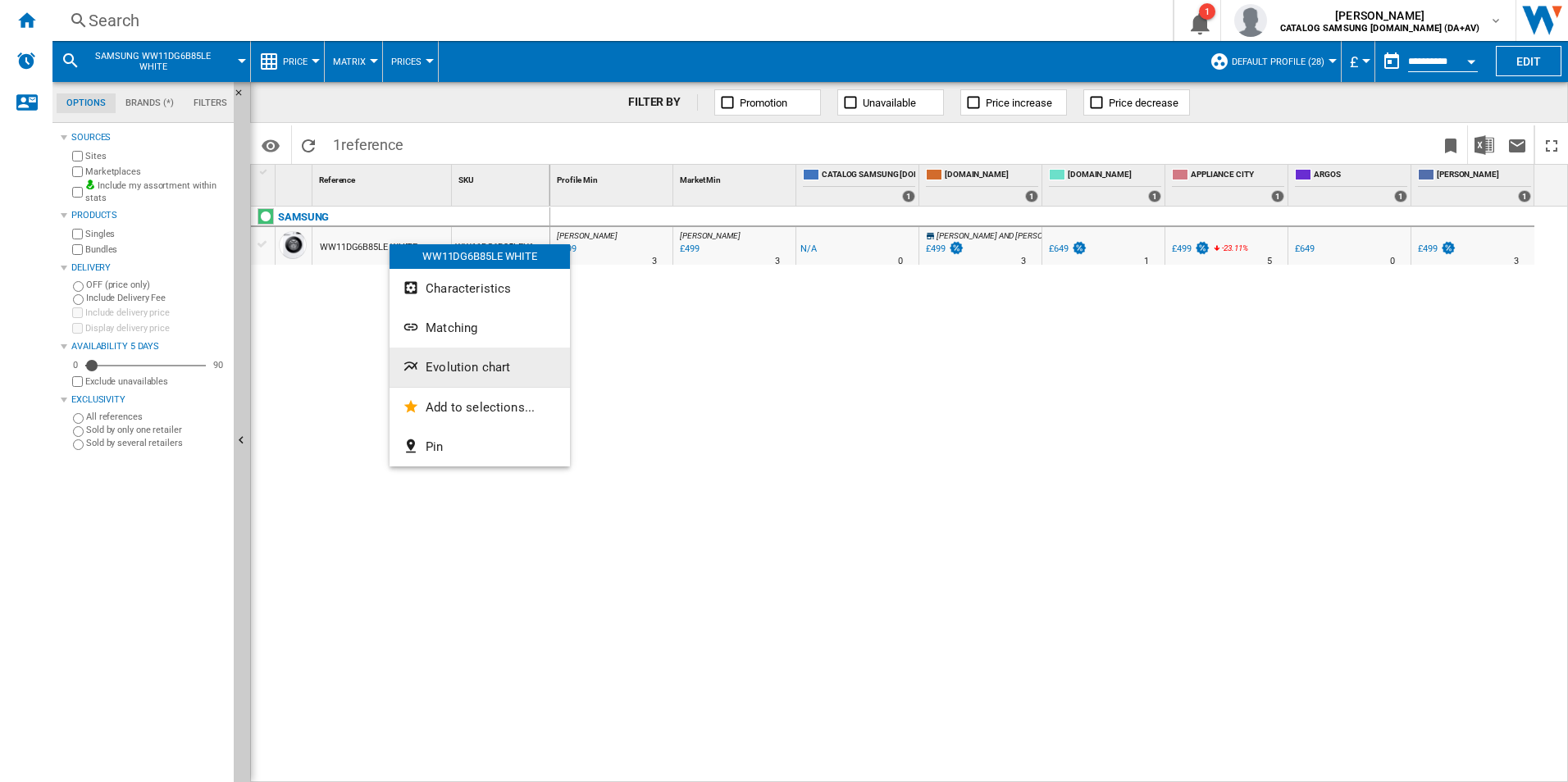
click at [473, 362] on span "Evolution chart" at bounding box center [467, 367] width 84 height 15
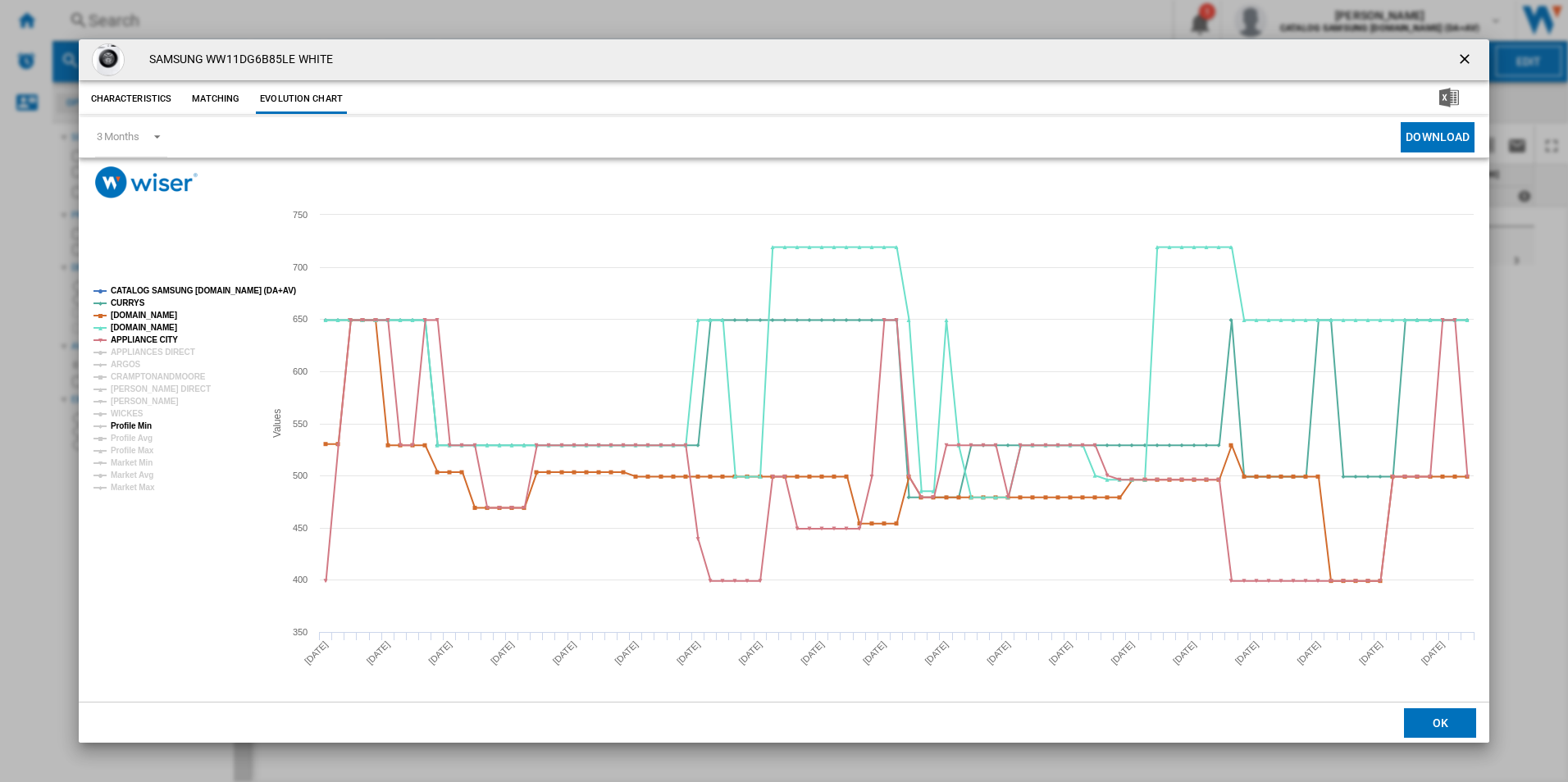
click at [145, 425] on tspan "Profile Min" at bounding box center [131, 426] width 41 height 9
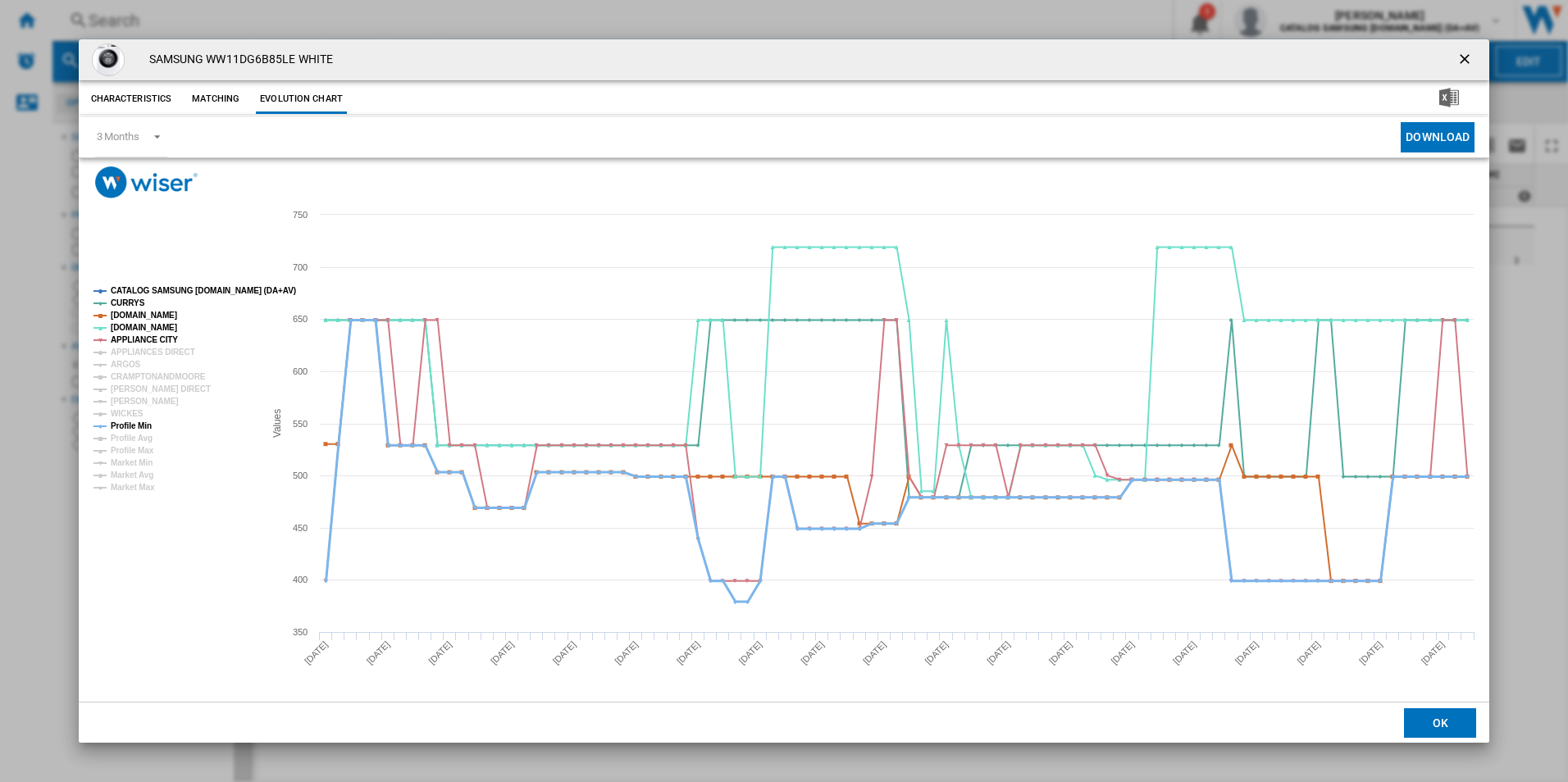
click at [144, 428] on tspan "Profile Min" at bounding box center [131, 426] width 41 height 9
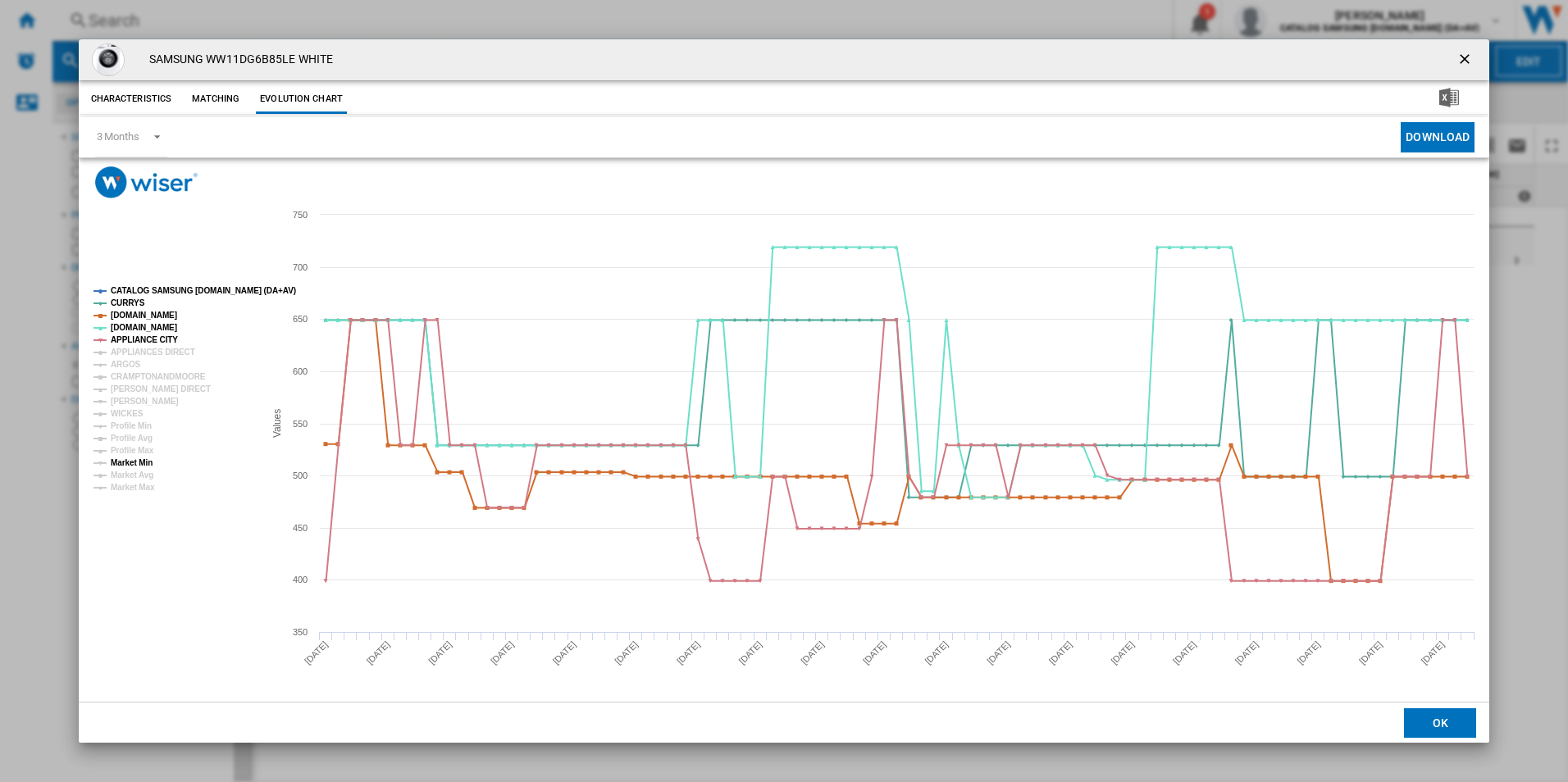
click at [148, 464] on tspan "Market Min" at bounding box center [131, 463] width 42 height 9
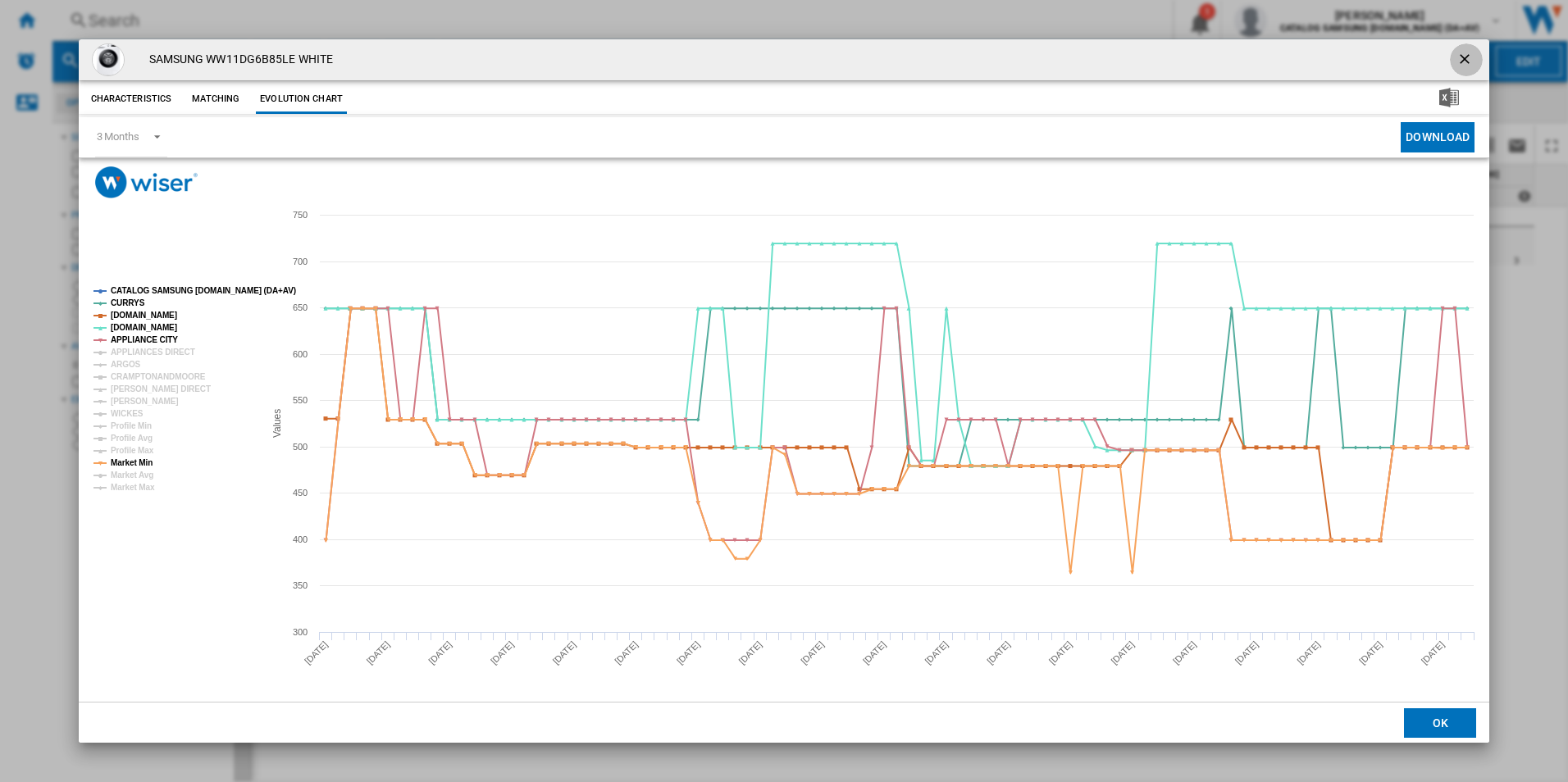
drag, startPoint x: 1456, startPoint y: 63, endPoint x: 1388, endPoint y: 69, distance: 68.3
click at [1458, 63] on button "Product popup" at bounding box center [1466, 59] width 33 height 33
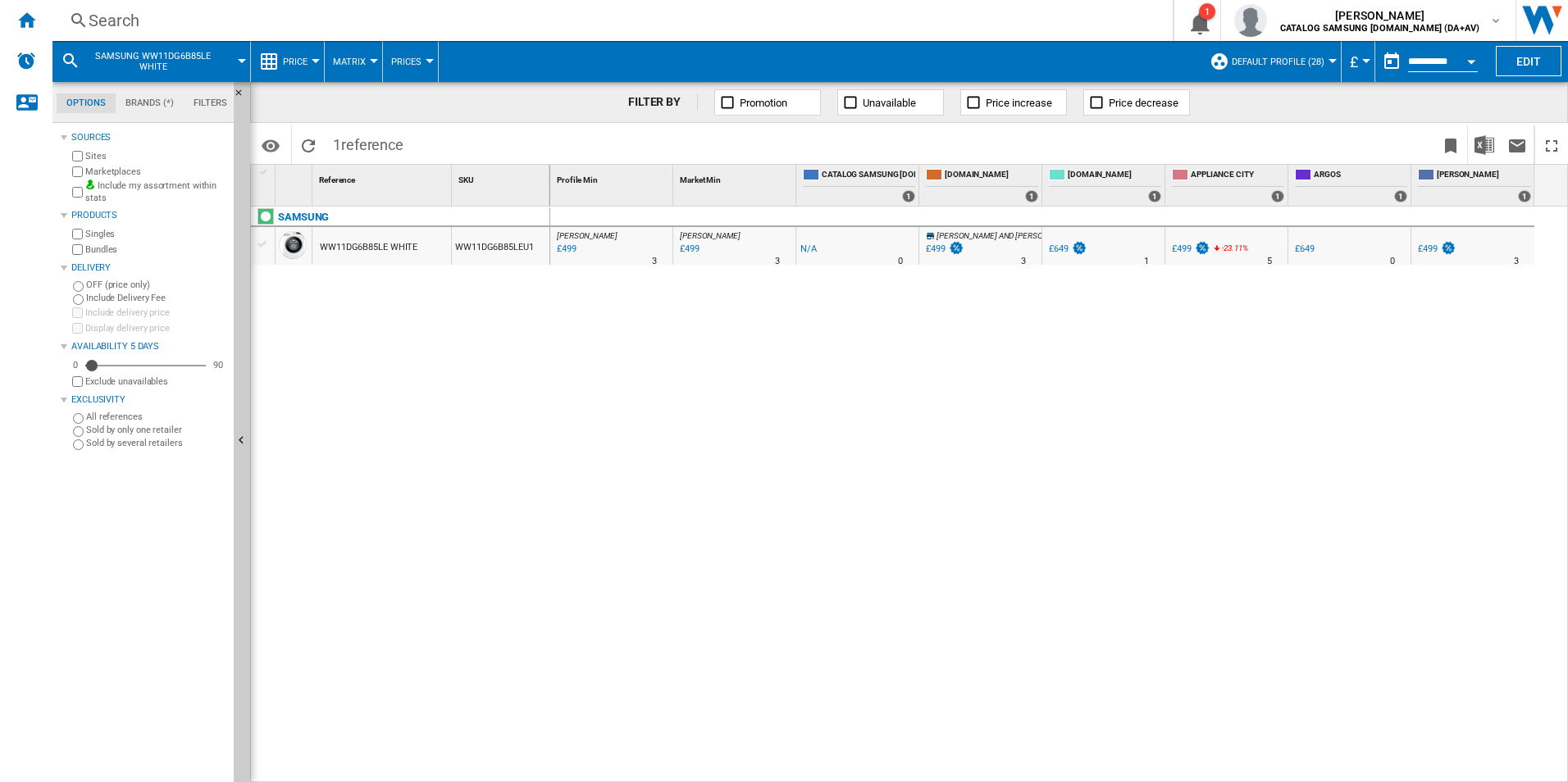
click at [216, 24] on div "Search" at bounding box center [609, 20] width 1041 height 23
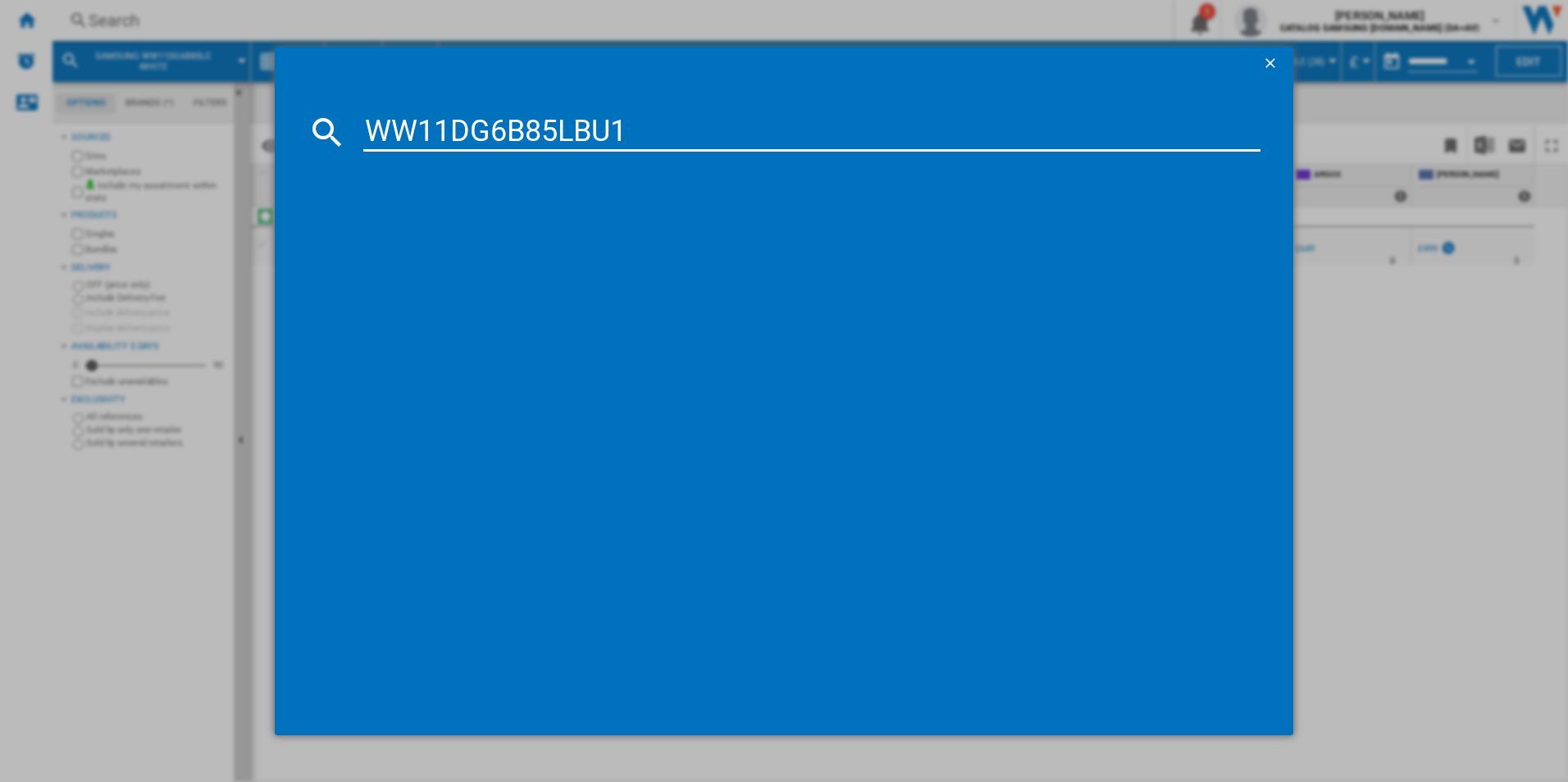
type input "WW11DG6B85LBU1"
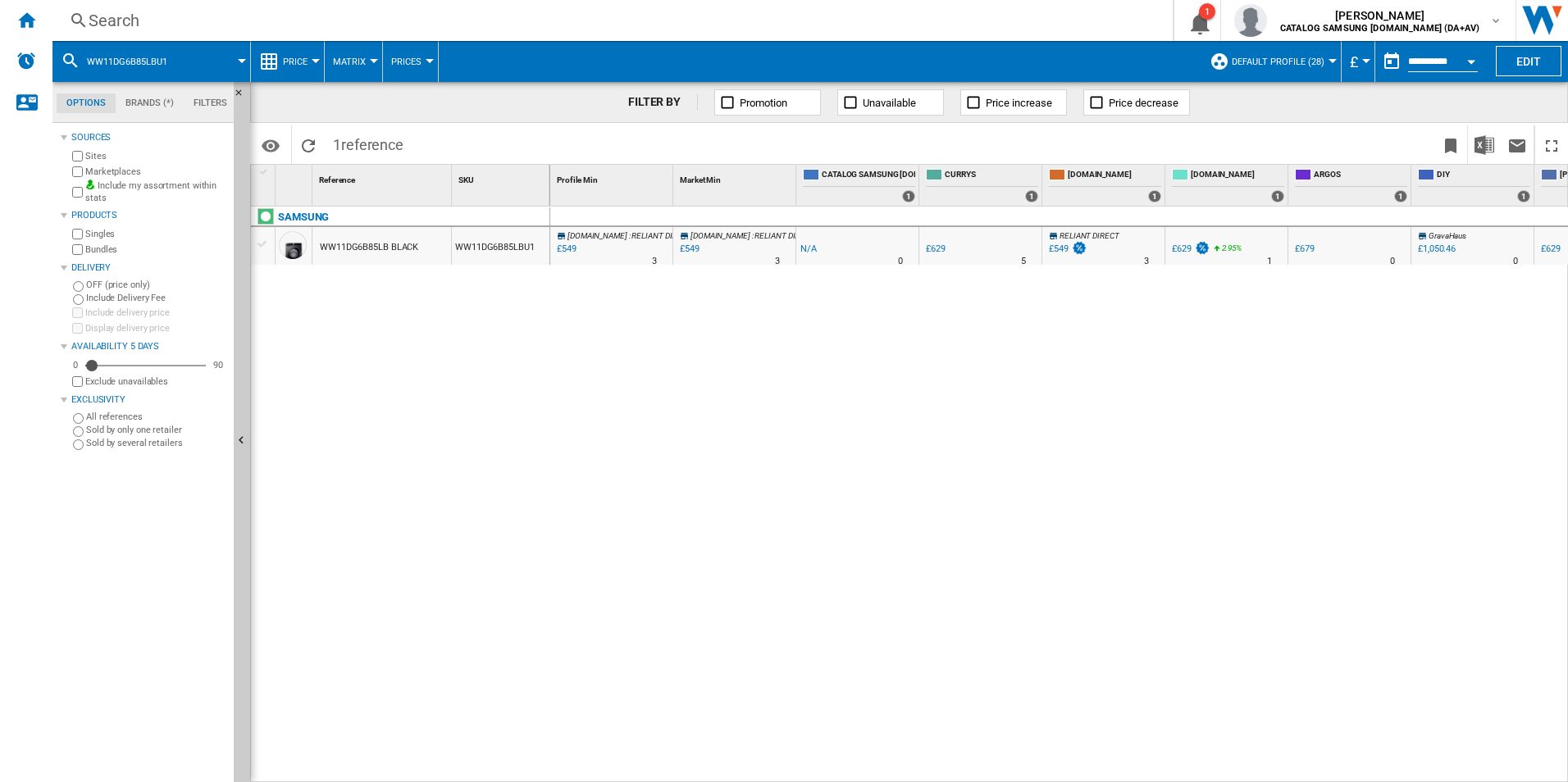
click at [734, 164] on div "1 Reference 1 SKU 1 SAMSUNG WW11DG6B85LB BLACK WW11DG6B85LBU1 Profile Min 1 Mar…" at bounding box center [909, 473] width 1318 height 618
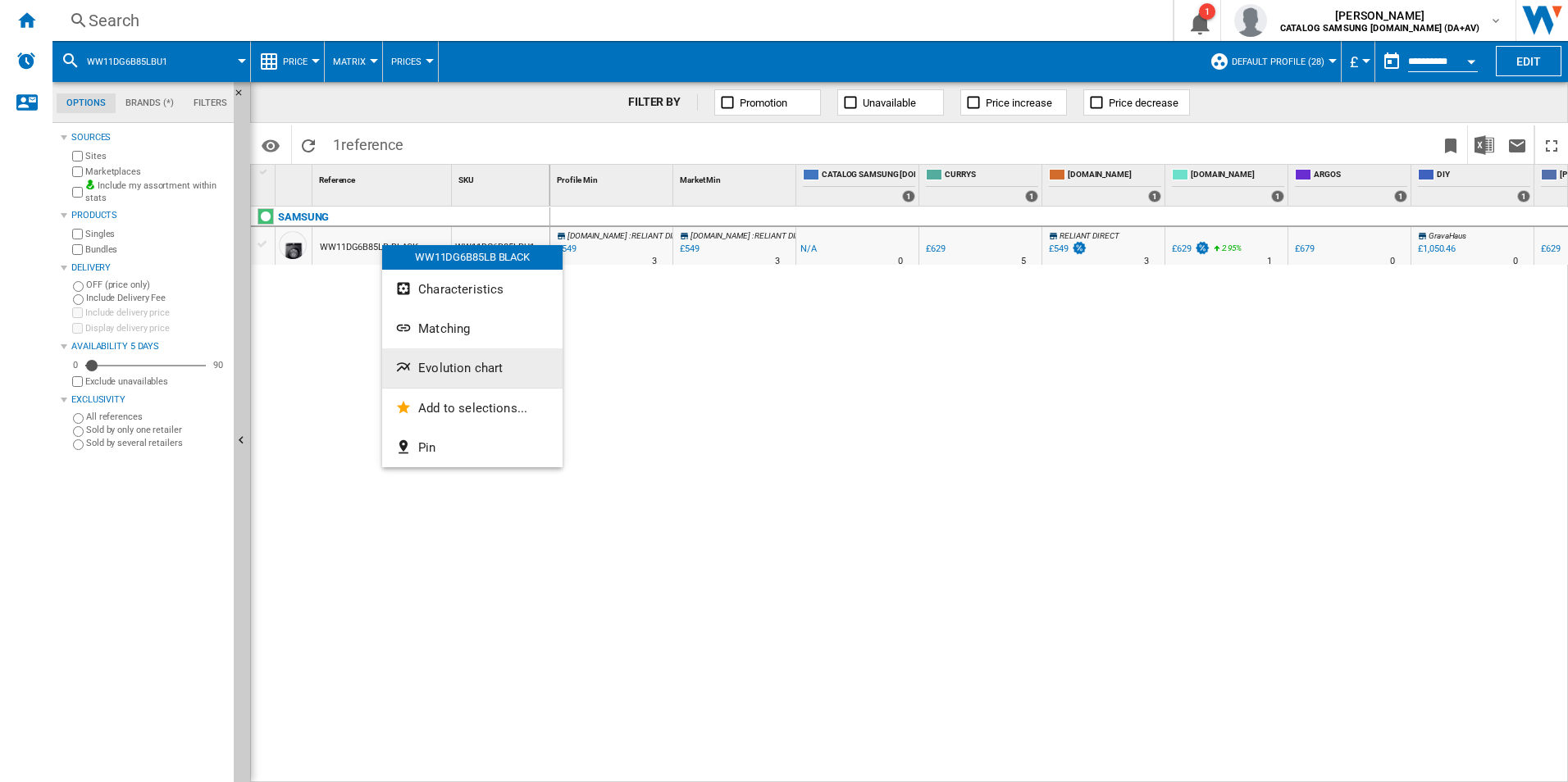
click at [438, 364] on span "Evolution chart" at bounding box center [460, 368] width 84 height 15
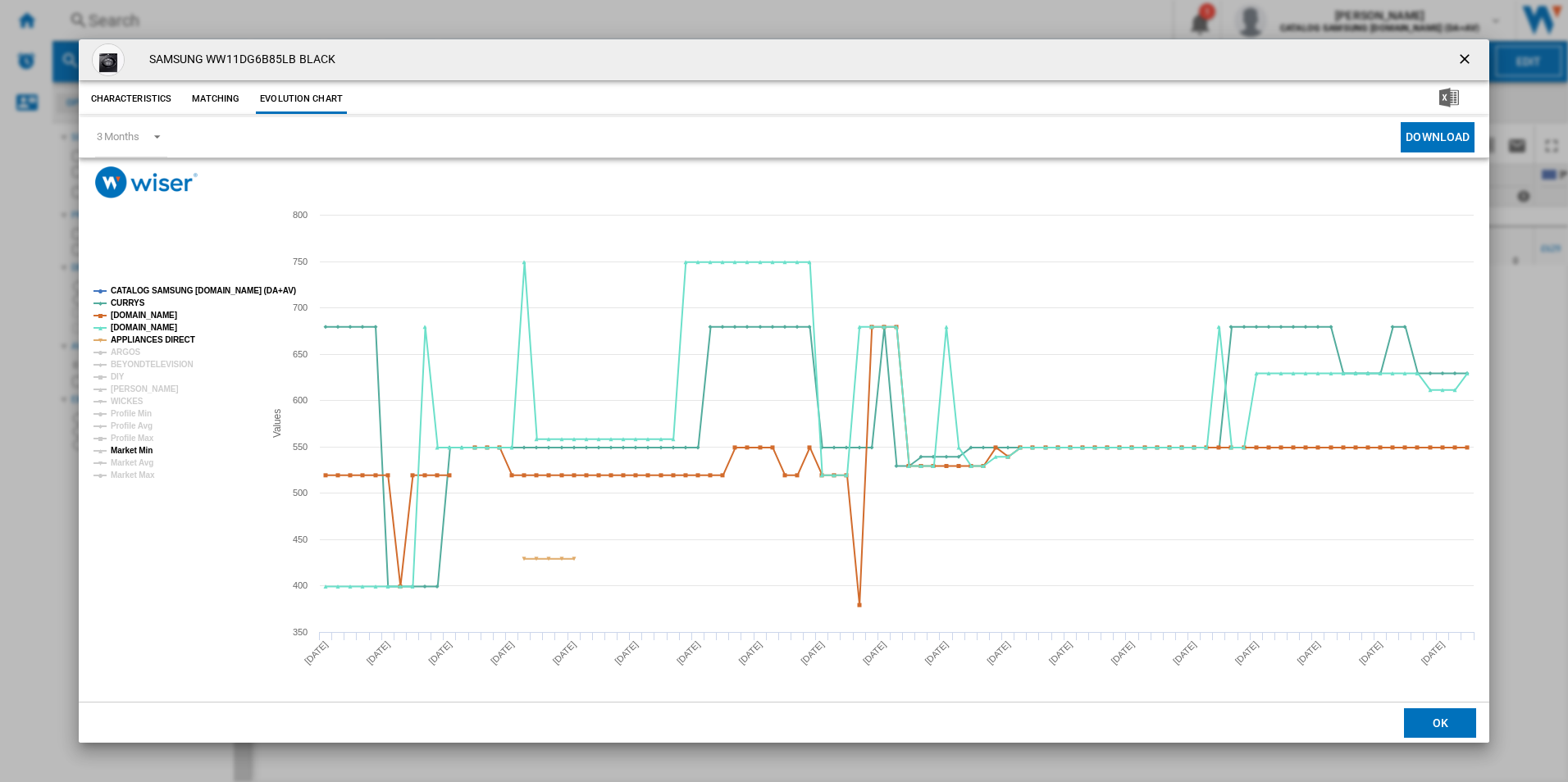
click at [147, 452] on tspan "Market Min" at bounding box center [131, 450] width 42 height 9
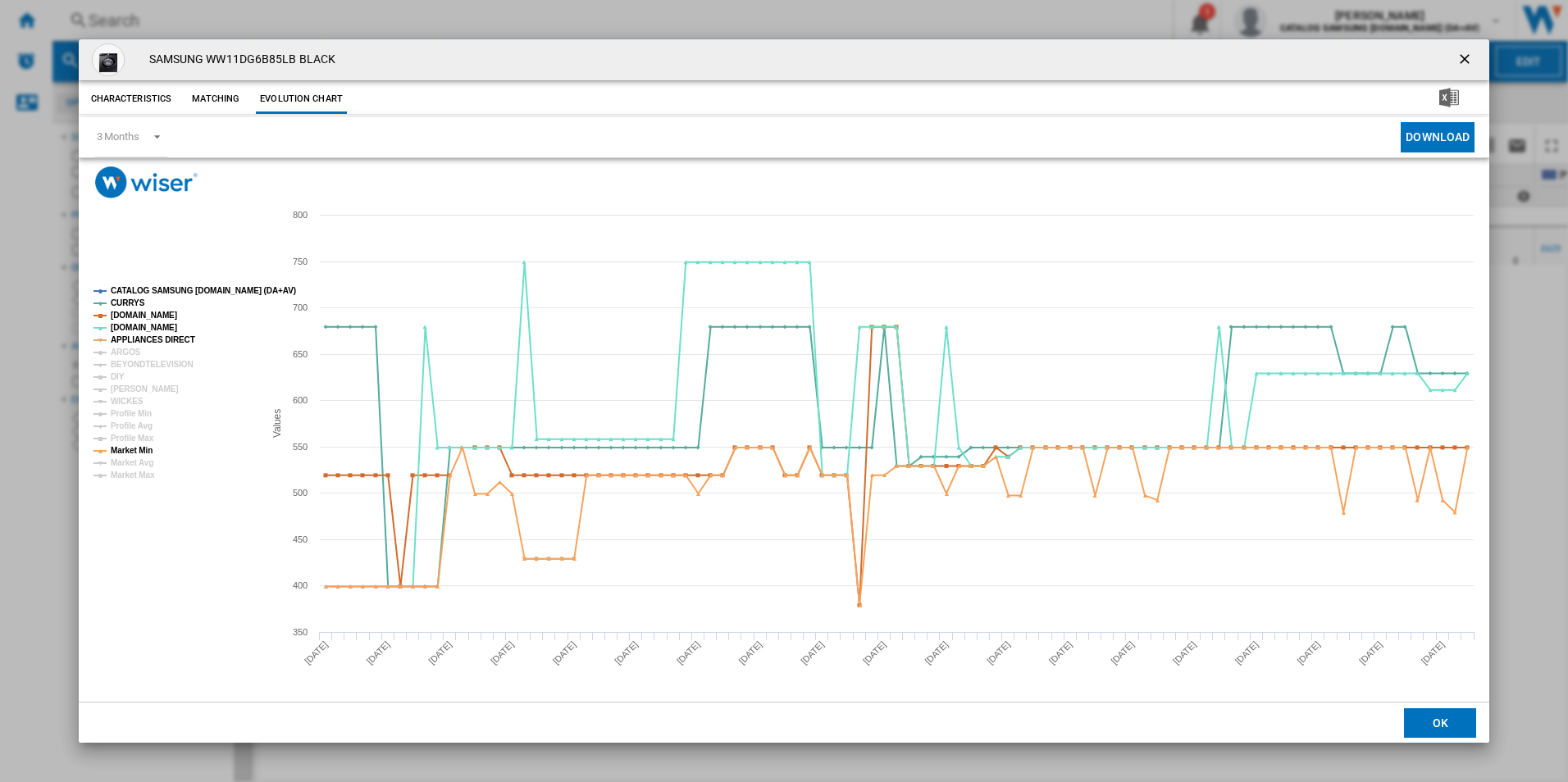
click at [1457, 65] on ng-md-icon "getI18NText('BUTTONS.CLOSE_DIALOG')" at bounding box center [1466, 60] width 20 height 20
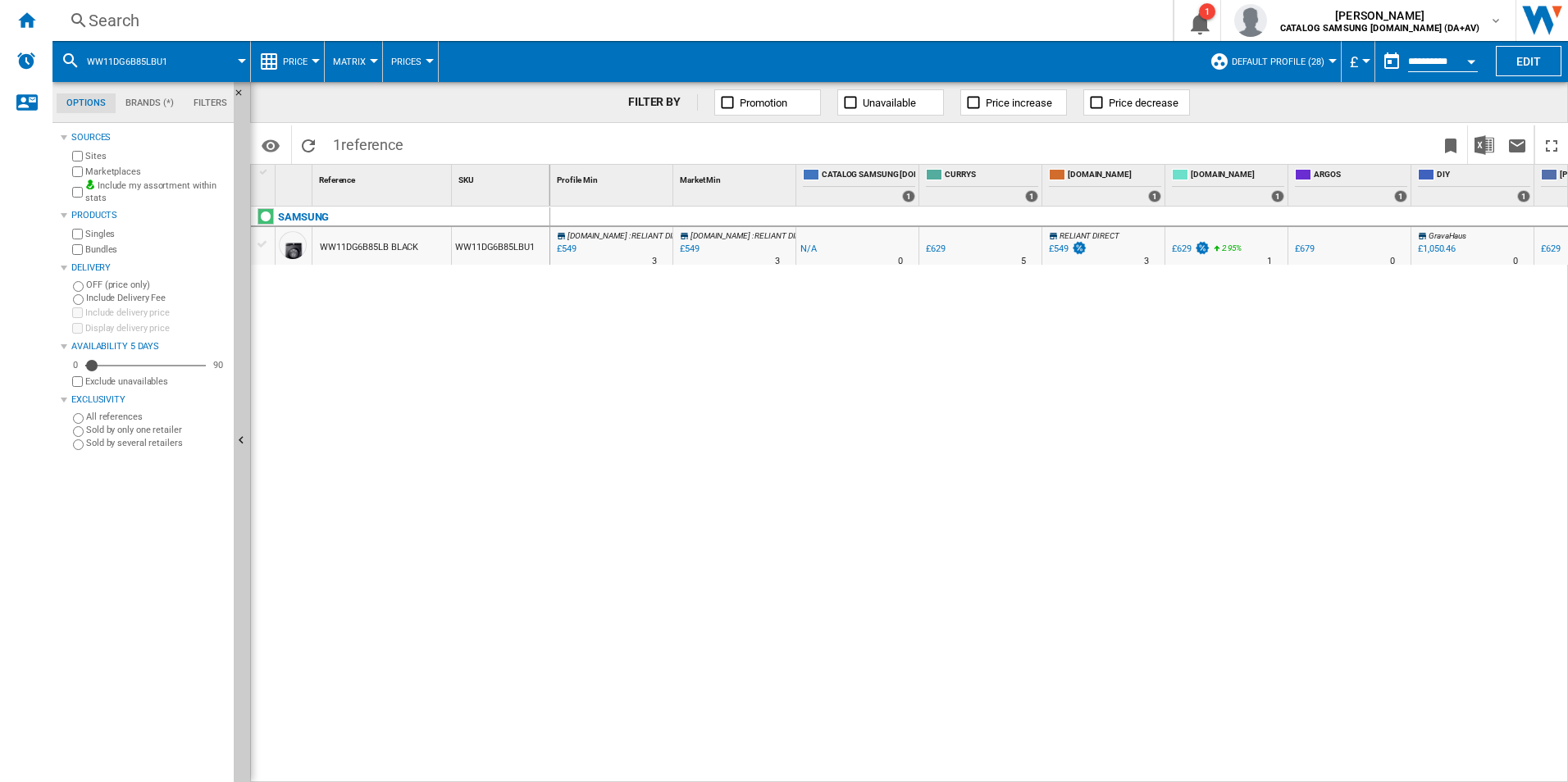
click at [229, 29] on div "Search" at bounding box center [609, 20] width 1041 height 23
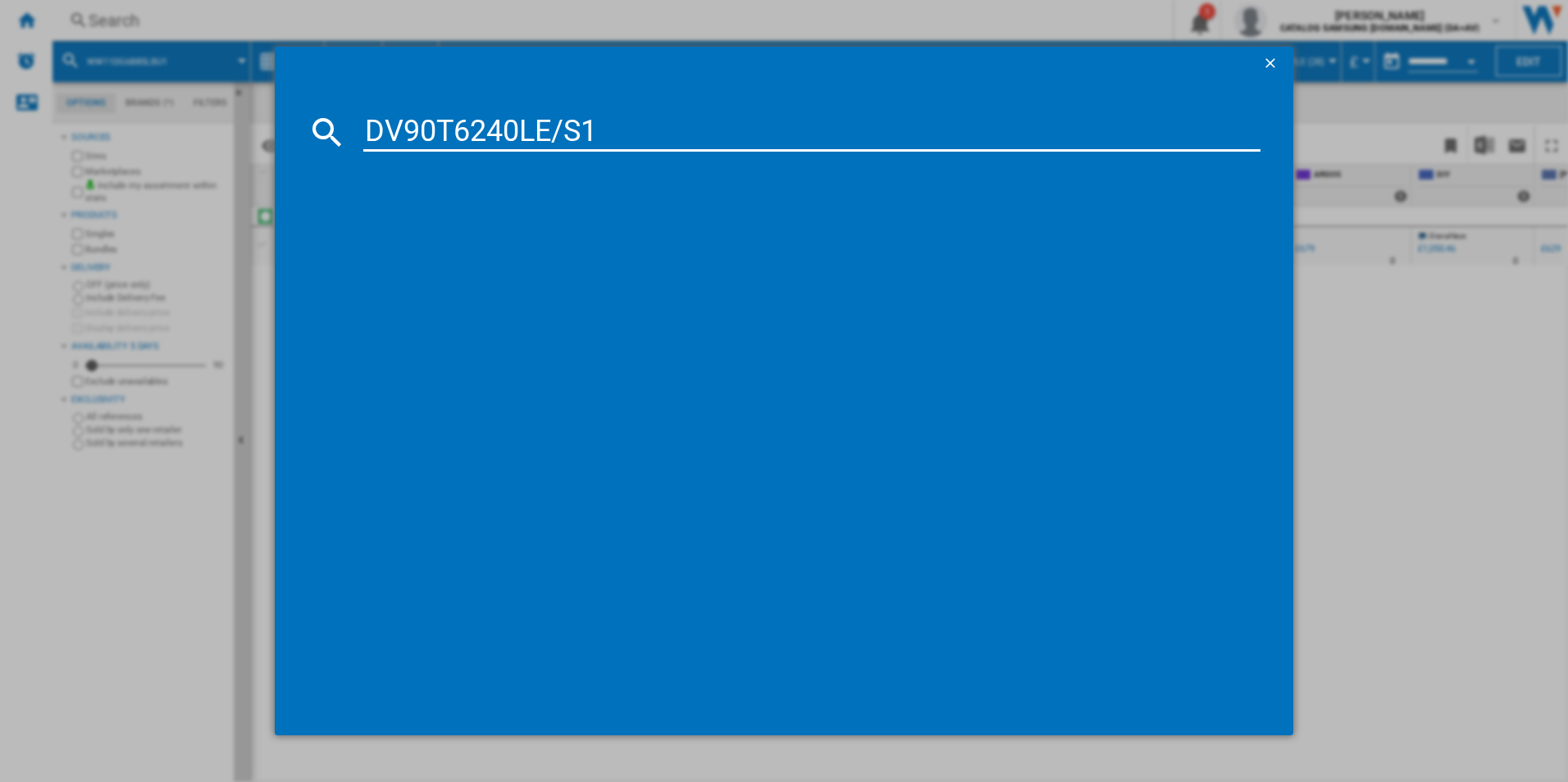
type input "DV90T6240LE/S1"
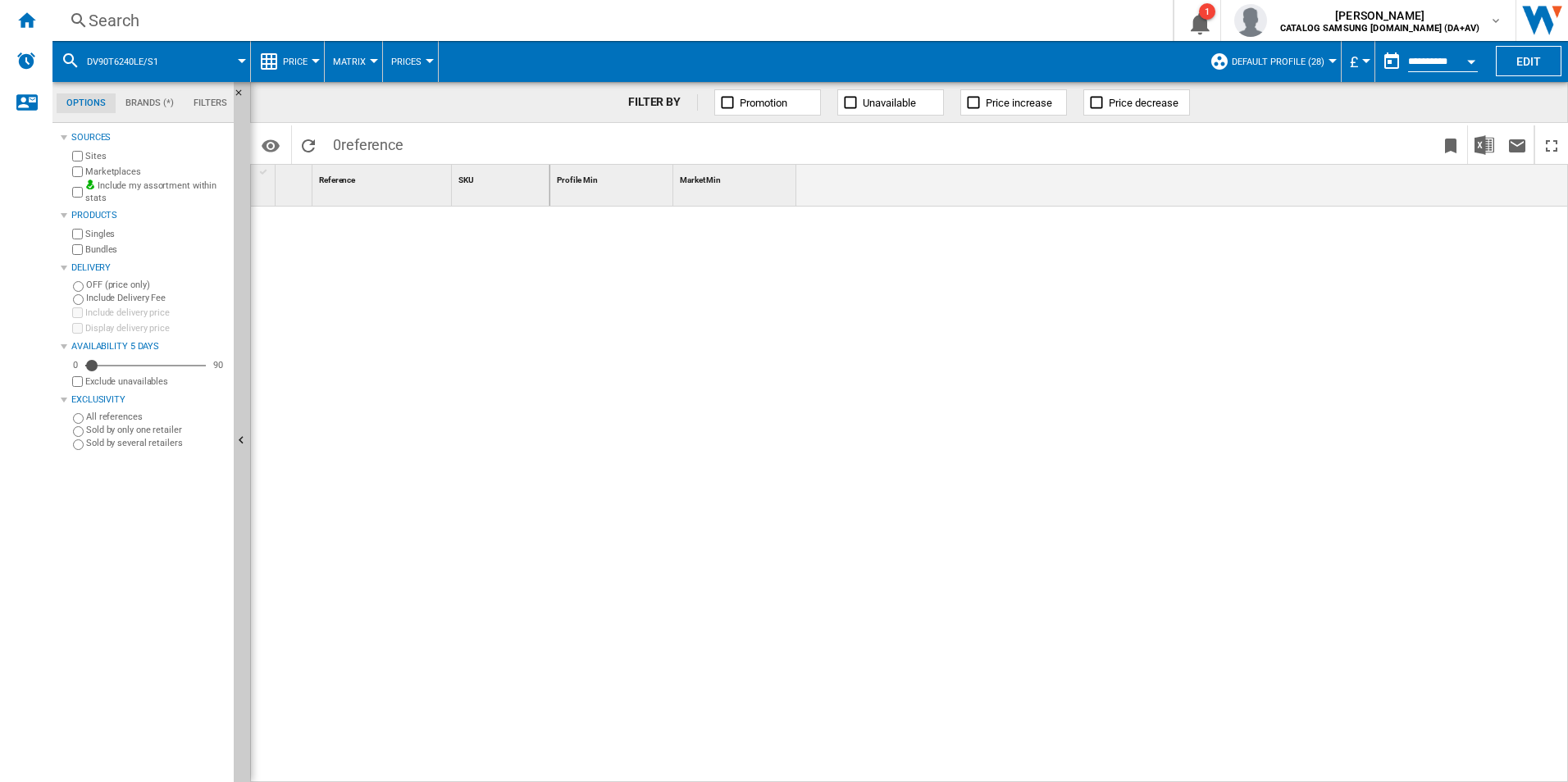
click at [155, 20] on div "Search" at bounding box center [609, 20] width 1041 height 23
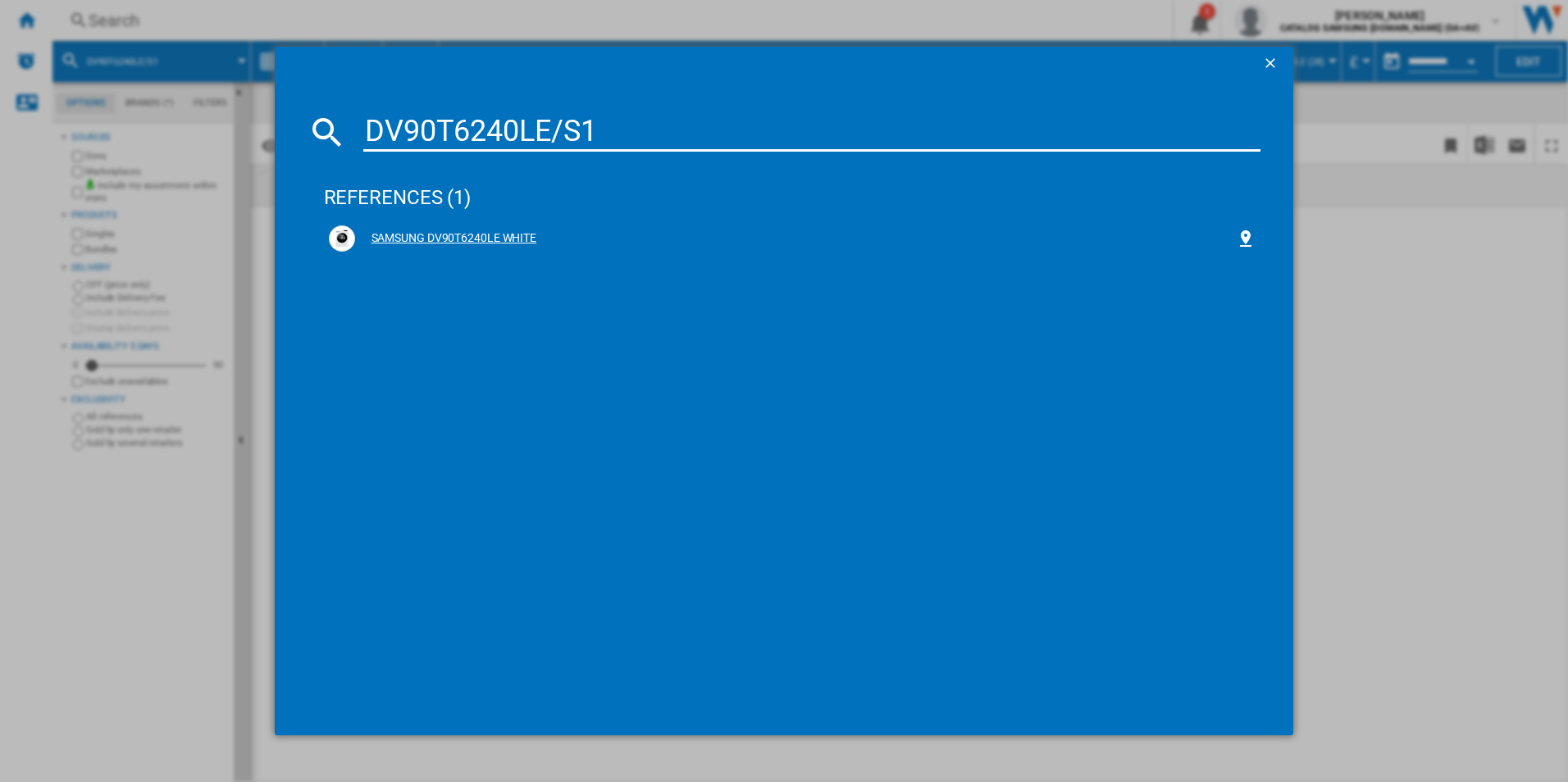
type input "DV90T6240LE/S1"
click at [664, 233] on div "SAMSUNG DV90T6240LE WHITE" at bounding box center [796, 239] width 882 height 16
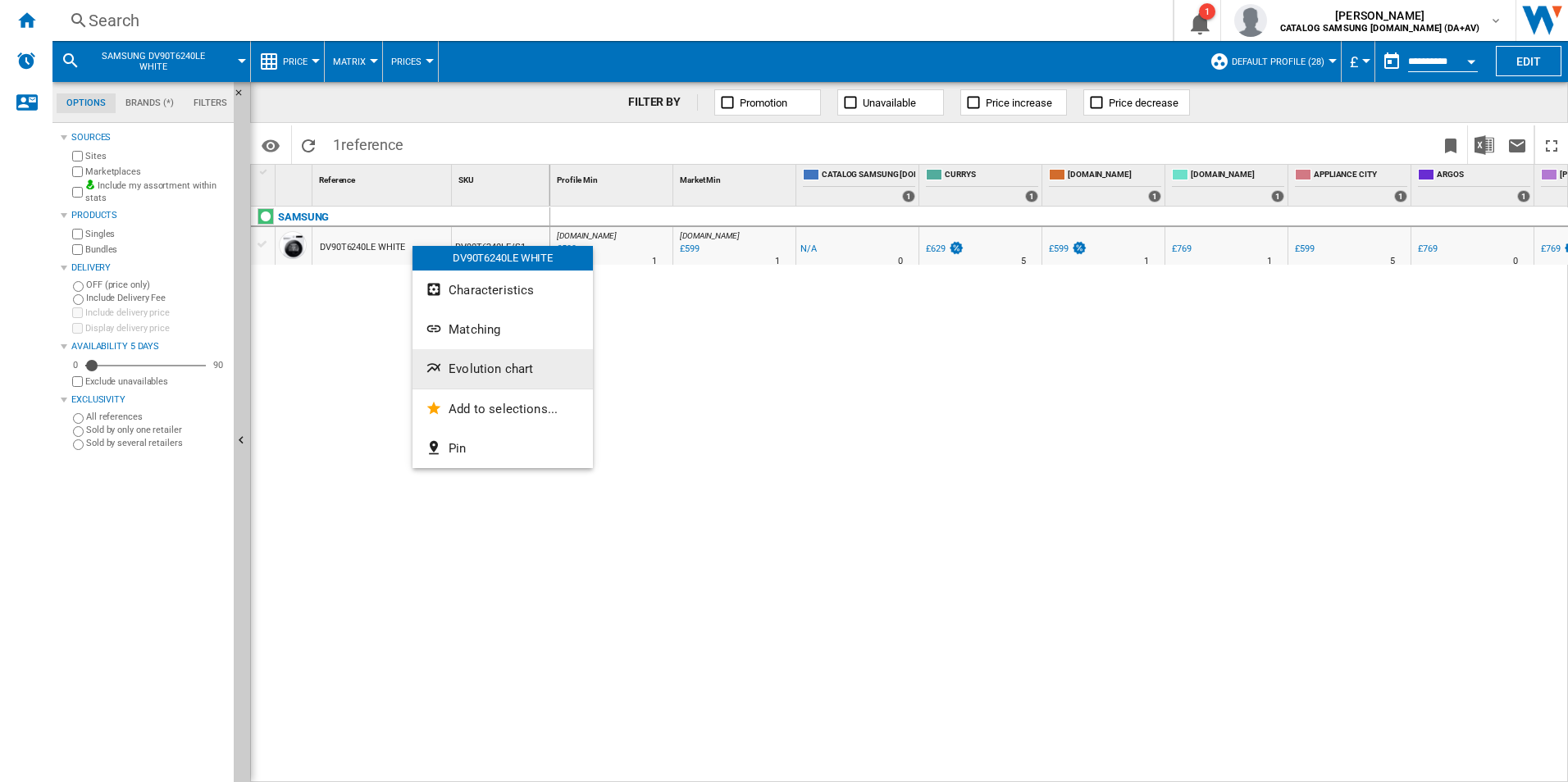
click at [528, 360] on button "Evolution chart" at bounding box center [502, 369] width 180 height 39
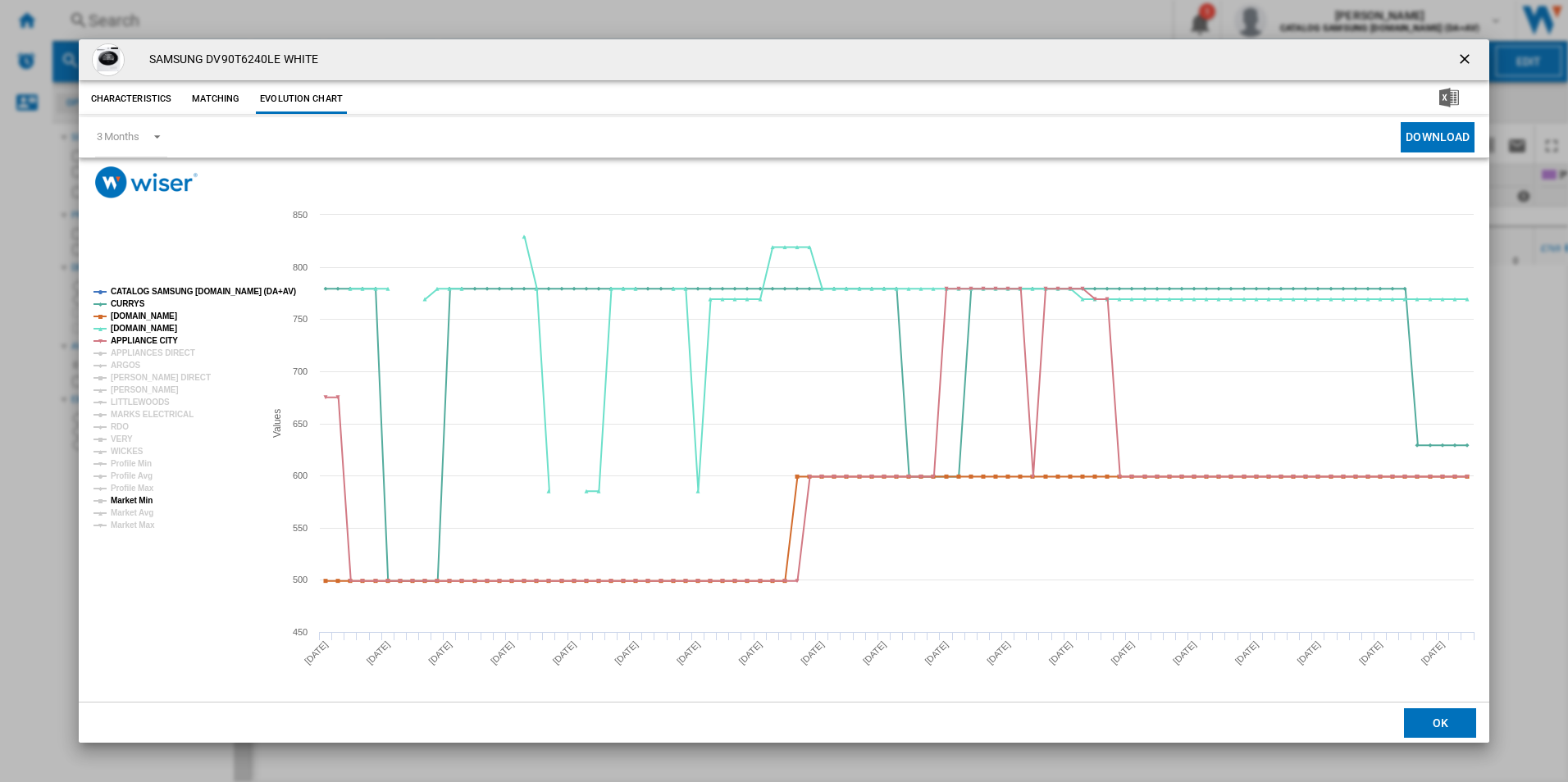
click at [146, 499] on tspan "Market Min" at bounding box center [131, 500] width 42 height 9
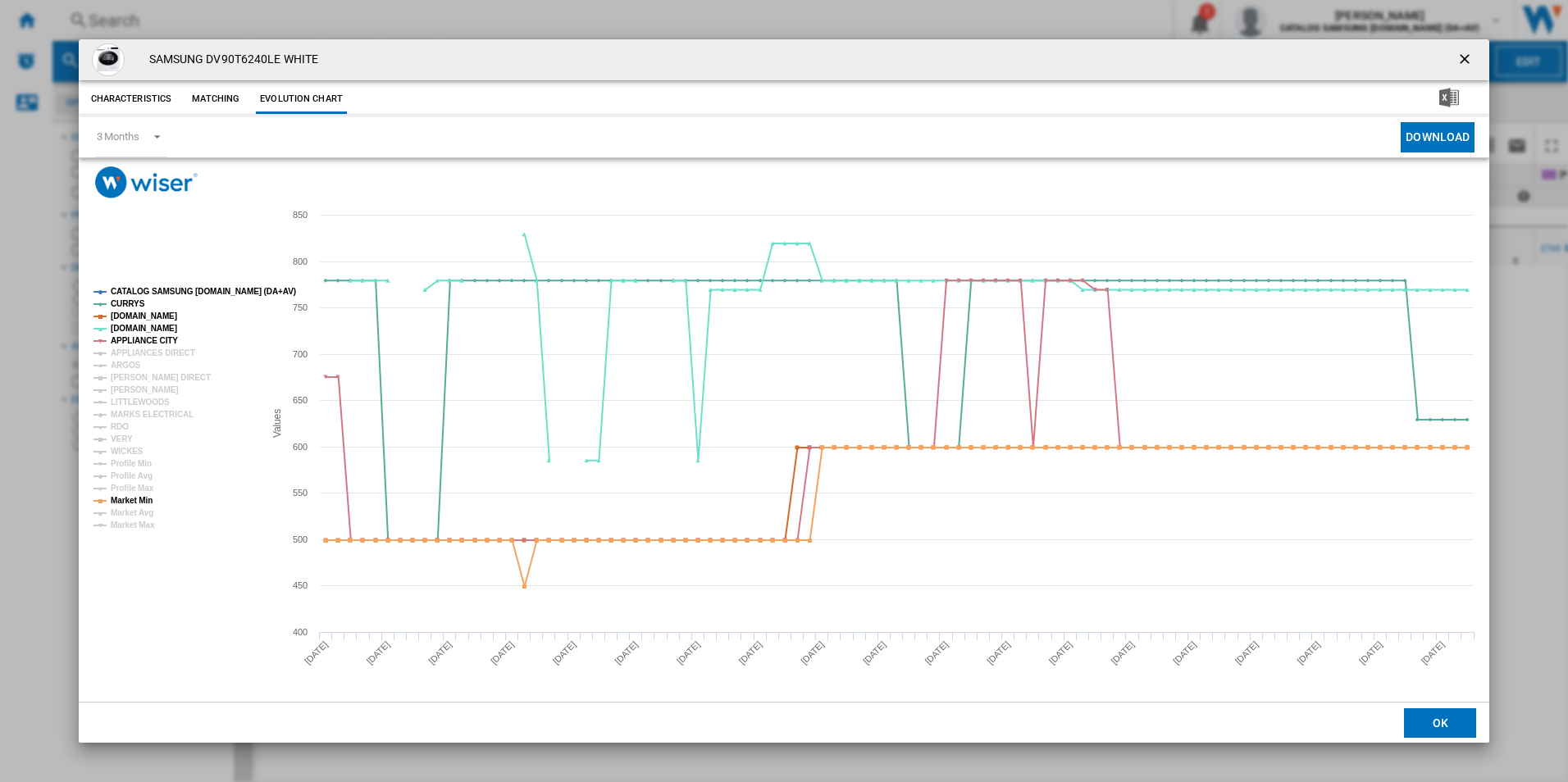
drag, startPoint x: 1469, startPoint y: 63, endPoint x: 1316, endPoint y: 75, distance: 153.5
click at [1469, 63] on ng-md-icon "getI18NText('BUTTONS.CLOSE_DIALOG')" at bounding box center [1466, 60] width 20 height 20
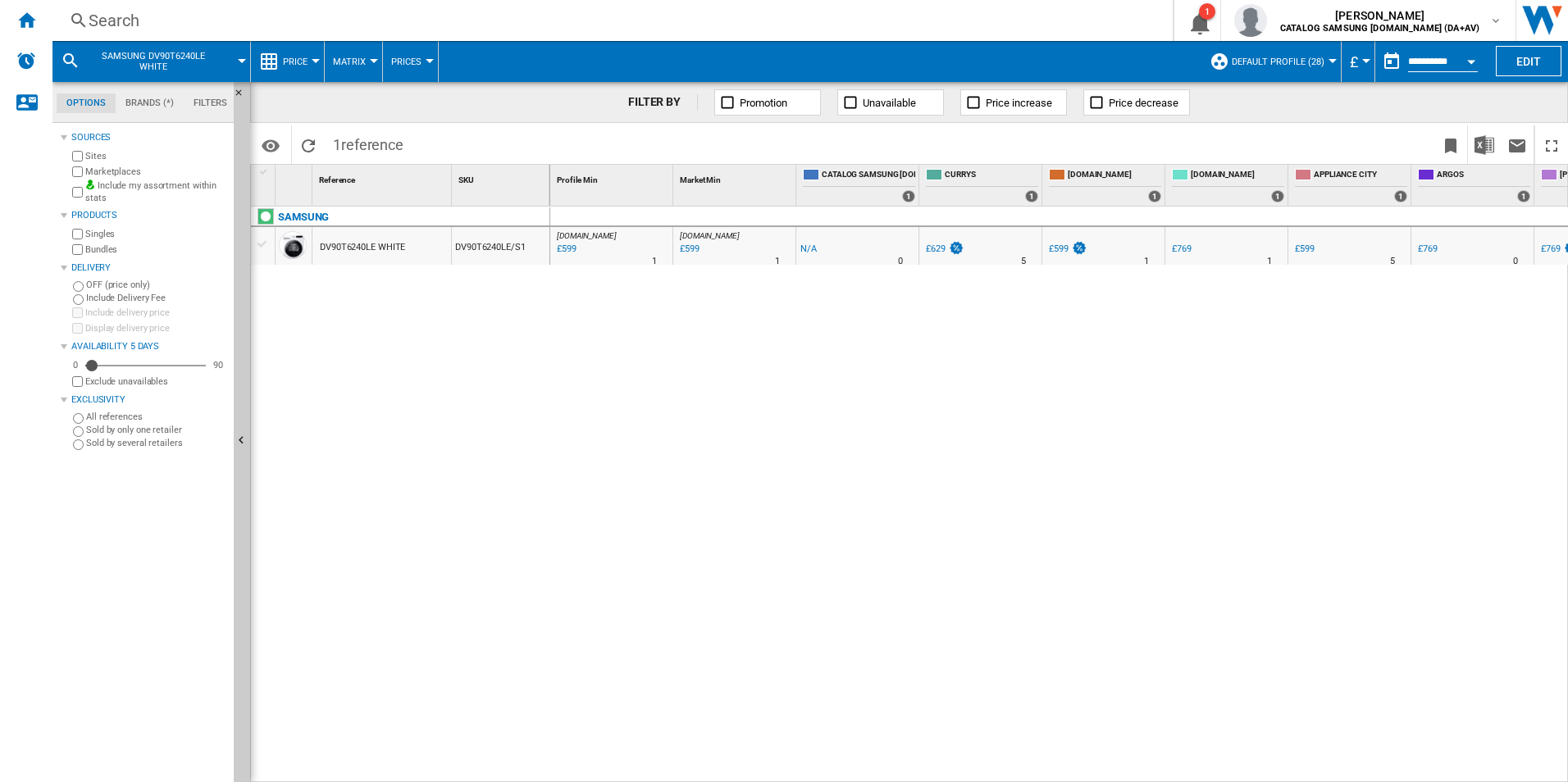
click at [219, 24] on div "Search" at bounding box center [609, 20] width 1041 height 23
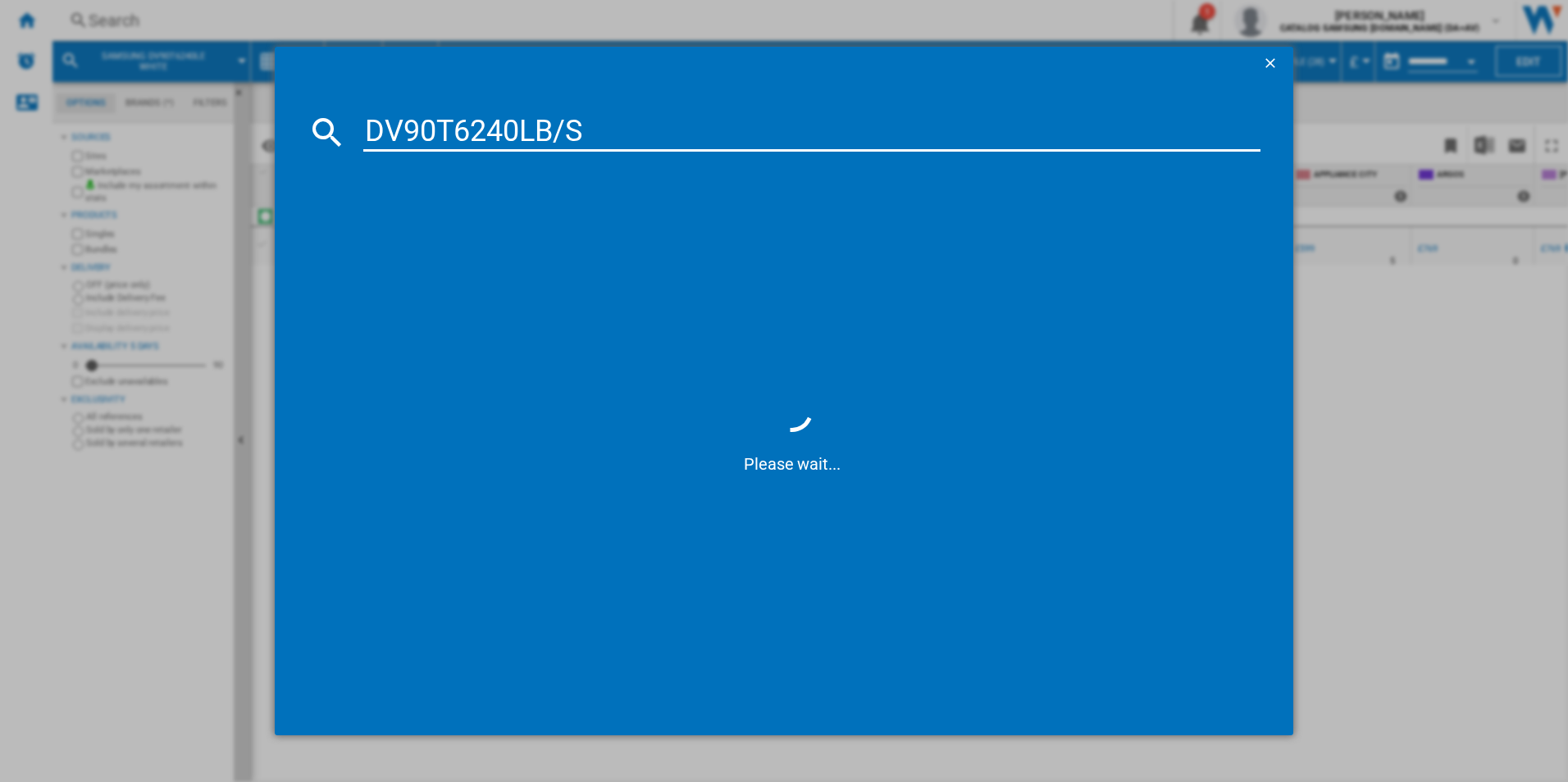
type input "DV90T6240LB/S1"
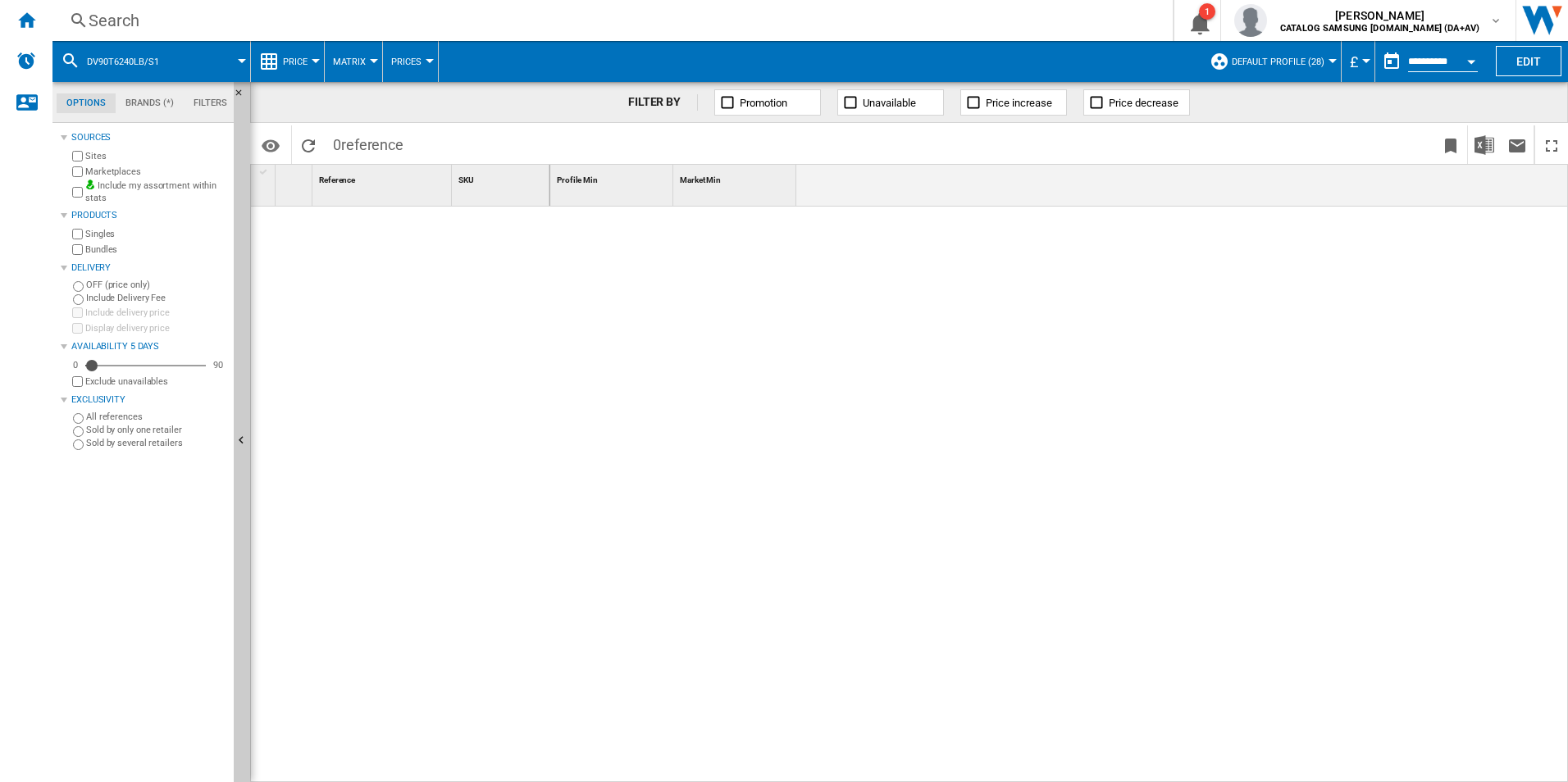
click at [208, 12] on div "Search" at bounding box center [609, 20] width 1041 height 23
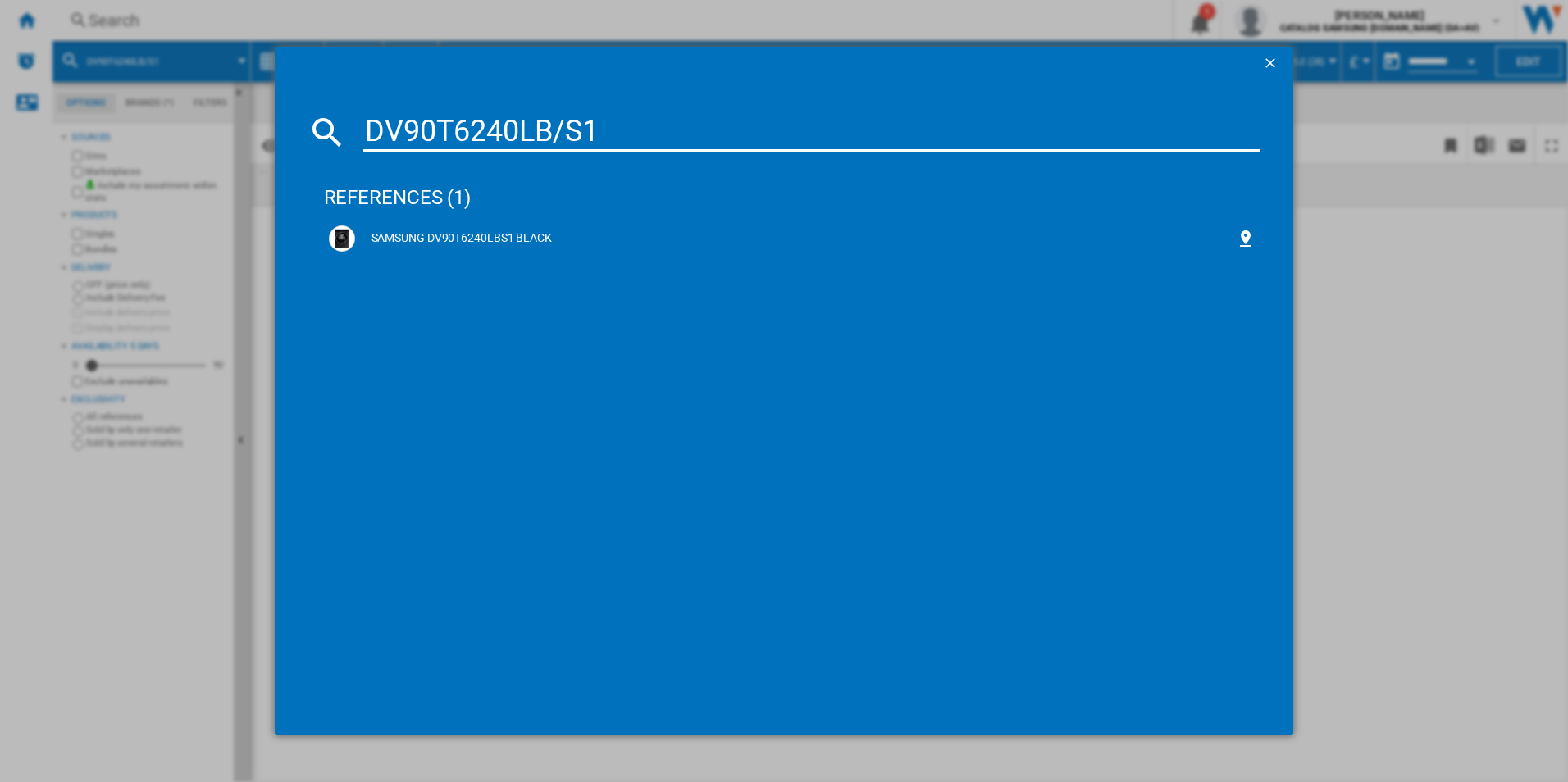
type input "DV90T6240LB/S1"
click at [620, 230] on div "SAMSUNG DV90T6240LBS1 BLACK" at bounding box center [793, 239] width 928 height 27
click at [569, 239] on div "SAMSUNG DV90T6240LBS1 BLACK" at bounding box center [796, 239] width 882 height 16
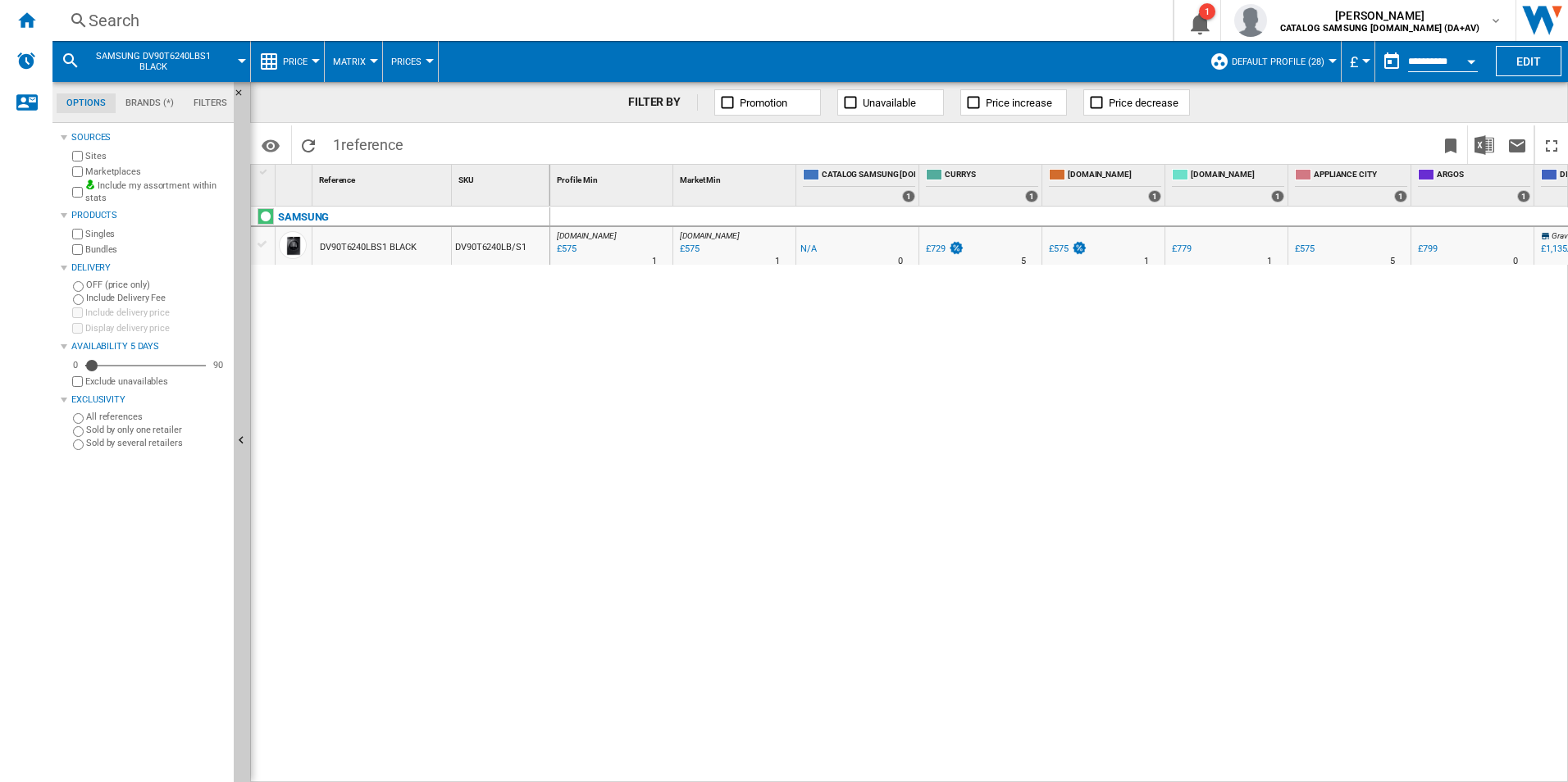
drag, startPoint x: 996, startPoint y: 235, endPoint x: 450, endPoint y: 233, distance: 546.0
click at [484, 233] on div "1 Reference 1 SKU 1 SAMSUNG DV90T6240LBS1 BLACK DV90T6240LB/S1 Profile Min 1 Ma…" at bounding box center [909, 473] width 1316 height 616
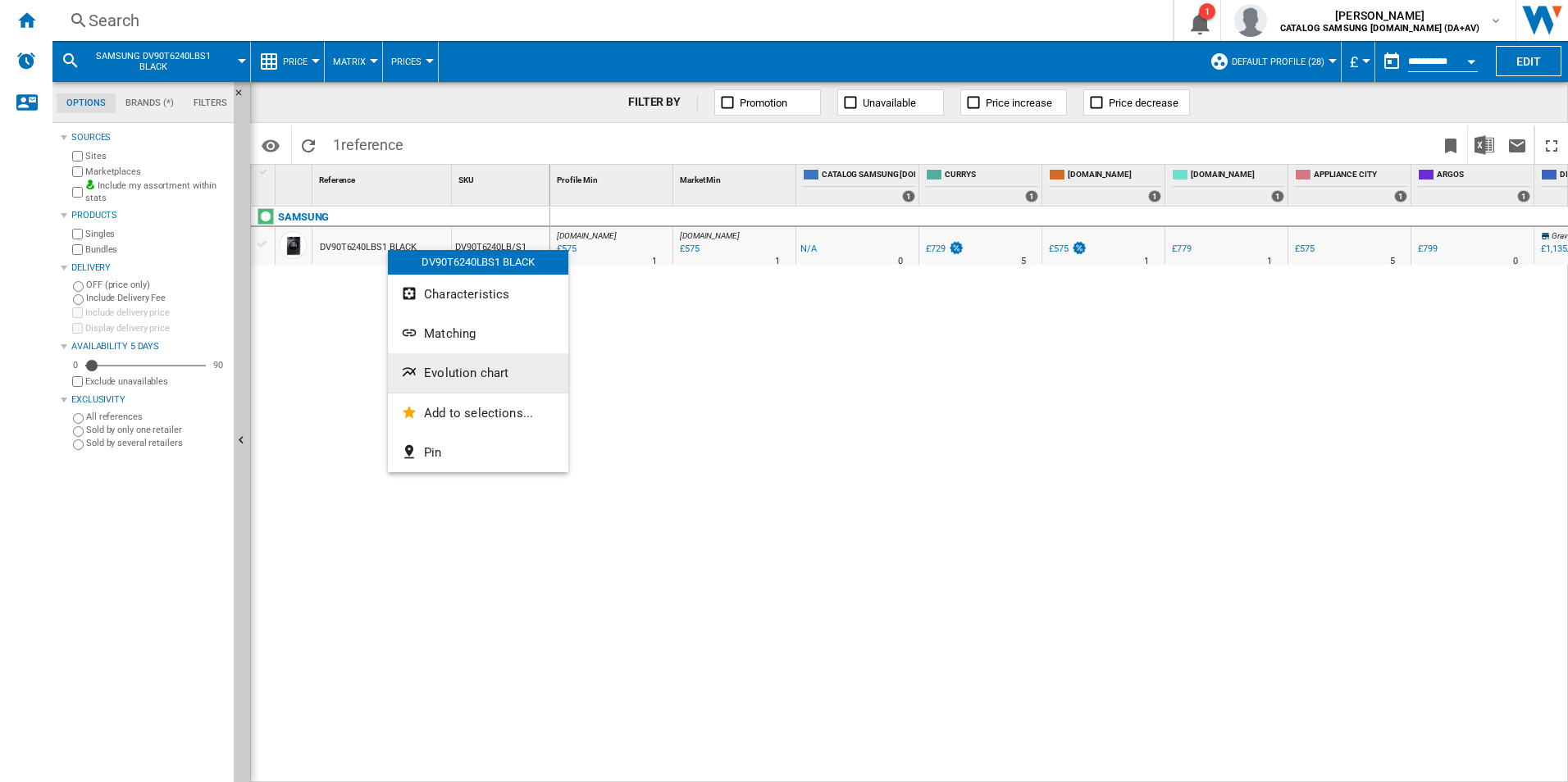
click at [465, 377] on span "Evolution chart" at bounding box center [466, 372] width 84 height 15
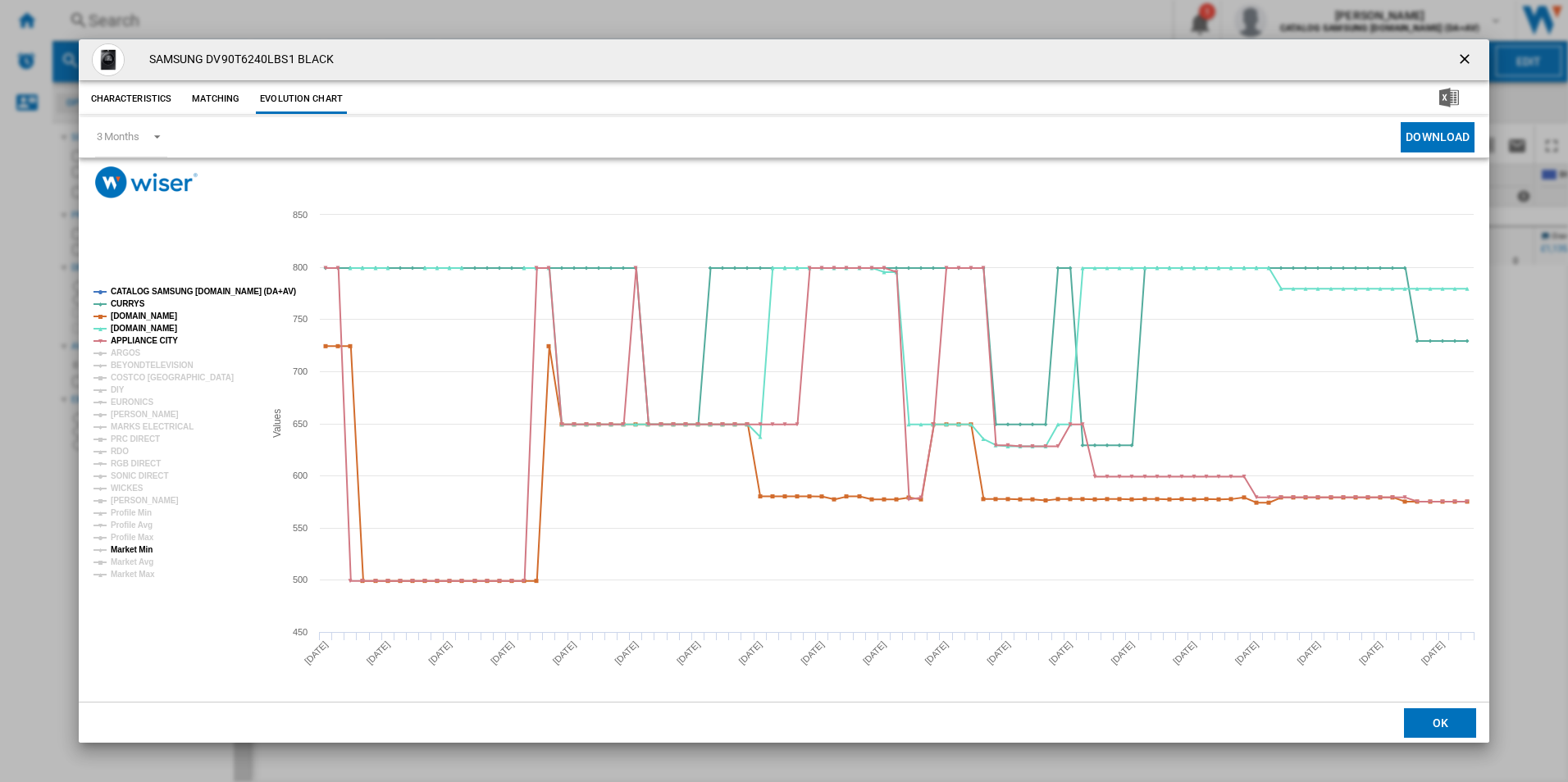
click at [134, 549] on tspan "Market Min" at bounding box center [131, 550] width 42 height 9
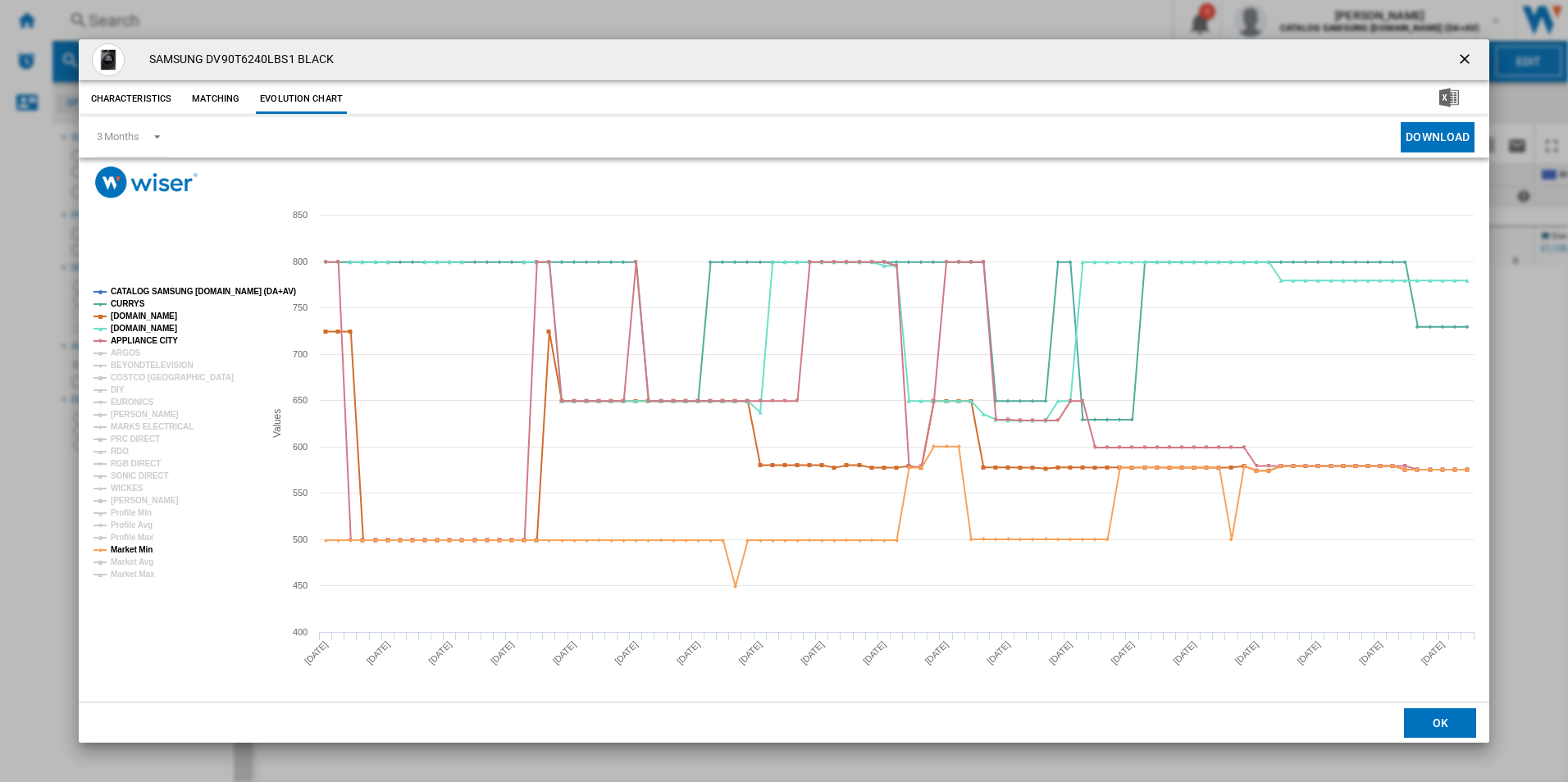
click at [1455, 63] on button "Product popup" at bounding box center [1466, 59] width 33 height 33
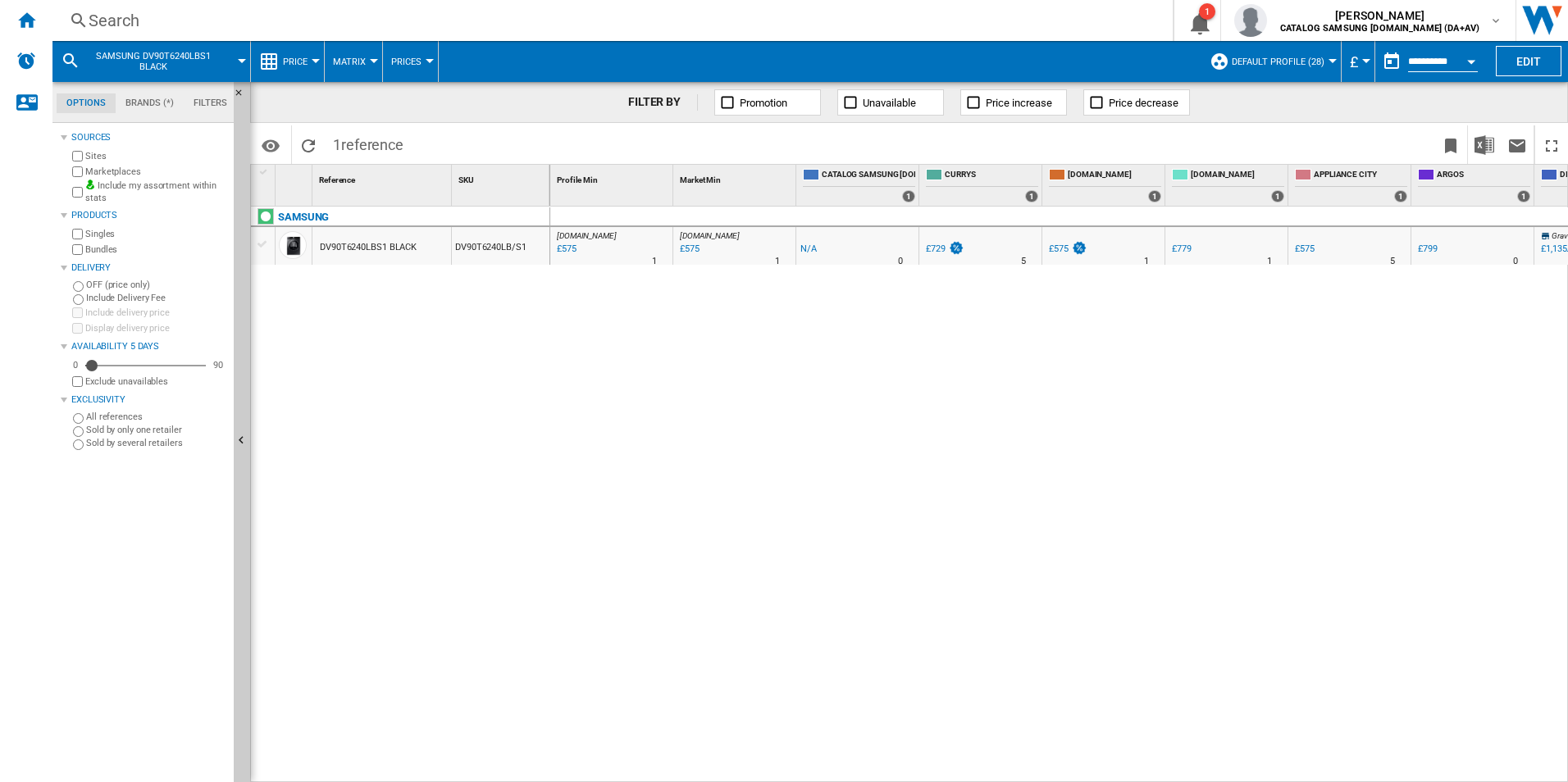
click at [270, 8] on div "Search Search 0 1 [GEOGRAPHIC_DATA][PERSON_NAME] CATALOG SAMSUNG [DOMAIN_NAME] …" at bounding box center [810, 20] width 1516 height 41
click at [271, 16] on div "Search" at bounding box center [609, 20] width 1041 height 23
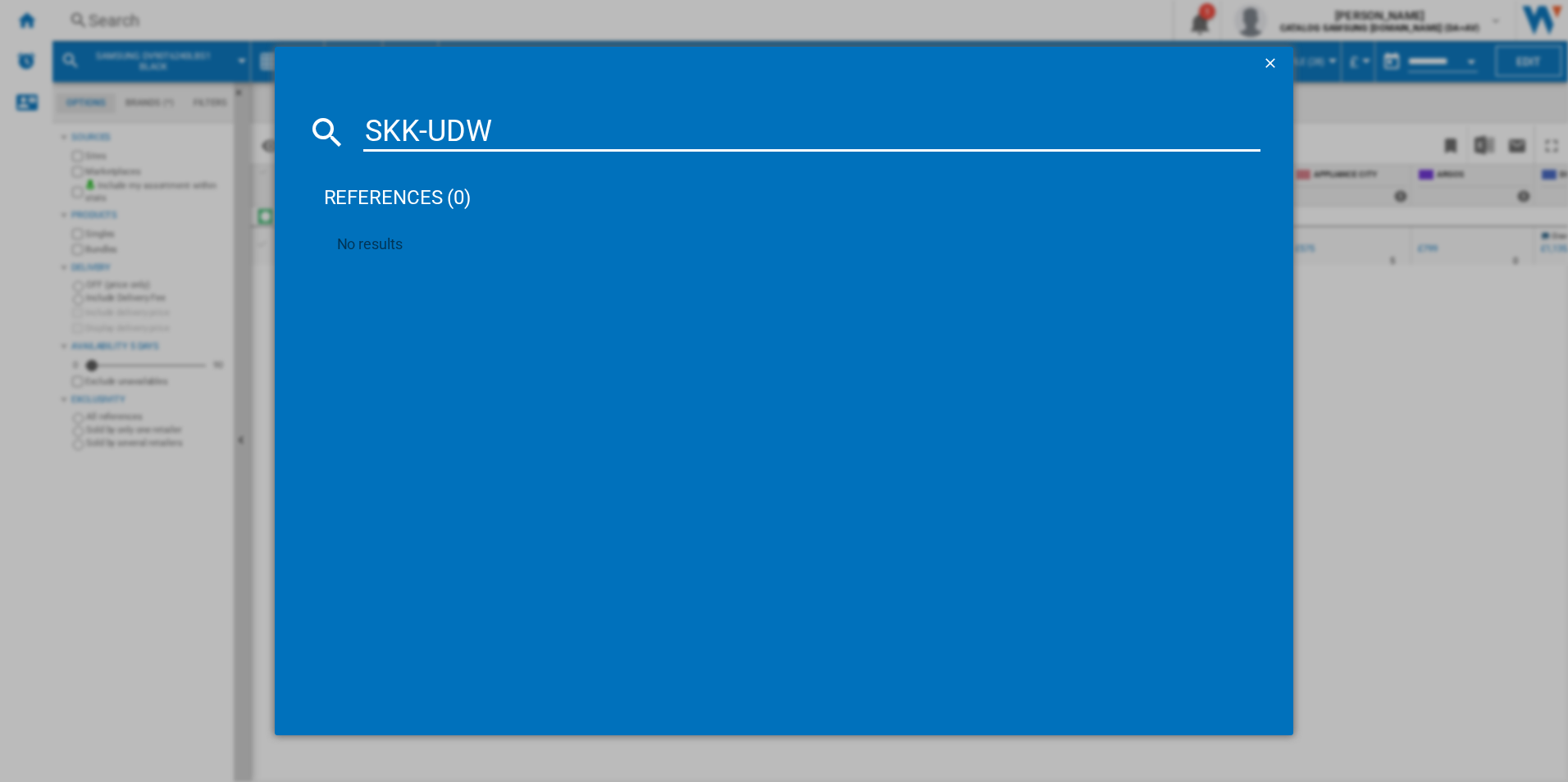
type input "SKK-UDW"
click at [1386, 339] on div "SKK-UDW references (0) No results" at bounding box center [784, 391] width 1568 height 782
click at [1265, 72] on ng-md-icon "getI18NText('BUTTONS.CLOSE_DIALOG')" at bounding box center [1272, 65] width 20 height 20
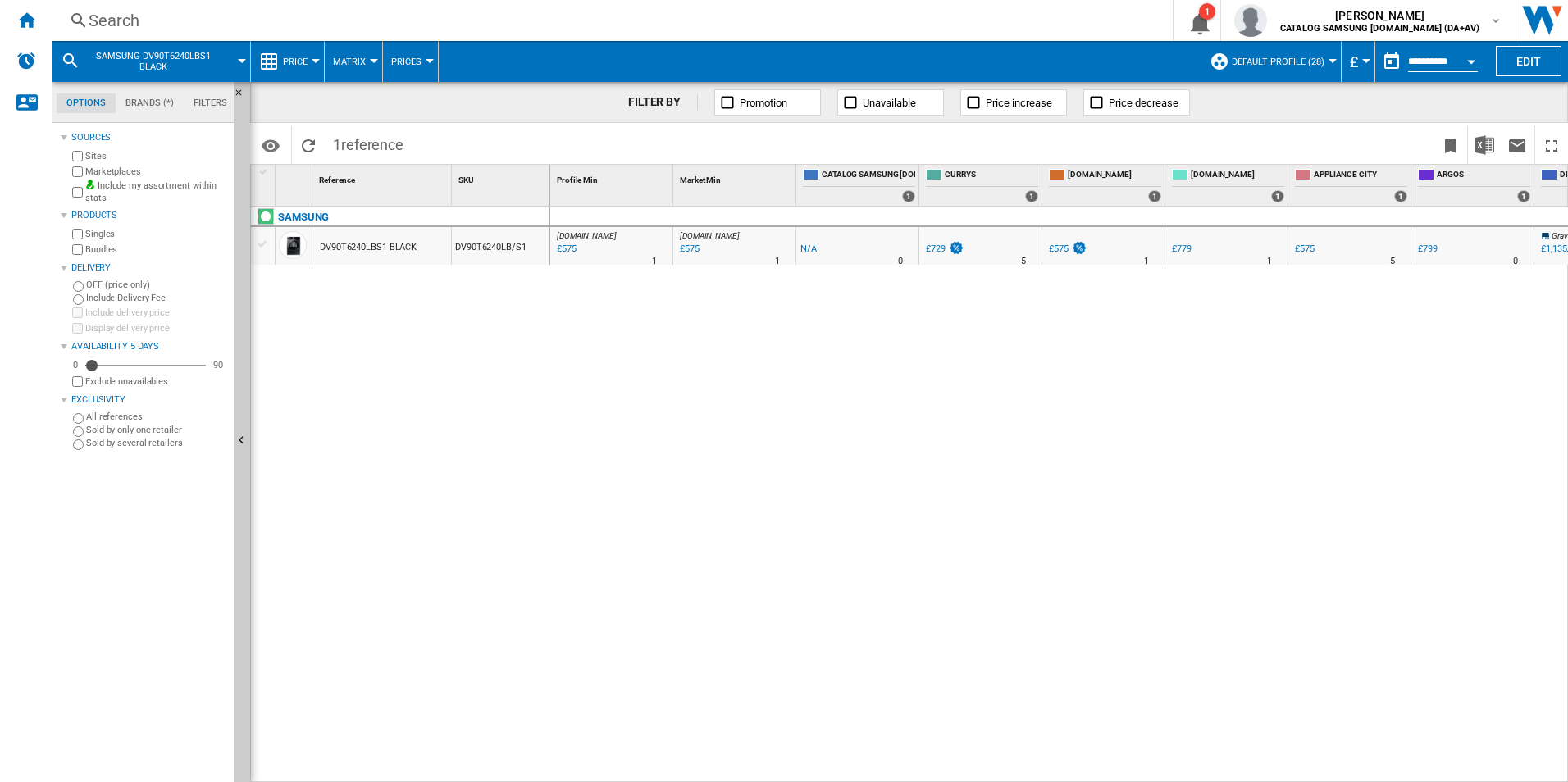
click at [1291, 470] on div "[DOMAIN_NAME] : [GEOGRAPHIC_DATA] AMAZON -1.0 % £575 % N/A 1 [DOMAIN_NAME] : UK…" at bounding box center [1059, 495] width 1018 height 576
